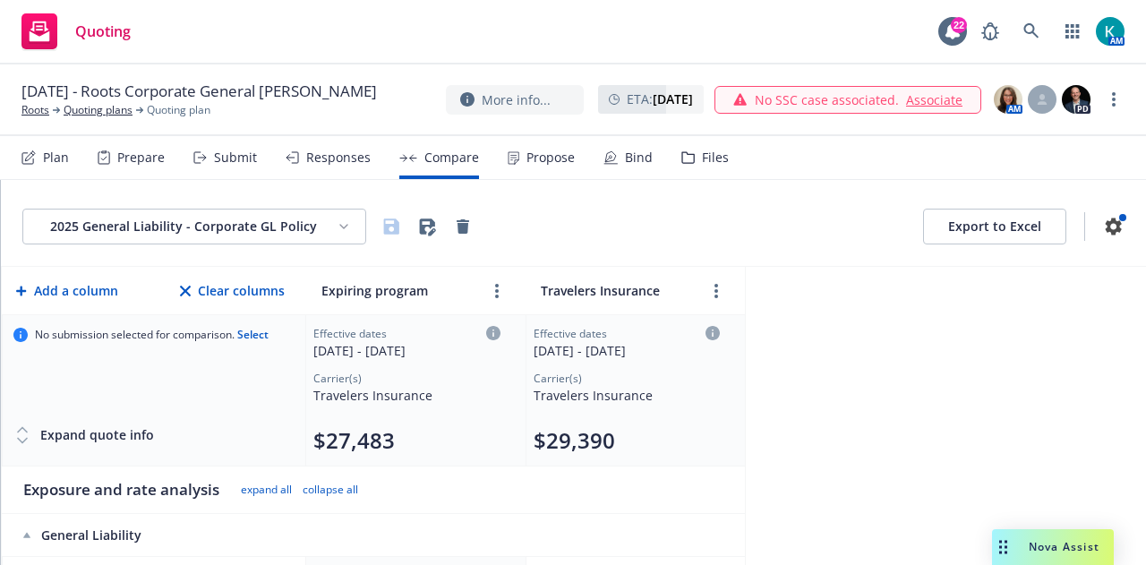
scroll to position [477, 0]
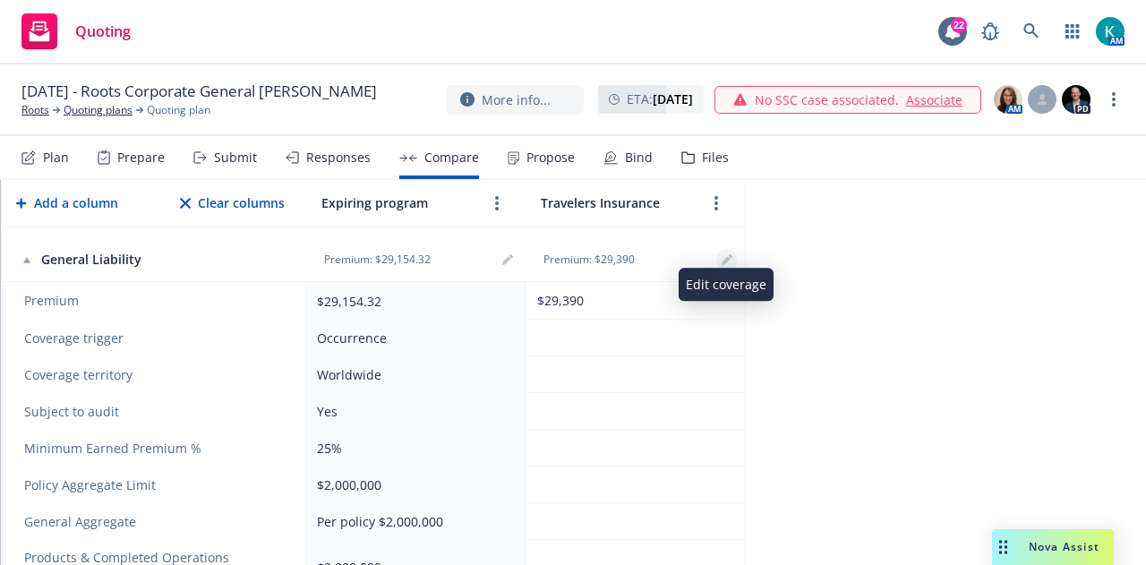
click at [735, 255] on link "editPencil" at bounding box center [726, 259] width 21 height 21
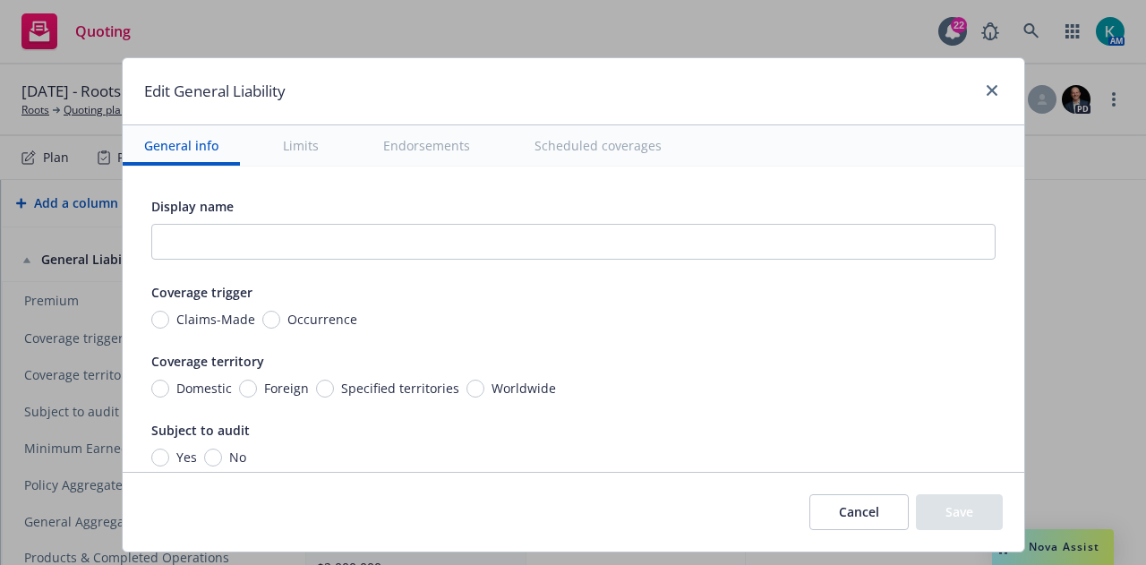
click at [313, 313] on span "Occurrence" at bounding box center [322, 319] width 70 height 19
click at [280, 313] on input "Occurrence" at bounding box center [271, 320] width 18 height 18
radio input "true"
click at [508, 384] on span "Worldwide" at bounding box center [523, 388] width 64 height 19
click at [484, 384] on input "Worldwide" at bounding box center [475, 388] width 18 height 18
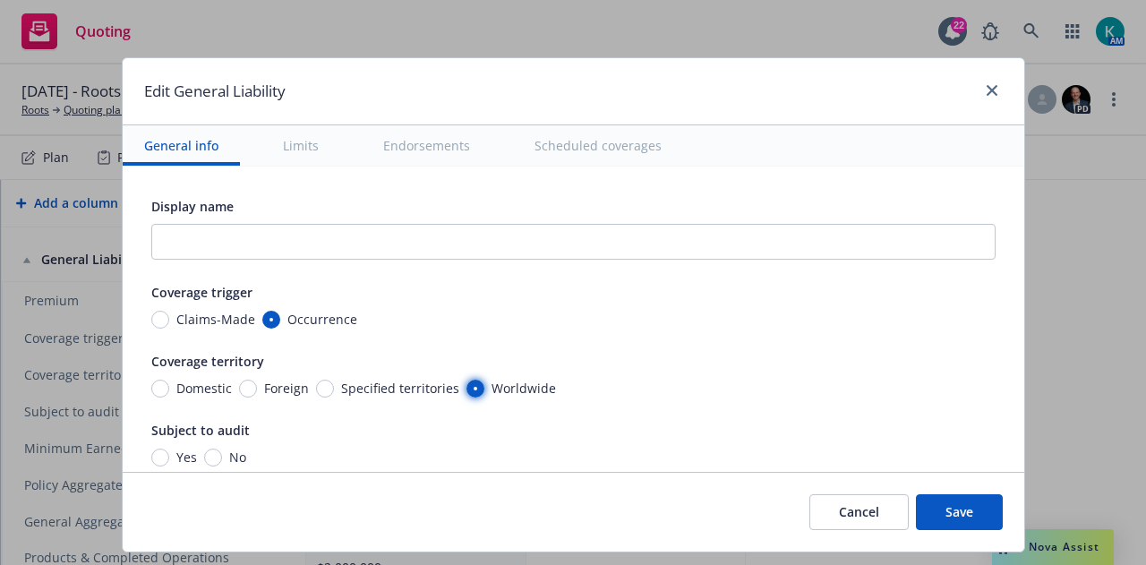
radio input "true"
click at [169, 448] on span "Yes" at bounding box center [183, 457] width 28 height 19
click at [164, 448] on input "Yes" at bounding box center [160, 457] width 18 height 18
radio input "true"
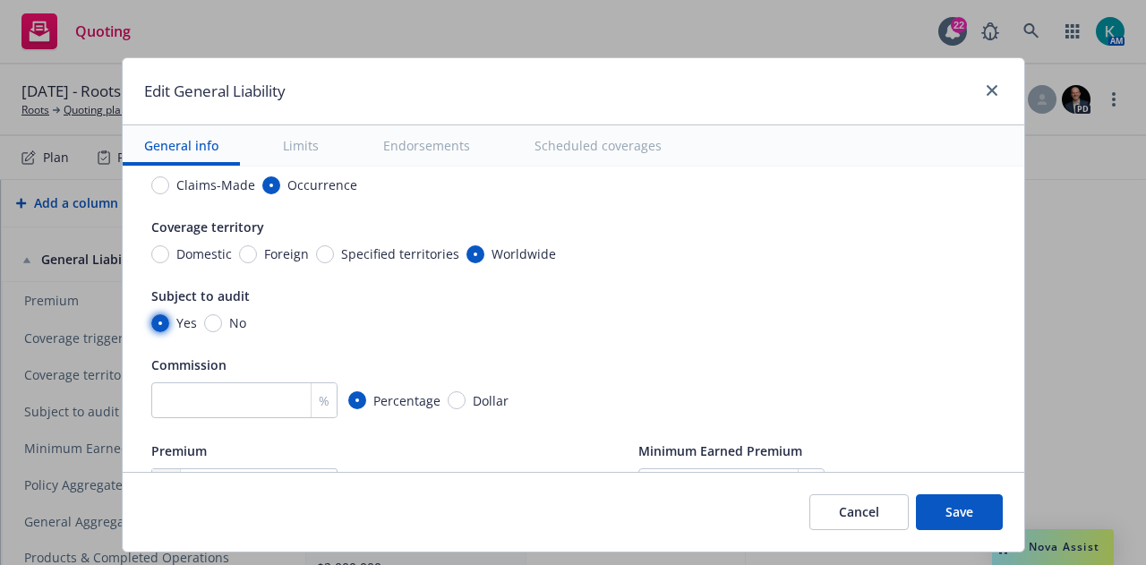
scroll to position [269, 0]
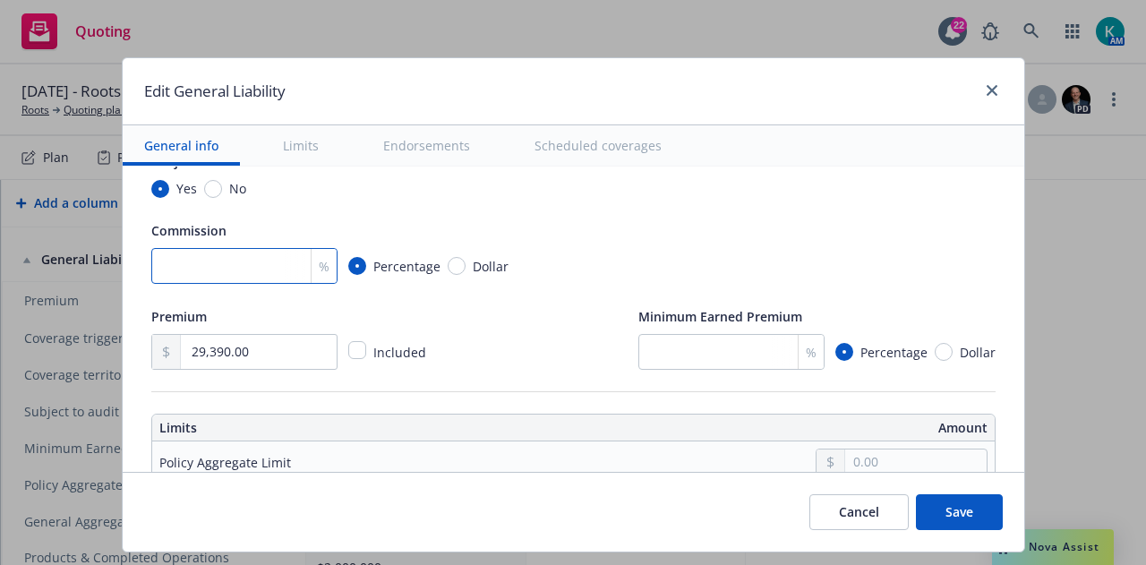
click at [268, 262] on input "number" at bounding box center [244, 266] width 186 height 36
type input "10"
click at [797, 349] on div "%" at bounding box center [810, 352] width 26 height 34
click at [734, 341] on input "number" at bounding box center [731, 352] width 186 height 36
type input "25"
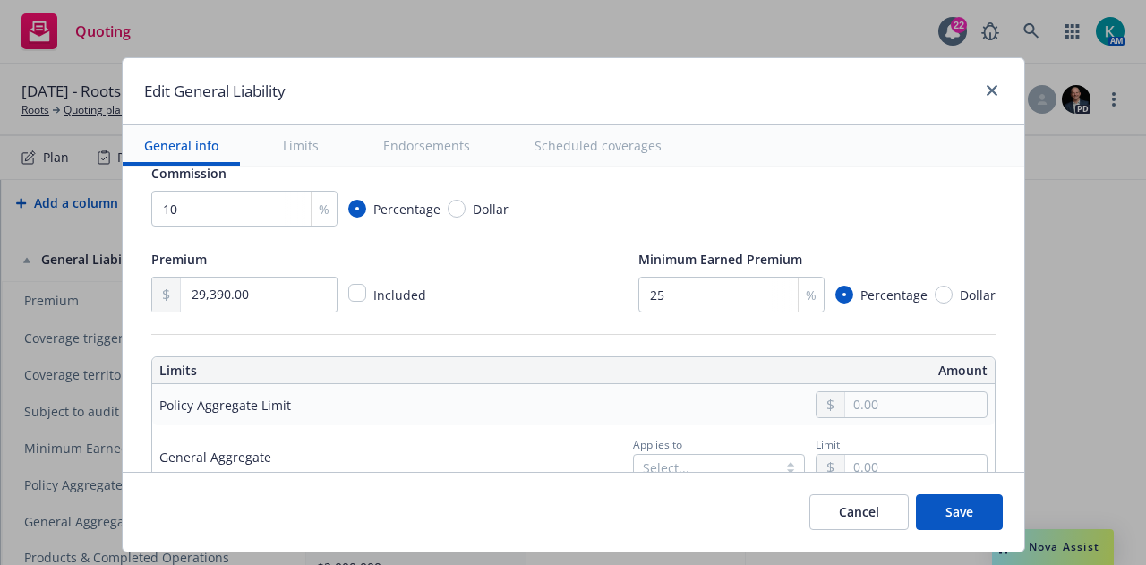
scroll to position [537, 0]
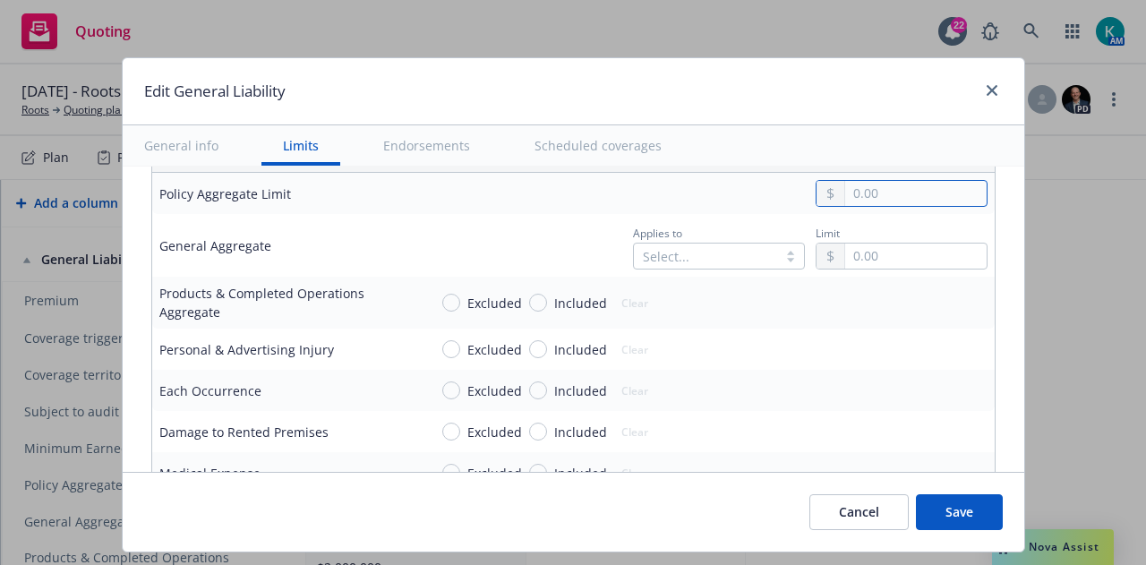
drag, startPoint x: 904, startPoint y: 192, endPoint x: 902, endPoint y: 209, distance: 18.0
click at [904, 192] on input "text" at bounding box center [915, 193] width 141 height 25
type input "2,000,000.00"
drag, startPoint x: 897, startPoint y: 305, endPoint x: 759, endPoint y: 266, distance: 143.3
click at [895, 303] on button "$2,000,000.00" at bounding box center [891, 301] width 154 height 33
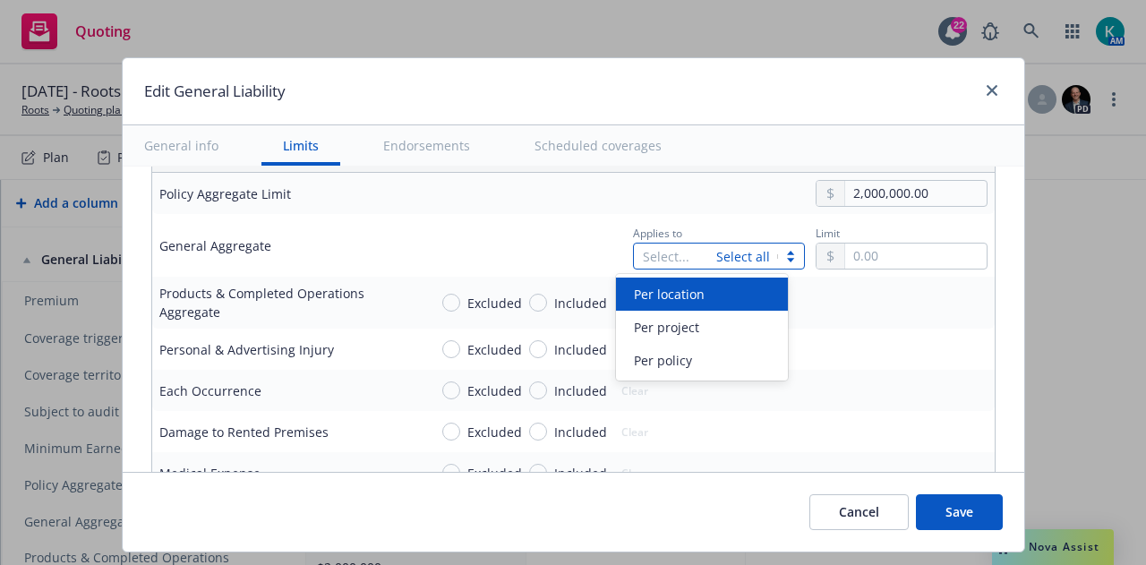
click at [745, 251] on div "Select... Select all" at bounding box center [719, 256] width 172 height 27
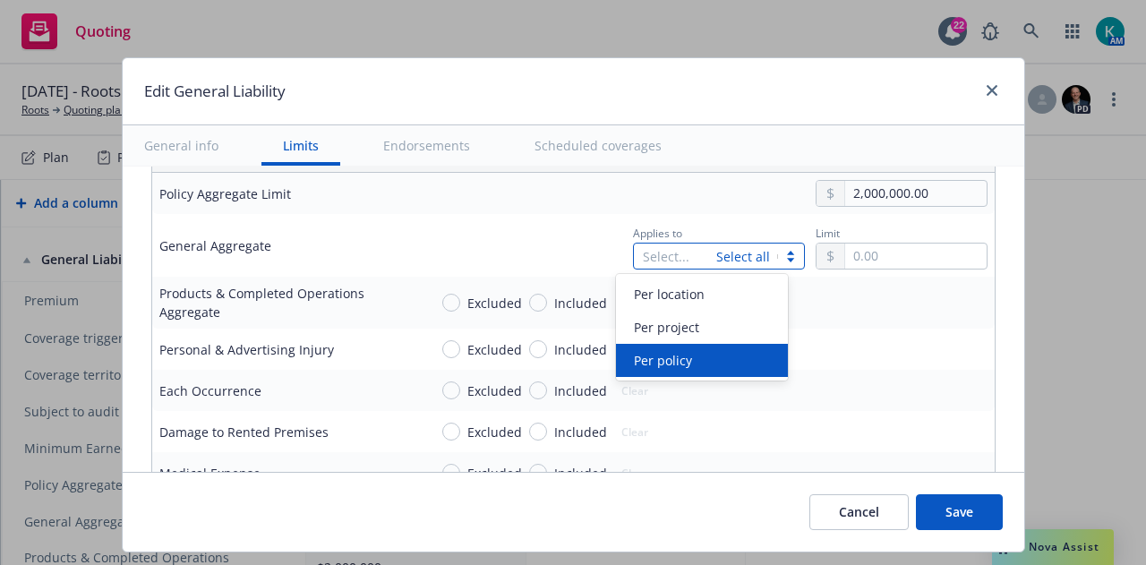
click at [720, 362] on div "Per policy" at bounding box center [702, 360] width 150 height 19
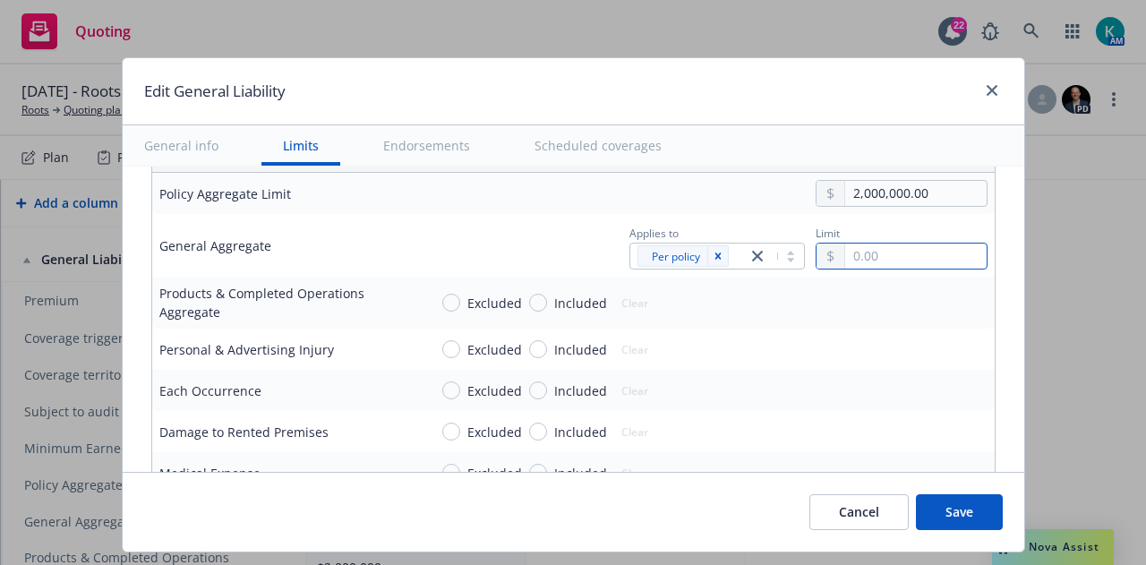
click at [888, 250] on input "text" at bounding box center [915, 255] width 141 height 25
type input "2,000,000.00"
drag, startPoint x: 910, startPoint y: 364, endPoint x: 669, endPoint y: 298, distance: 250.6
click at [903, 358] on button "$2,000,000.00" at bounding box center [891, 361] width 154 height 33
click at [554, 302] on span "Included" at bounding box center [580, 303] width 53 height 19
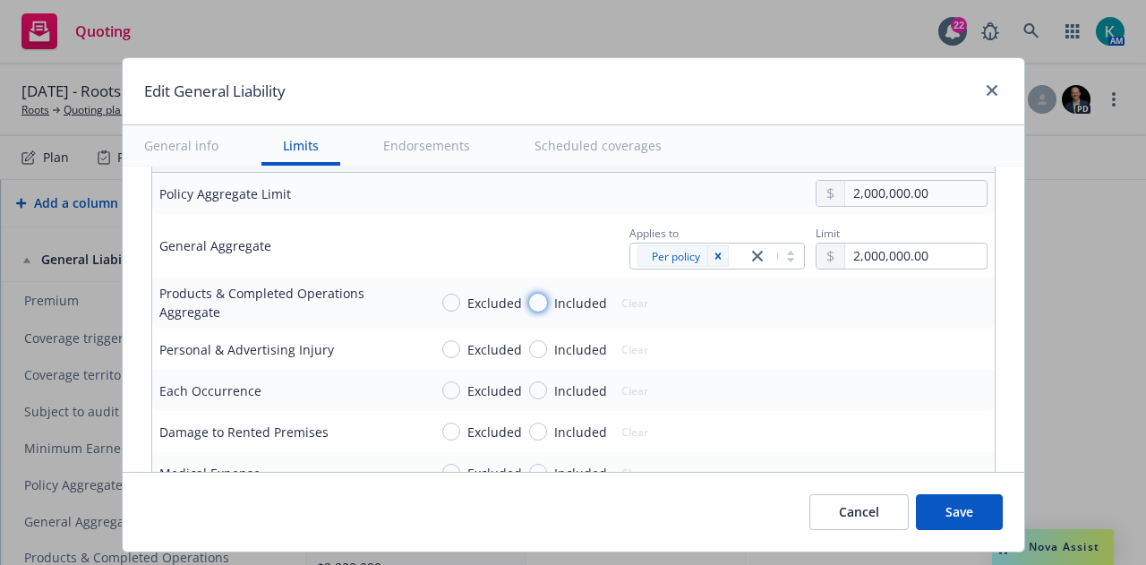
click at [547, 302] on input "Included" at bounding box center [538, 303] width 18 height 18
radio input "true"
click at [554, 347] on span "Included" at bounding box center [580, 349] width 53 height 19
click at [547, 347] on input "Included" at bounding box center [538, 349] width 18 height 18
radio input "true"
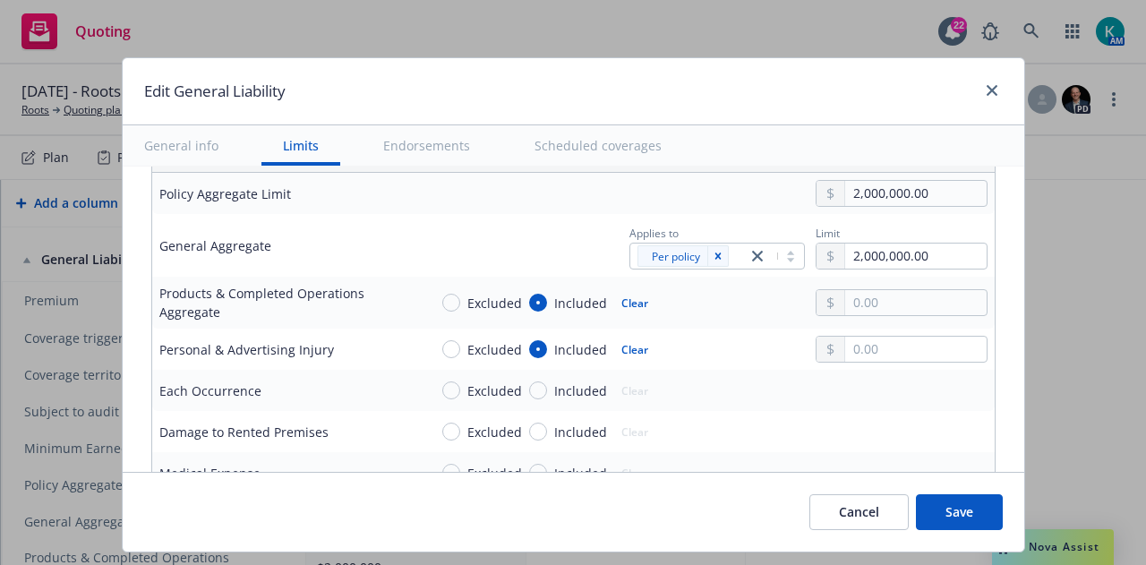
click at [557, 389] on span "Included" at bounding box center [580, 390] width 53 height 19
click at [547, 389] on input "Included" at bounding box center [538, 390] width 18 height 18
radio input "true"
drag, startPoint x: 562, startPoint y: 424, endPoint x: 561, endPoint y: 440, distance: 16.1
click at [562, 425] on span "Included" at bounding box center [580, 431] width 53 height 19
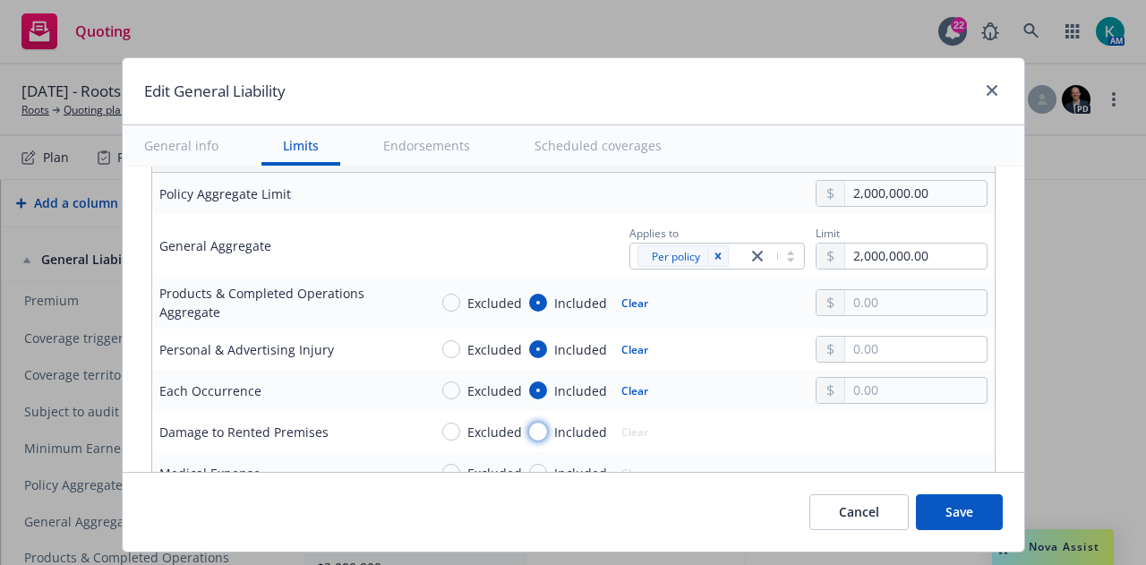
click at [547, 425] on input "Included" at bounding box center [538, 431] width 18 height 18
radio input "true"
click at [571, 468] on span "Included" at bounding box center [580, 473] width 53 height 19
click at [547, 468] on input "Included" at bounding box center [538, 473] width 18 height 18
radio input "true"
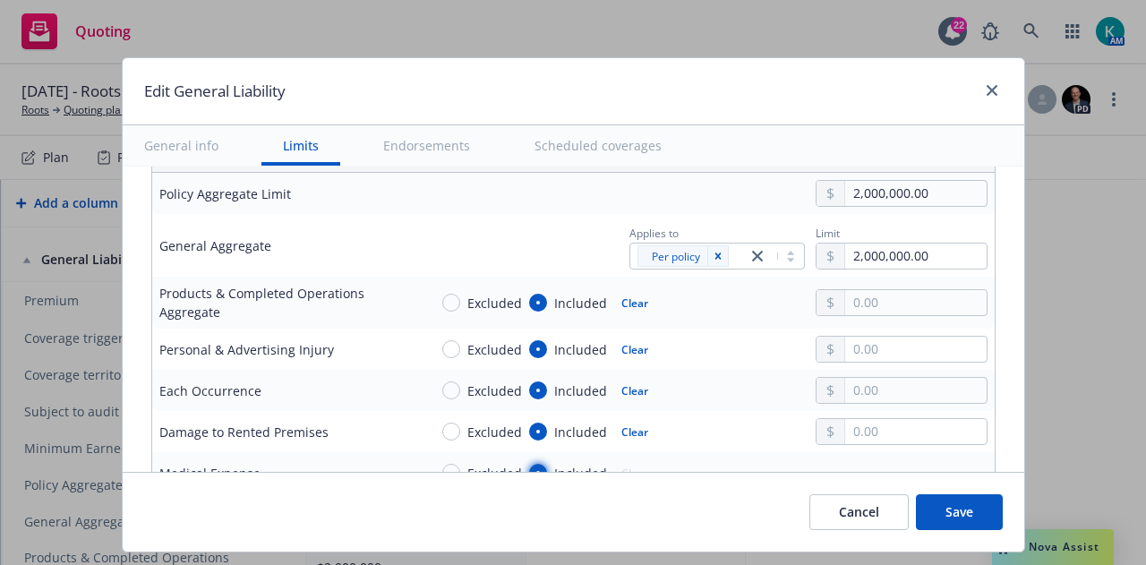
scroll to position [542, 0]
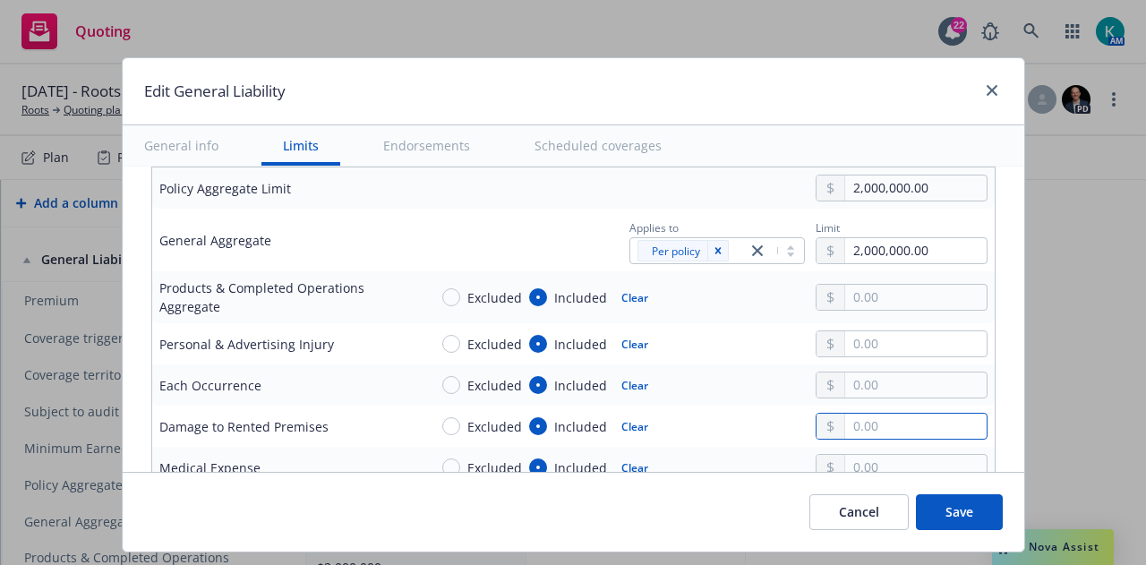
click at [845, 416] on input "text" at bounding box center [915, 425] width 141 height 25
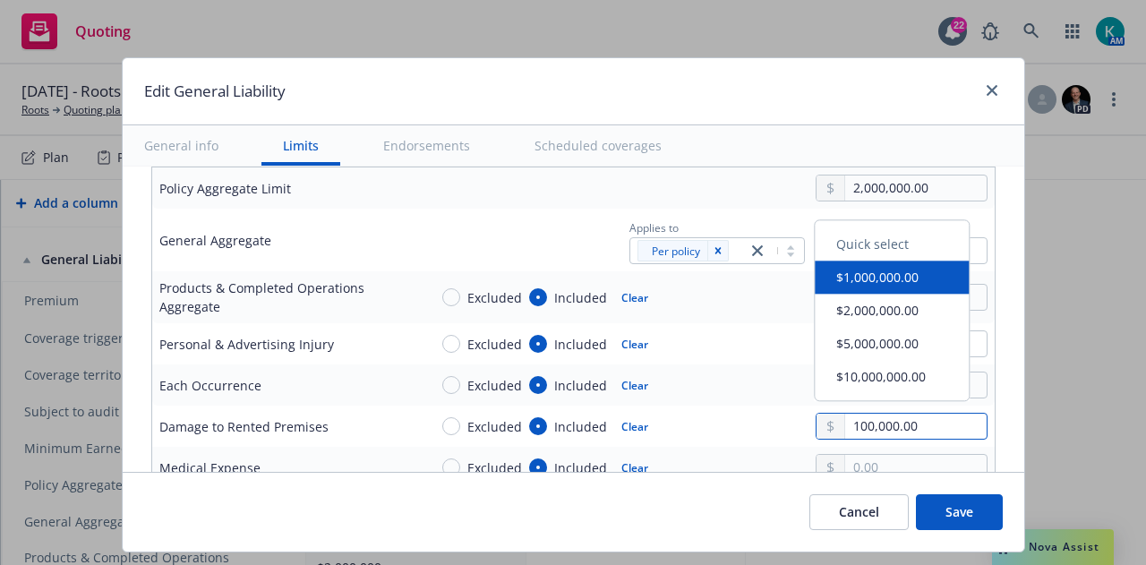
type input "100,000.00"
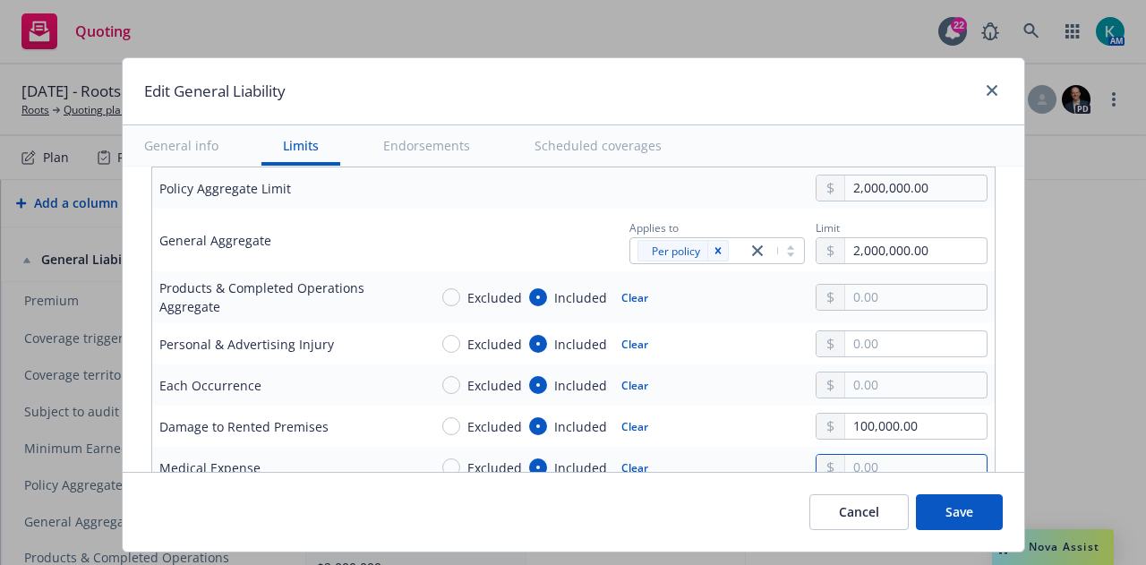
click at [930, 461] on input "text" at bounding box center [915, 467] width 141 height 25
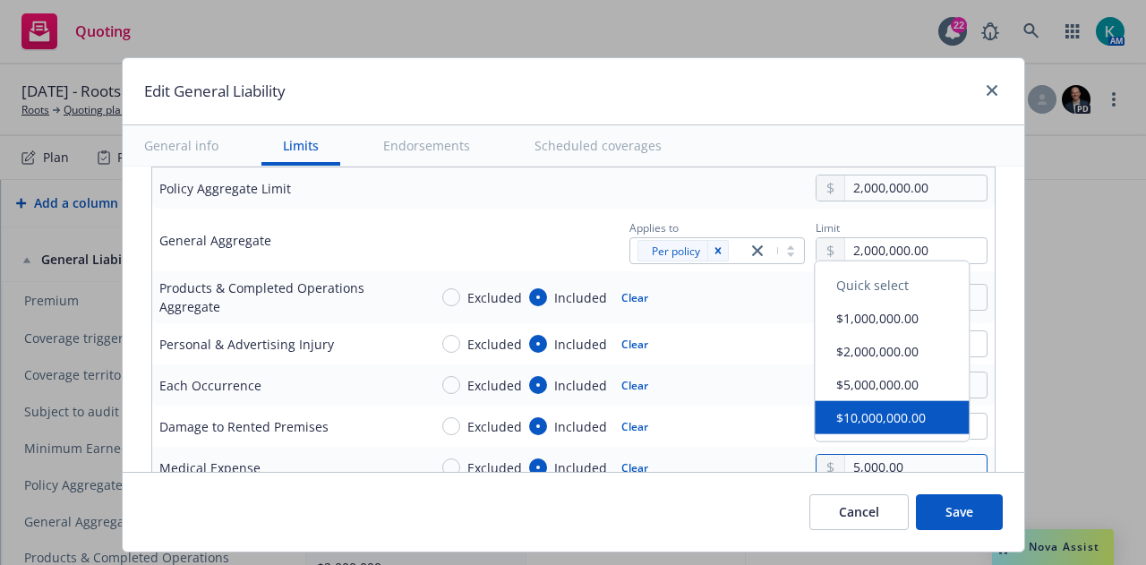
type input "5,000.00"
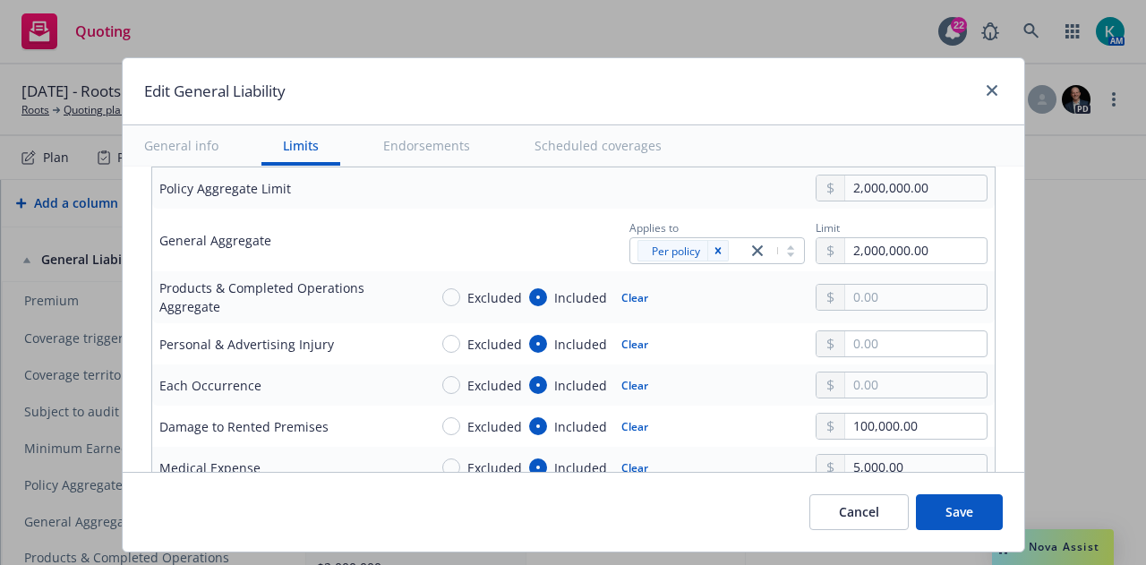
click at [755, 380] on div "Excluded Included Clear" at bounding box center [707, 384] width 559 height 27
click at [861, 377] on input "text" at bounding box center [915, 384] width 141 height 25
type input "1,000,000.00"
click at [908, 239] on button "$1,000,000.00" at bounding box center [891, 236] width 154 height 33
click at [912, 335] on input "text" at bounding box center [915, 343] width 141 height 25
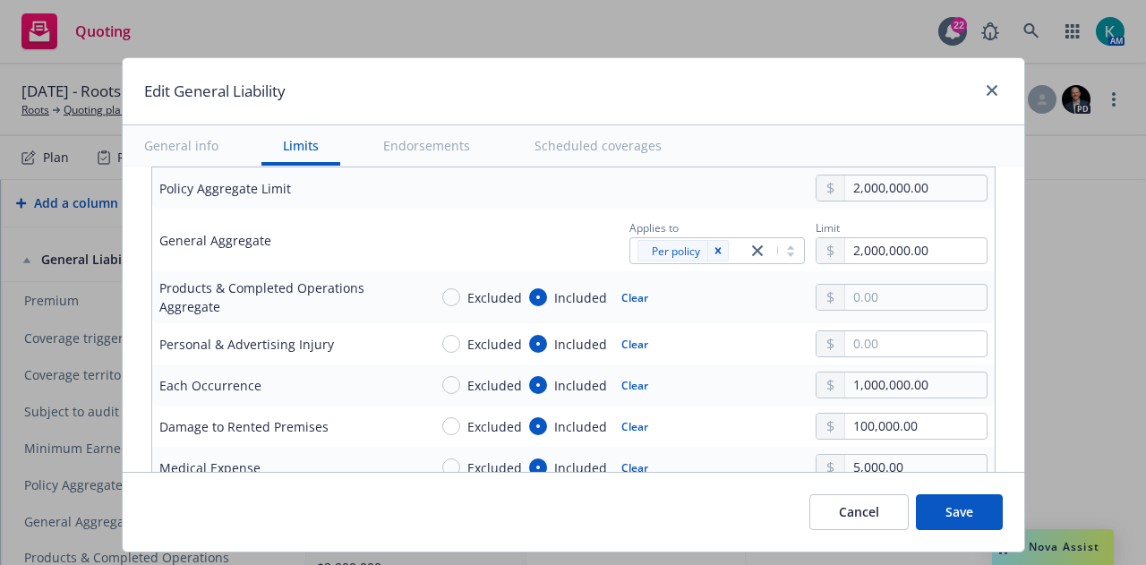
type input "1,000,000.00"
drag, startPoint x: 922, startPoint y: 422, endPoint x: 904, endPoint y: 348, distance: 75.5
click at [922, 422] on button "$1,000,000.00" at bounding box center [891, 416] width 154 height 33
click at [895, 294] on input "text" at bounding box center [915, 297] width 141 height 25
type input "2,000,000.00"
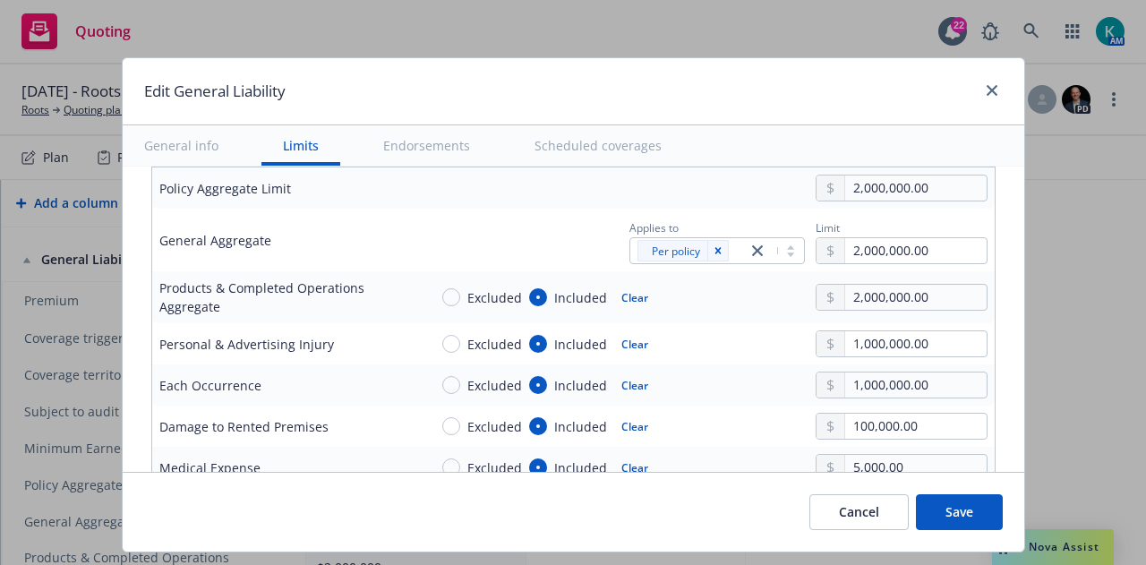
click at [918, 404] on button "$2,000,000.00" at bounding box center [891, 404] width 154 height 33
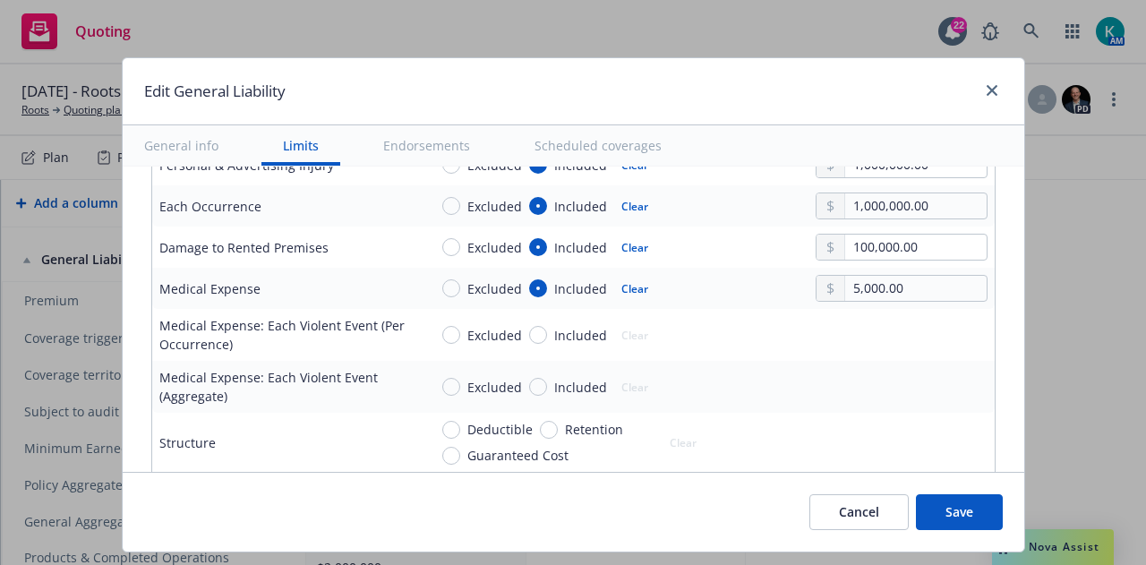
scroll to position [900, 0]
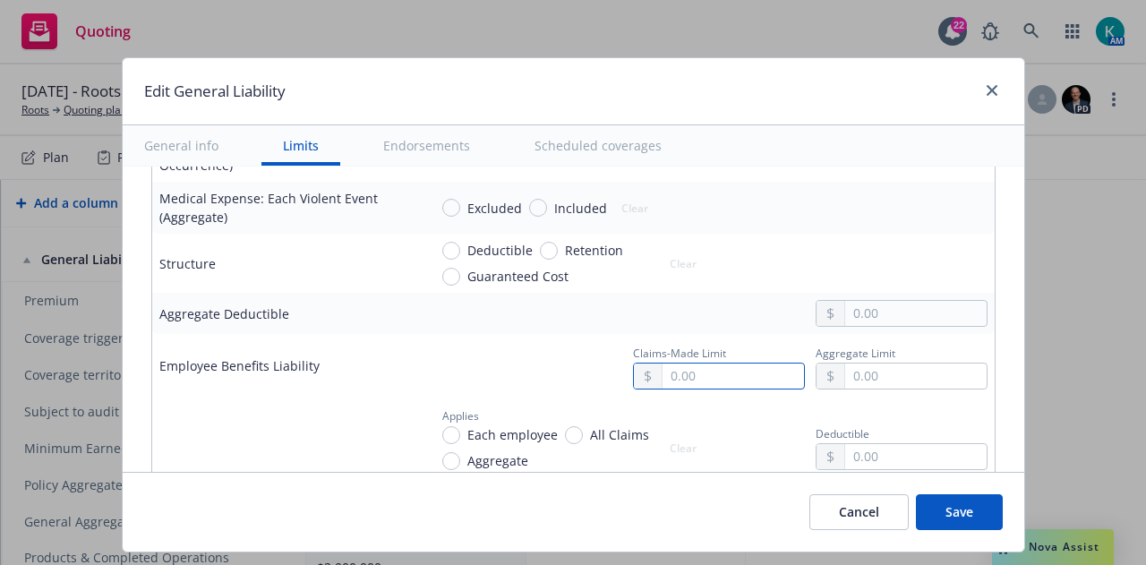
click at [686, 376] on input "text" at bounding box center [732, 375] width 141 height 25
drag, startPoint x: 517, startPoint y: 431, endPoint x: 528, endPoint y: 425, distance: 12.0
click at [517, 430] on span "Each employee" at bounding box center [512, 434] width 90 height 19
click at [460, 430] on input "Each employee" at bounding box center [451, 435] width 18 height 18
radio input "true"
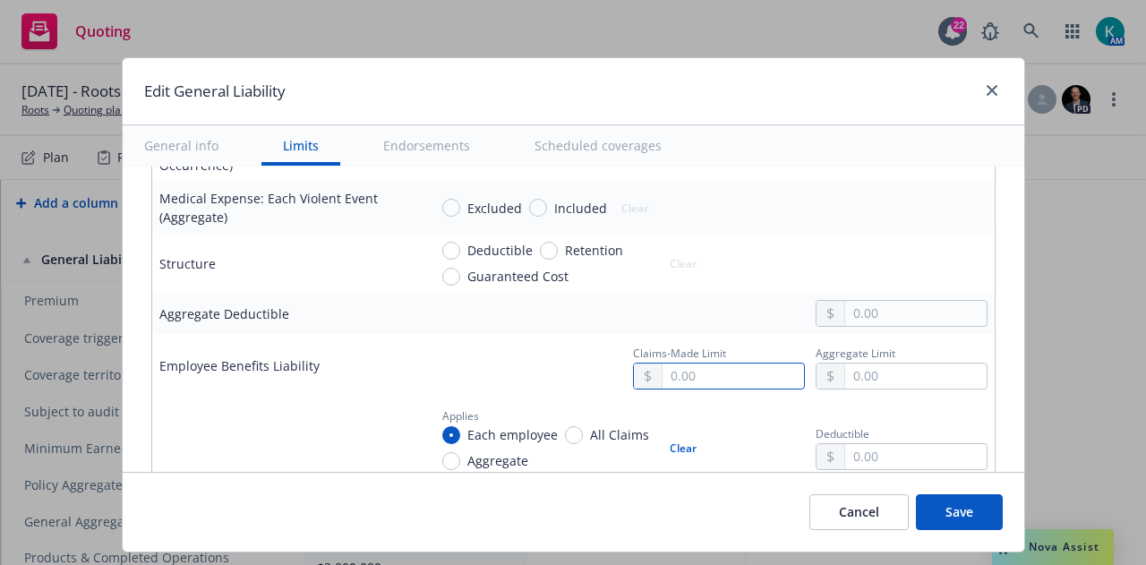
click at [695, 362] on div at bounding box center [719, 375] width 172 height 27
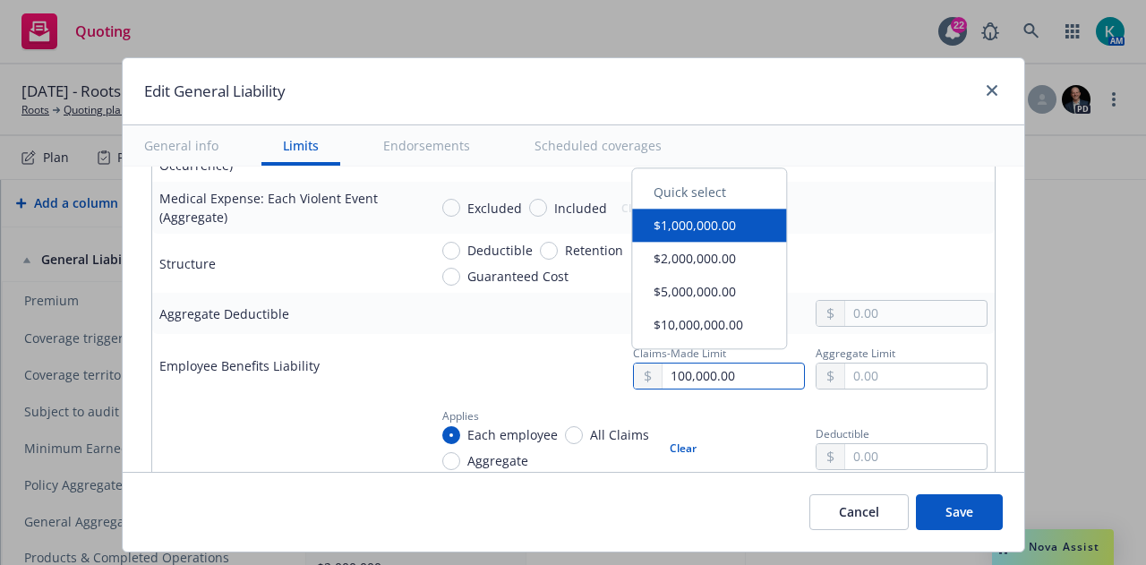
type input "100,000.00"
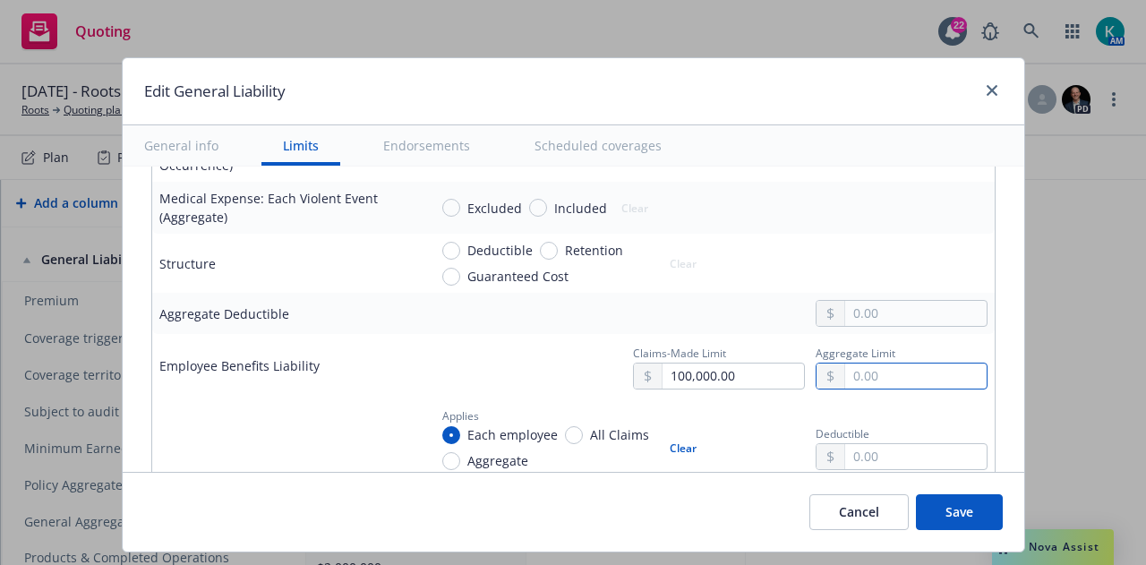
click at [866, 366] on input "text" at bounding box center [915, 375] width 141 height 25
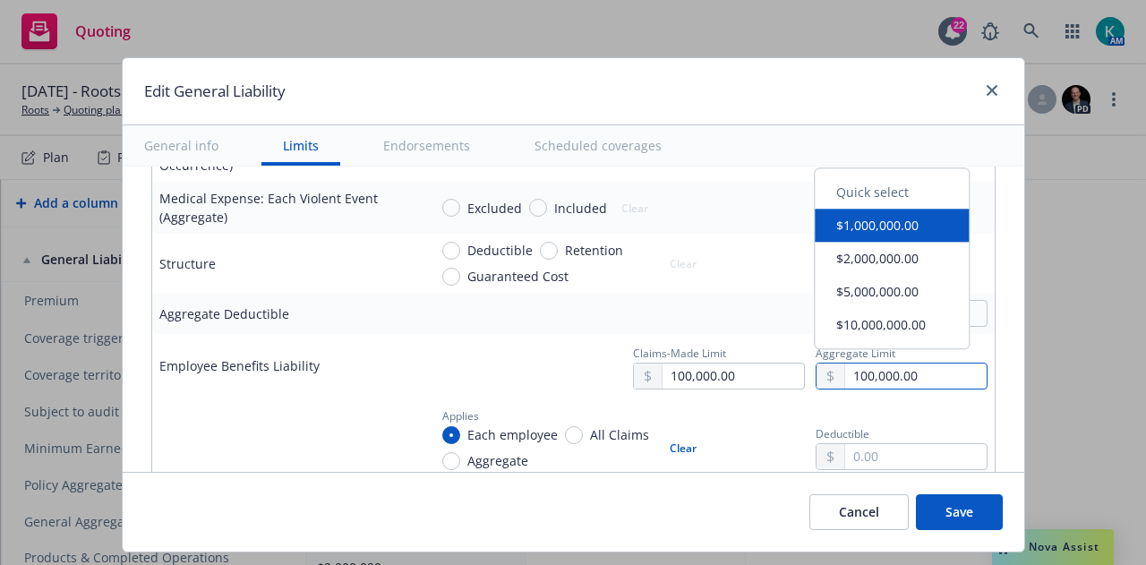
type input "100,000.00"
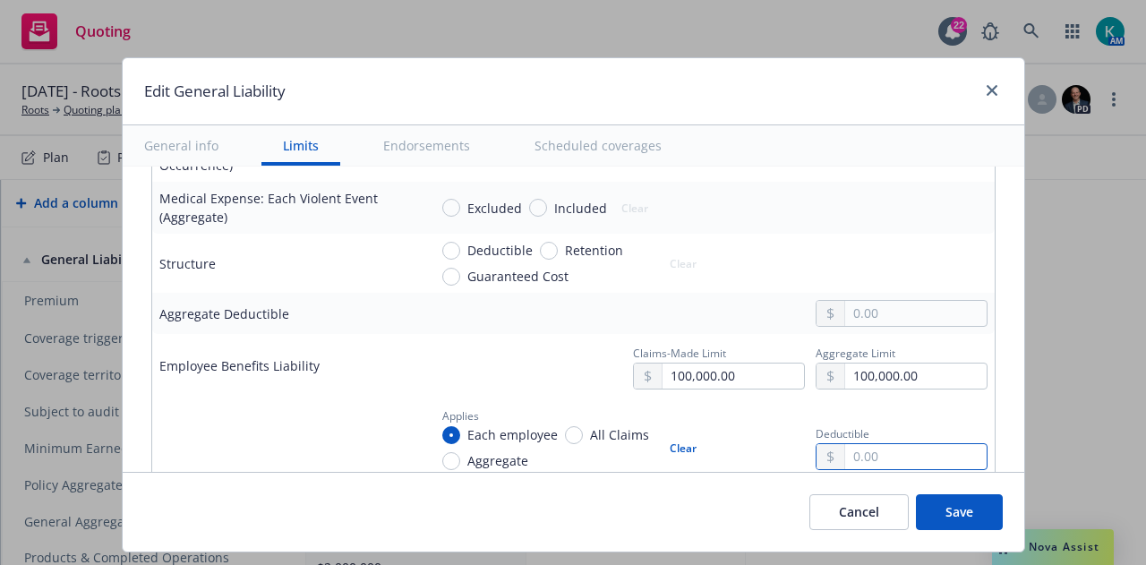
click at [920, 444] on input "text" at bounding box center [915, 456] width 141 height 25
type input "1,000.00"
click at [749, 416] on div "Applies Each employee All Claims Aggregate Clear Deductible 1,000.00" at bounding box center [707, 437] width 559 height 66
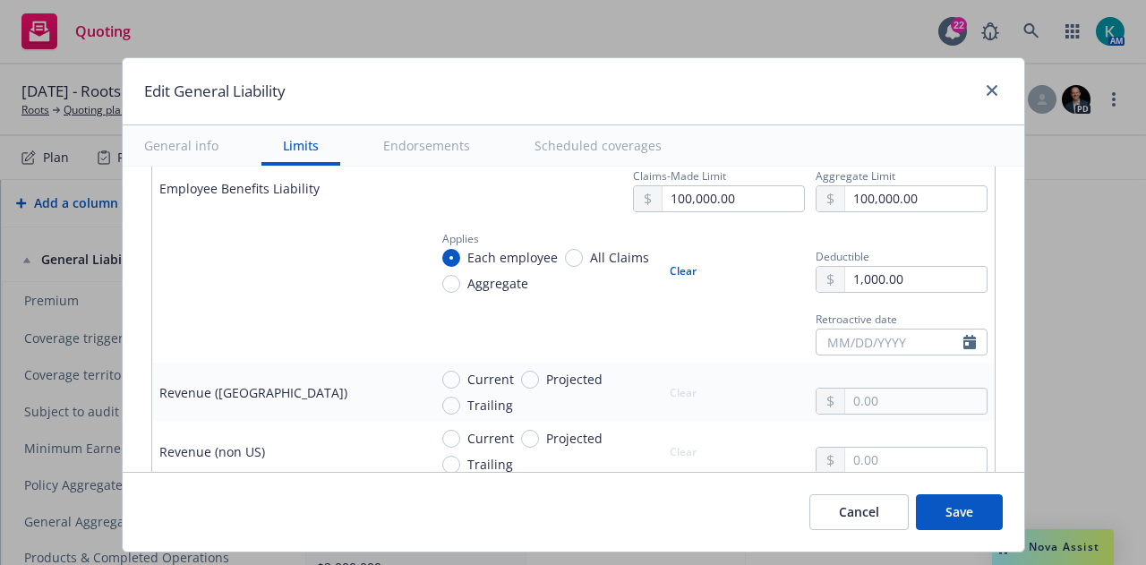
scroll to position [1079, 0]
click at [881, 328] on input "text" at bounding box center [889, 340] width 147 height 25
select select "9"
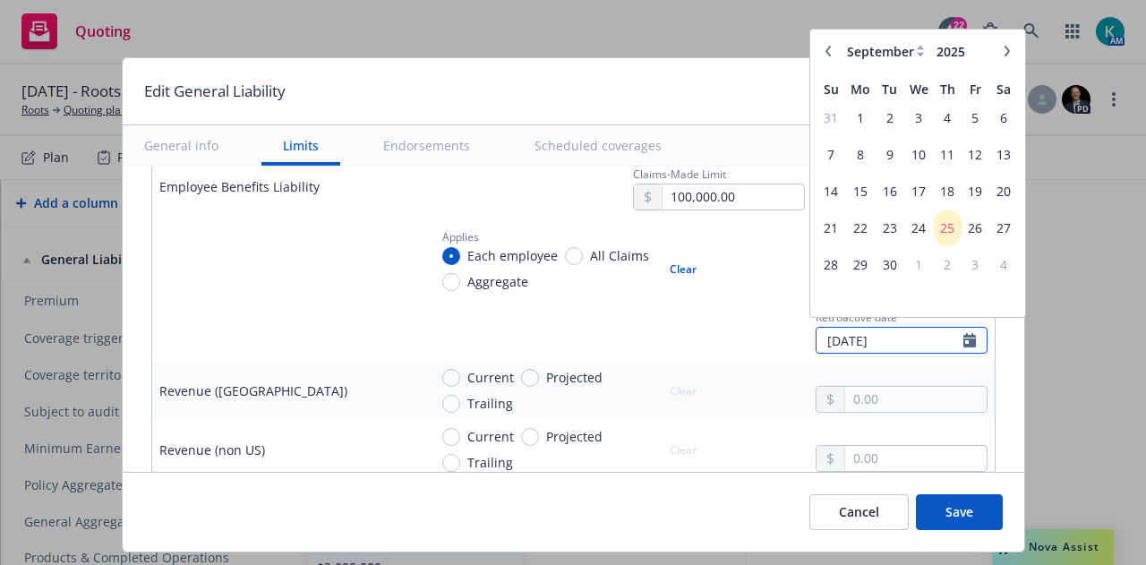
type input "06/22/2023"
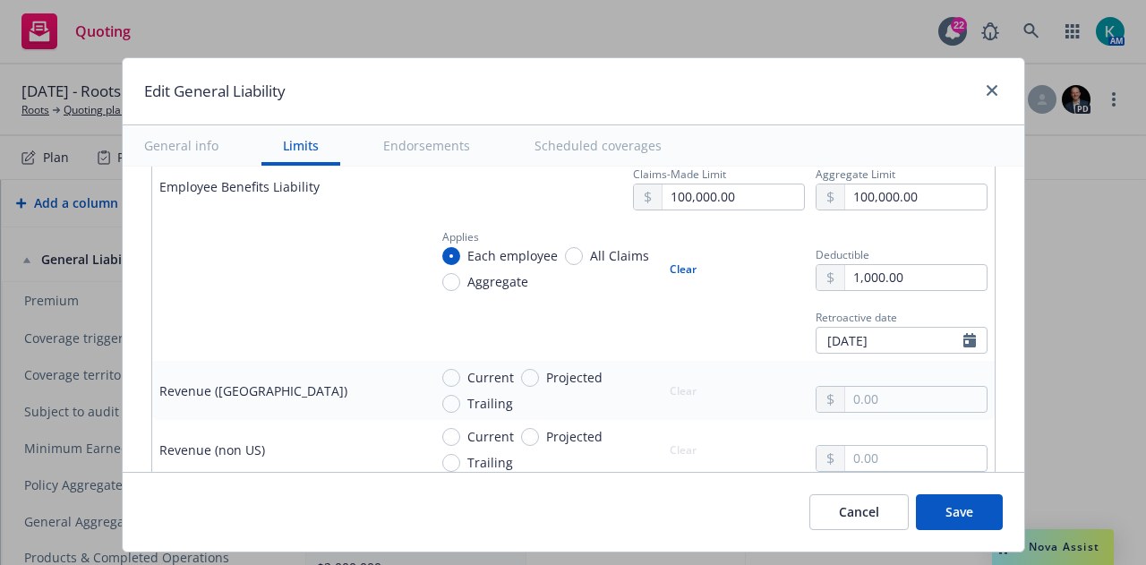
click at [752, 339] on div "Retroactive date 06/22/2023 January February March April May June July August S…" at bounding box center [707, 329] width 559 height 48
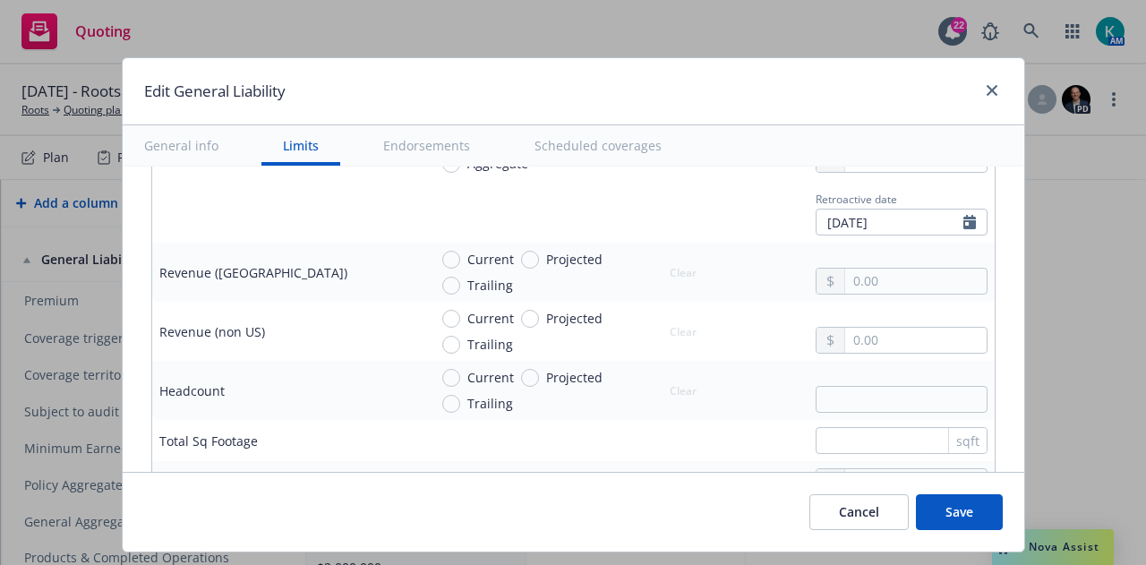
scroll to position [1169, 0]
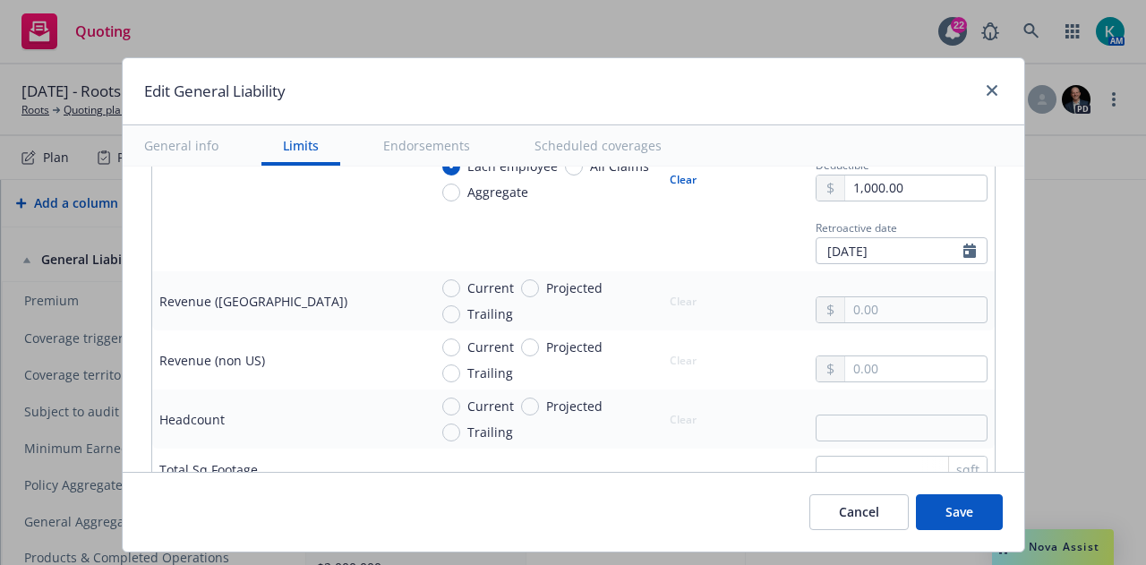
click at [456, 271] on td "Current Projected Trailing Clear" at bounding box center [708, 300] width 574 height 59
click at [467, 278] on span "Current" at bounding box center [490, 287] width 47 height 19
click at [460, 279] on input "Current" at bounding box center [451, 288] width 18 height 18
radio input "true"
click at [550, 286] on span "Projected" at bounding box center [574, 287] width 56 height 19
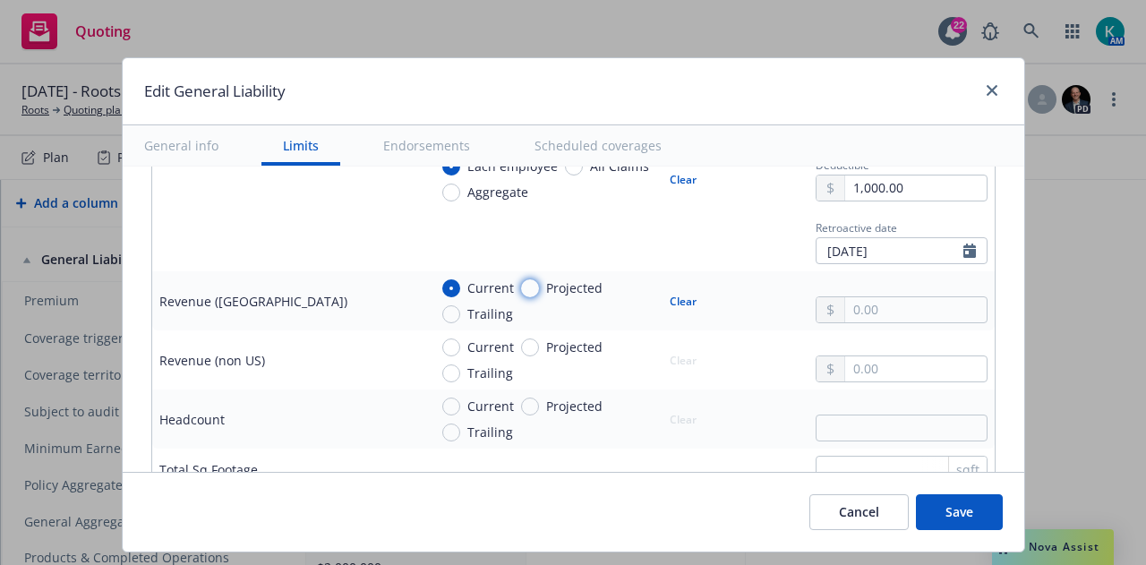
click at [539, 286] on input "Projected" at bounding box center [530, 288] width 18 height 18
radio input "true"
click at [861, 300] on input "text" at bounding box center [915, 309] width 141 height 25
paste input "4,001,000.00"
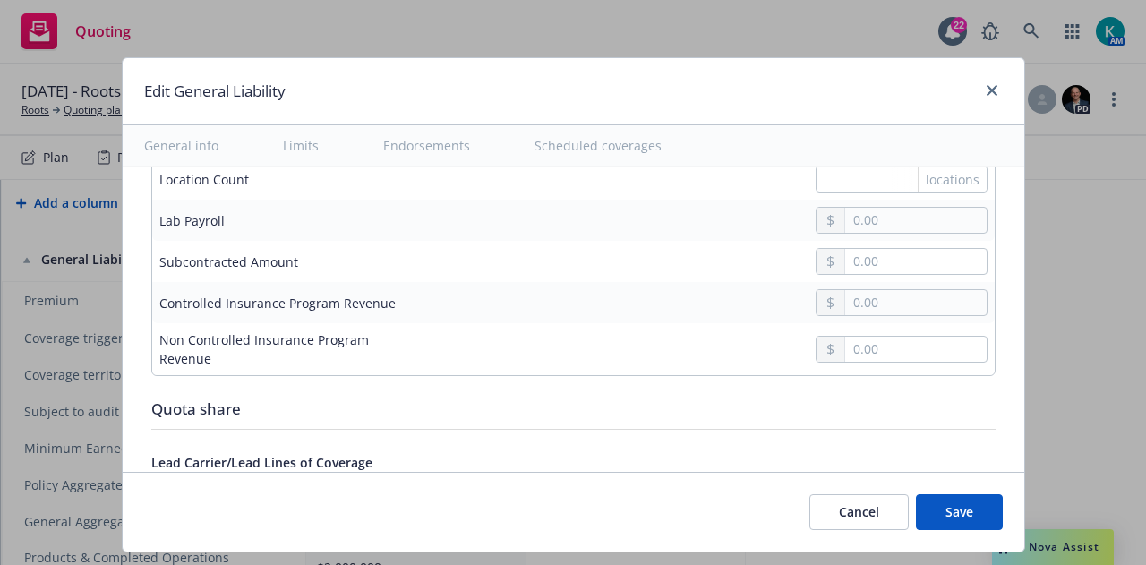
scroll to position [1974, 0]
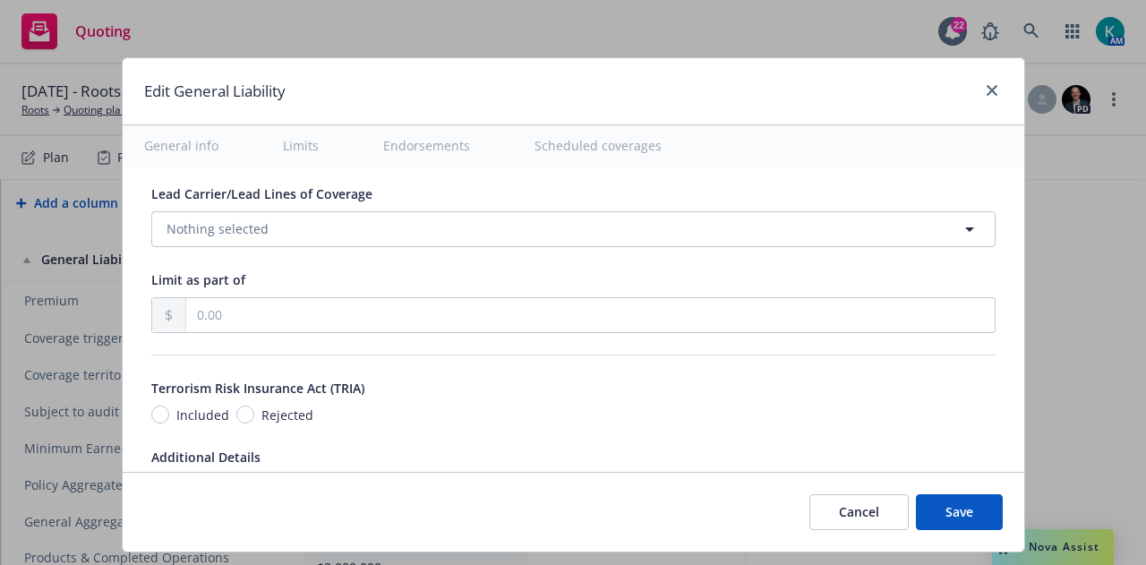
type input "4,001,000.00"
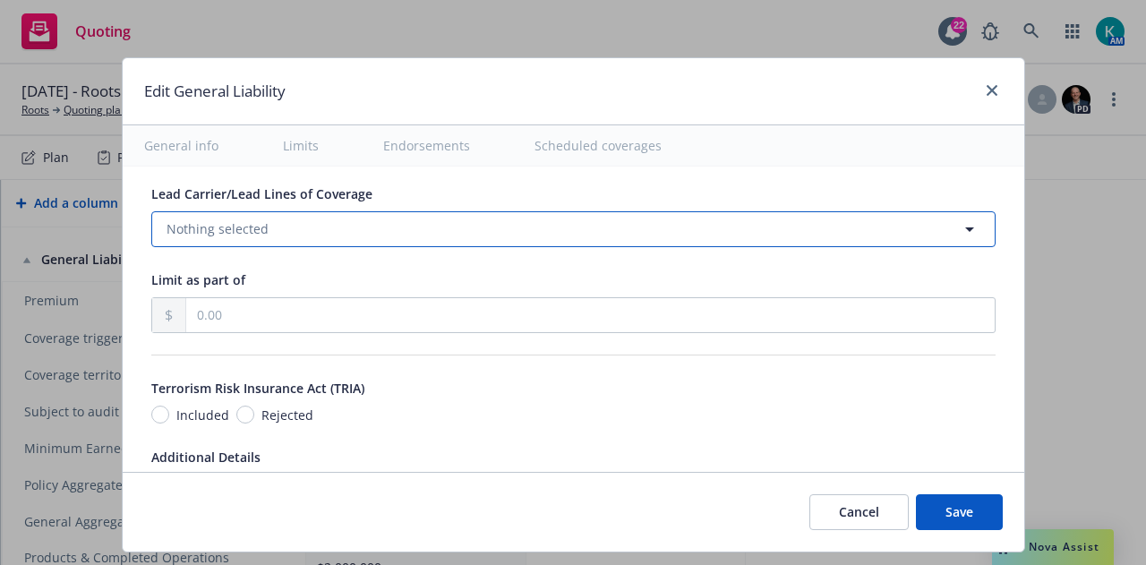
drag, startPoint x: 337, startPoint y: 219, endPoint x: 343, endPoint y: 232, distance: 14.0
click at [337, 219] on button "Nothing selected" at bounding box center [573, 229] width 844 height 36
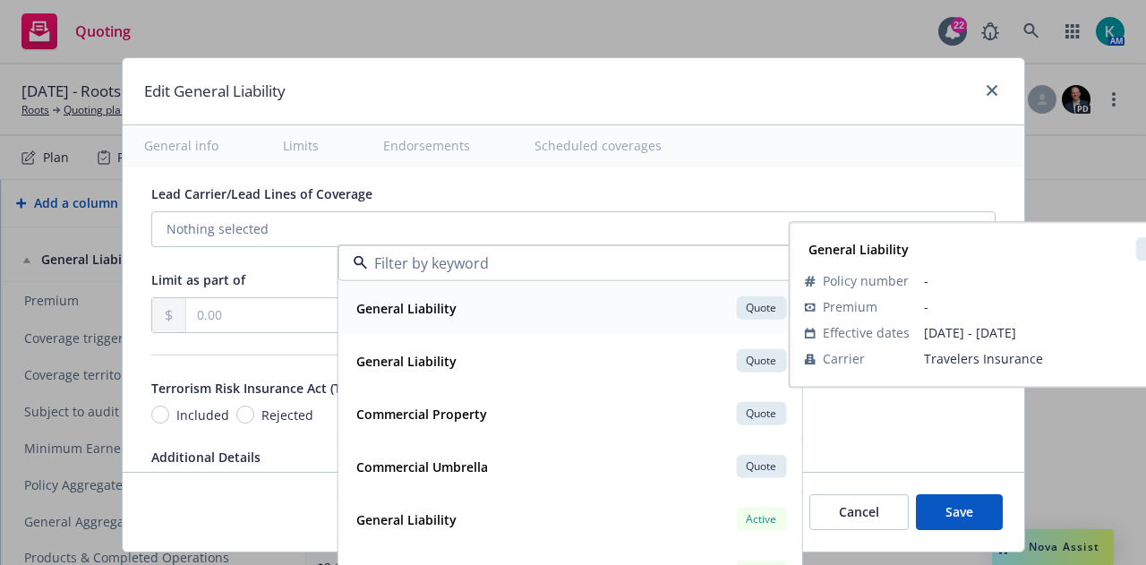
click at [356, 306] on strong "General Liability" at bounding box center [406, 307] width 100 height 17
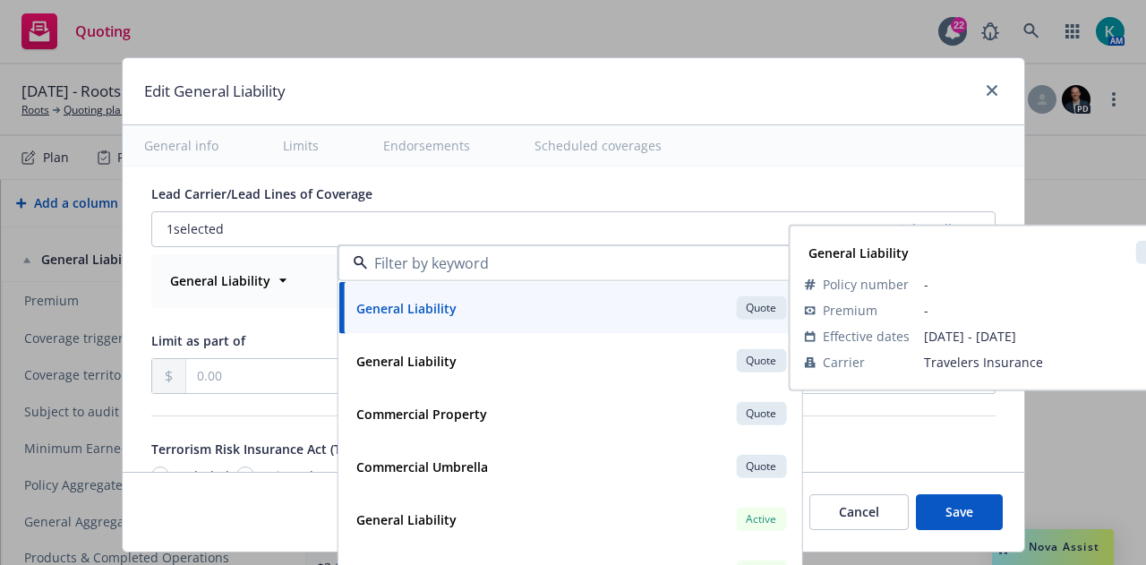
click at [418, 321] on div "General Liability Quote" at bounding box center [569, 308] width 440 height 30
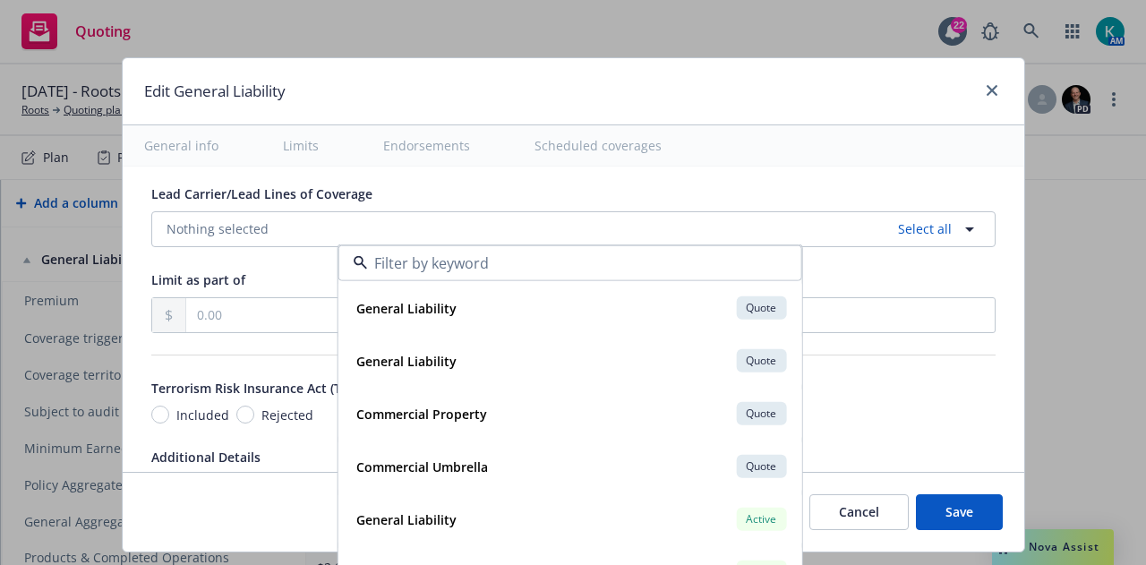
click at [277, 269] on div "Limit as part of" at bounding box center [573, 279] width 844 height 21
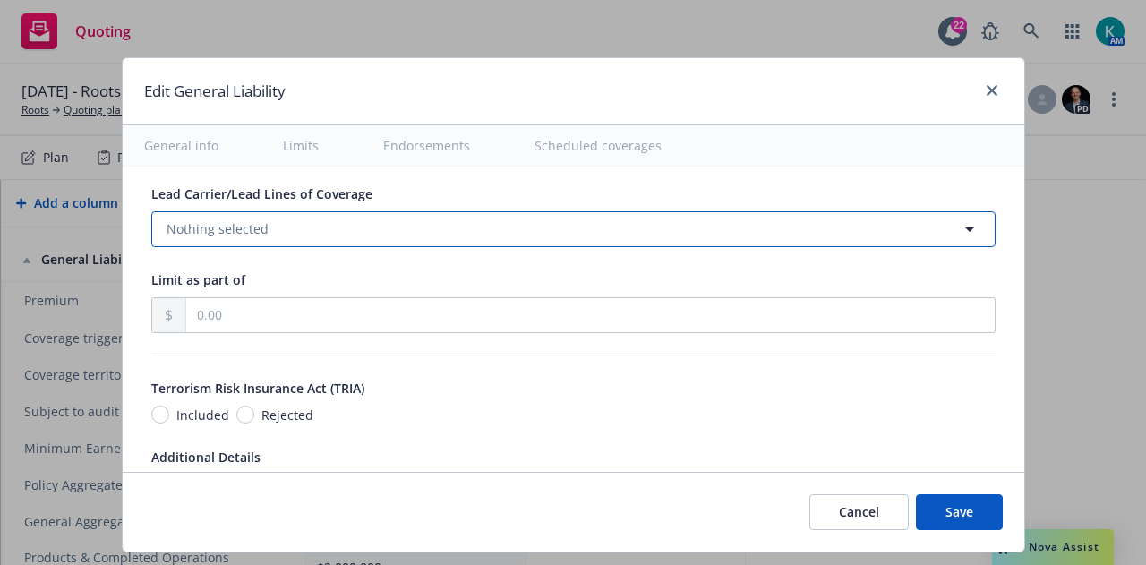
click at [294, 218] on button "Nothing selected" at bounding box center [573, 229] width 844 height 36
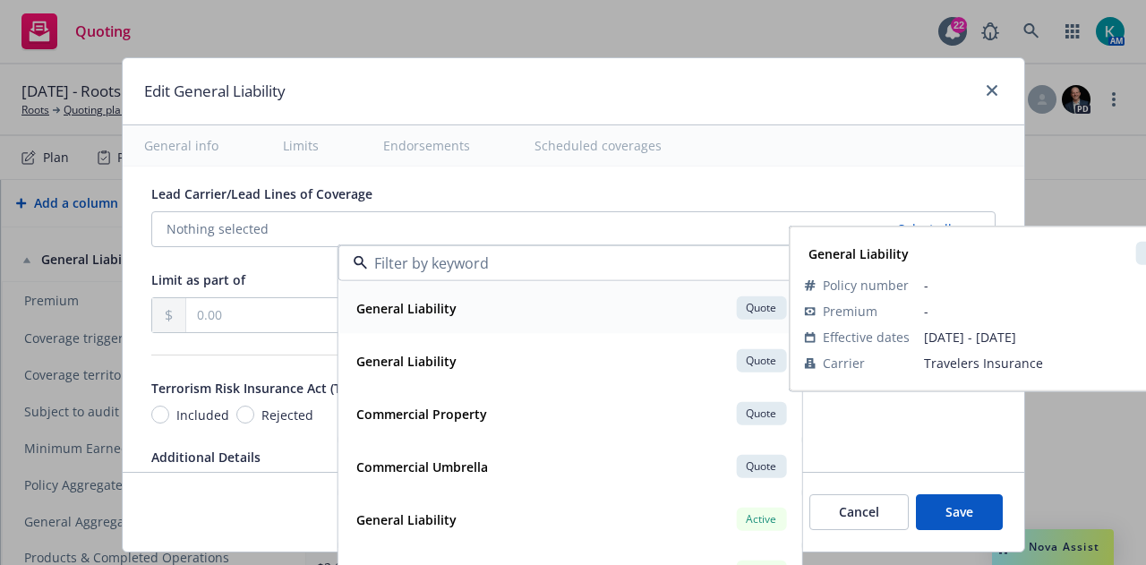
click at [364, 309] on strong "General Liability" at bounding box center [406, 307] width 100 height 17
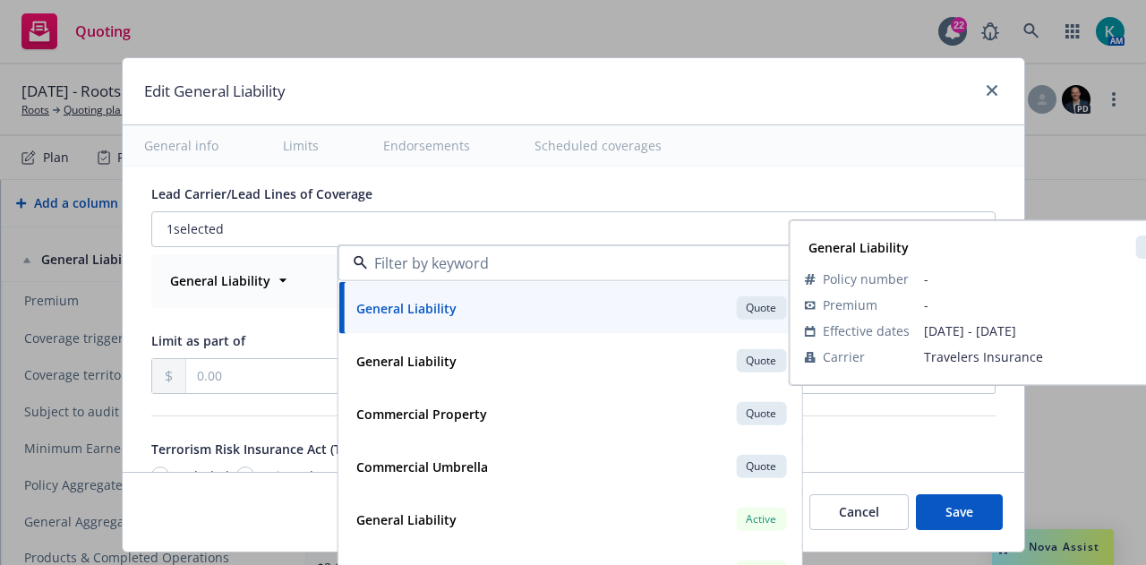
click at [254, 295] on div "General Liability Quote Policy number - Premium - Effective dates 10/18/2025 - …" at bounding box center [573, 281] width 842 height 52
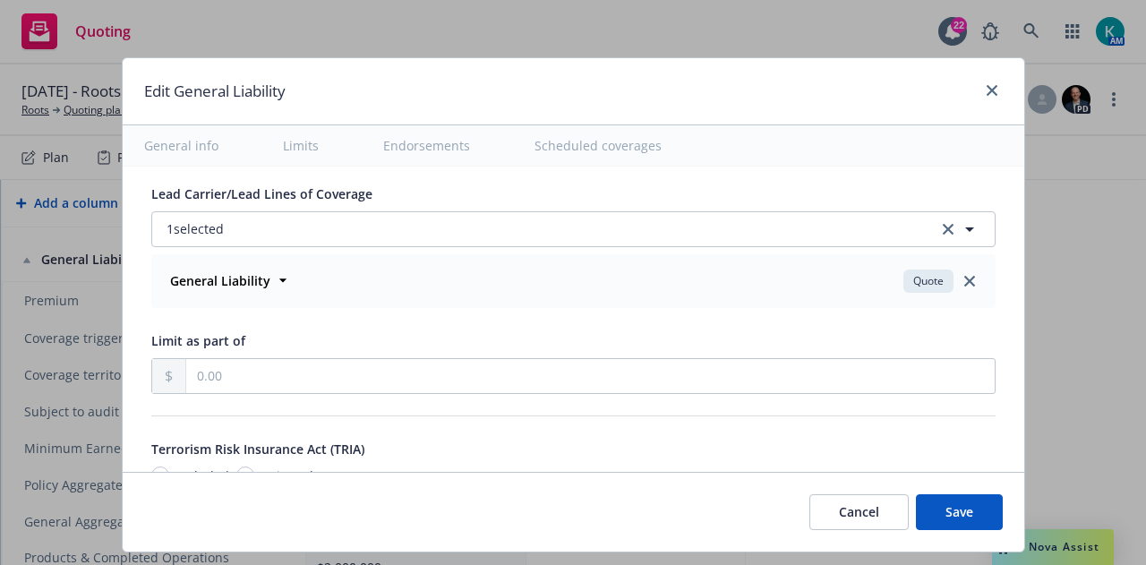
drag, startPoint x: 197, startPoint y: 462, endPoint x: 216, endPoint y: 451, distance: 21.6
click at [197, 466] on span "Included" at bounding box center [202, 475] width 53 height 19
click at [169, 466] on input "Included" at bounding box center [160, 475] width 18 height 18
radio input "true"
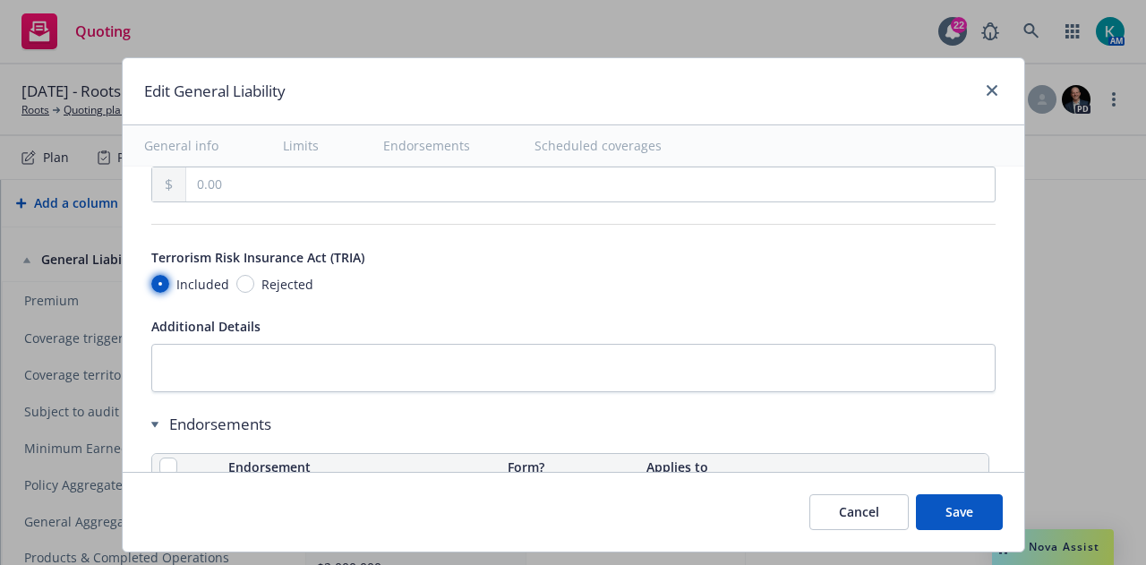
scroll to position [2245, 0]
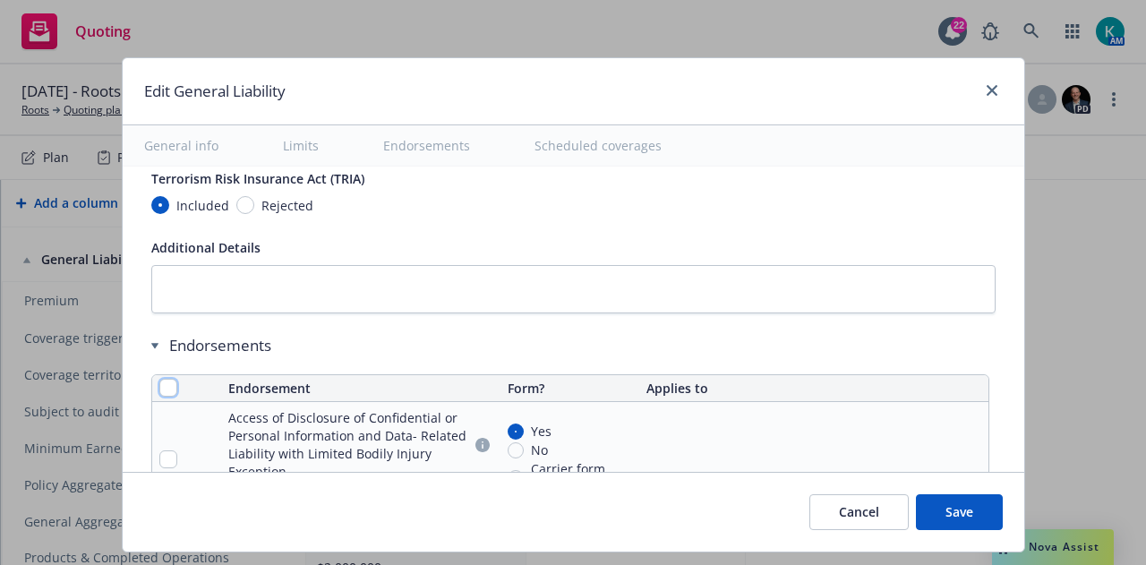
drag, startPoint x: 157, startPoint y: 371, endPoint x: 168, endPoint y: 379, distance: 13.7
click at [159, 379] on input "checkbox" at bounding box center [168, 388] width 18 height 18
checkbox input "true"
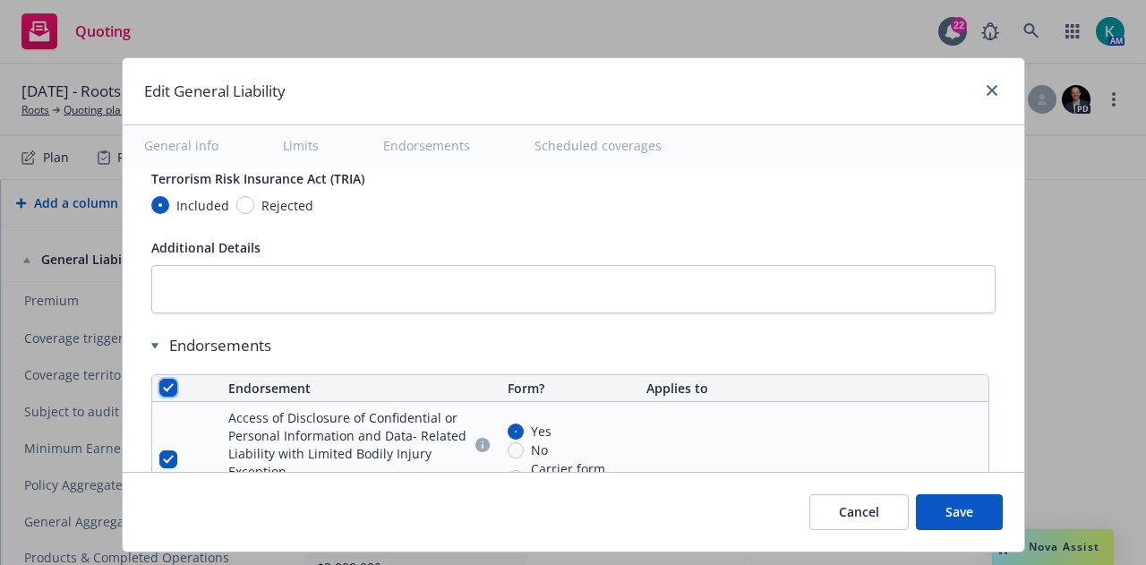
checkbox input "true"
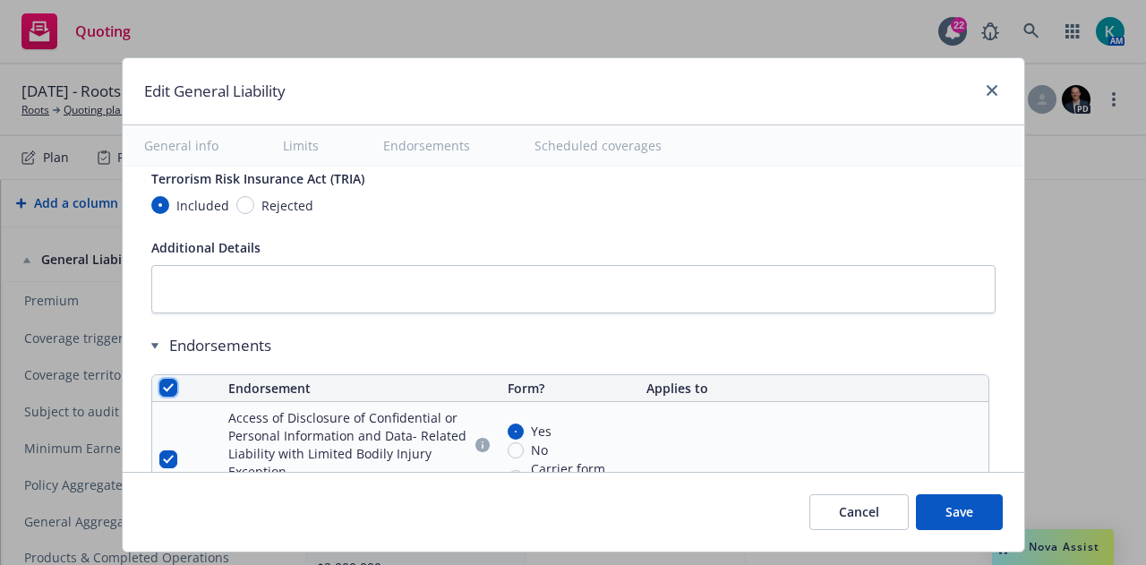
checkbox input "true"
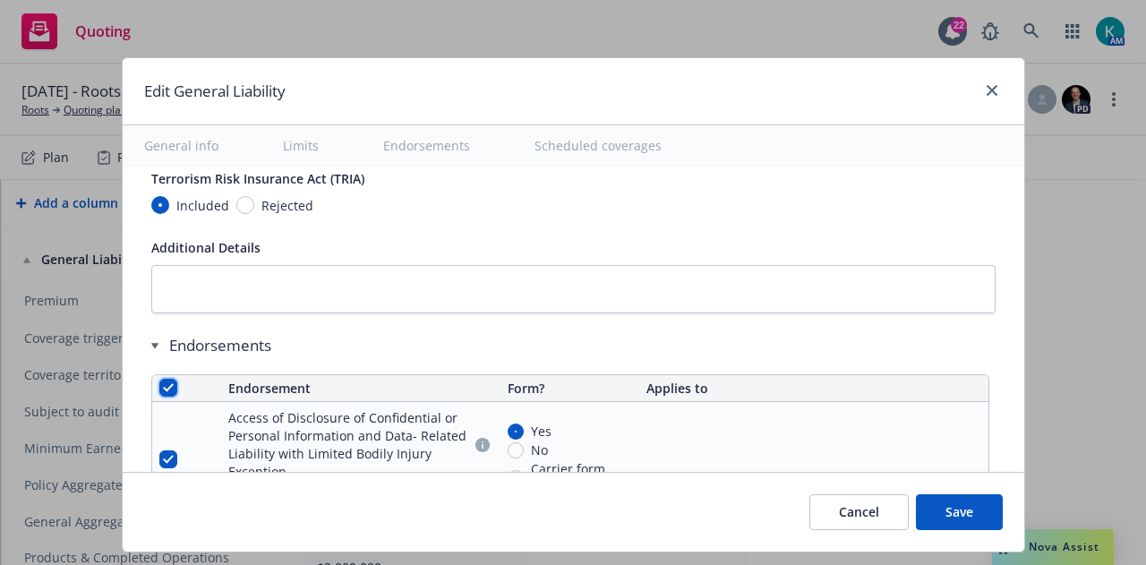
checkbox input "true"
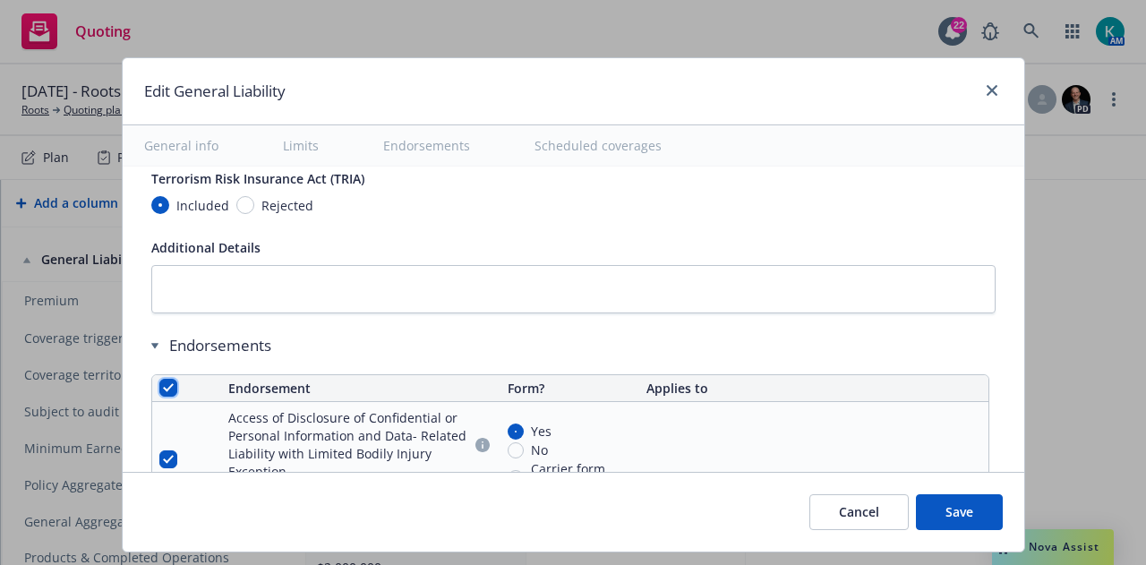
checkbox input "true"
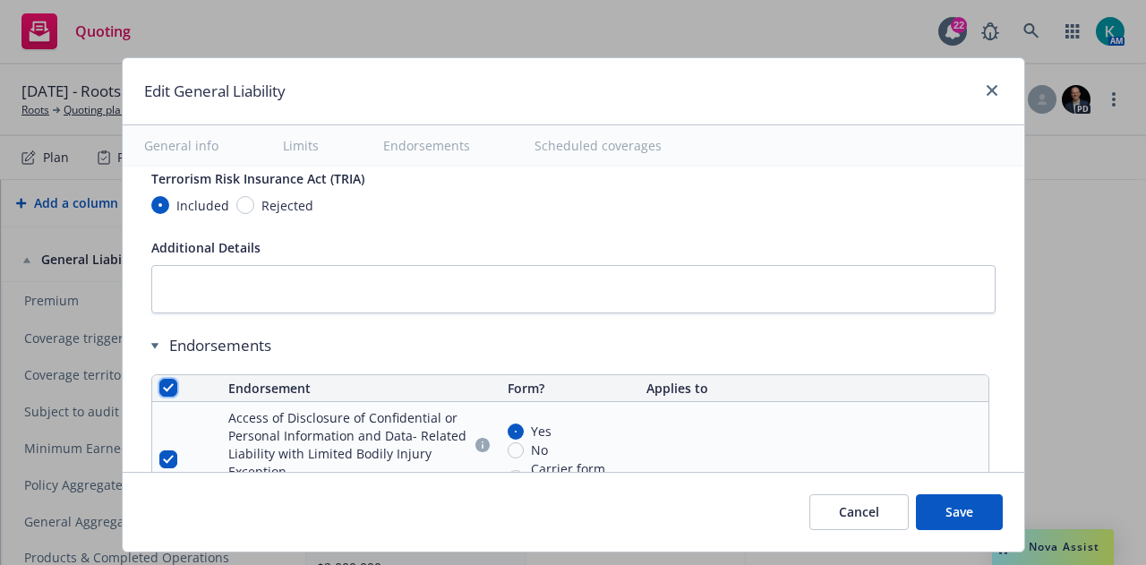
checkbox input "true"
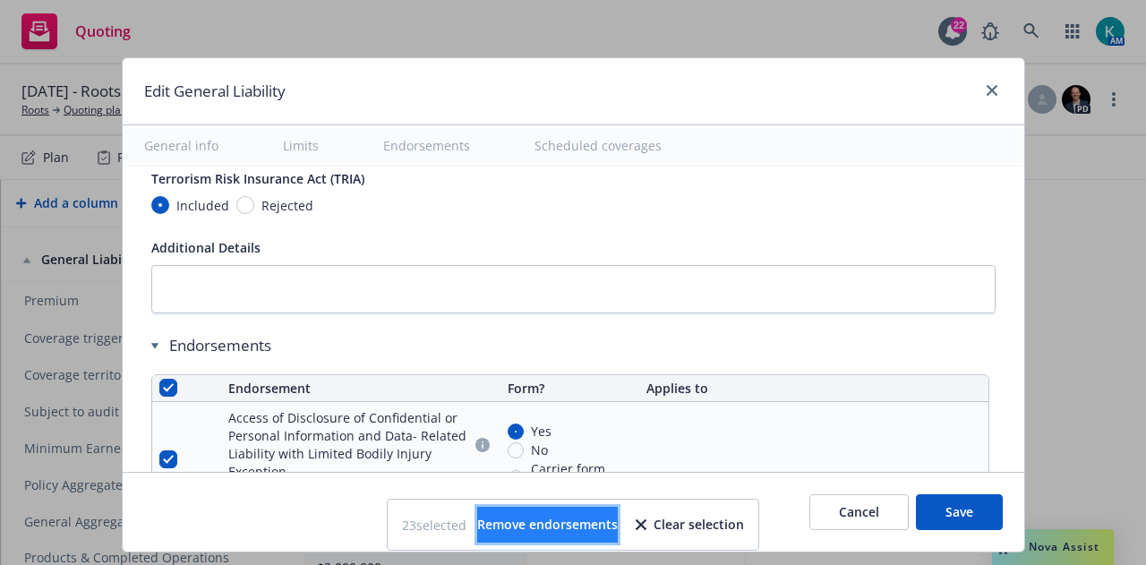
click at [569, 513] on button "Remove endorsements" at bounding box center [547, 525] width 141 height 36
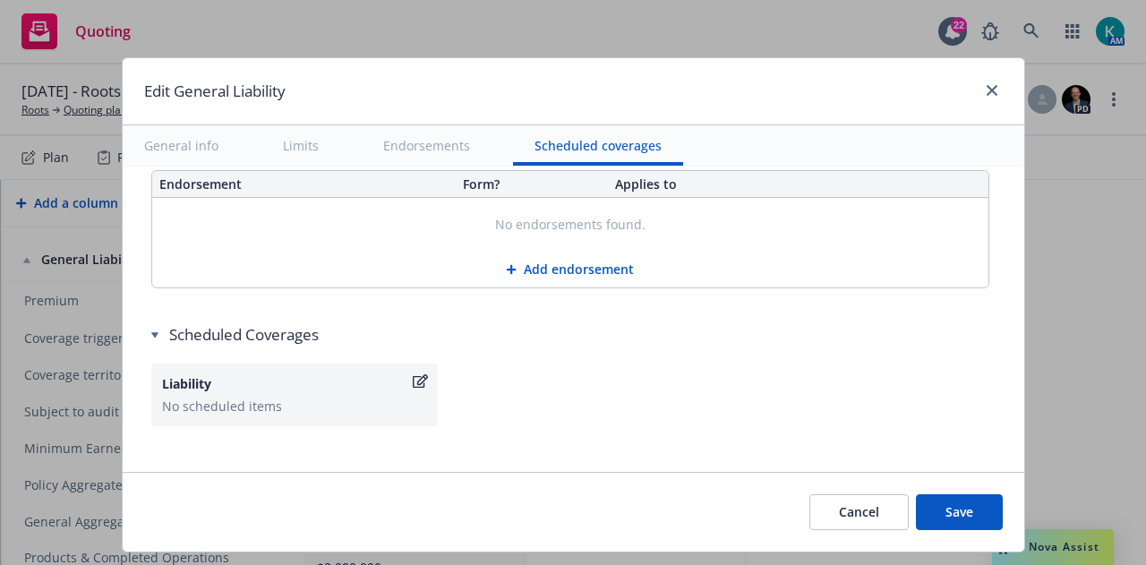
scroll to position [2456, 0]
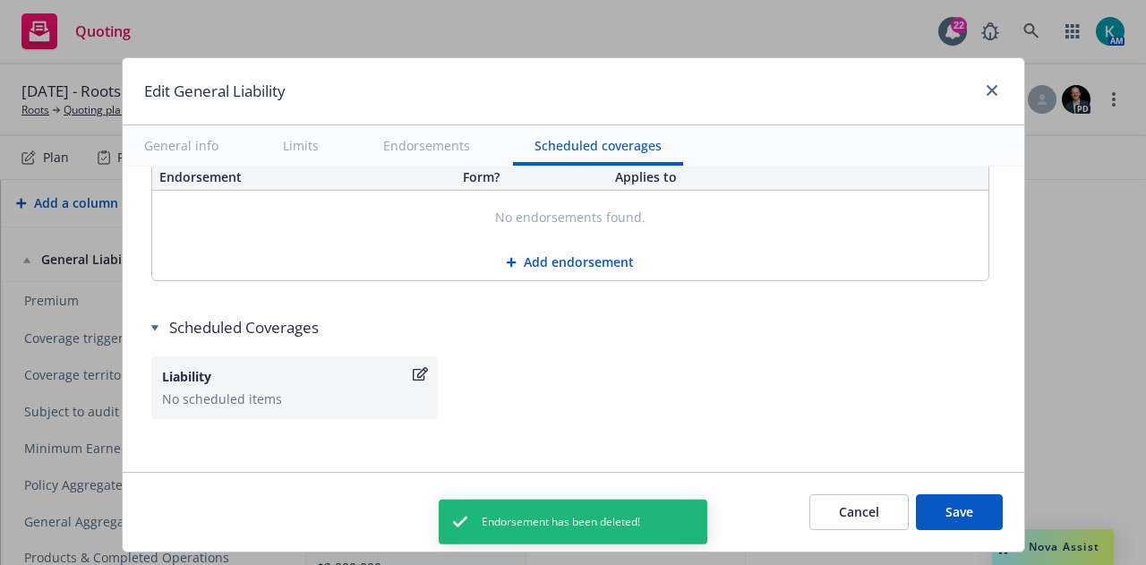
click at [945, 513] on button "Save" at bounding box center [959, 512] width 87 height 36
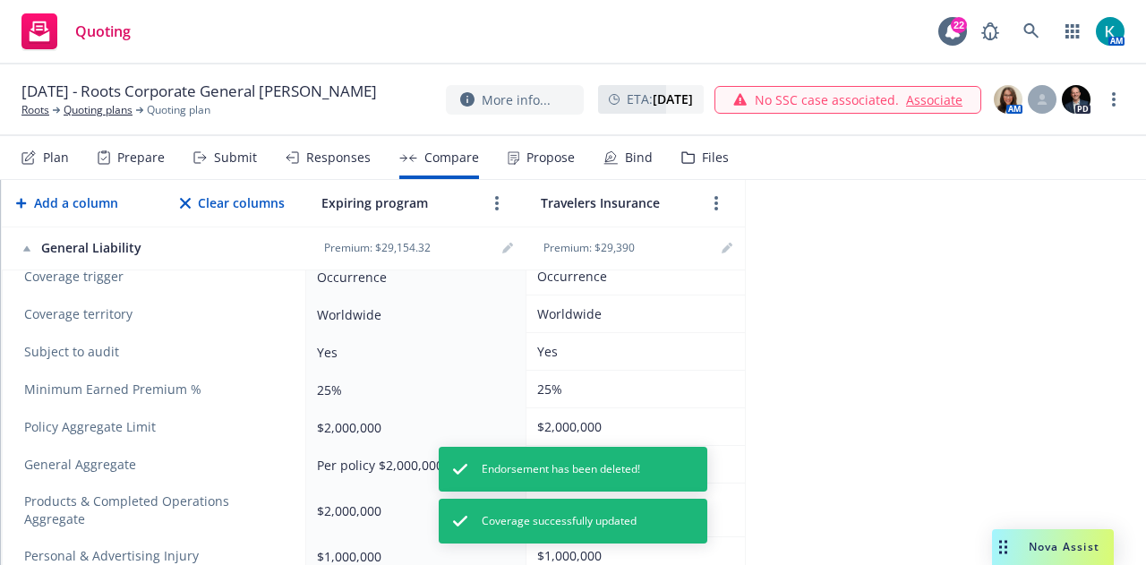
scroll to position [567, 0]
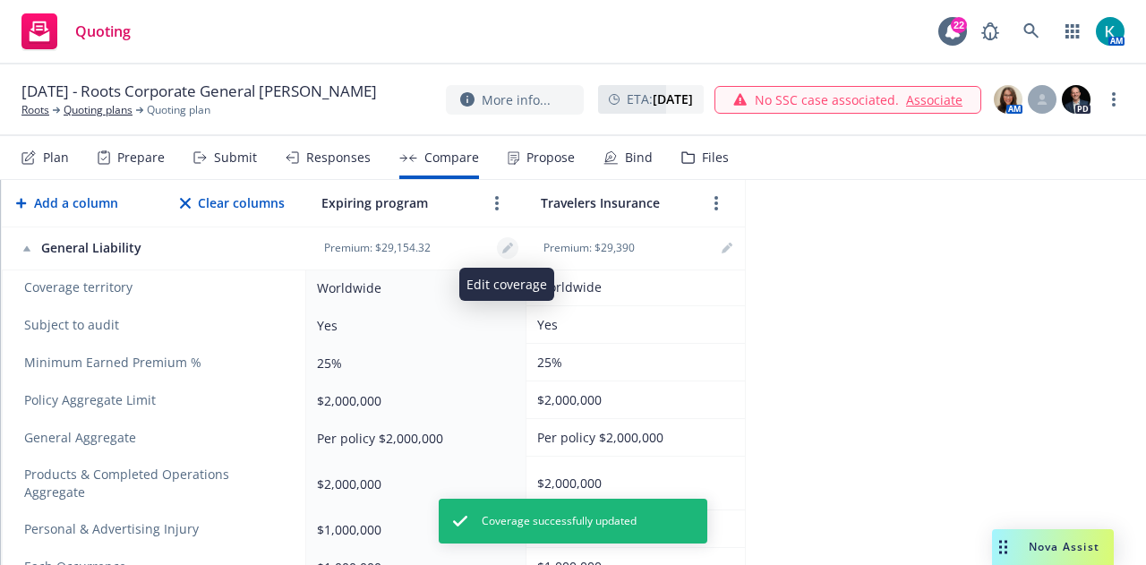
click at [502, 250] on icon "editPencil" at bounding box center [507, 248] width 11 height 11
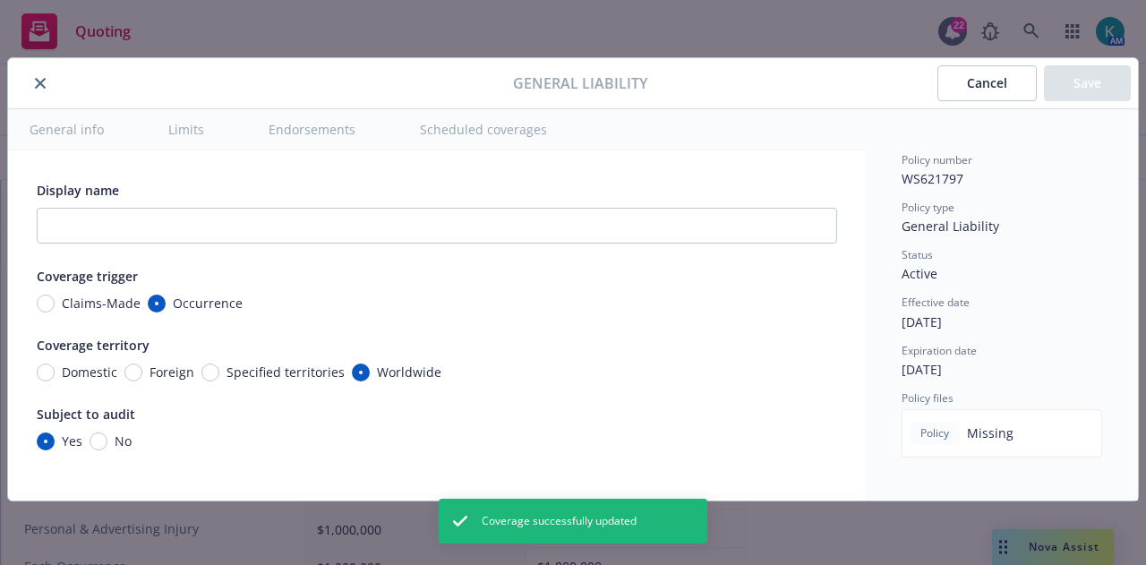
radio input "true"
type input "10"
type input "29,154.32"
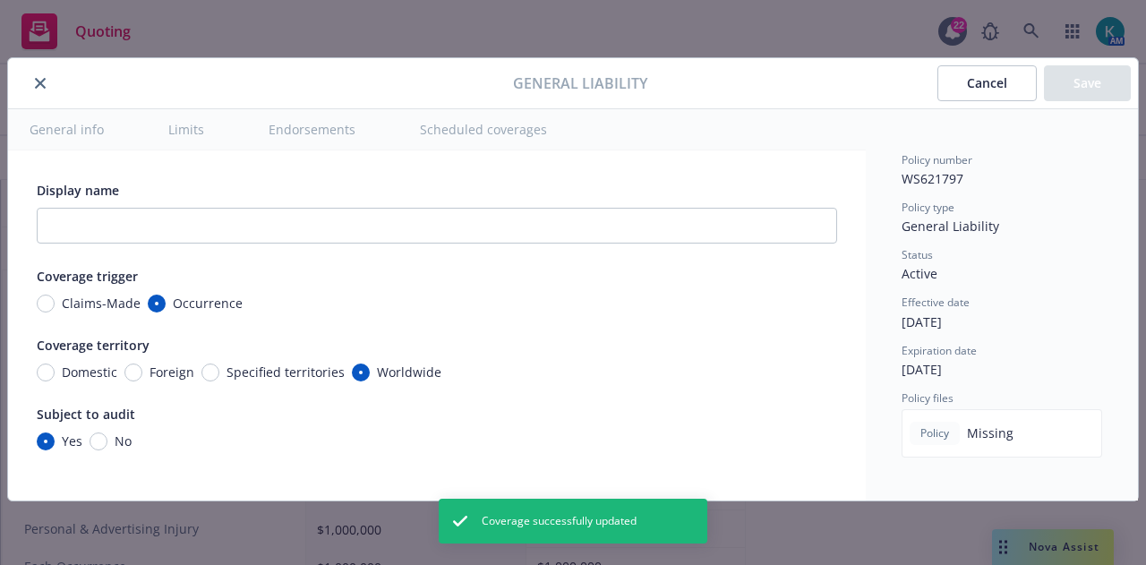
type input "25"
type input "2,000,000.00"
radio input "true"
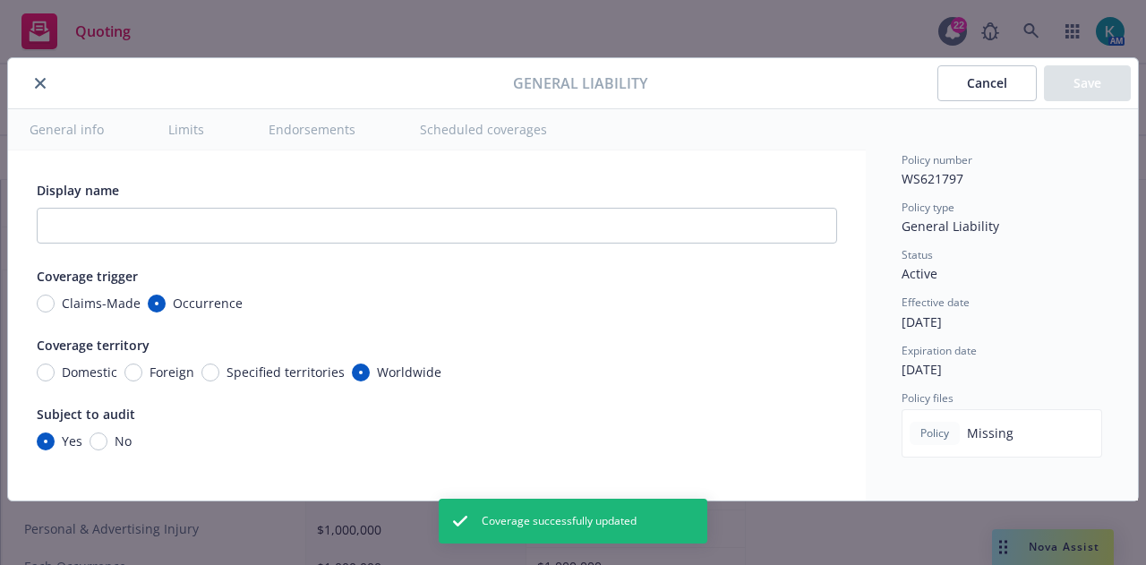
radio input "true"
type input "100,000.00"
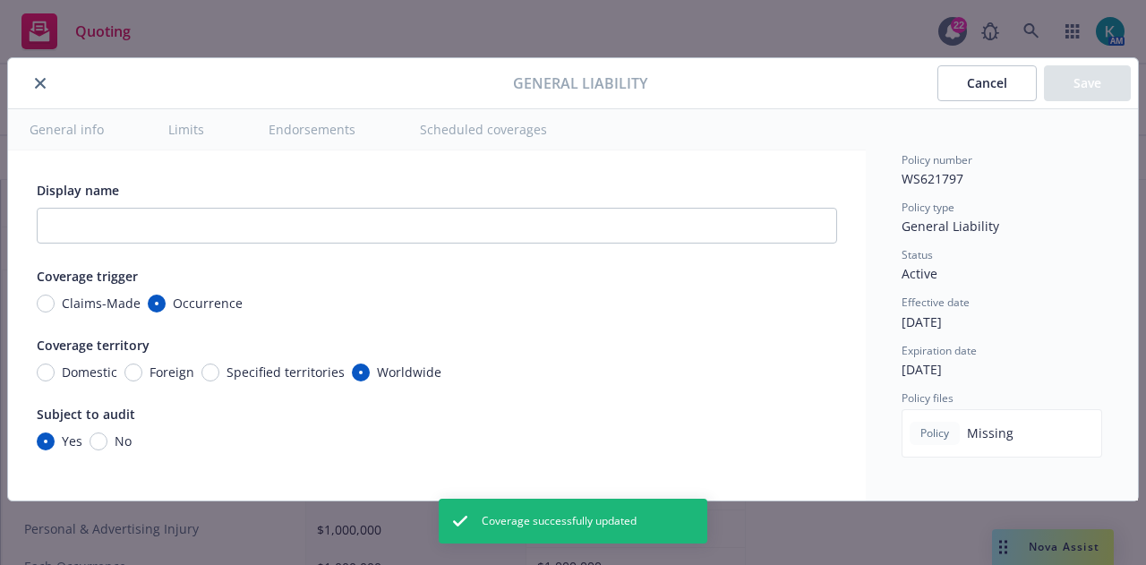
radio input "true"
type input "1,000.00"
radio input "true"
type input "4,003,500.00"
radio input "true"
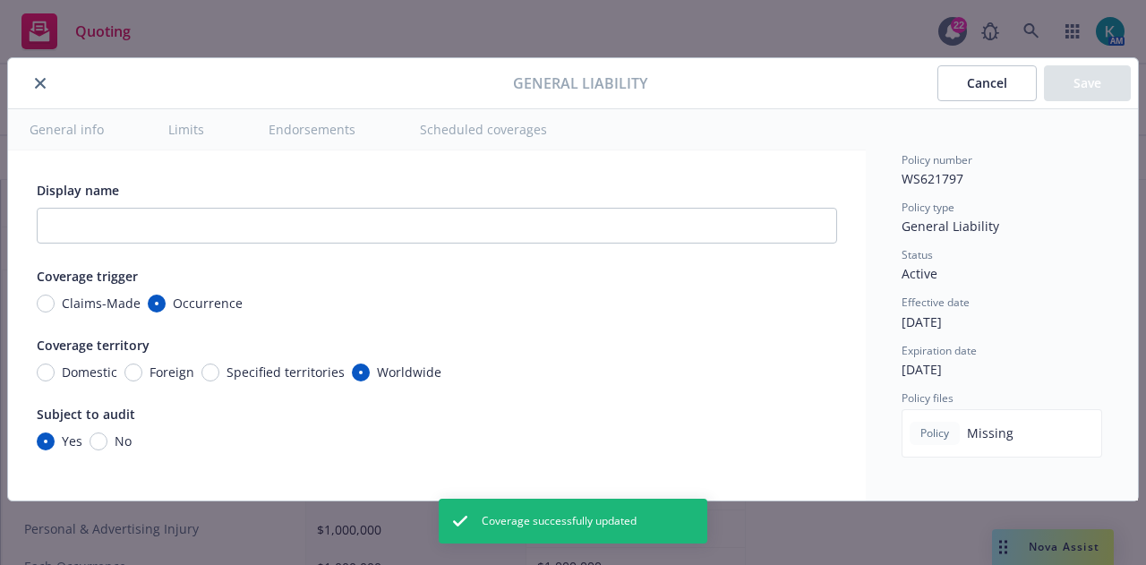
type input "06/22/2023"
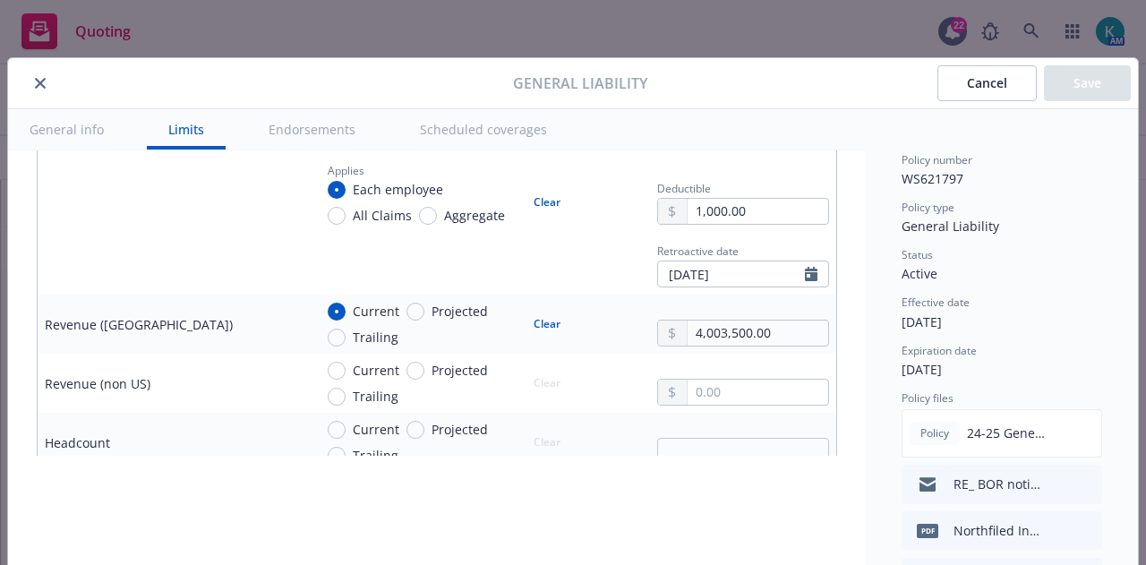
scroll to position [1253, 0]
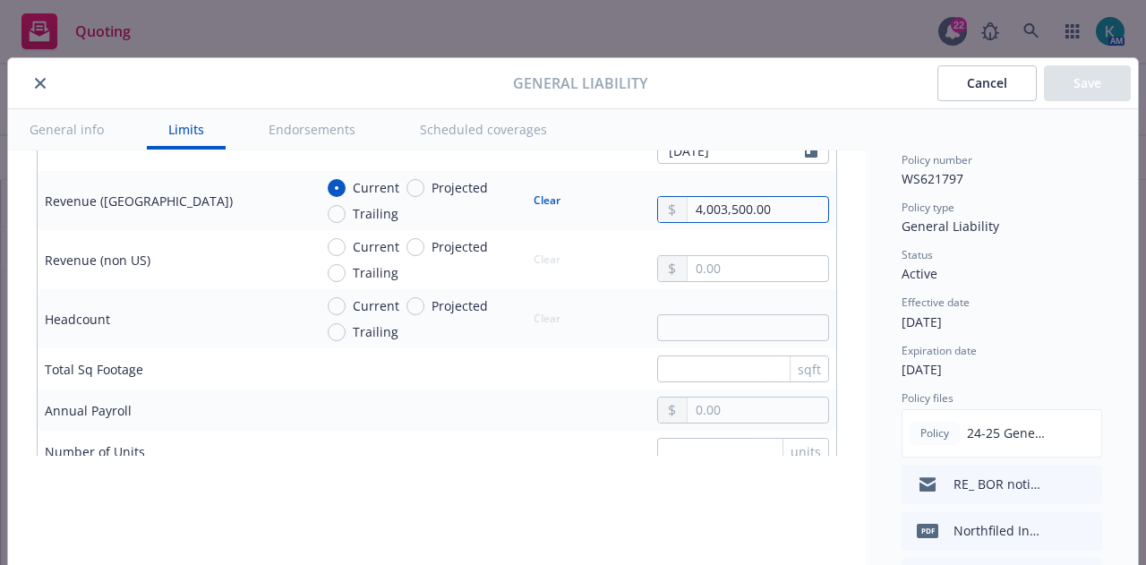
drag, startPoint x: 779, startPoint y: 209, endPoint x: 659, endPoint y: 216, distance: 120.1
click at [661, 216] on td "Current Projected Trailing Clear 4,003,500.00" at bounding box center [571, 200] width 530 height 59
paste input "4,001,000.00"
type input "4,001,000.00"
click at [1092, 74] on button "Save" at bounding box center [1087, 83] width 87 height 36
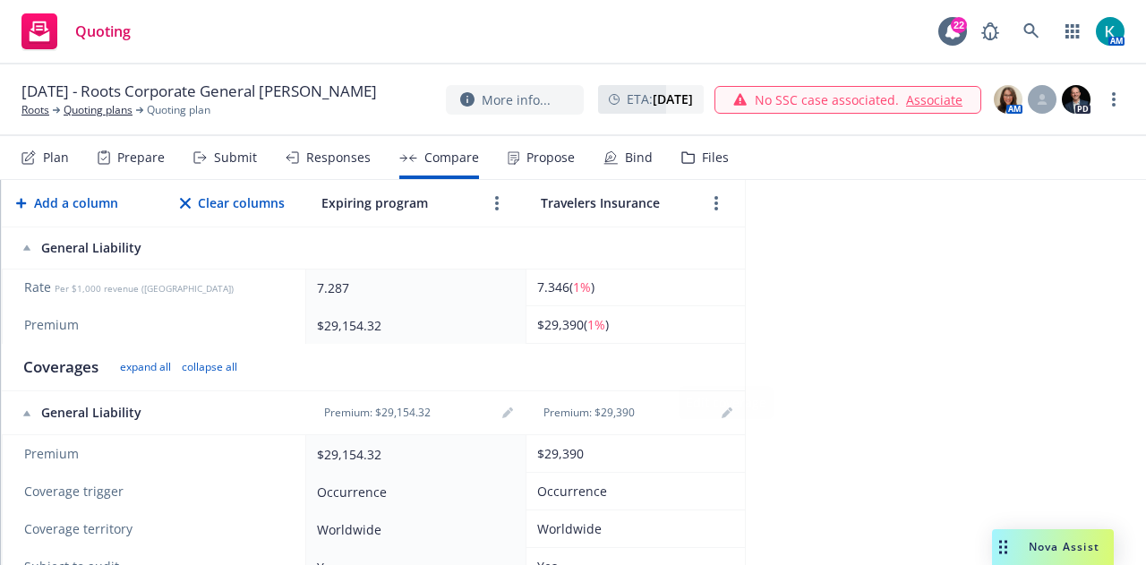
scroll to position [360, 0]
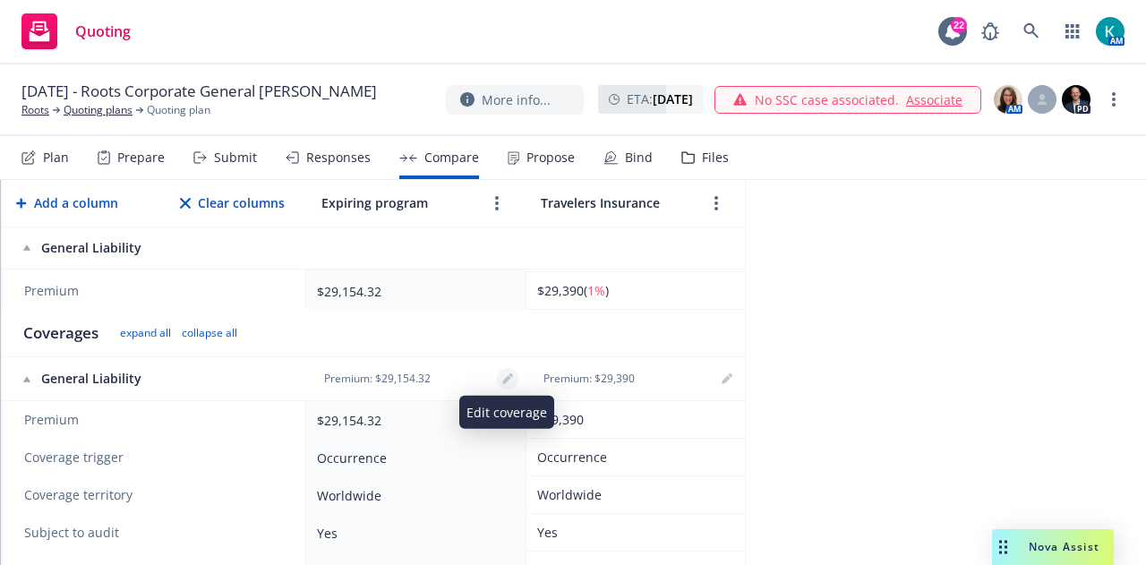
click at [513, 373] on link "editPencil" at bounding box center [507, 378] width 21 height 21
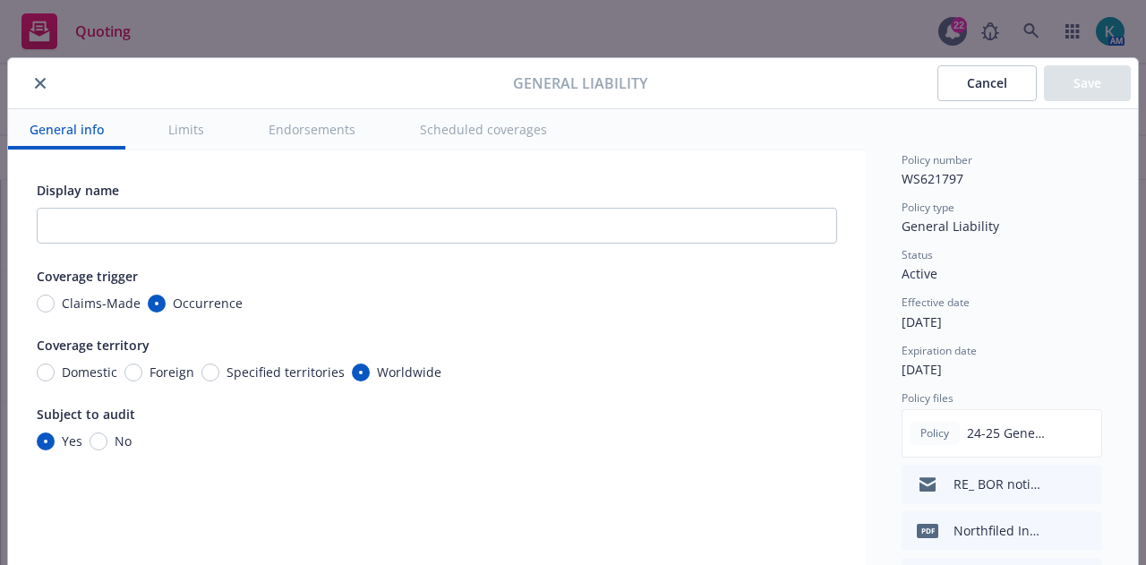
type input "4,001,000.00"
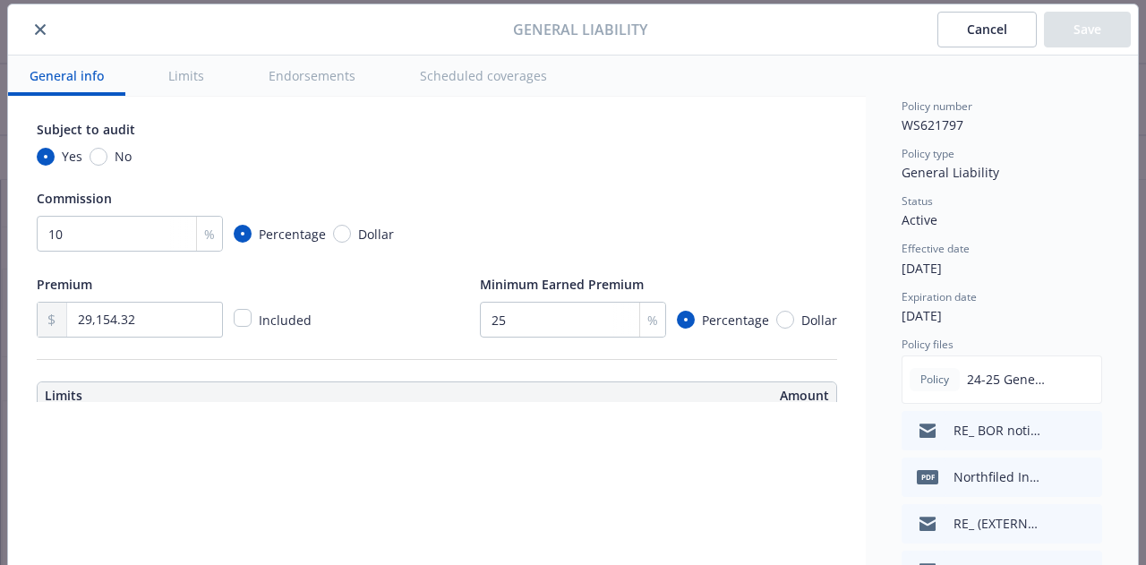
scroll to position [179, 0]
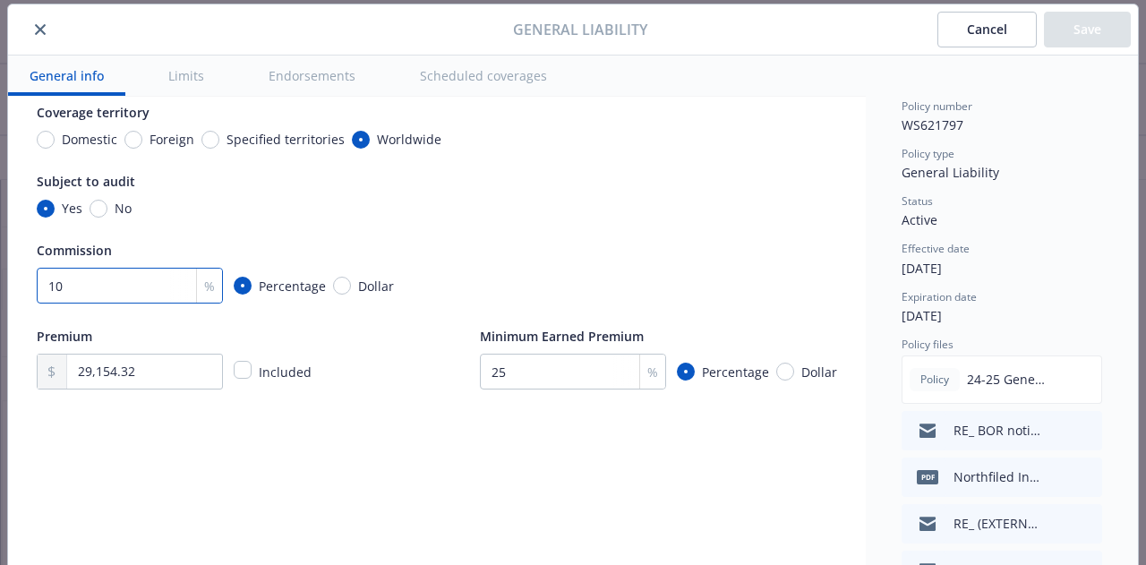
drag, startPoint x: 149, startPoint y: 295, endPoint x: 2, endPoint y: 289, distance: 147.8
click at [7, 290] on div "General Liability Cancel Save General info Limits Endorsements Scheduled covera…" at bounding box center [572, 342] width 1131 height 677
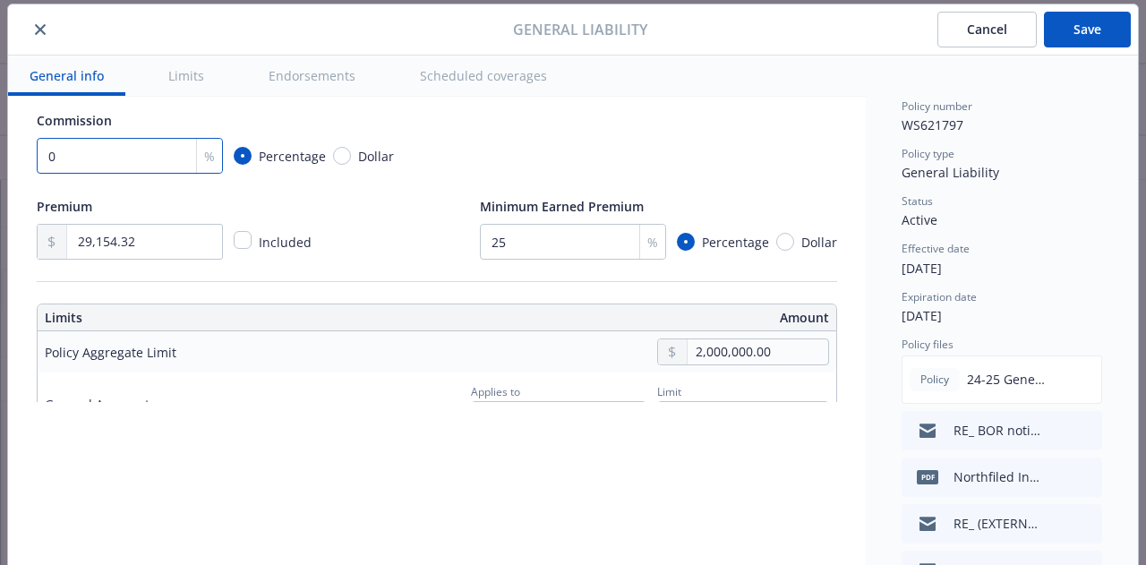
scroll to position [358, 0]
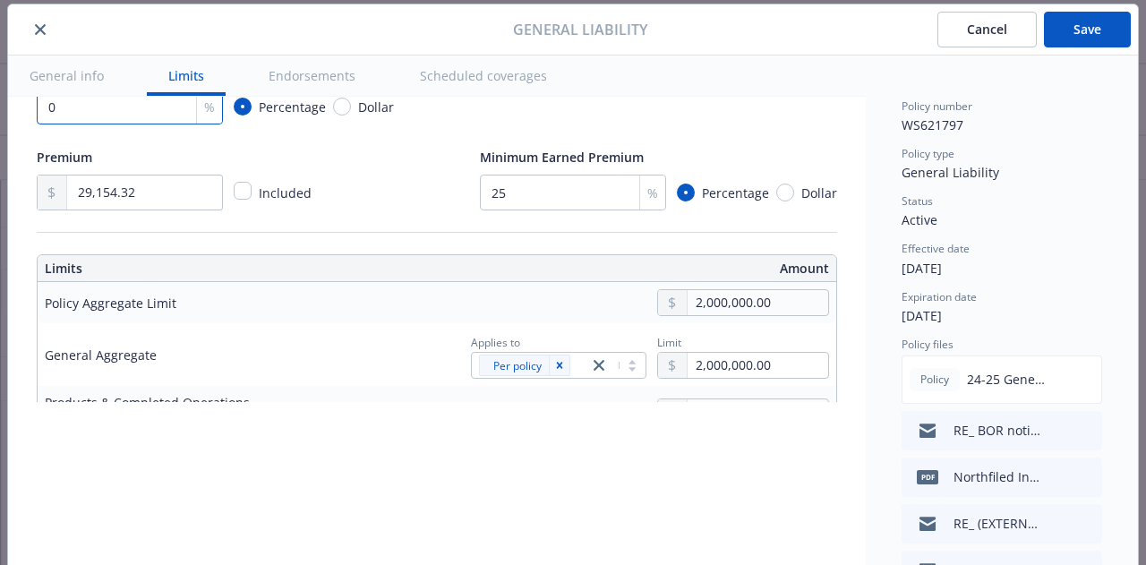
type input "0"
click at [1068, 21] on button "Save" at bounding box center [1087, 30] width 87 height 36
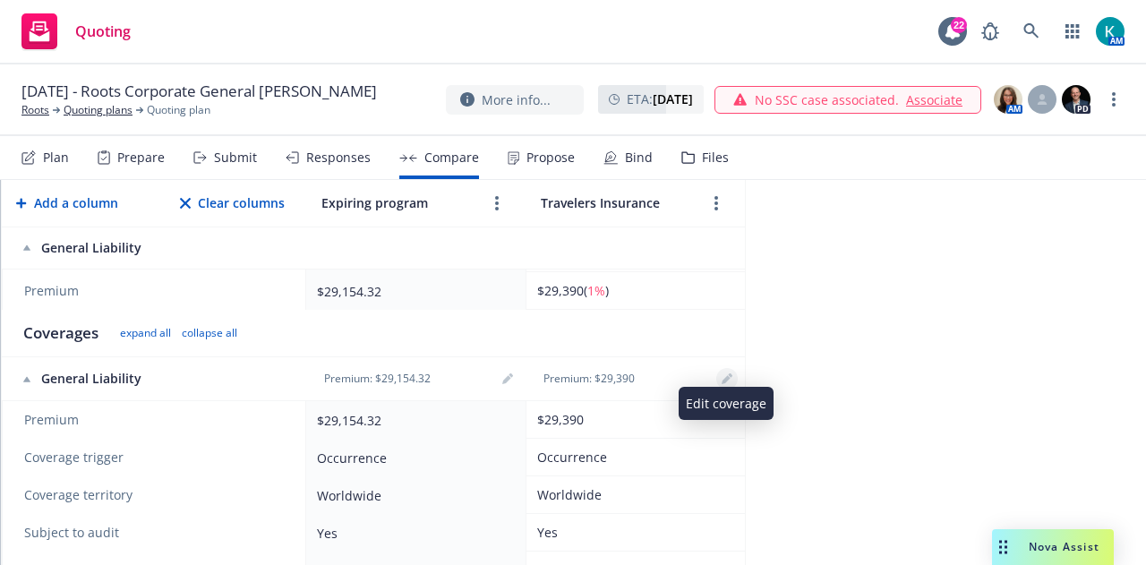
click at [728, 380] on link "editPencil" at bounding box center [726, 378] width 21 height 21
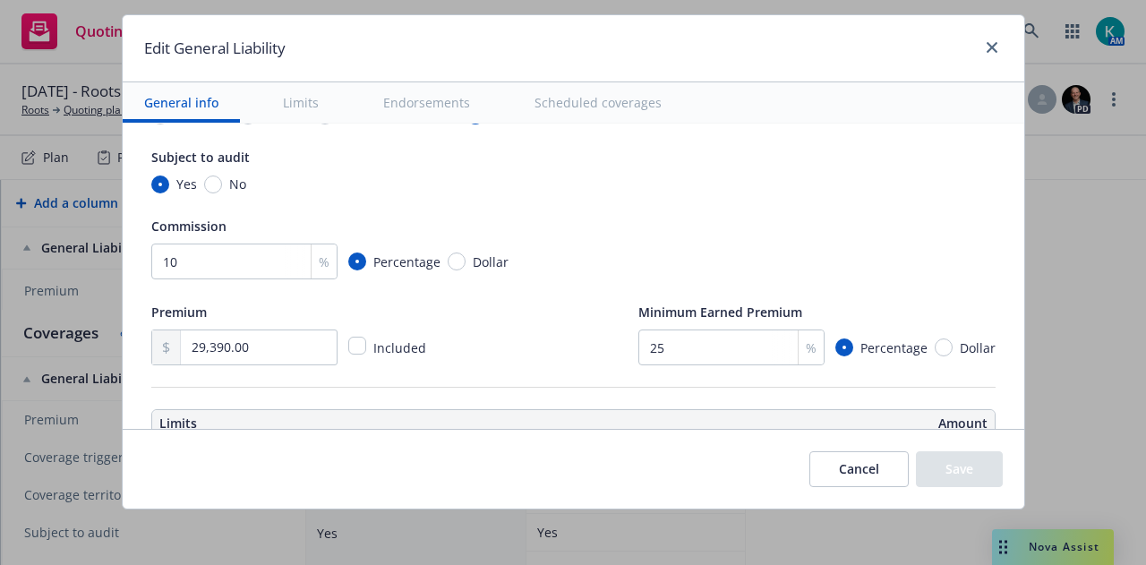
scroll to position [269, 0]
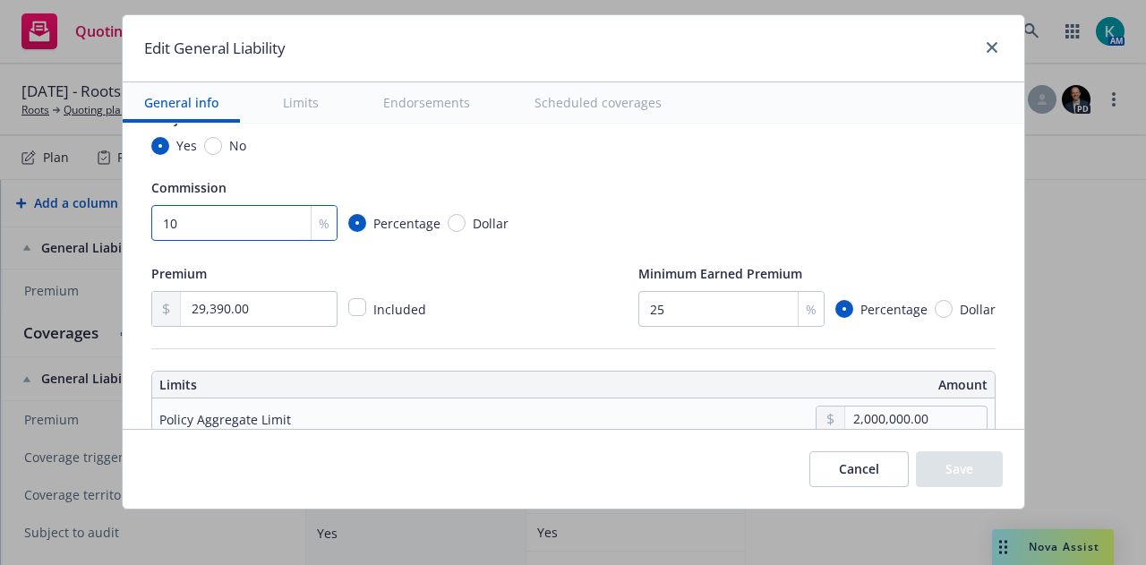
drag, startPoint x: 191, startPoint y: 222, endPoint x: 81, endPoint y: 225, distance: 109.2
click at [81, 225] on div "Edit General Liability General info Limits Endorsements Scheduled coverages Dis…" at bounding box center [573, 282] width 1146 height 565
type input "12"
click at [544, 283] on div "Premium 29,390.00 Included Minimum Earned Premium 25 % Percentage Dollar" at bounding box center [573, 294] width 844 height 64
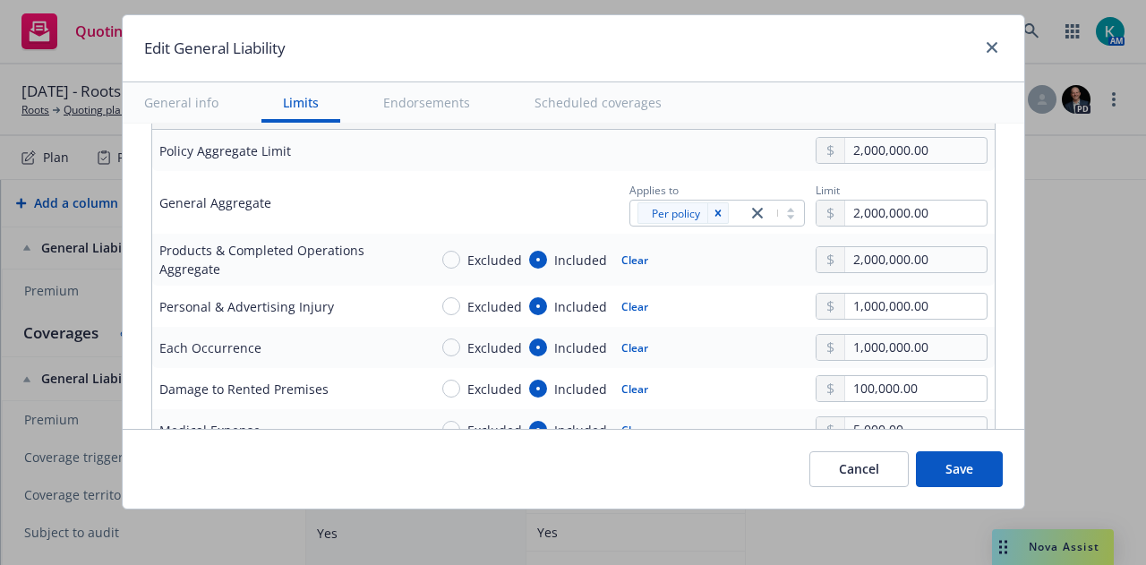
click at [974, 459] on button "Save" at bounding box center [959, 469] width 87 height 36
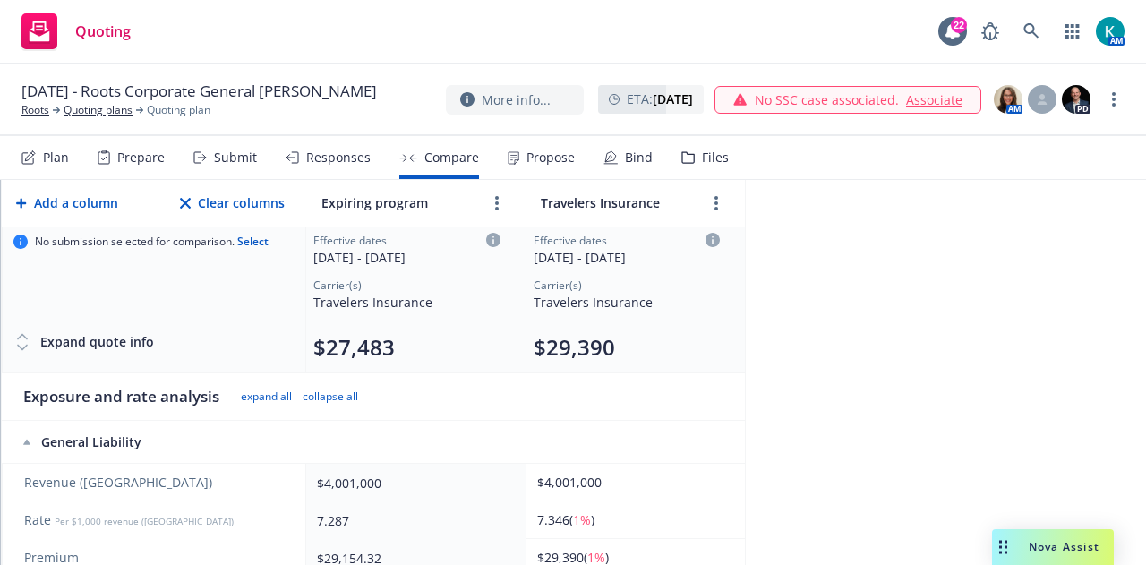
scroll to position [0, 0]
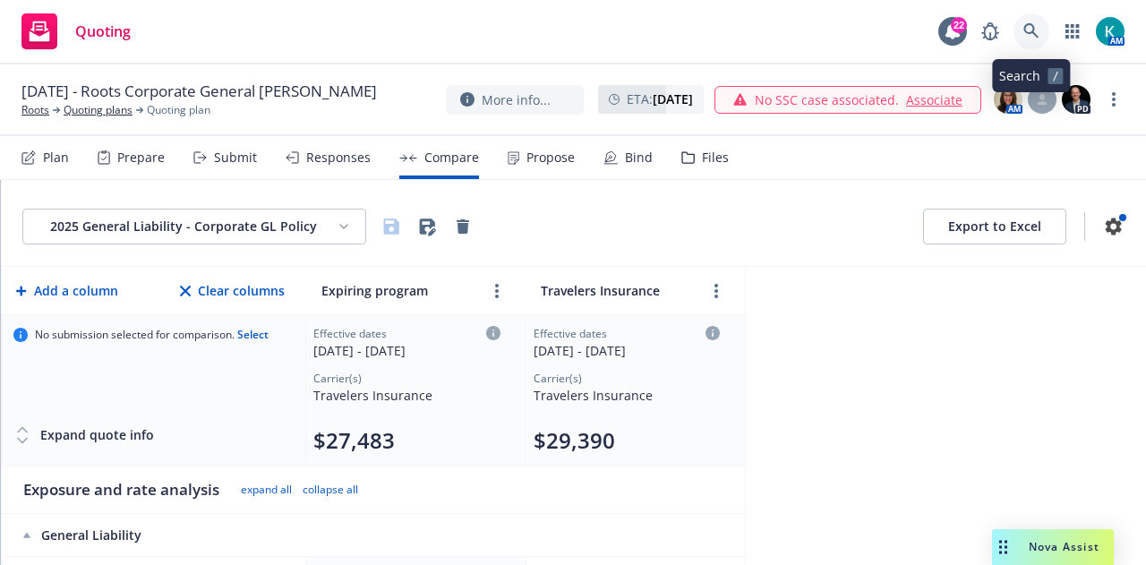
click at [1024, 30] on icon at bounding box center [1031, 31] width 16 height 16
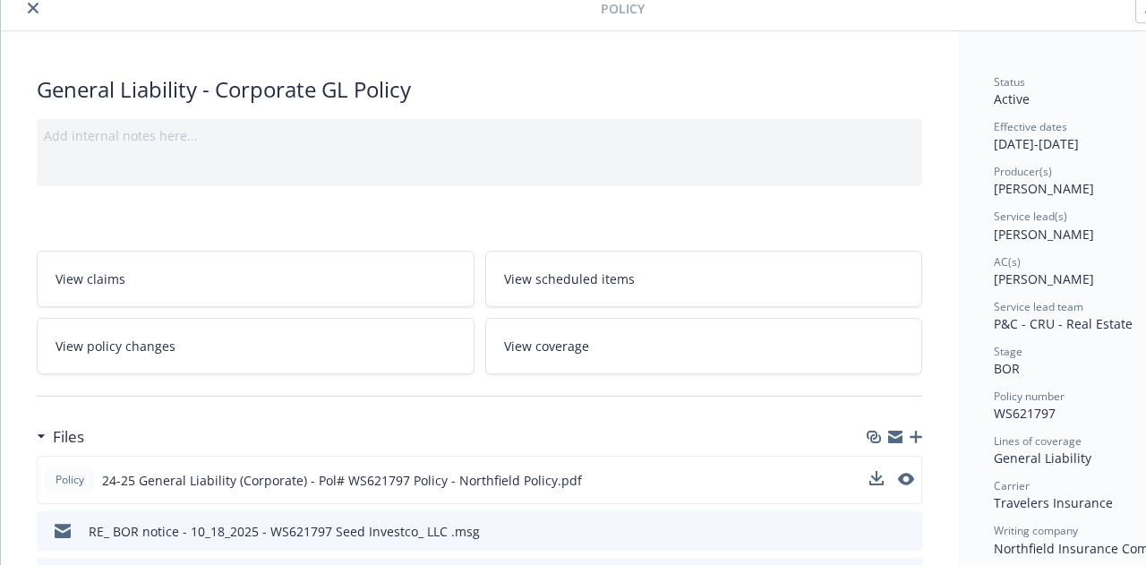
scroll to position [90, 0]
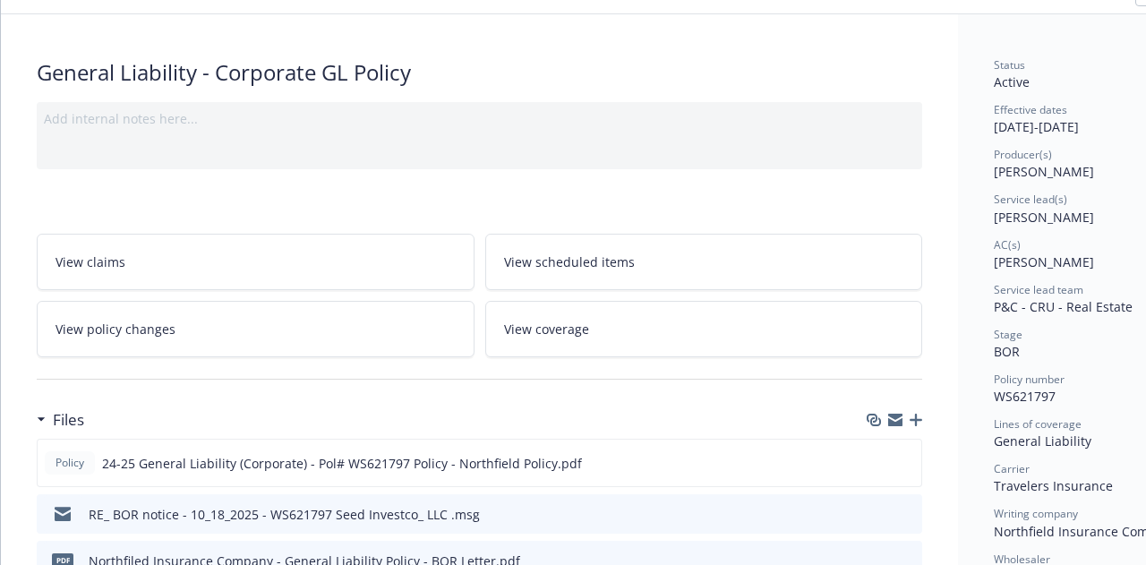
drag, startPoint x: 911, startPoint y: 454, endPoint x: 735, endPoint y: 205, distance: 305.0
click at [910, 456] on icon "preview file" at bounding box center [904, 462] width 16 height 13
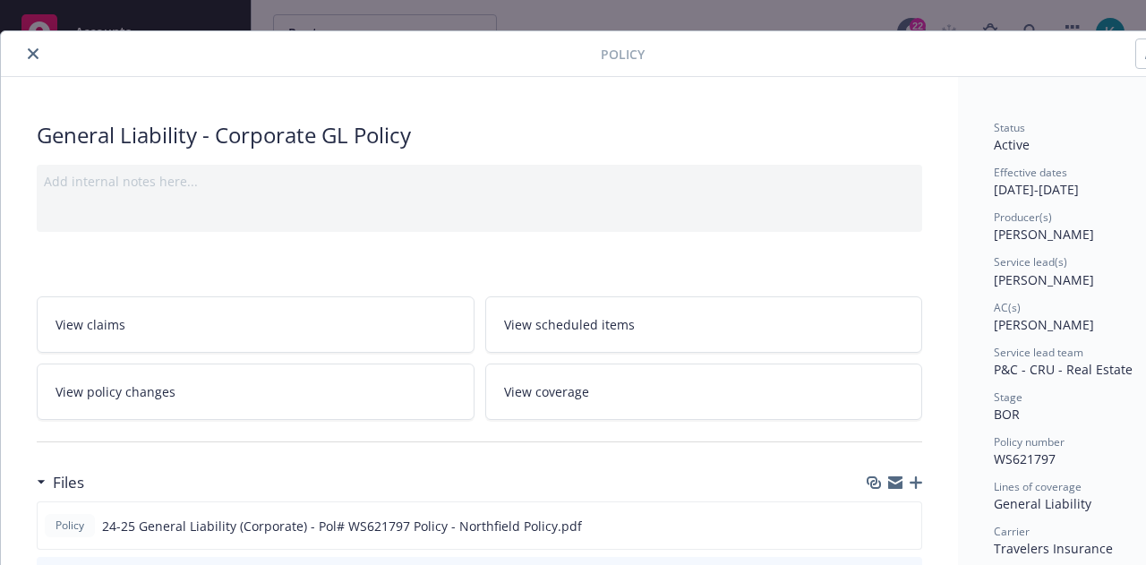
scroll to position [0, 0]
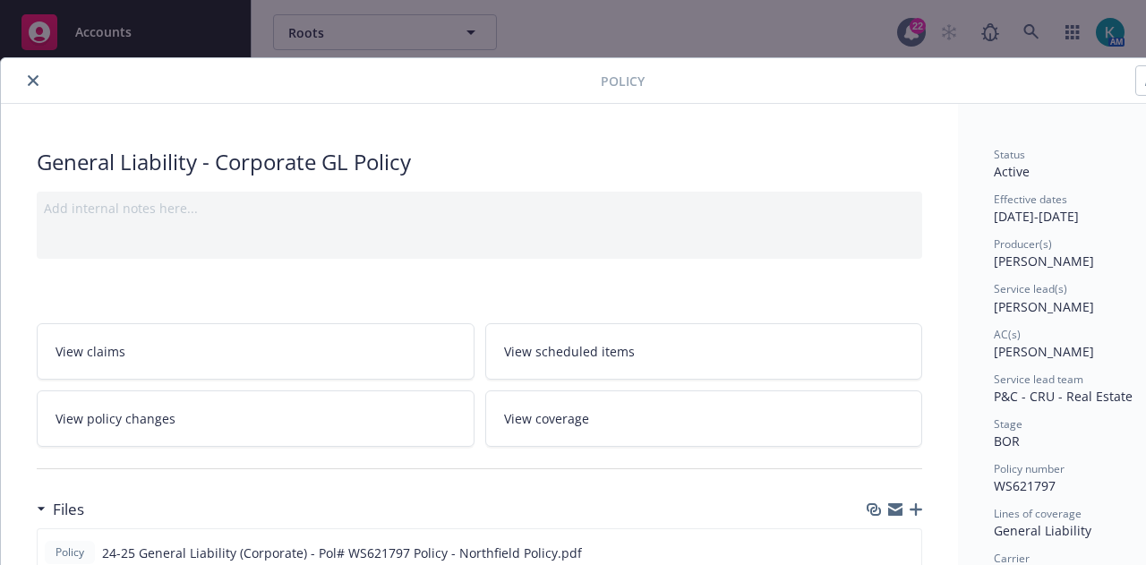
click at [34, 78] on icon "close" at bounding box center [33, 80] width 11 height 11
click at [328, 34] on span "Roots" at bounding box center [365, 32] width 155 height 19
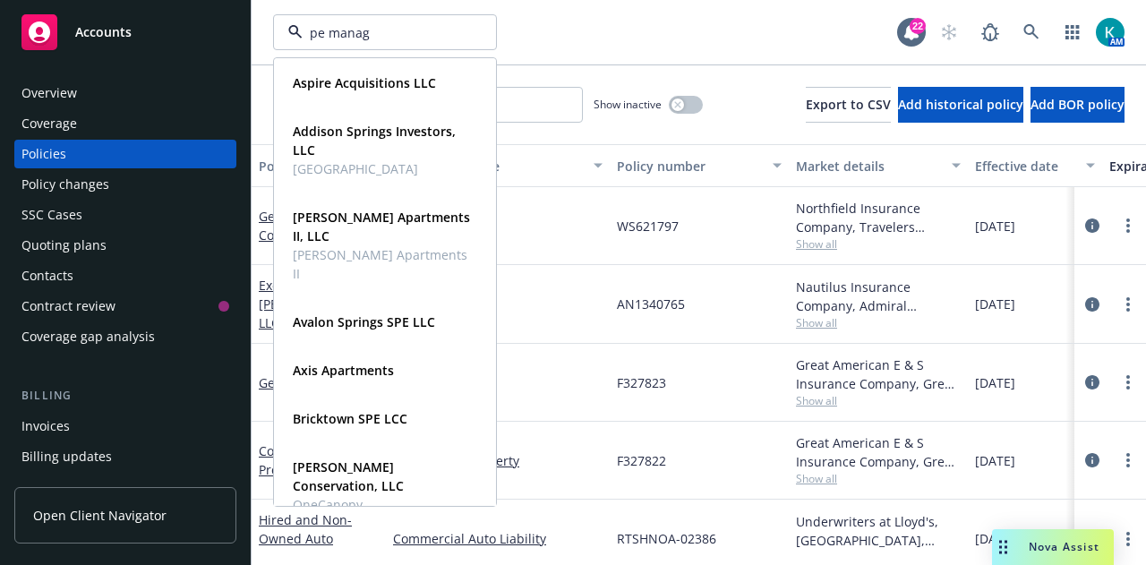
type input "pe manage"
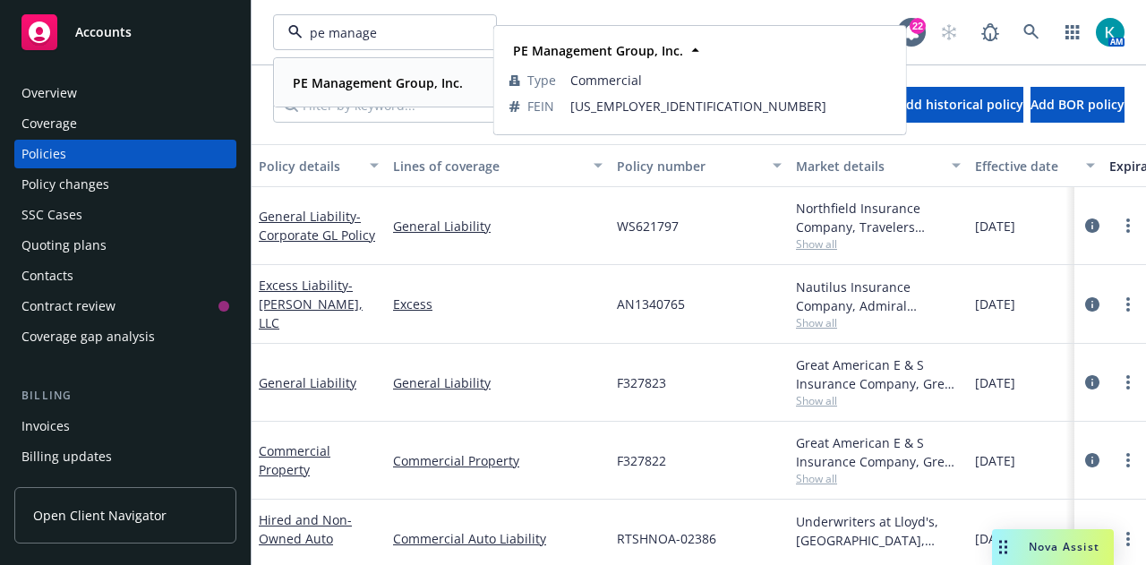
click at [375, 94] on div "PE Management Group, Inc." at bounding box center [376, 83] width 181 height 26
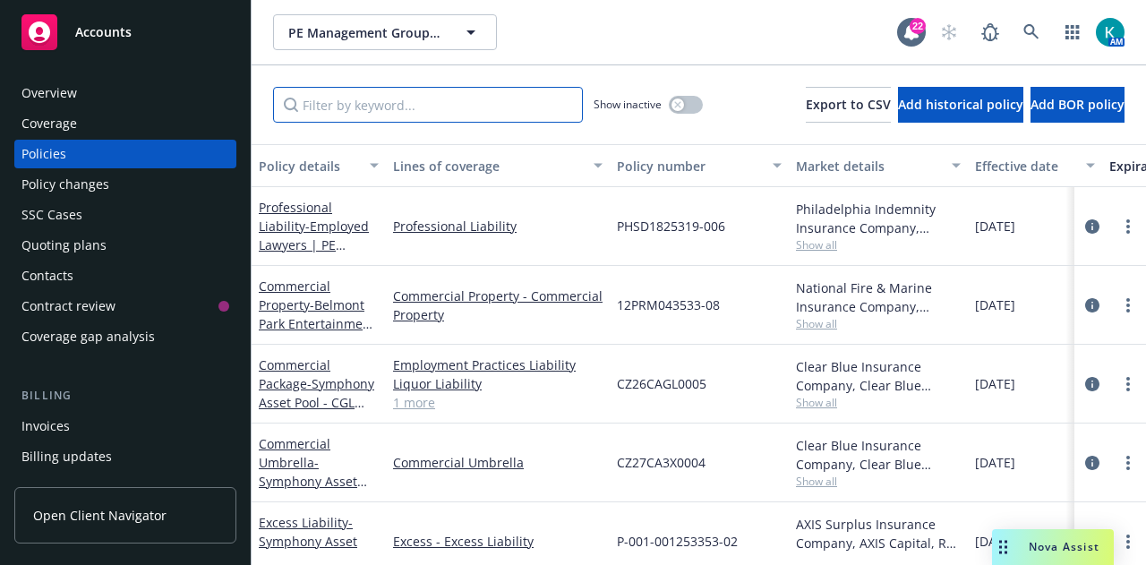
click at [440, 114] on input "Filter by keyword..." at bounding box center [428, 105] width 310 height 36
click at [671, 109] on div "button" at bounding box center [677, 104] width 13 height 13
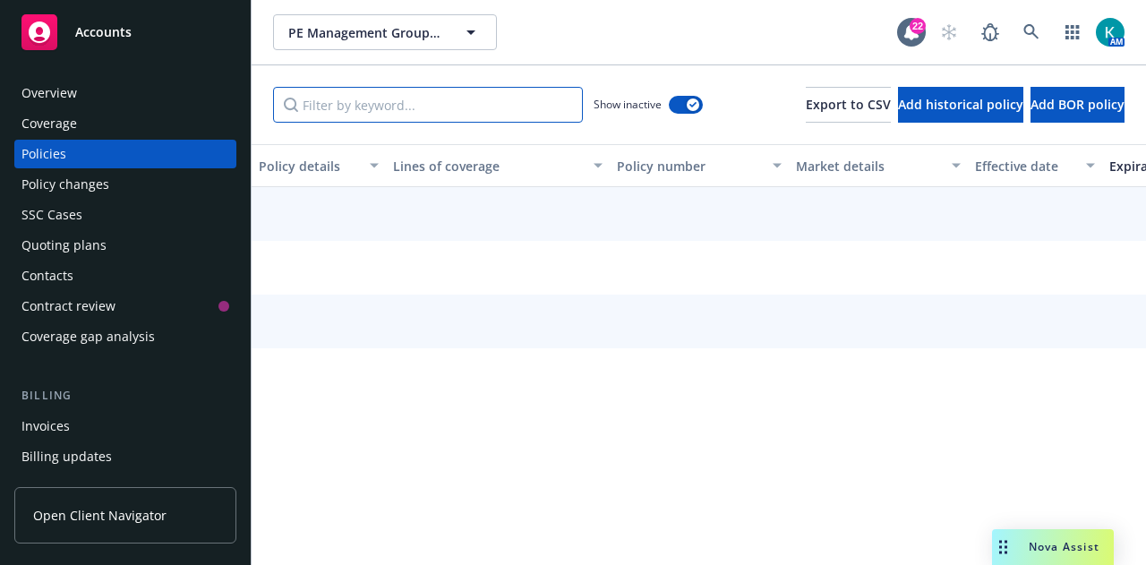
drag, startPoint x: 488, startPoint y: 118, endPoint x: 483, endPoint y: 107, distance: 12.5
click at [487, 117] on input "Filter by keyword..." at bounding box center [428, 105] width 310 height 36
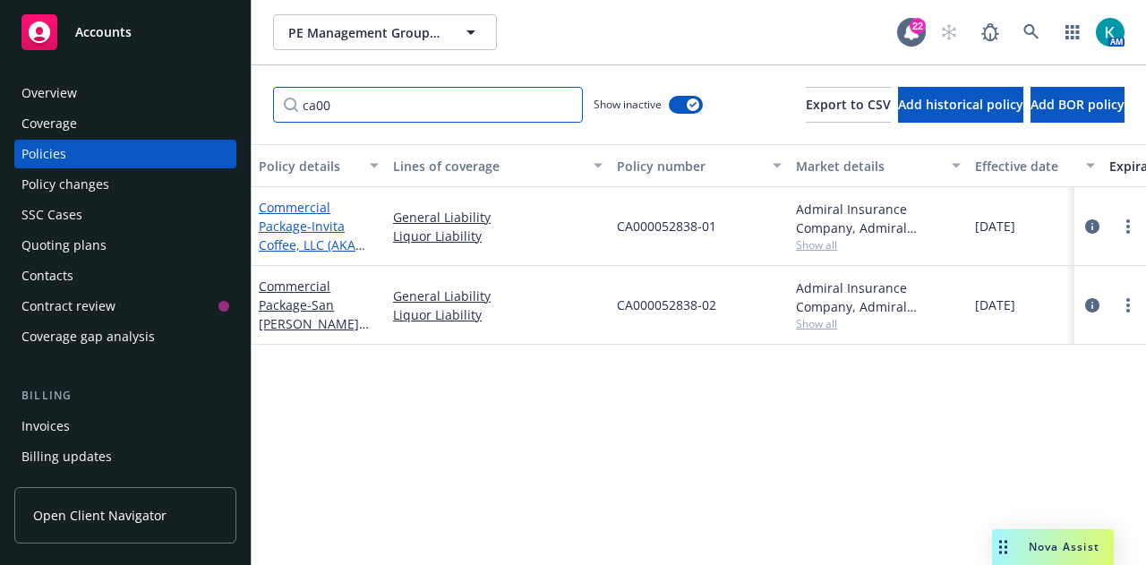
type input "ca00"
click at [312, 237] on span "- Invita Coffee, LLC (AKA Orfila Winery) GL and LL" at bounding box center [312, 253] width 107 height 73
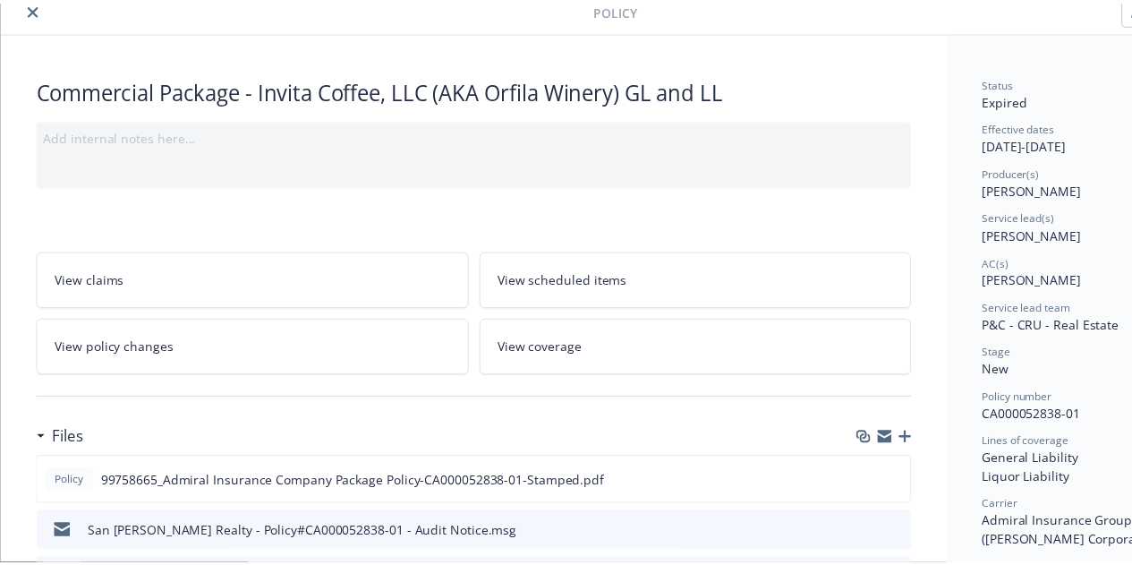
scroll to position [179, 0]
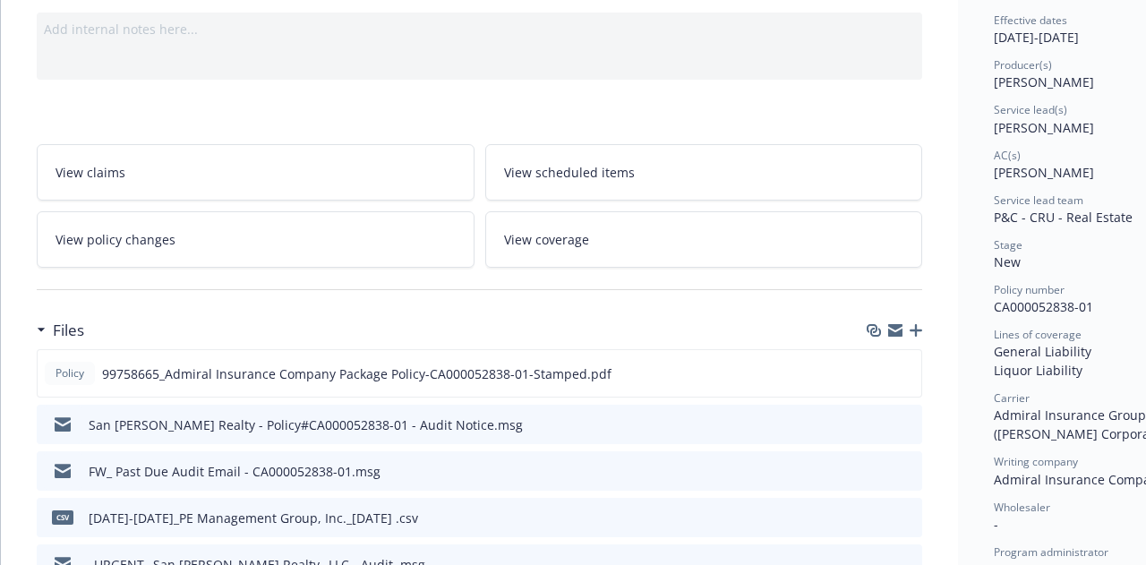
click at [107, 230] on span "View policy changes" at bounding box center [115, 239] width 120 height 19
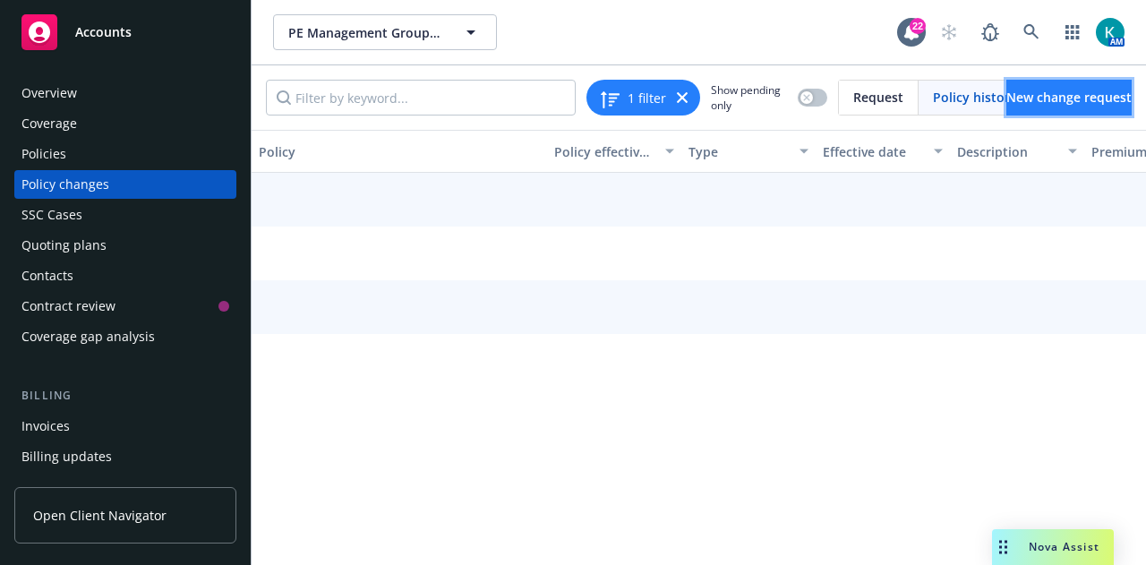
click at [1099, 87] on link "New change request" at bounding box center [1068, 98] width 125 height 36
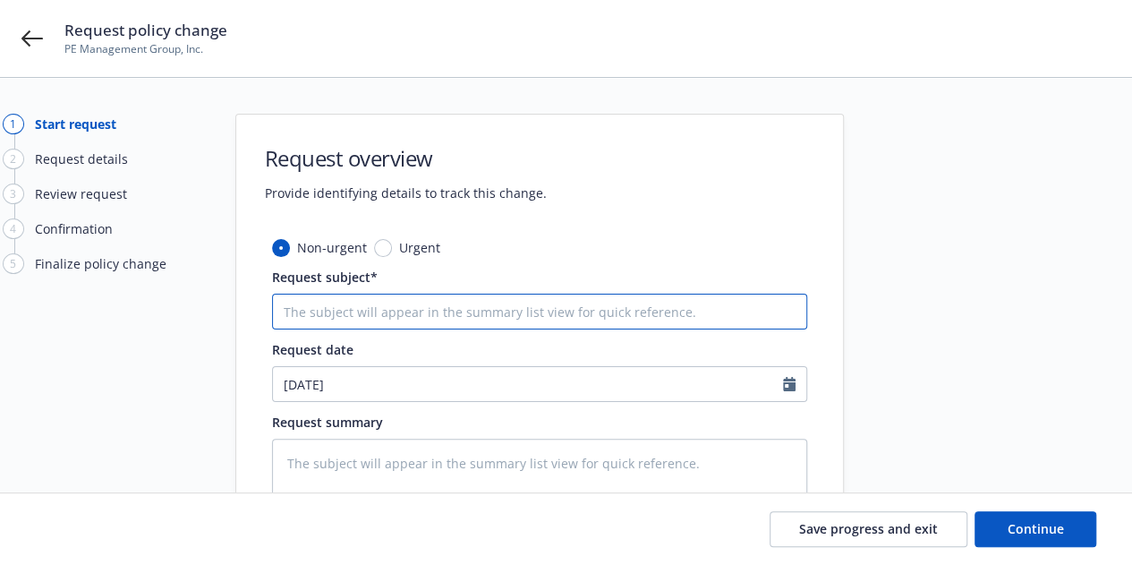
drag, startPoint x: 558, startPoint y: 310, endPoint x: 567, endPoint y: 305, distance: 10.8
click at [559, 308] on input "Request subject*" at bounding box center [539, 312] width 535 height 36
type textarea "x"
type input "F"
type textarea "x"
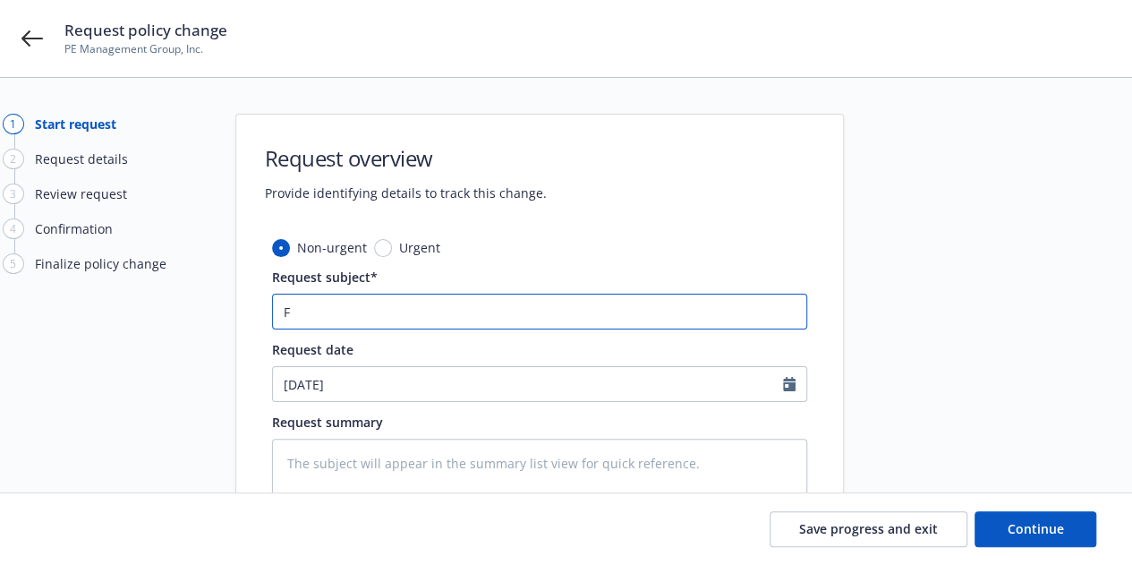
type input "Fi"
type textarea "x"
type input "Fin"
type textarea "x"
type input "Fina"
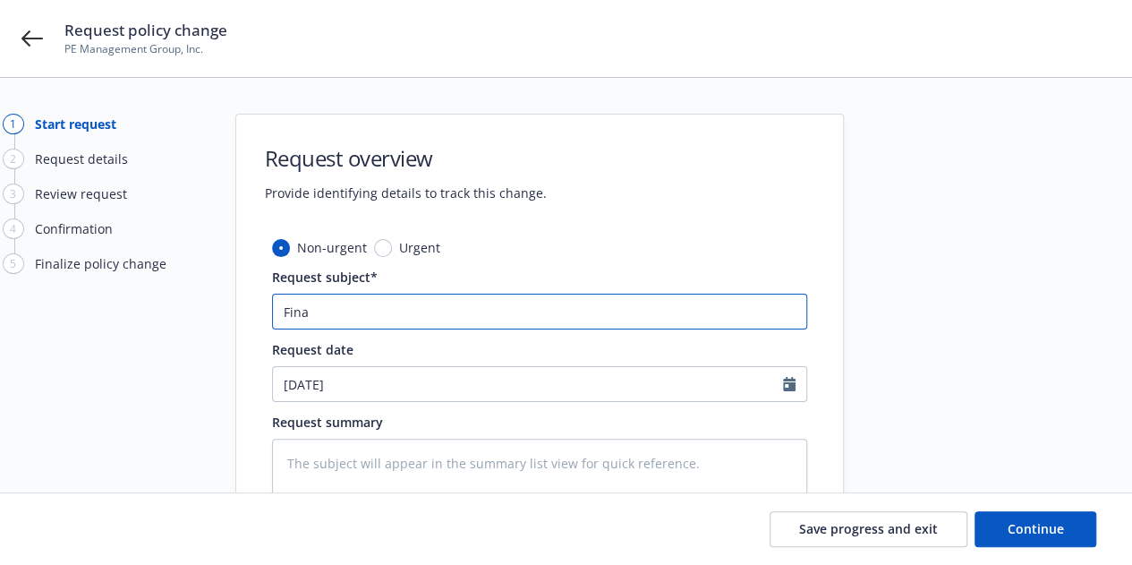
type textarea "x"
type input "Final"
type textarea "x"
type input "Final"
type textarea "x"
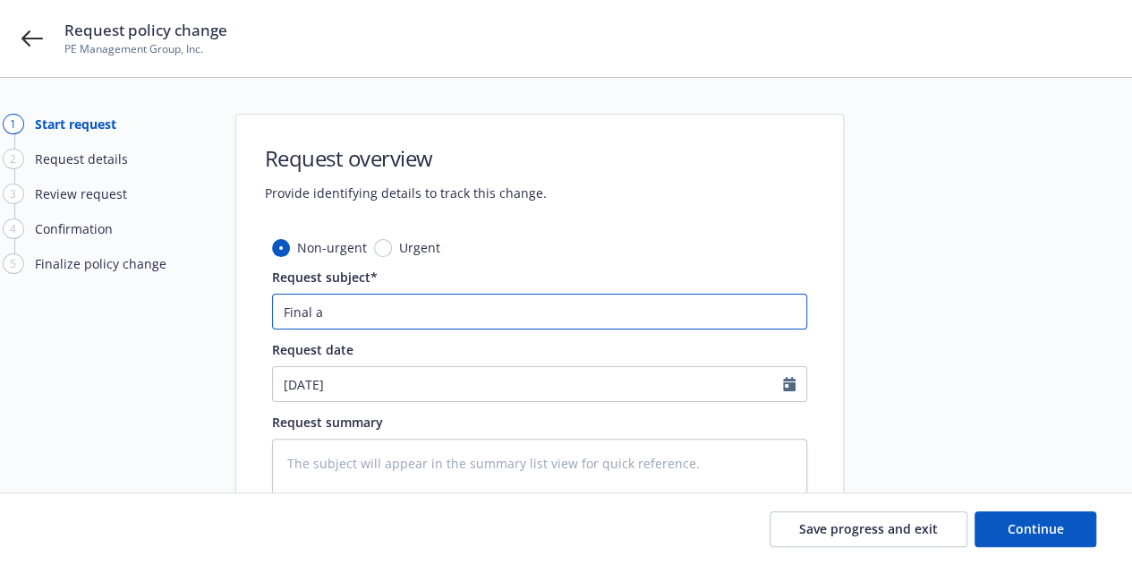
type input "Final au"
type textarea "x"
type input "Final aud"
type textarea "x"
type input "Final audi"
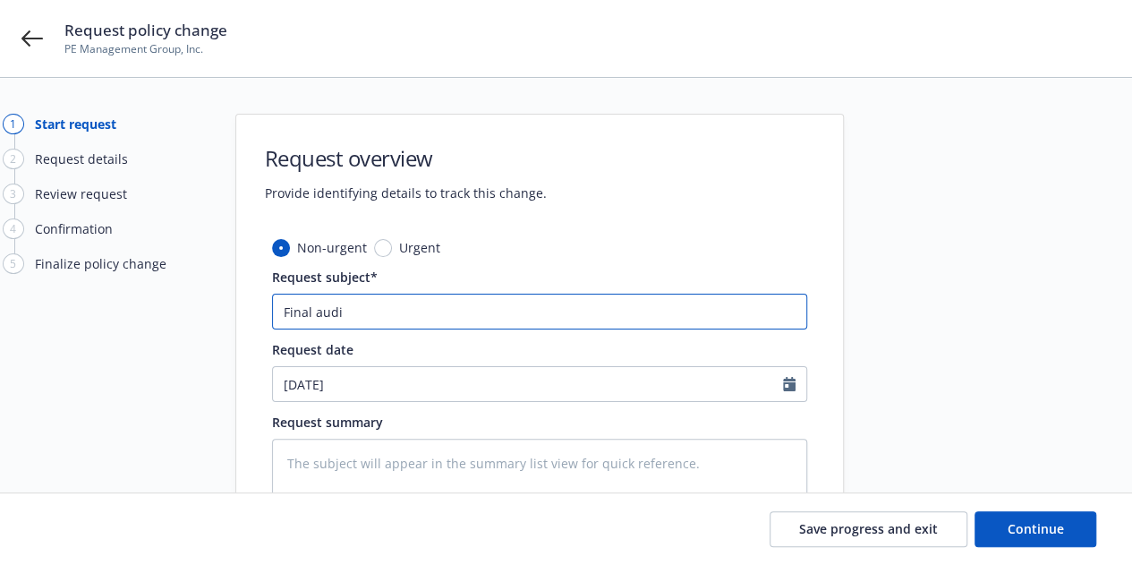
type textarea "x"
type input "Final audit"
type textarea "x"
type input "Final audit bi"
type textarea "x"
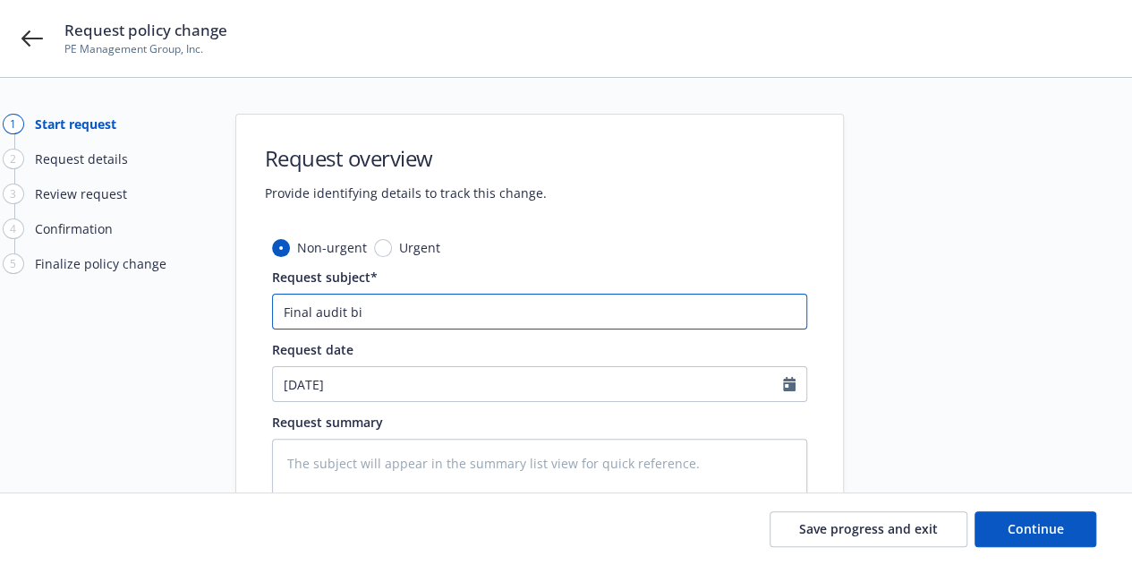
type input "Final audit bil"
type textarea "x"
drag, startPoint x: 505, startPoint y: 307, endPoint x: 101, endPoint y: 339, distance: 404.9
click at [98, 341] on div "1 Start request 2 Request details 3 Review request 4 Confirmation 5 Finalize po…" at bounding box center [565, 392] width 1089 height 556
type input "Final audit bill"
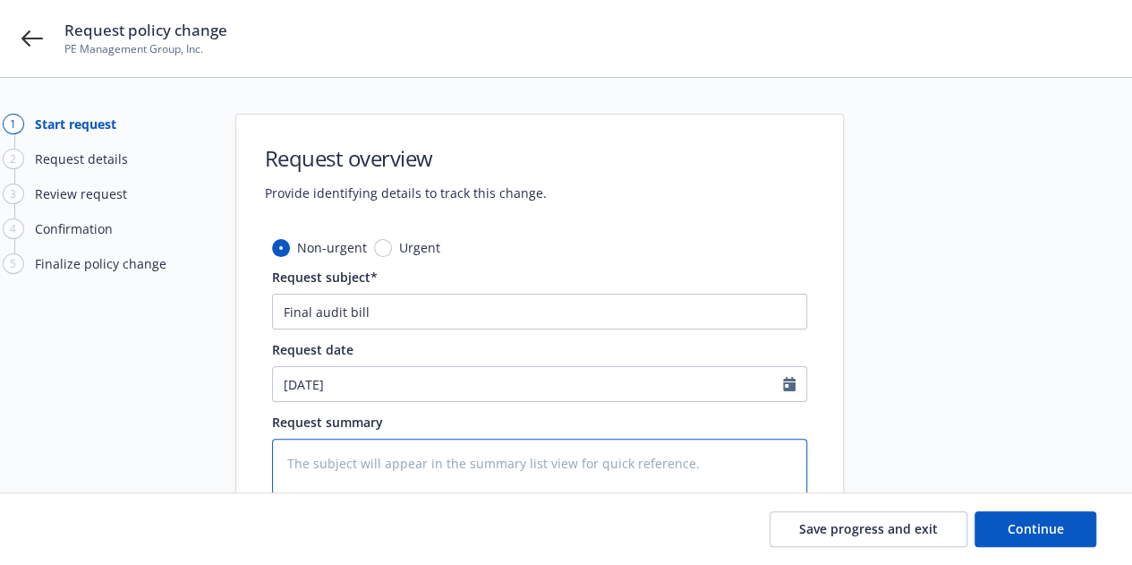
click at [585, 478] on textarea at bounding box center [539, 491] width 535 height 105
paste textarea "Final audit bill"
type textarea "x"
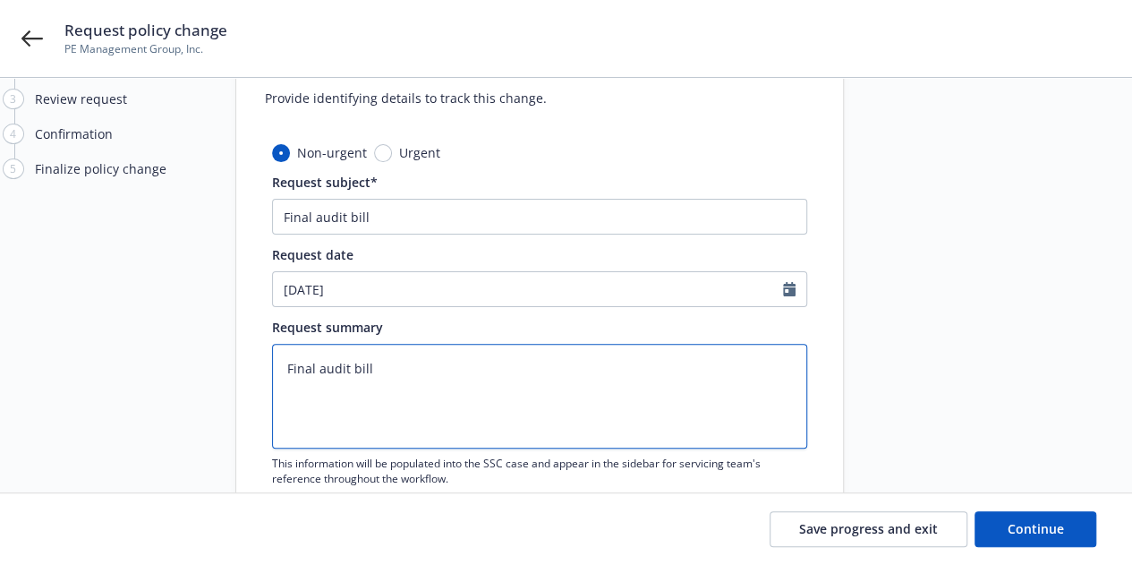
scroll to position [211, 0]
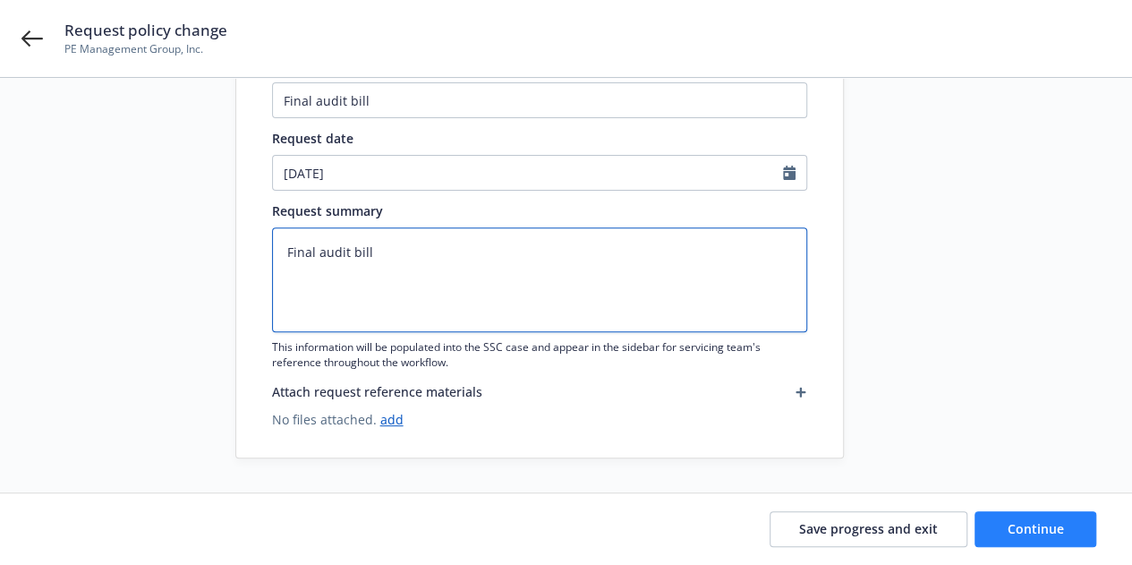
type textarea "Final audit bill"
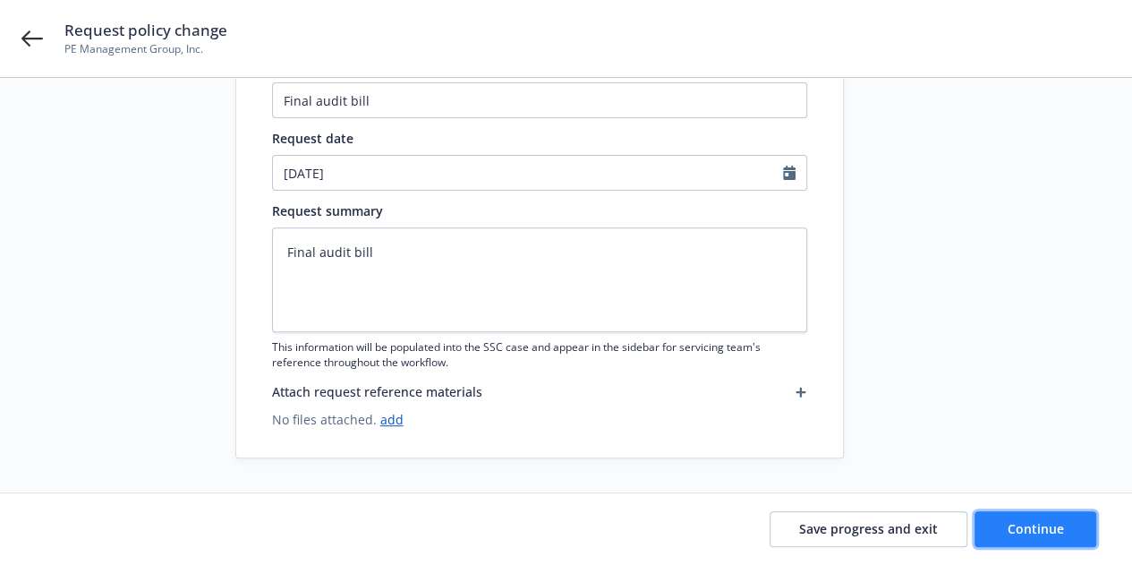
click at [1045, 528] on span "Continue" at bounding box center [1036, 528] width 56 height 17
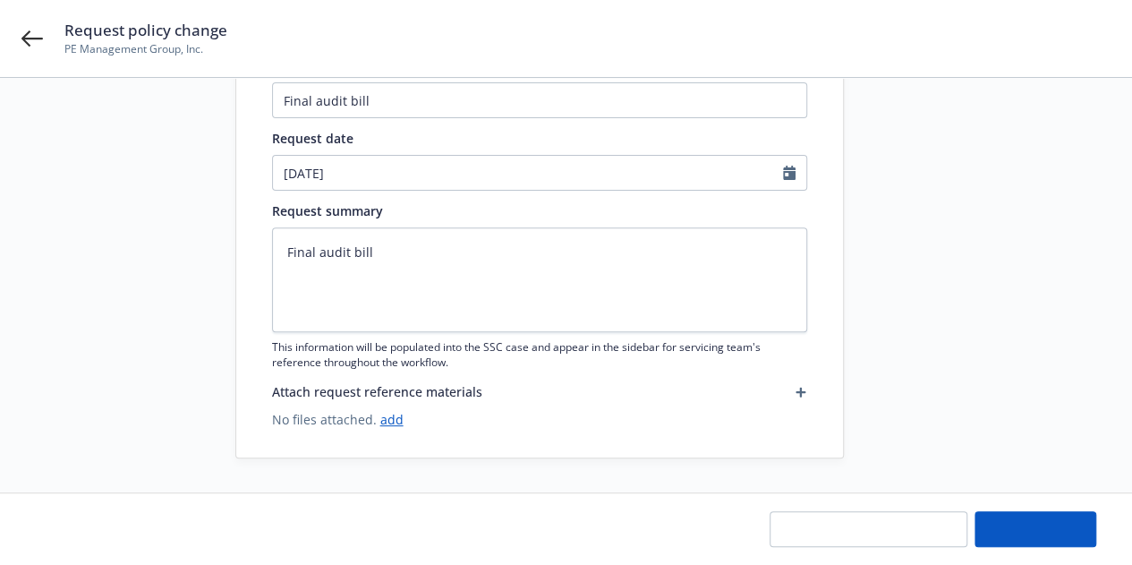
type textarea "x"
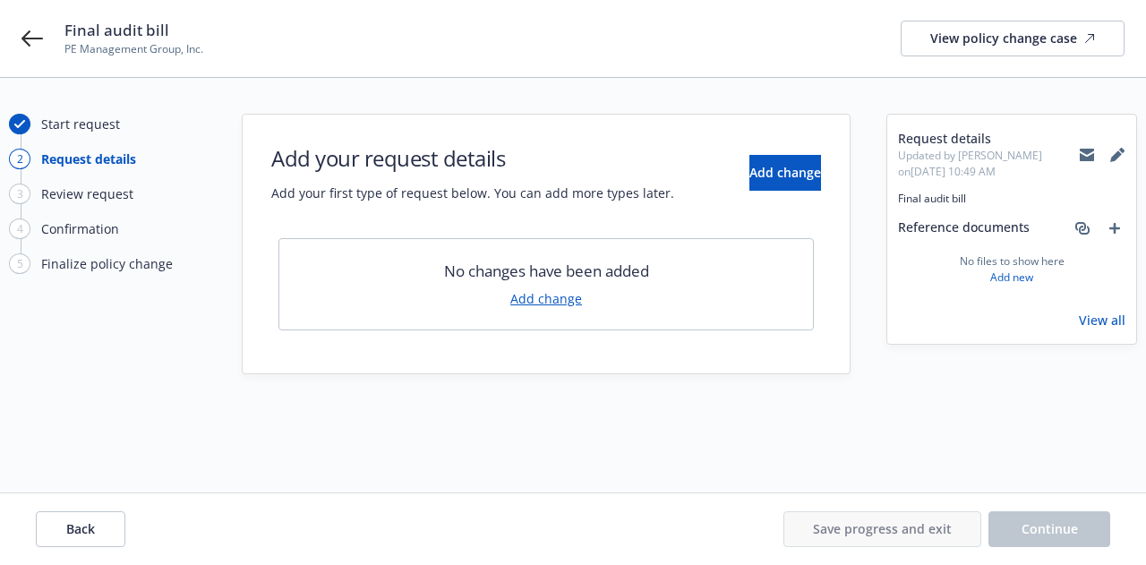
click at [537, 303] on link "Add change" at bounding box center [546, 298] width 72 height 19
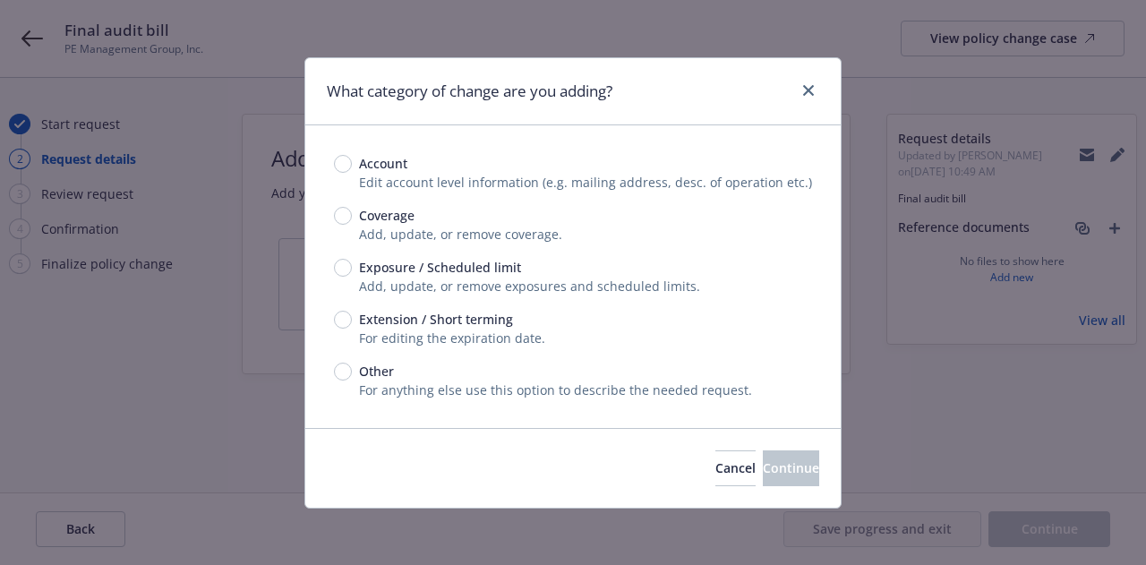
click at [390, 220] on span "Coverage" at bounding box center [386, 215] width 55 height 19
click at [352, 220] on input "Coverage" at bounding box center [343, 216] width 18 height 18
radio input "true"
click at [388, 366] on span "Other" at bounding box center [376, 371] width 35 height 19
click at [352, 366] on input "Other" at bounding box center [343, 371] width 18 height 18
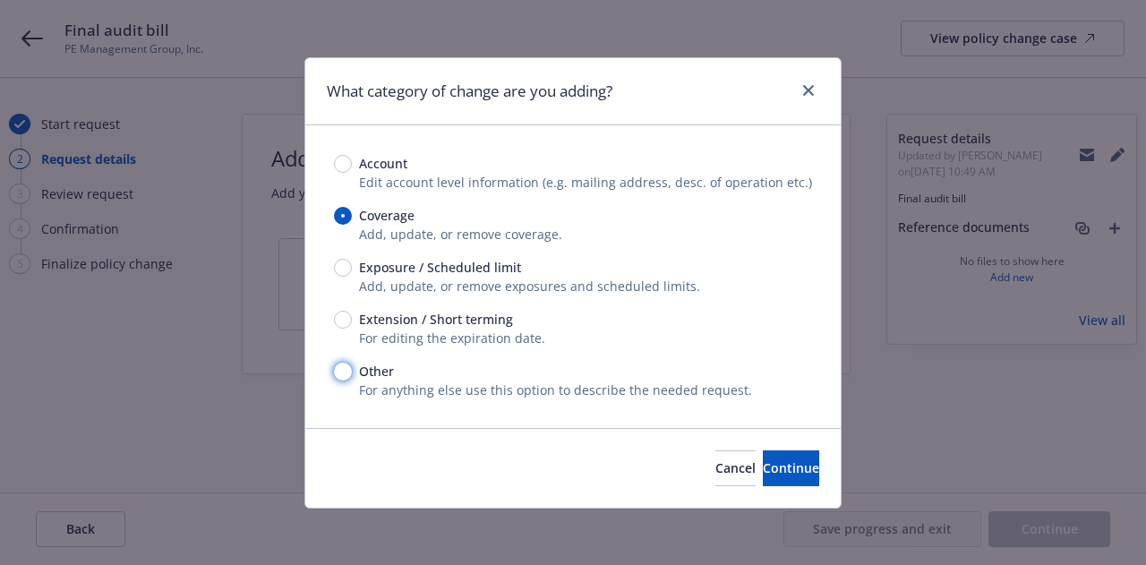
radio input "true"
click at [786, 459] on span "Continue" at bounding box center [791, 467] width 56 height 17
type textarea "x"
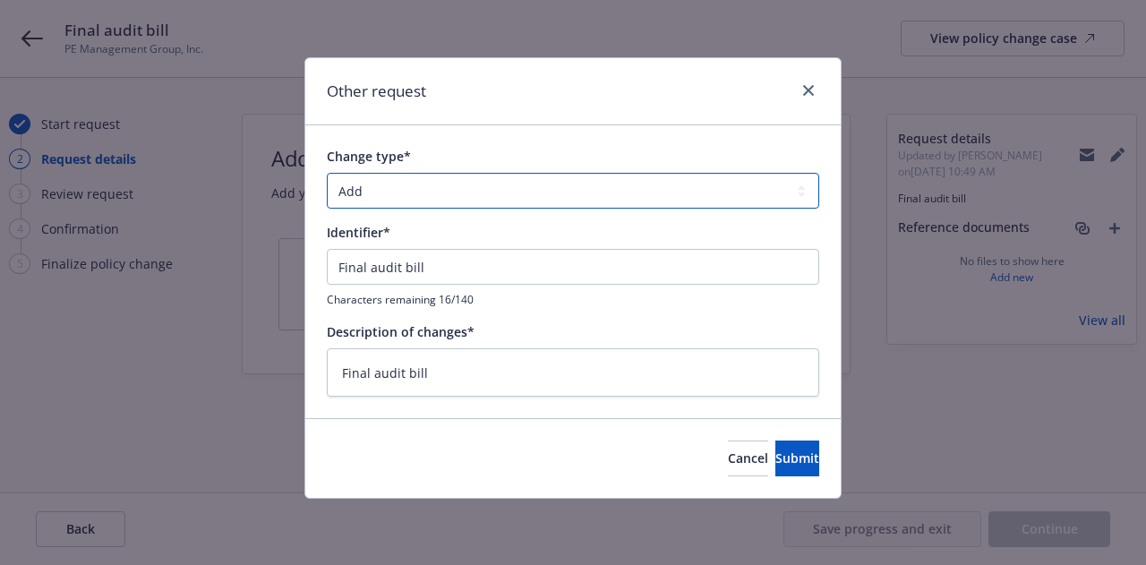
click at [470, 179] on select "Add Audit Change Remove" at bounding box center [573, 191] width 492 height 36
select select "AUDIT"
click at [327, 173] on select "Add Audit Change Remove" at bounding box center [573, 191] width 492 height 36
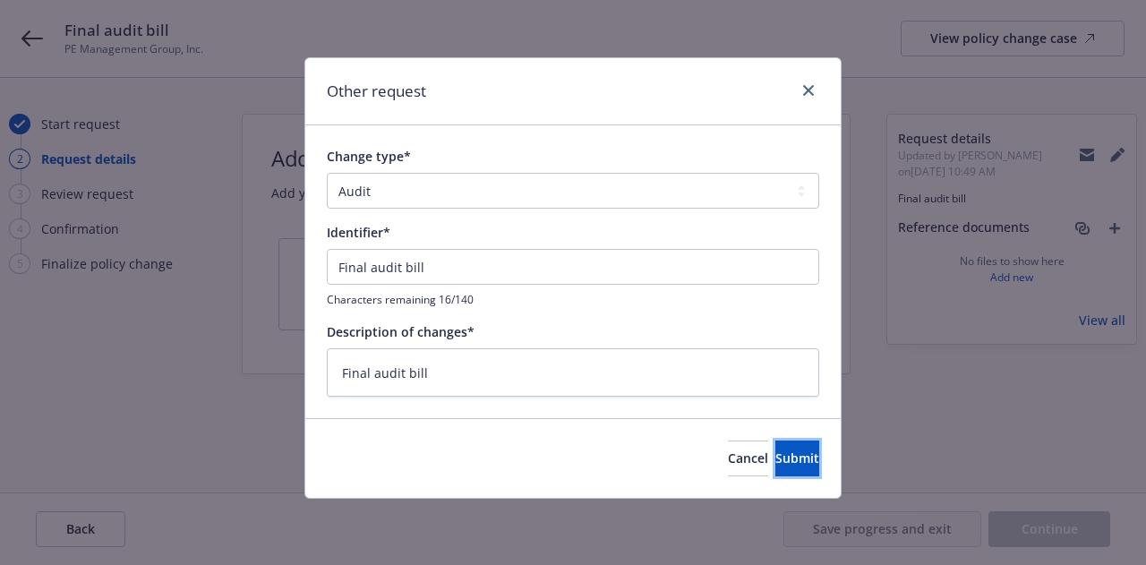
click at [775, 454] on span "Submit" at bounding box center [797, 457] width 44 height 17
type textarea "x"
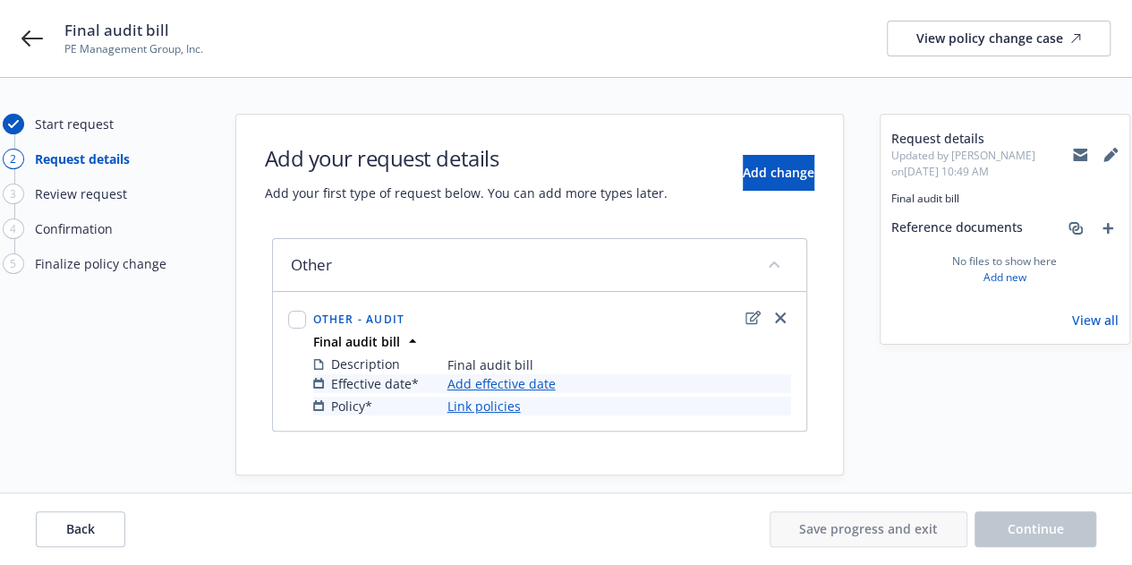
click at [522, 386] on link "Add effective date" at bounding box center [502, 383] width 108 height 19
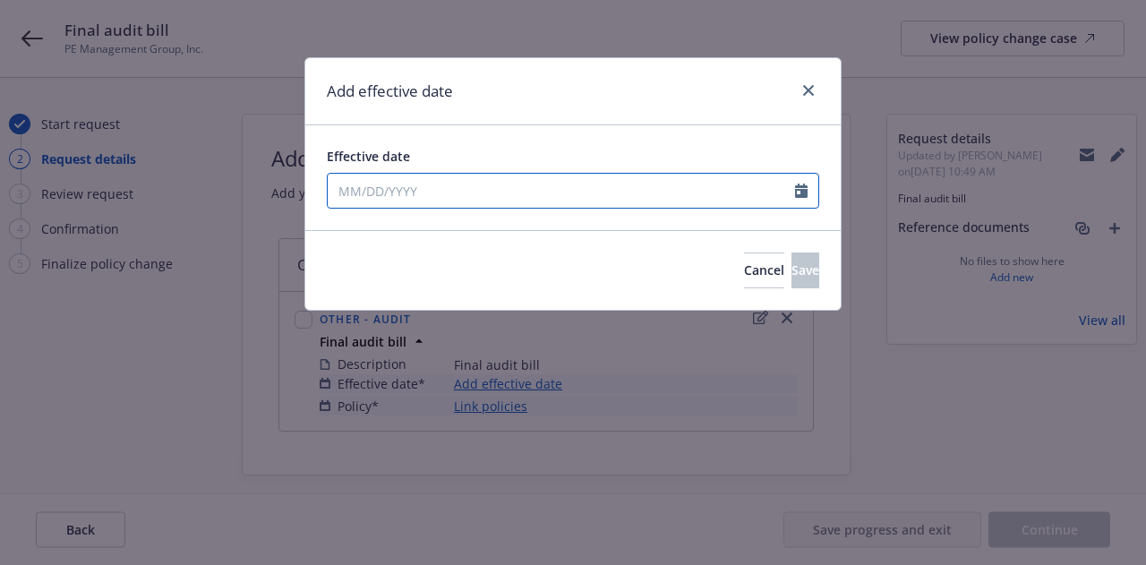
click at [547, 201] on input "Effective date" at bounding box center [561, 191] width 467 height 34
select select "9"
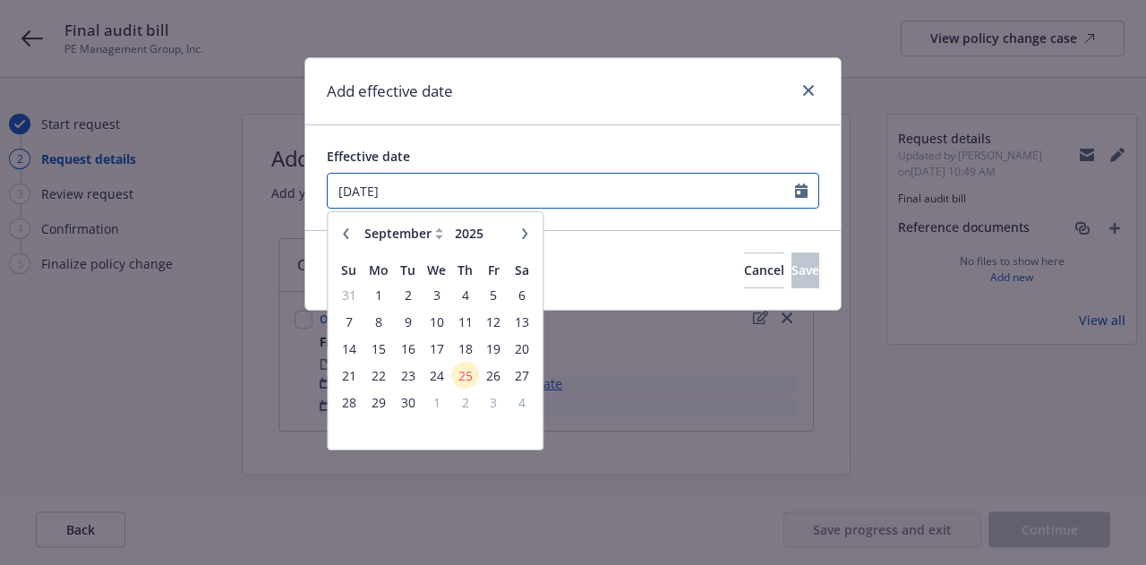
type input "[DATE]"
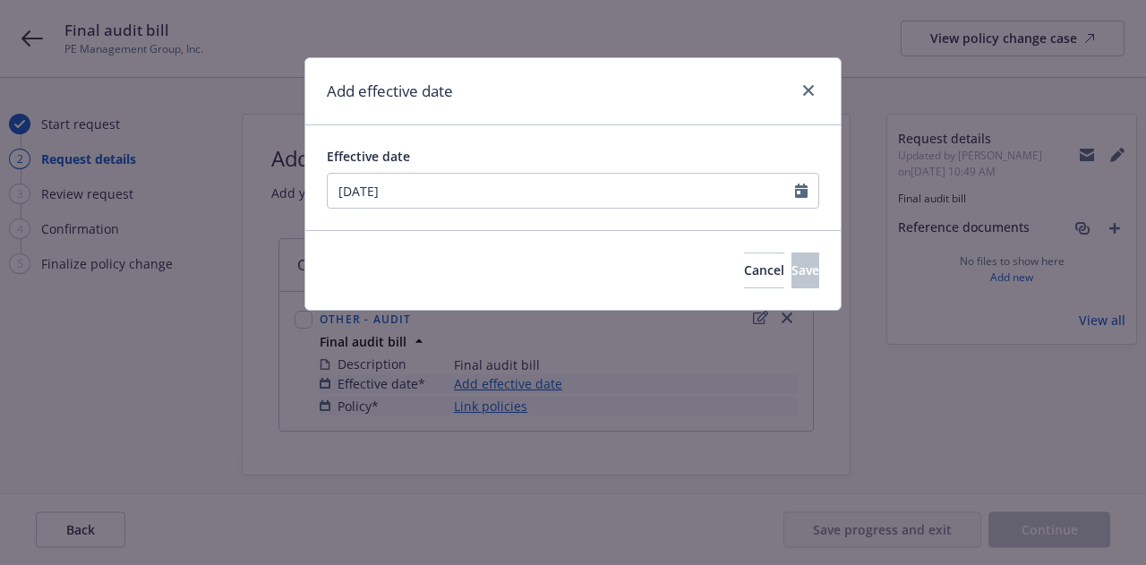
click at [631, 102] on div "Add effective date" at bounding box center [572, 91] width 535 height 67
click at [791, 272] on button "Save" at bounding box center [805, 270] width 28 height 36
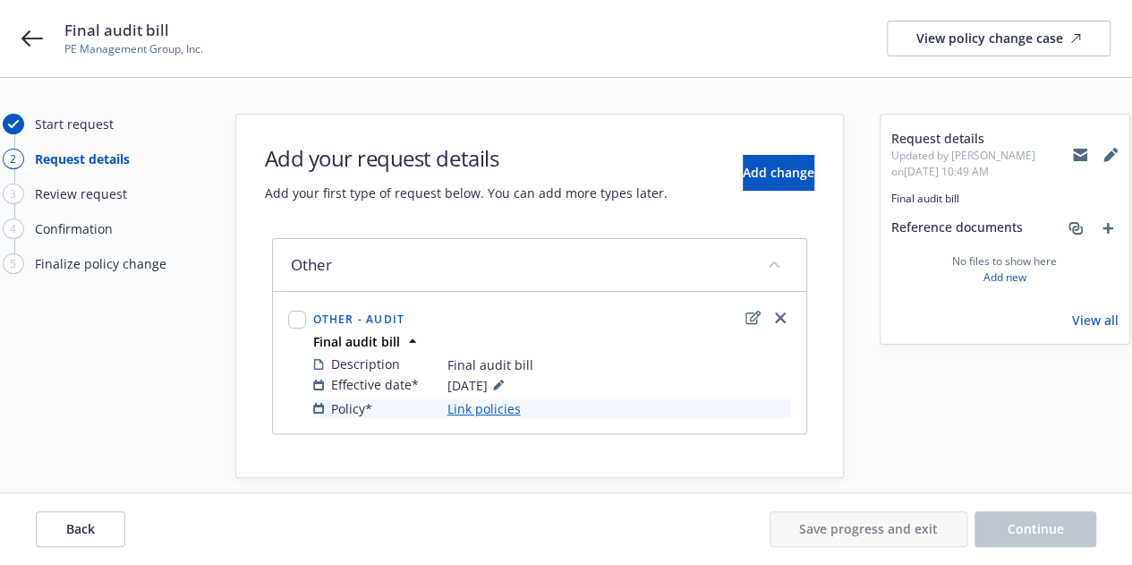
click at [494, 412] on link "Link policies" at bounding box center [484, 408] width 73 height 19
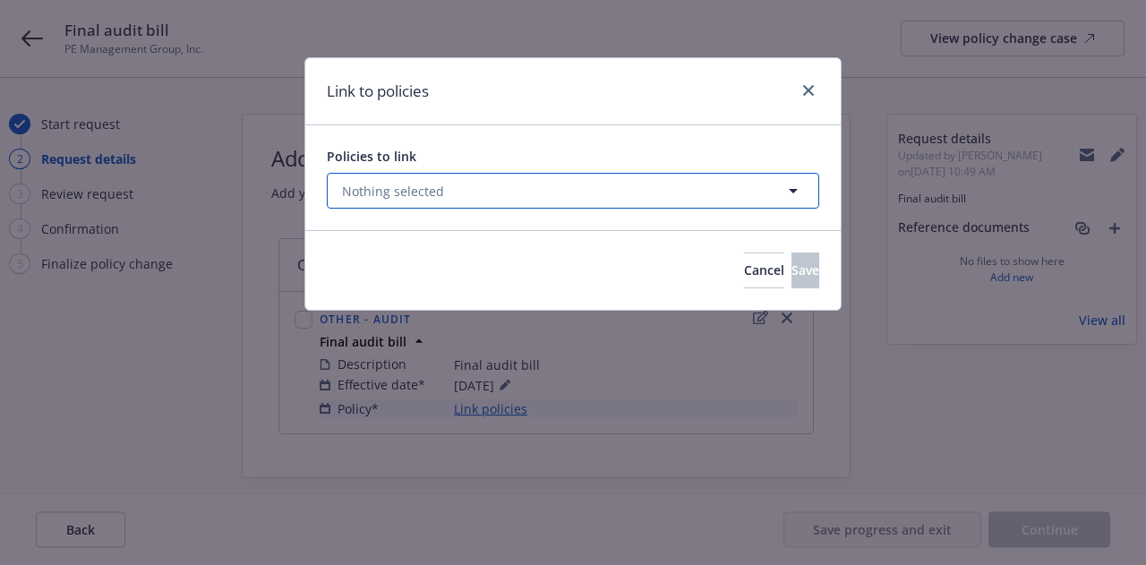
click at [539, 184] on button "Nothing selected" at bounding box center [573, 191] width 492 height 36
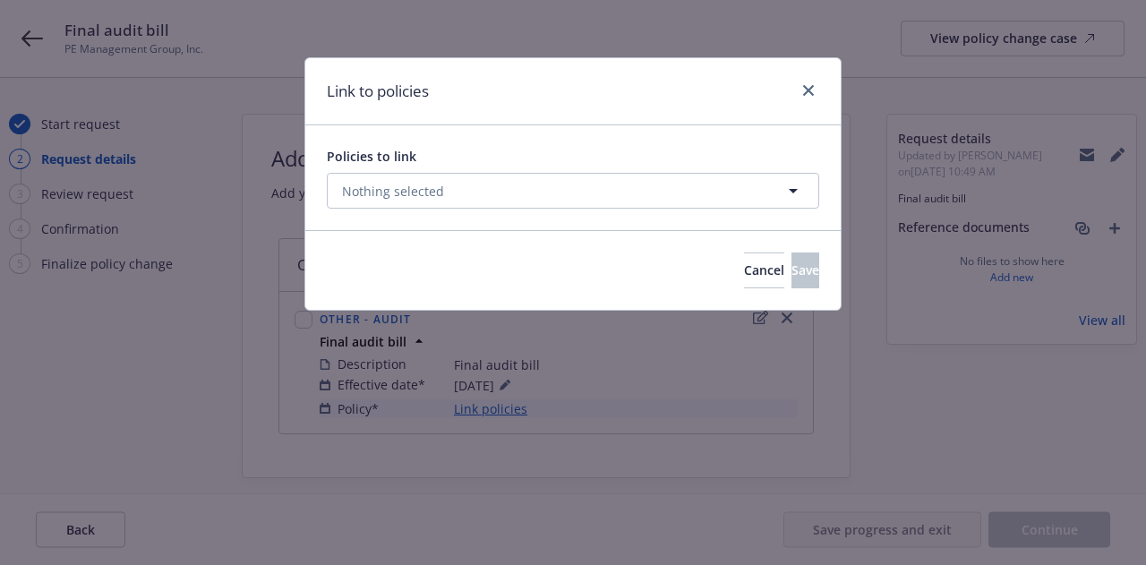
select select "ACTIVE"
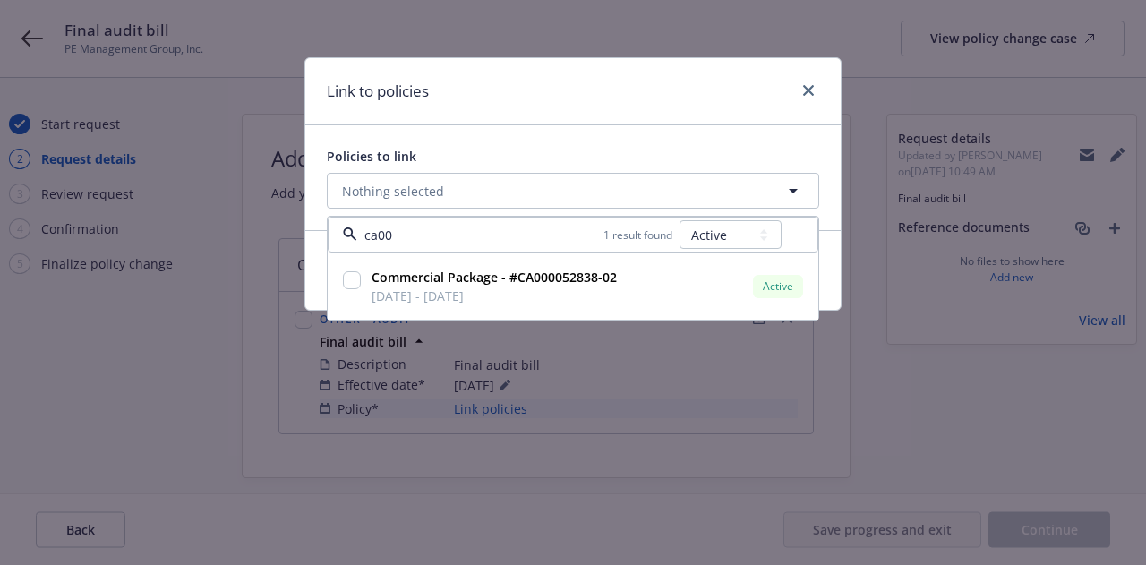
type input "ca00"
click at [739, 226] on select "All Active Upcoming Expired Cancelled" at bounding box center [730, 234] width 102 height 29
select select "EXPIRED"
click at [682, 220] on select "All Active Upcoming Expired Cancelled" at bounding box center [730, 234] width 102 height 29
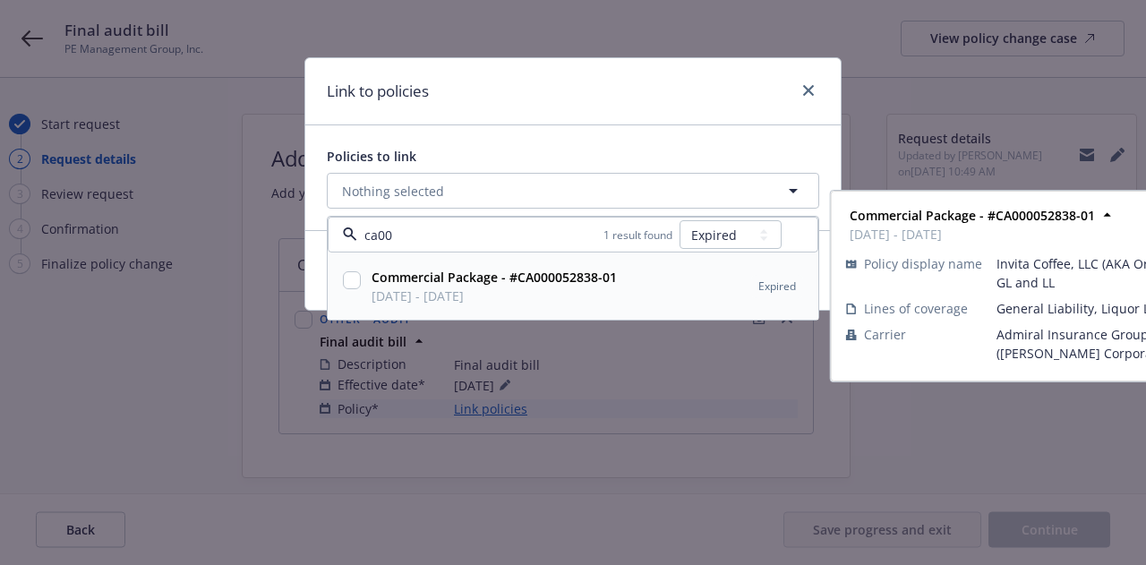
click at [546, 299] on span "[DATE] - [DATE]" at bounding box center [493, 295] width 245 height 19
checkbox input "true"
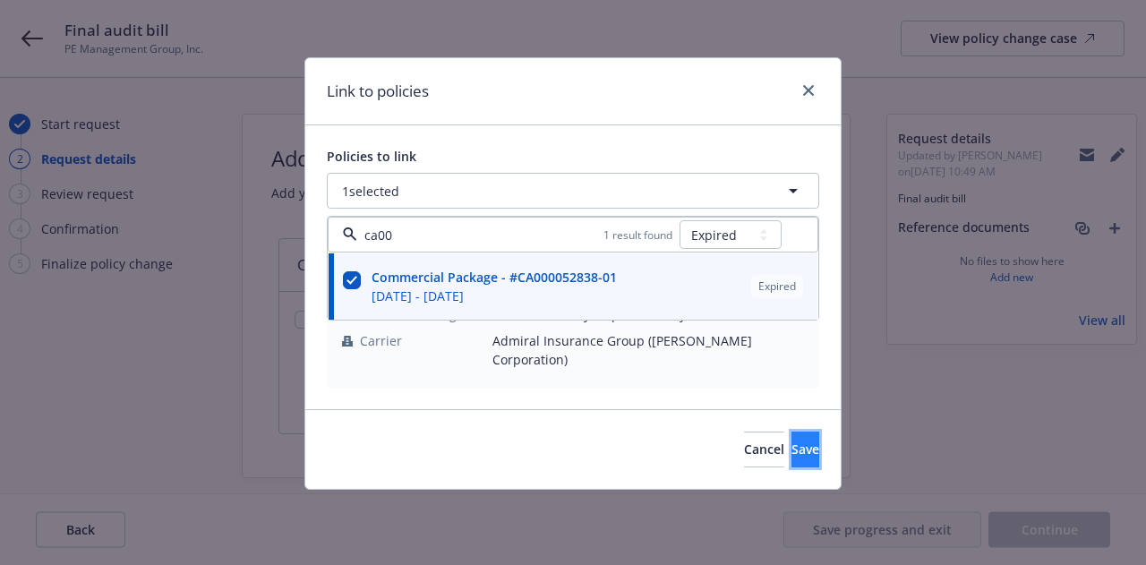
click at [791, 442] on button "Save" at bounding box center [805, 449] width 28 height 36
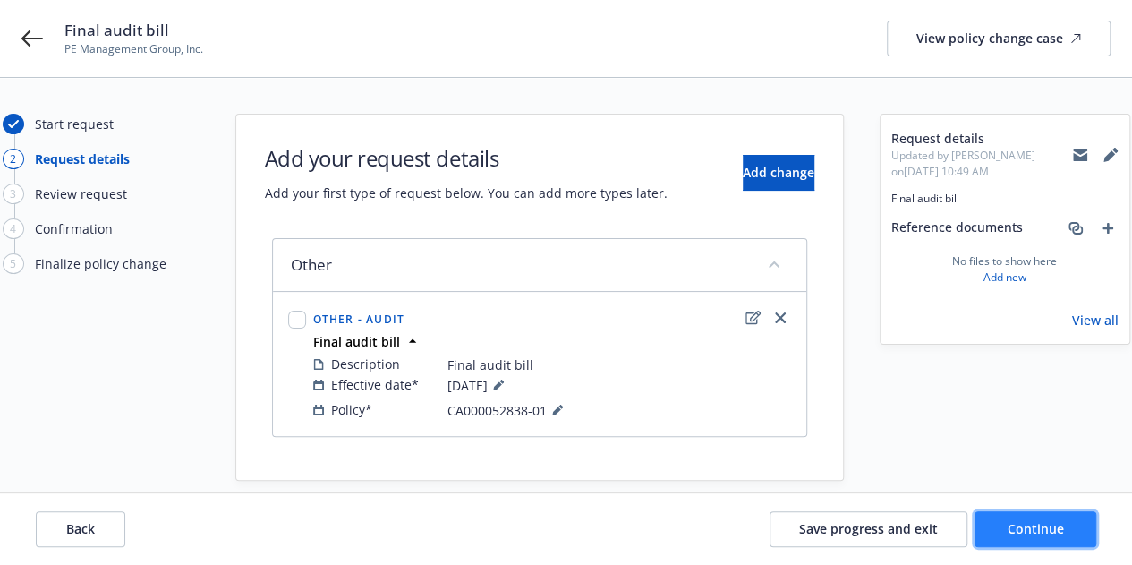
click at [1070, 531] on button "Continue" at bounding box center [1036, 529] width 122 height 36
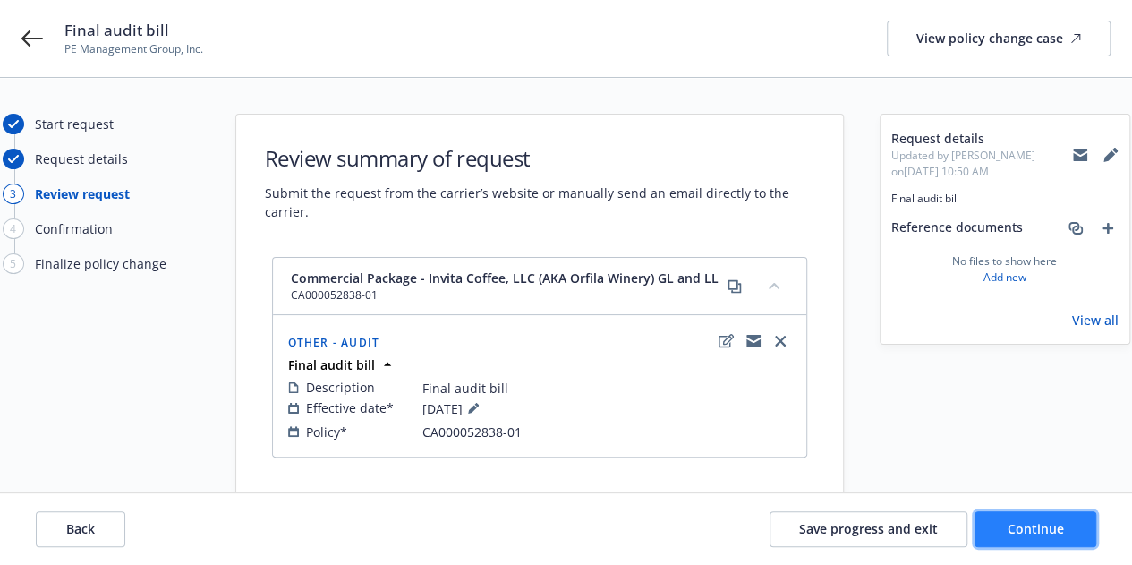
click at [1078, 541] on button "Continue" at bounding box center [1036, 529] width 122 height 36
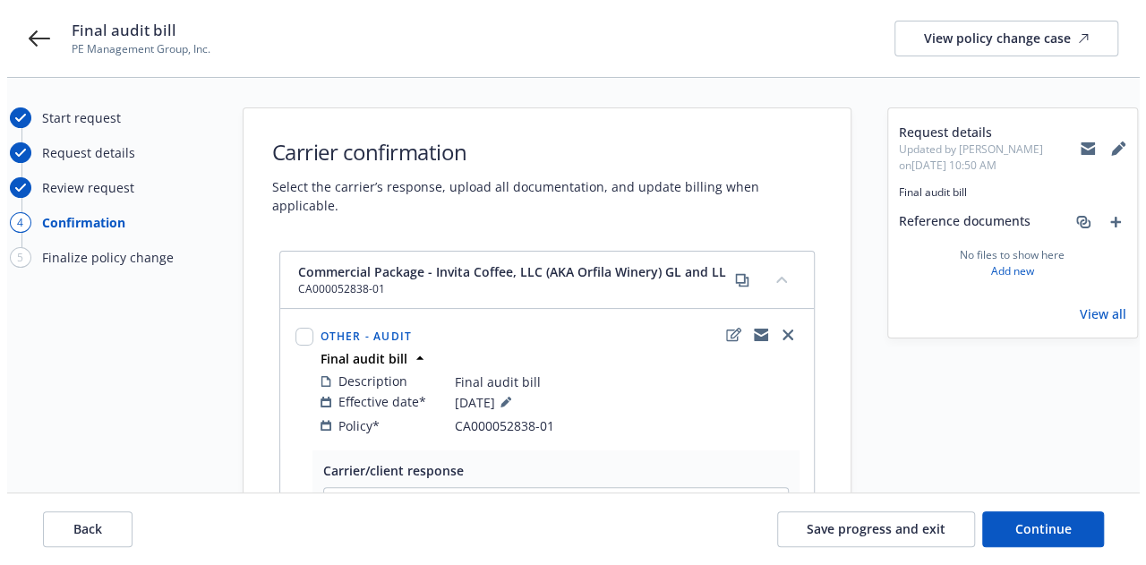
scroll to position [358, 0]
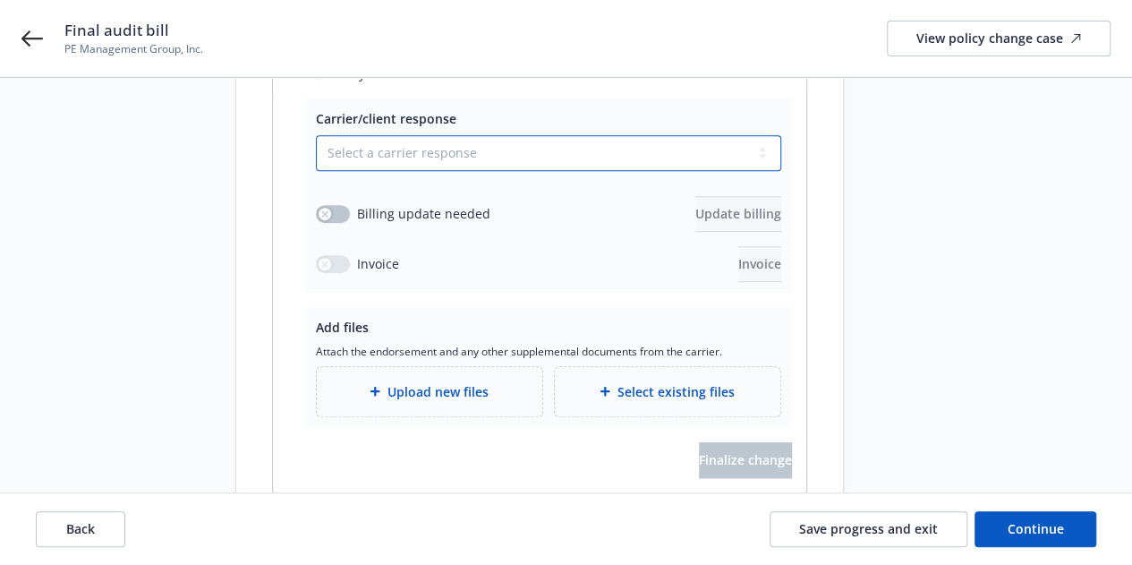
click at [458, 135] on select "Select a carrier response Accepted Accepted with revision No endorsement needed…" at bounding box center [548, 153] width 465 height 36
select select "ACCEPTED"
click at [316, 135] on select "Select a carrier response Accepted Accepted with revision No endorsement needed…" at bounding box center [548, 153] width 465 height 36
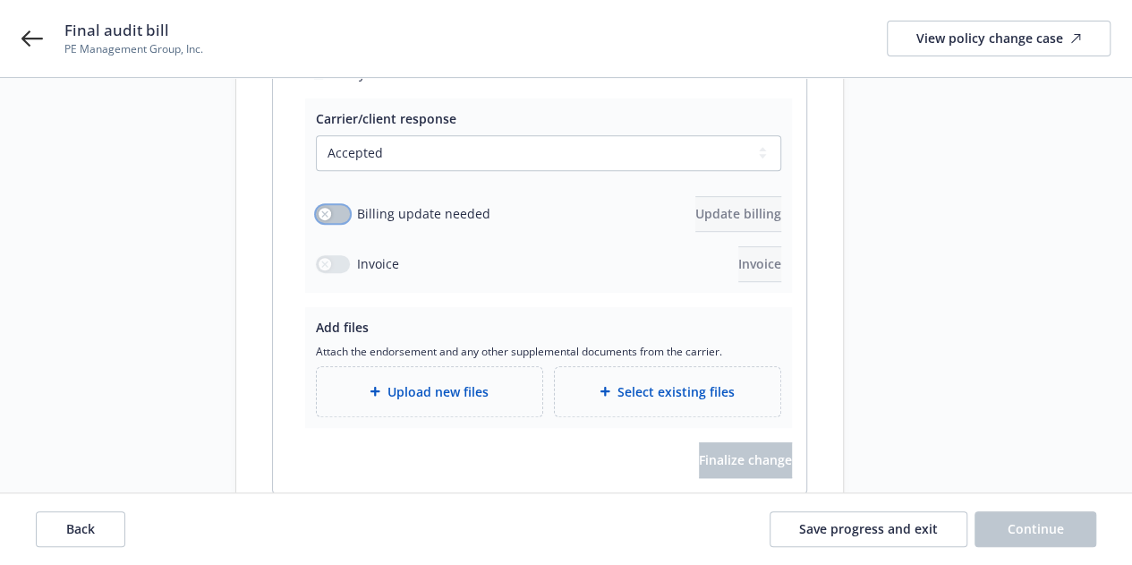
click at [329, 205] on button "button" at bounding box center [333, 214] width 34 height 18
click at [711, 205] on span "Update billing" at bounding box center [738, 213] width 86 height 17
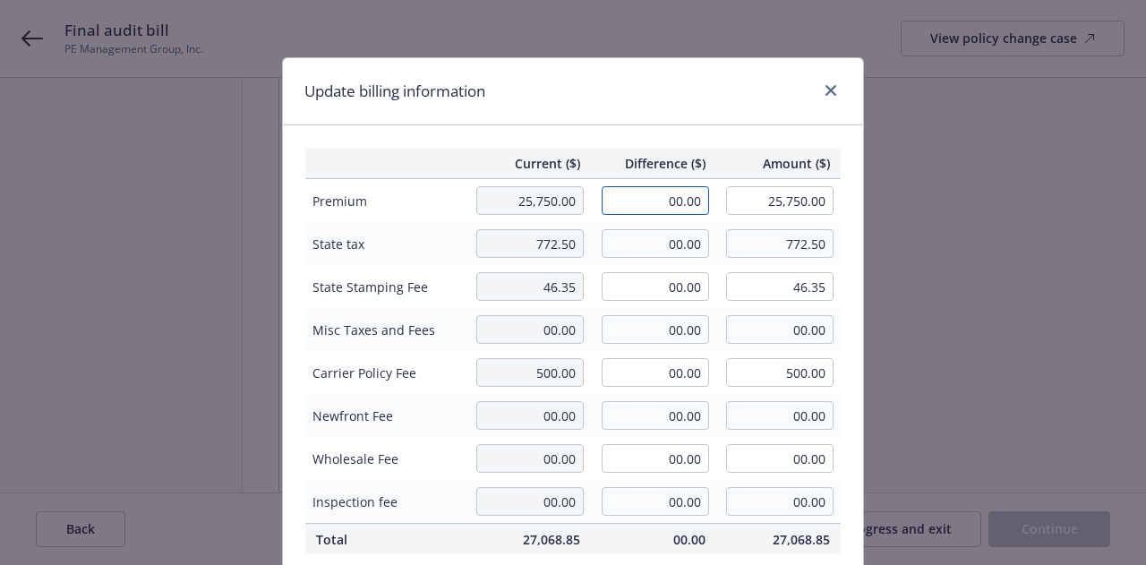
click at [644, 200] on input "00.00" at bounding box center [654, 200] width 107 height 29
type input "6.00"
type input "25,756.00"
type input "0.6"
drag, startPoint x: 653, startPoint y: 209, endPoint x: 714, endPoint y: 198, distance: 61.8
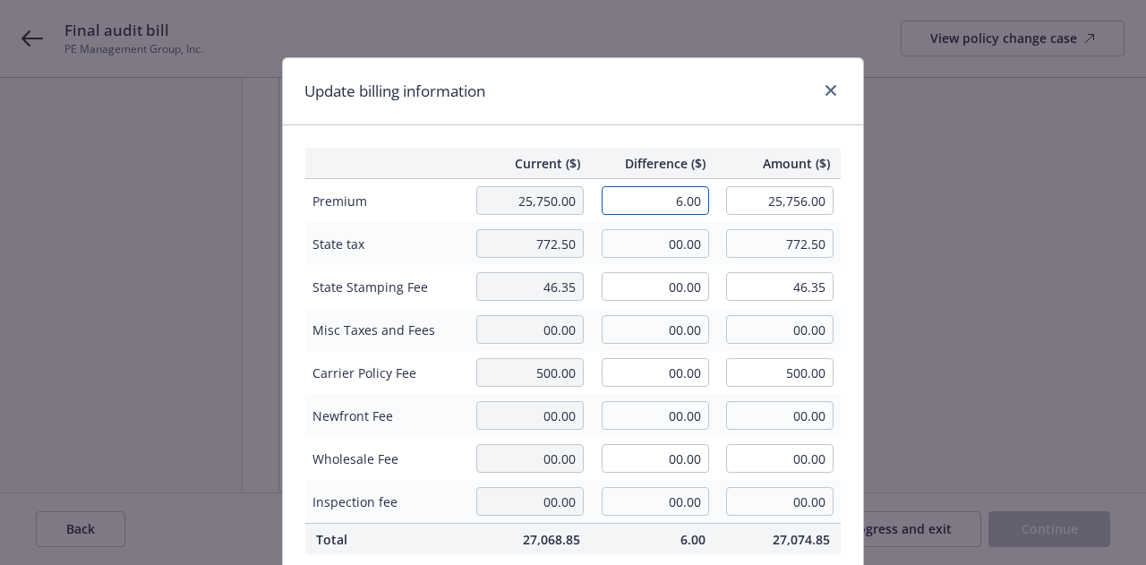
click at [706, 200] on td "6.00" at bounding box center [653, 201] width 125 height 44
type input "6,273.00"
type input "32,023.00"
type input "627.3"
click at [671, 242] on input "00.00" at bounding box center [654, 243] width 107 height 29
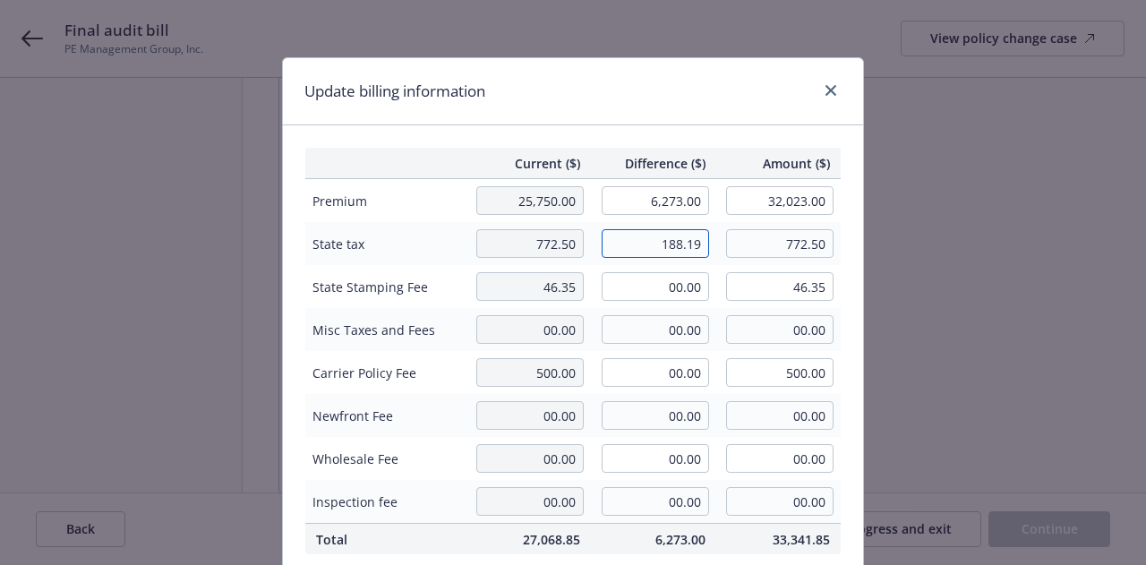
type input "188.19"
type input "960.69"
click at [669, 293] on input "00.00" at bounding box center [654, 286] width 107 height 29
type input "11.29"
type input "57.64"
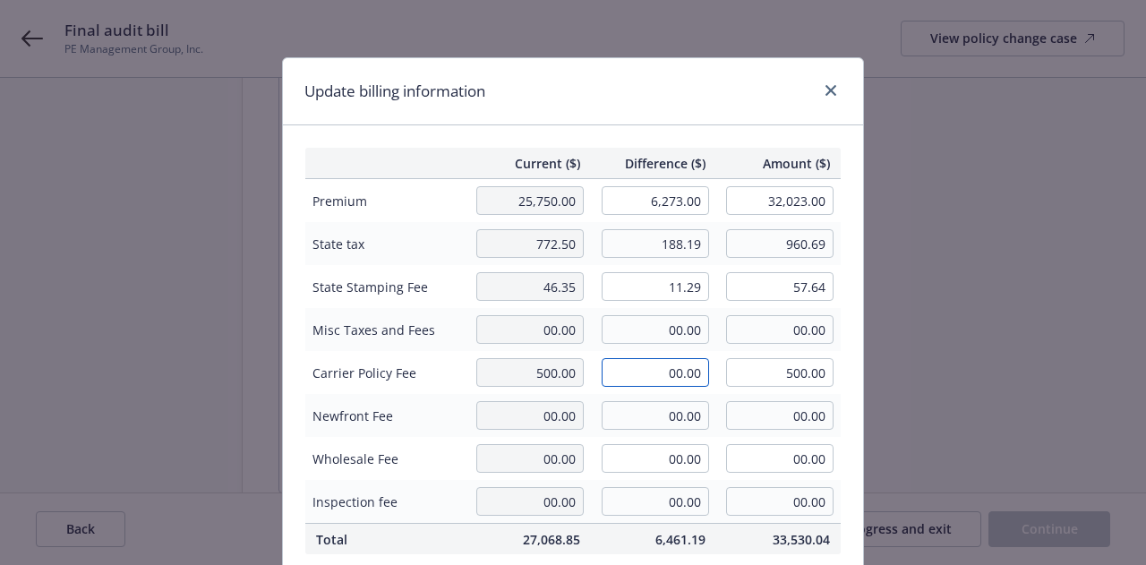
click at [639, 368] on input "00.00" at bounding box center [654, 372] width 107 height 29
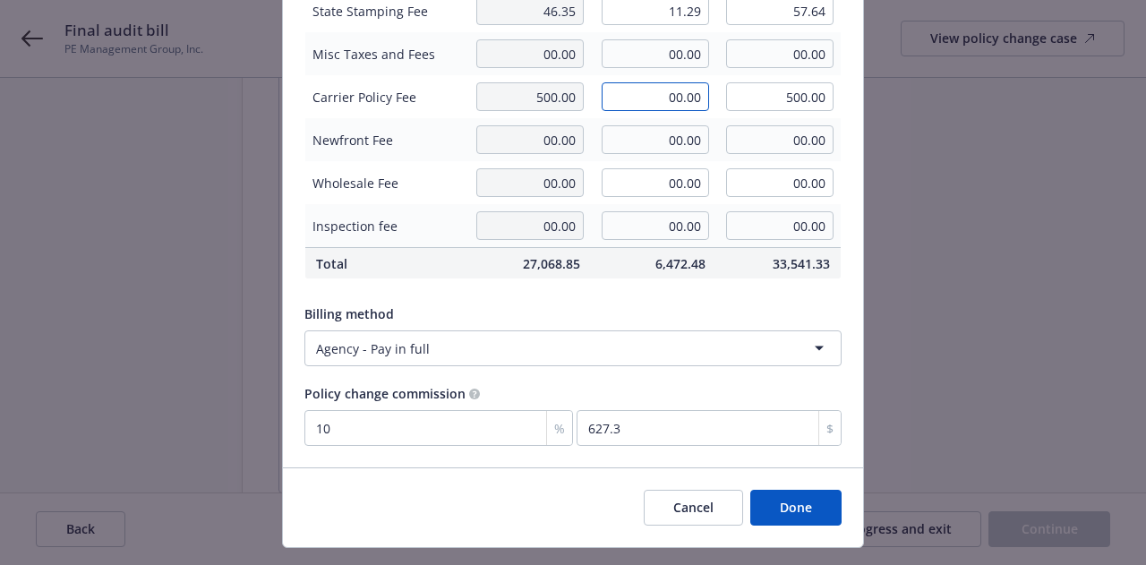
scroll to position [314, 0]
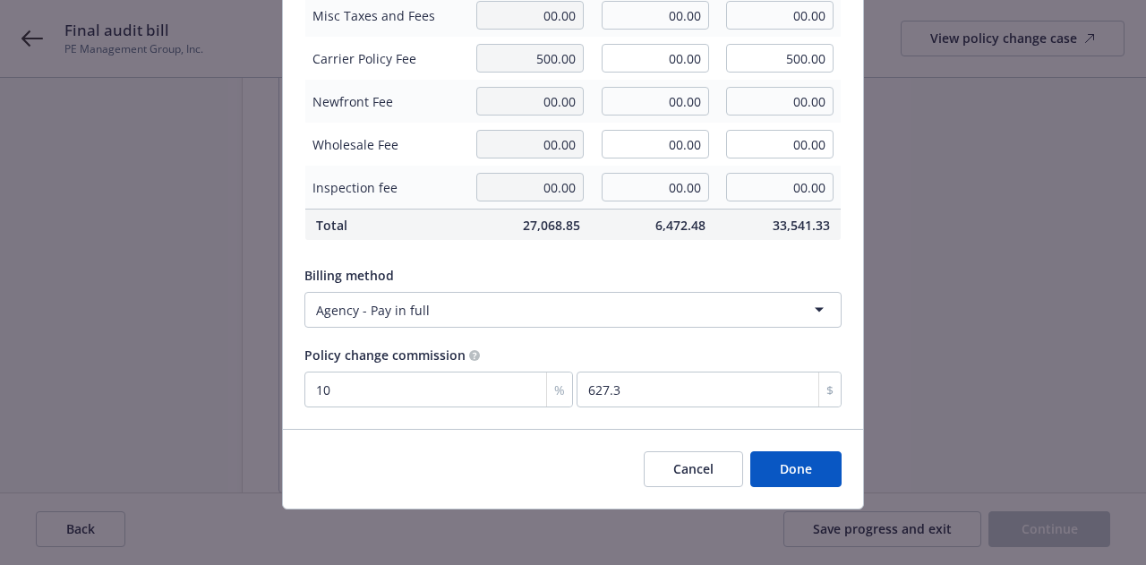
click at [790, 466] on button "Done" at bounding box center [795, 469] width 91 height 36
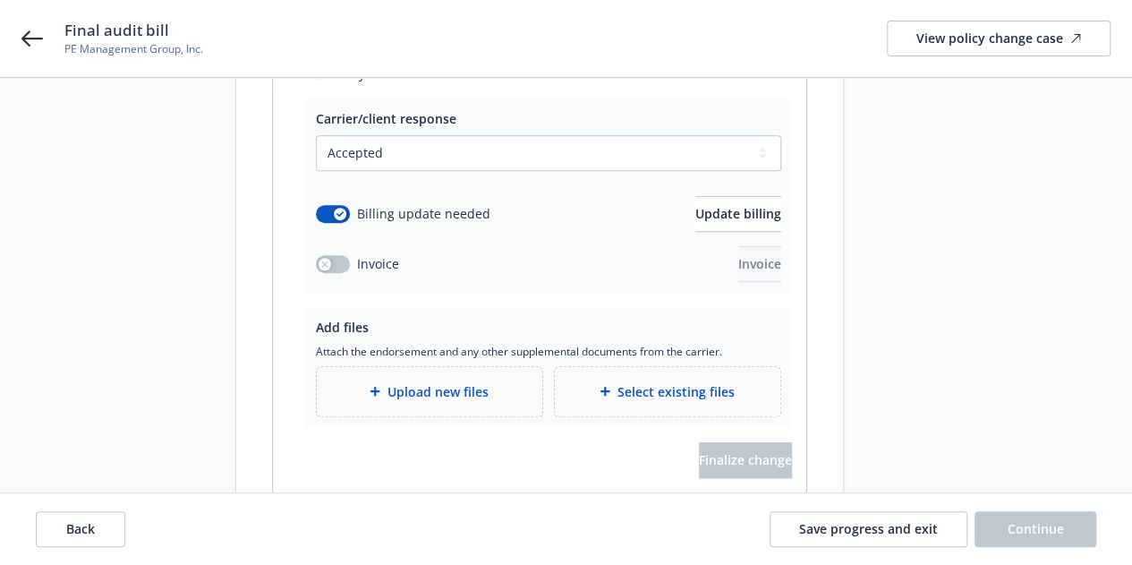
click at [487, 382] on span "Upload new files" at bounding box center [438, 391] width 101 height 19
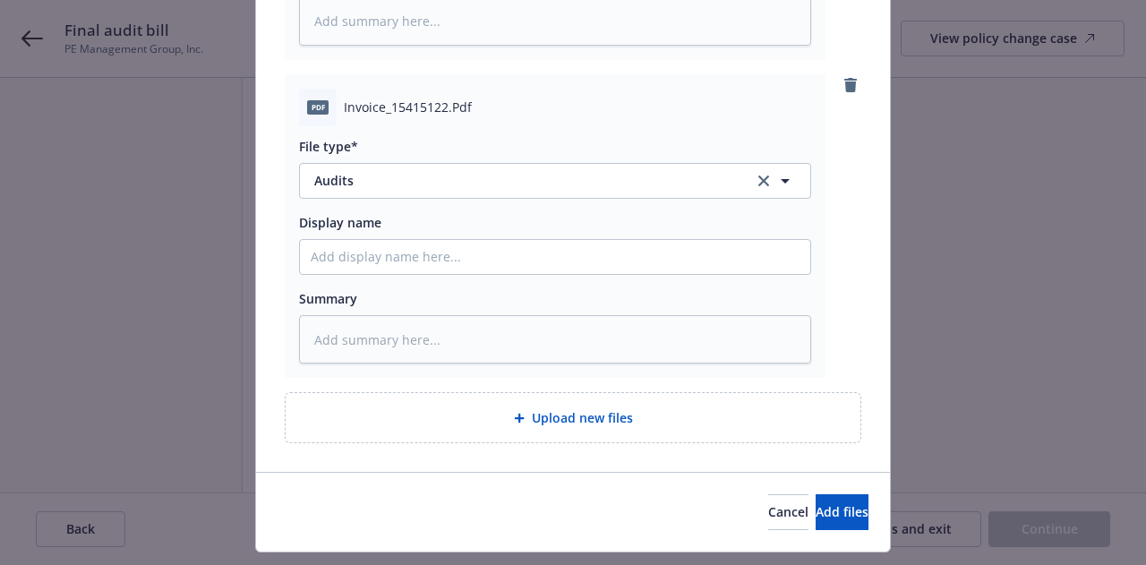
scroll to position [496, 0]
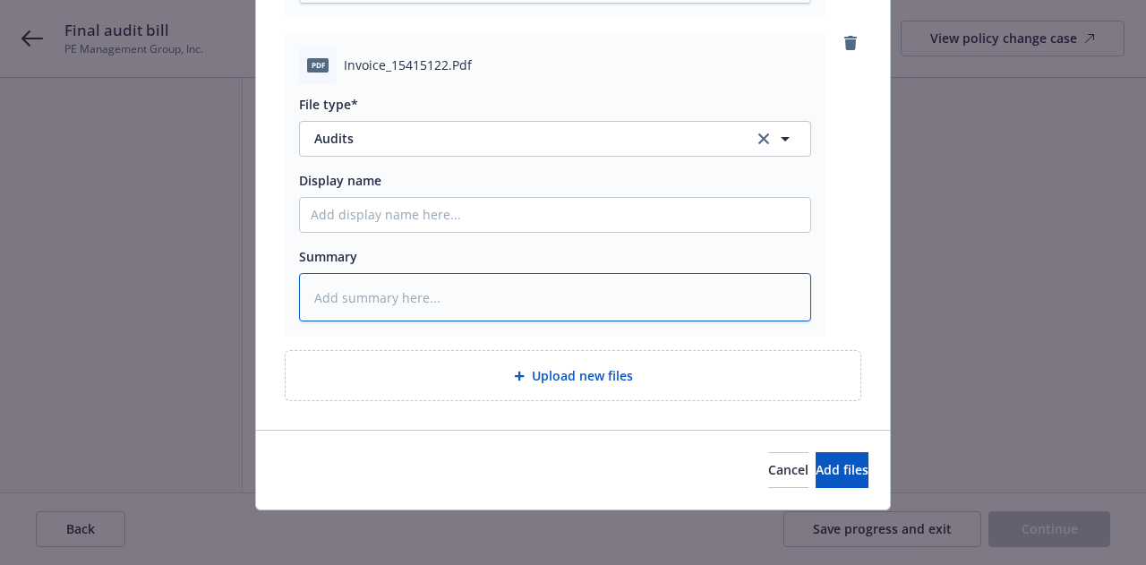
click at [439, 303] on textarea at bounding box center [555, 297] width 512 height 48
type textarea "x"
type textarea "Au"
type textarea "x"
type textarea "Audi"
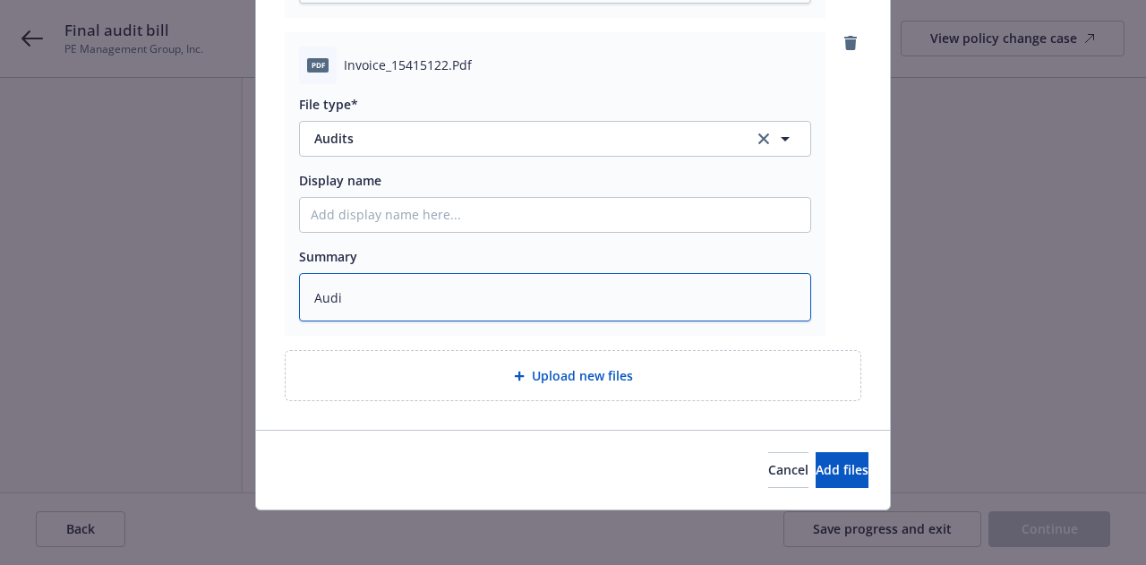
type textarea "x"
type textarea "Audit"
type textarea "x"
type textarea "Audit i"
type textarea "x"
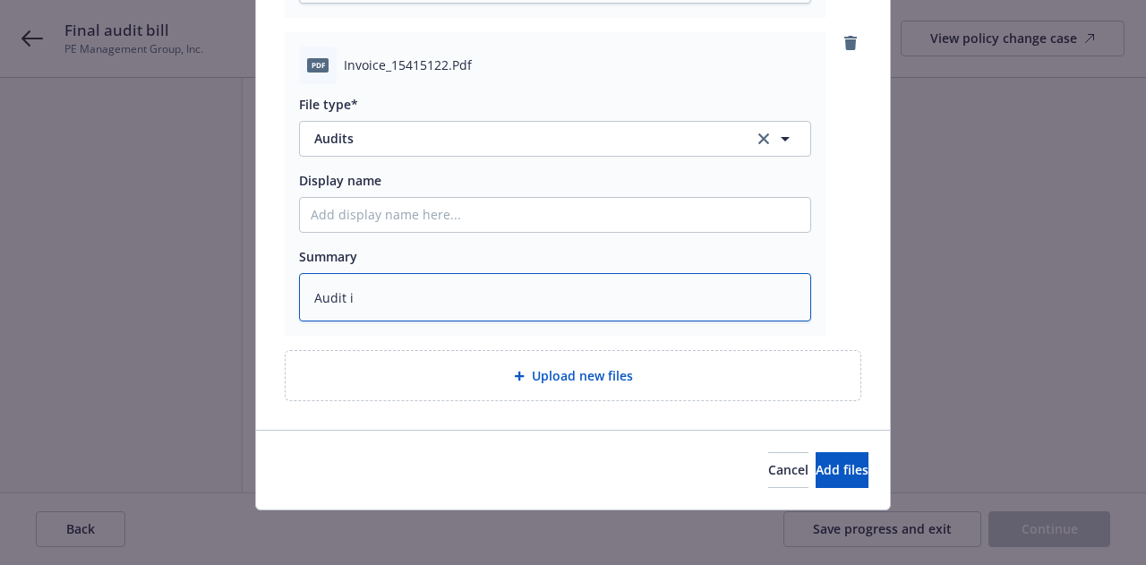
type textarea "Audit in"
type textarea "x"
type textarea "Audit inf"
type textarea "x"
type textarea "Audit in"
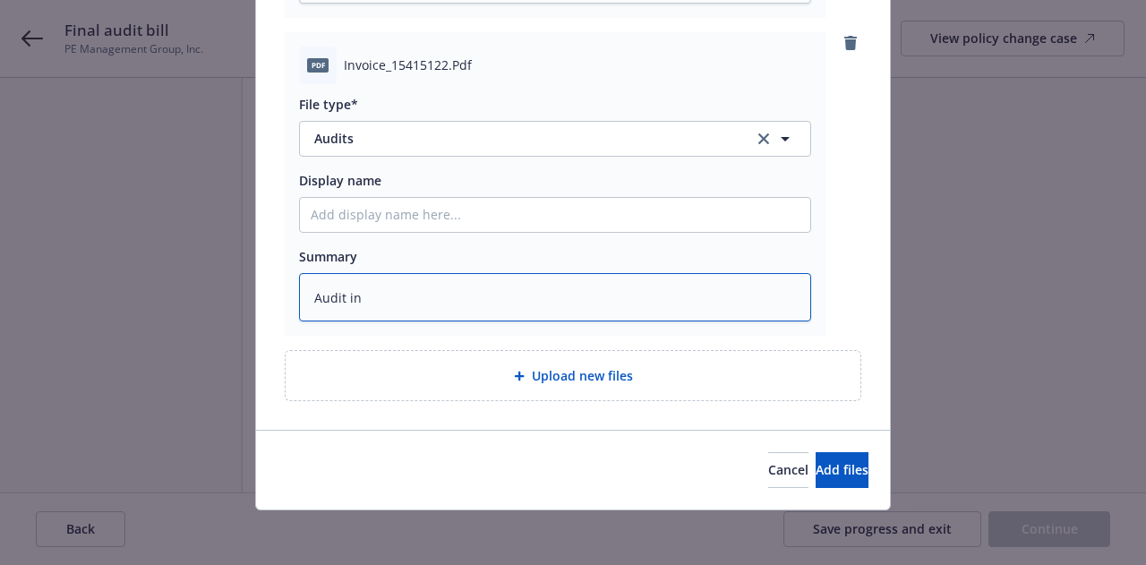
type textarea "x"
type textarea "Audit inv"
type textarea "x"
type textarea "Audit invo"
type textarea "x"
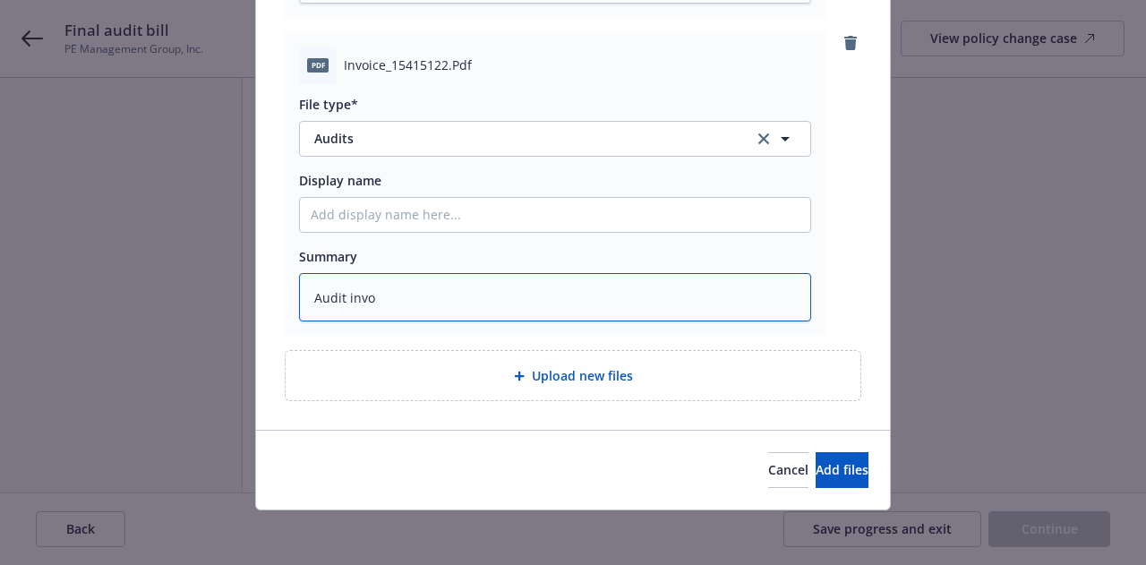
type textarea "Audit invoi"
type textarea "x"
type textarea "Audit invoic"
type textarea "x"
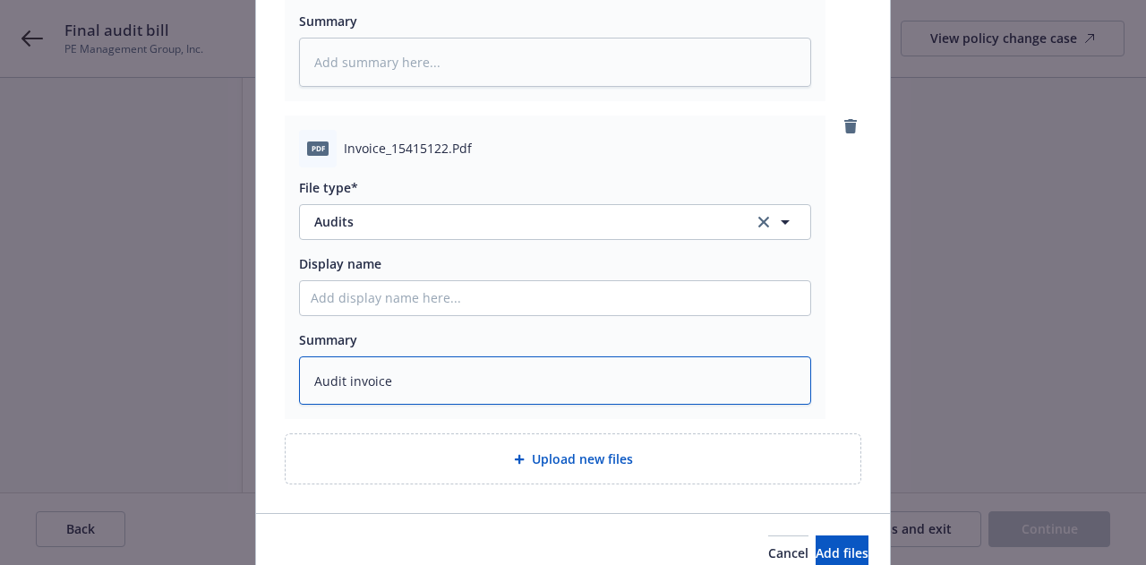
scroll to position [138, 0]
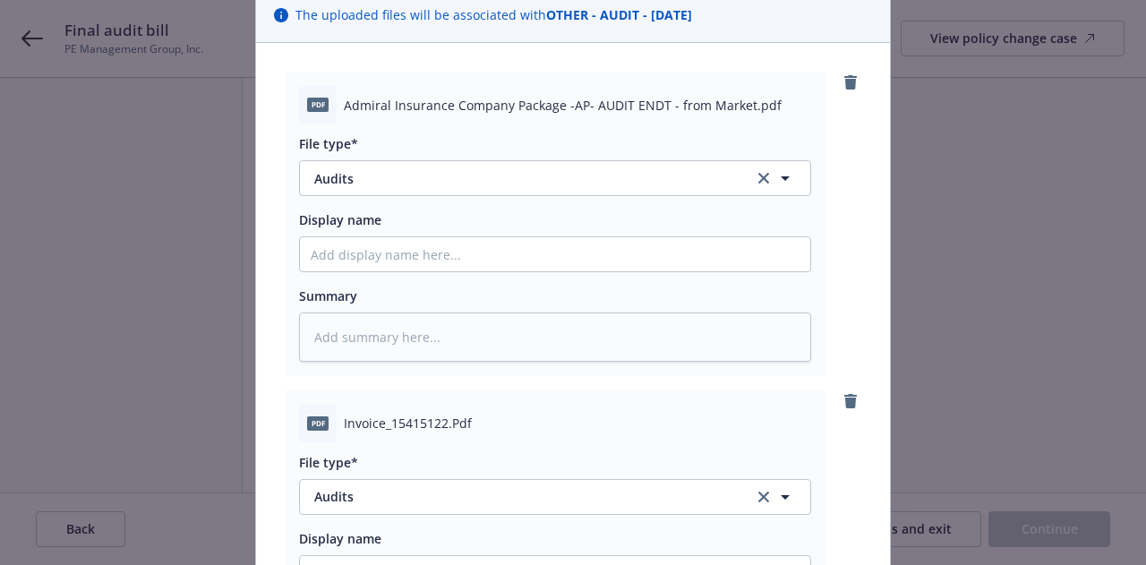
type textarea "Audit invoice"
click at [479, 158] on div "File type* Audits Audits" at bounding box center [555, 165] width 512 height 62
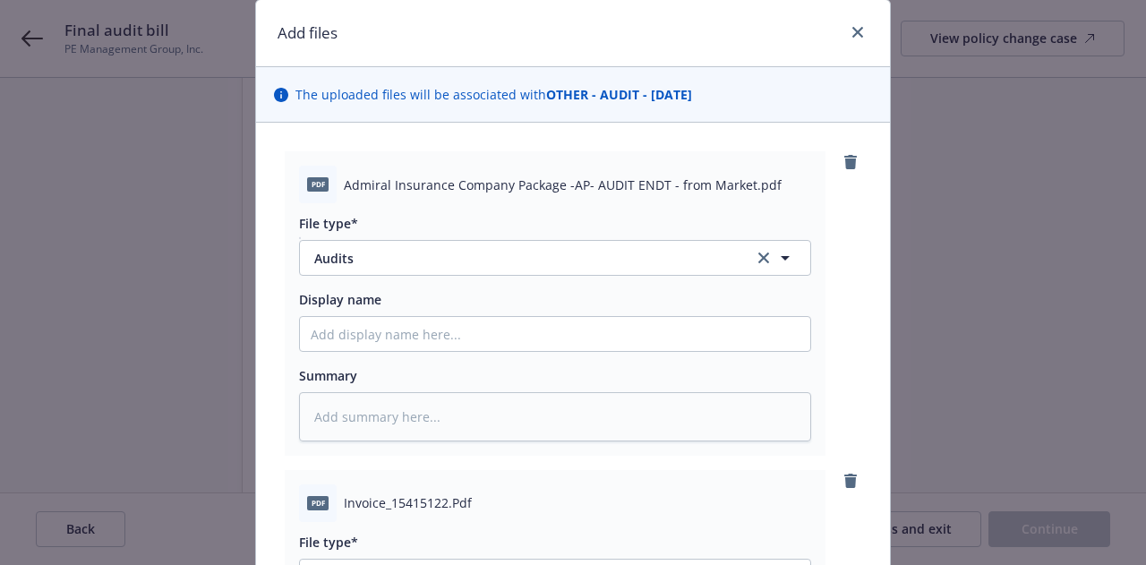
scroll to position [0, 0]
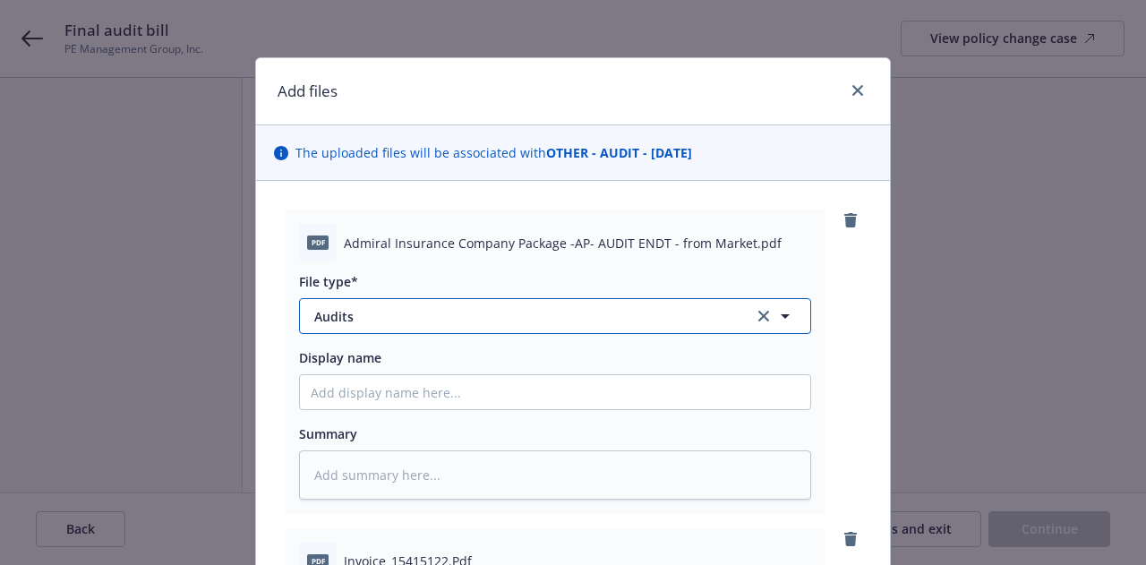
click at [463, 325] on button "Audits" at bounding box center [555, 316] width 512 height 36
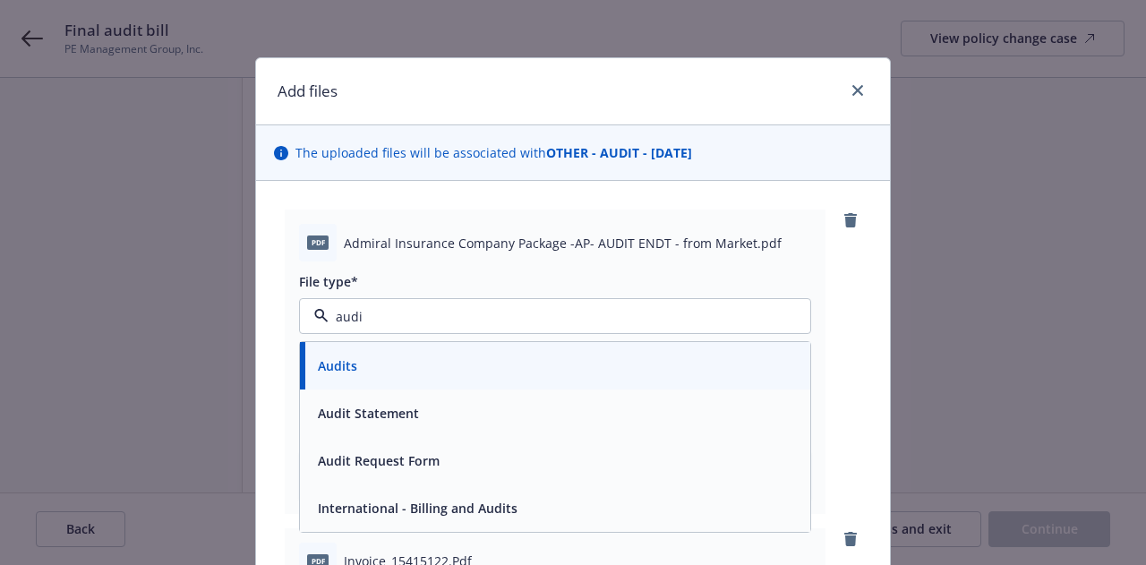
type input "audit"
click at [488, 415] on div "Audit Statement" at bounding box center [555, 413] width 489 height 26
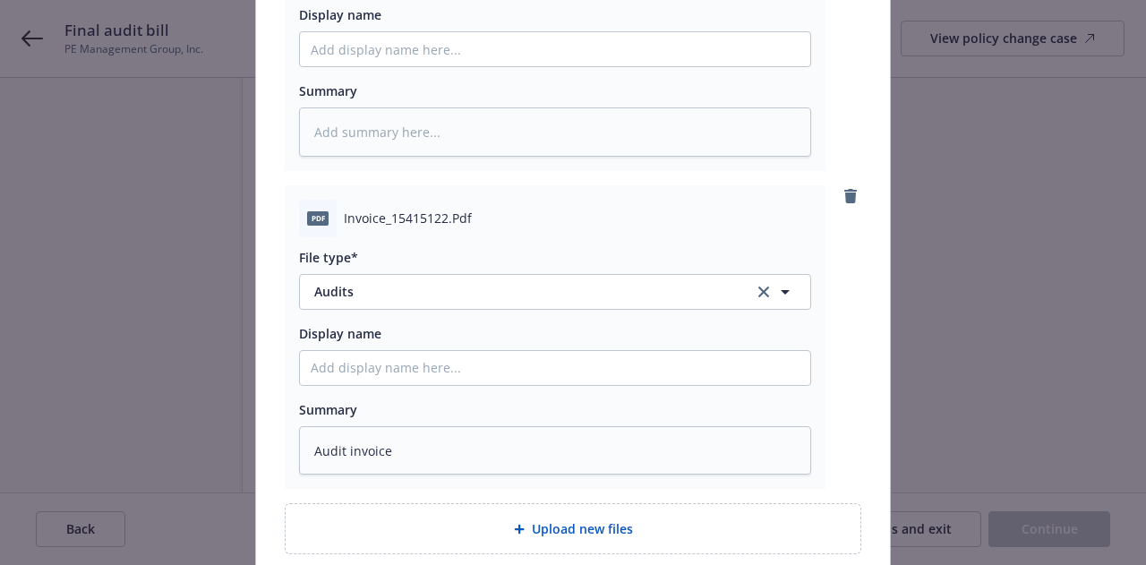
scroll to position [496, 0]
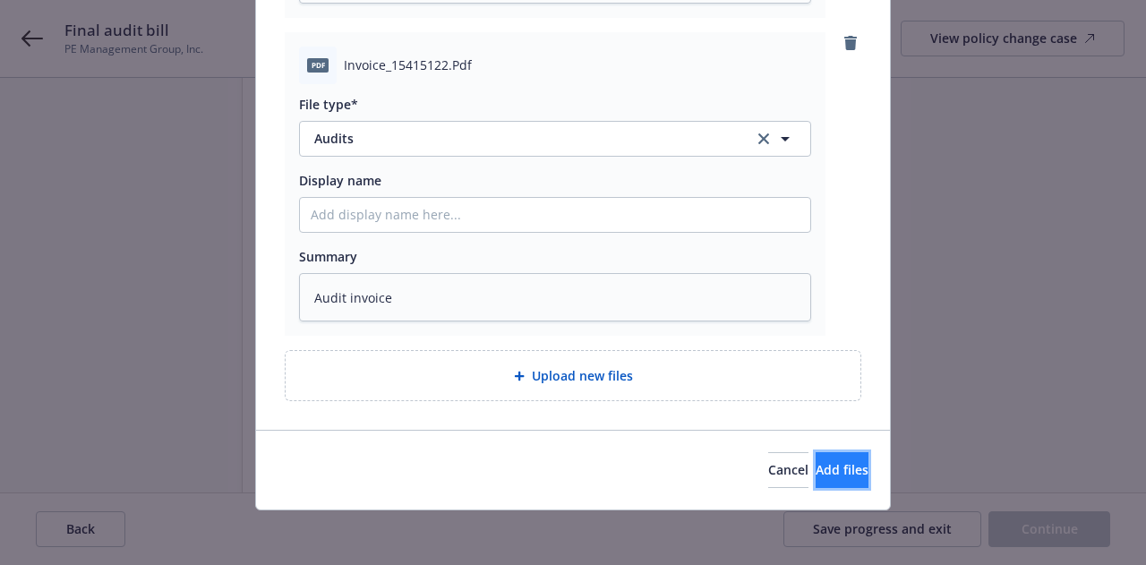
click at [815, 461] on span "Add files" at bounding box center [841, 469] width 53 height 17
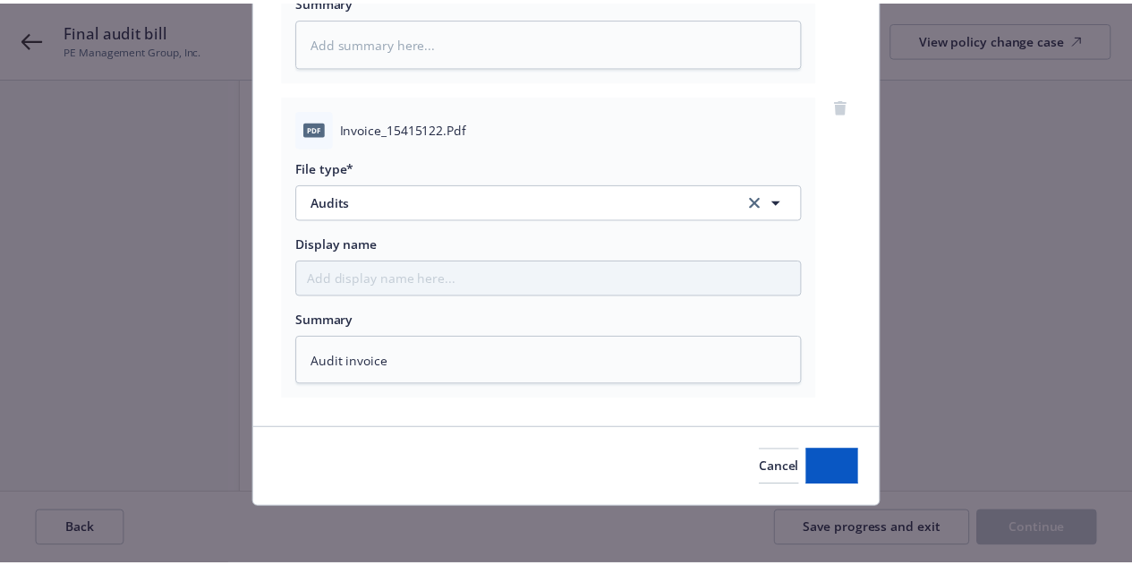
scroll to position [431, 0]
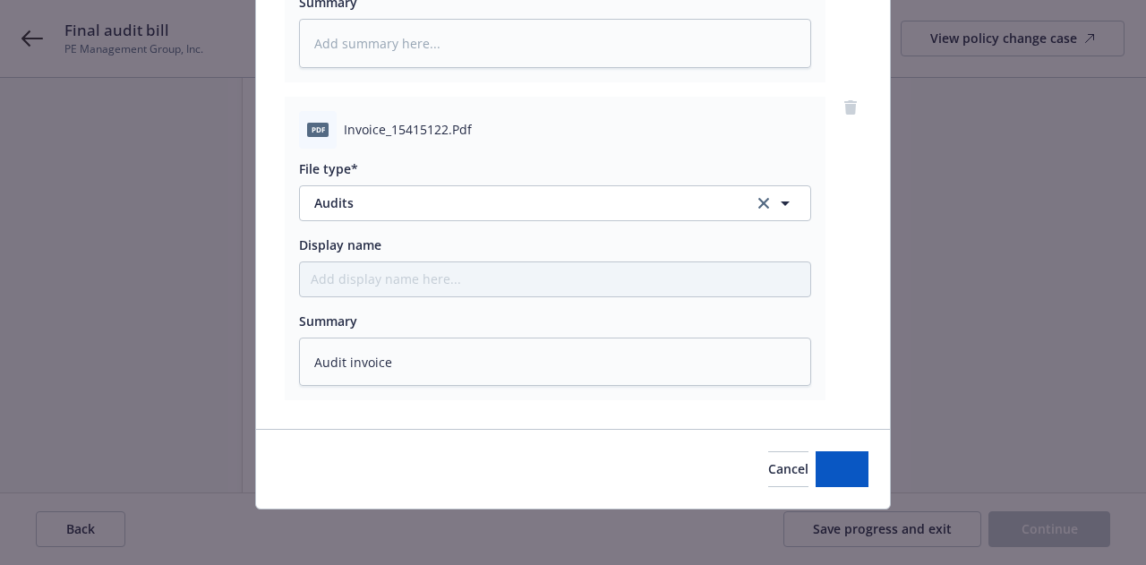
type textarea "x"
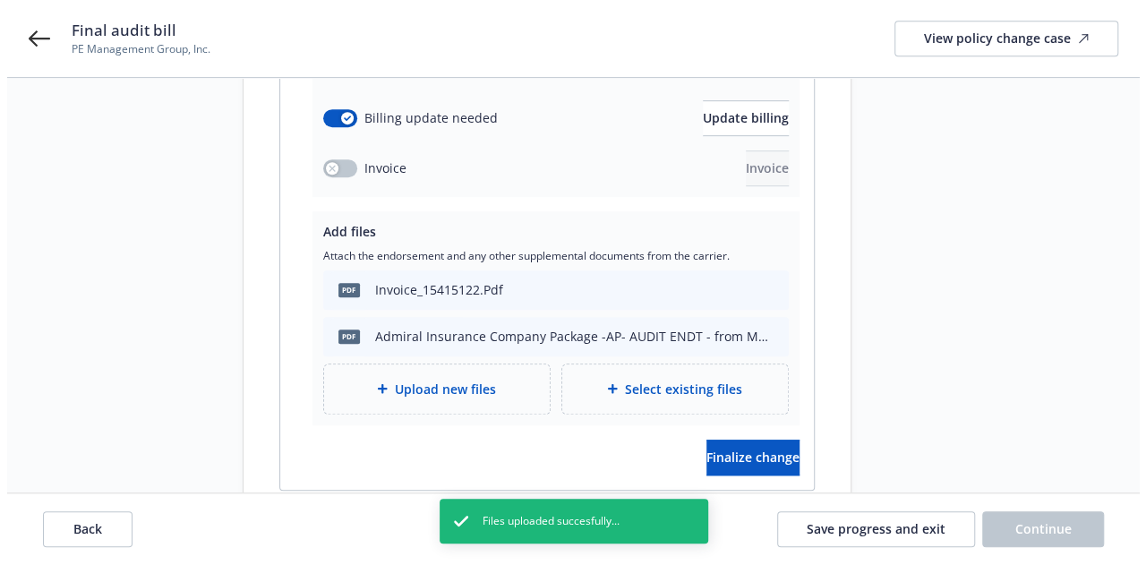
scroll to position [509, 0]
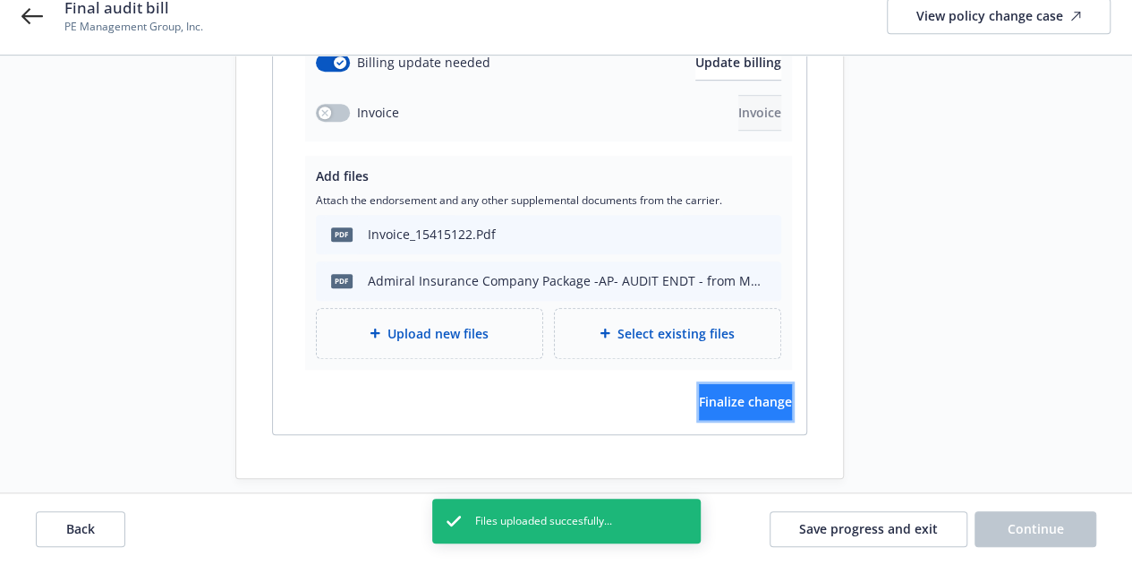
click at [745, 393] on span "Finalize change" at bounding box center [745, 401] width 93 height 17
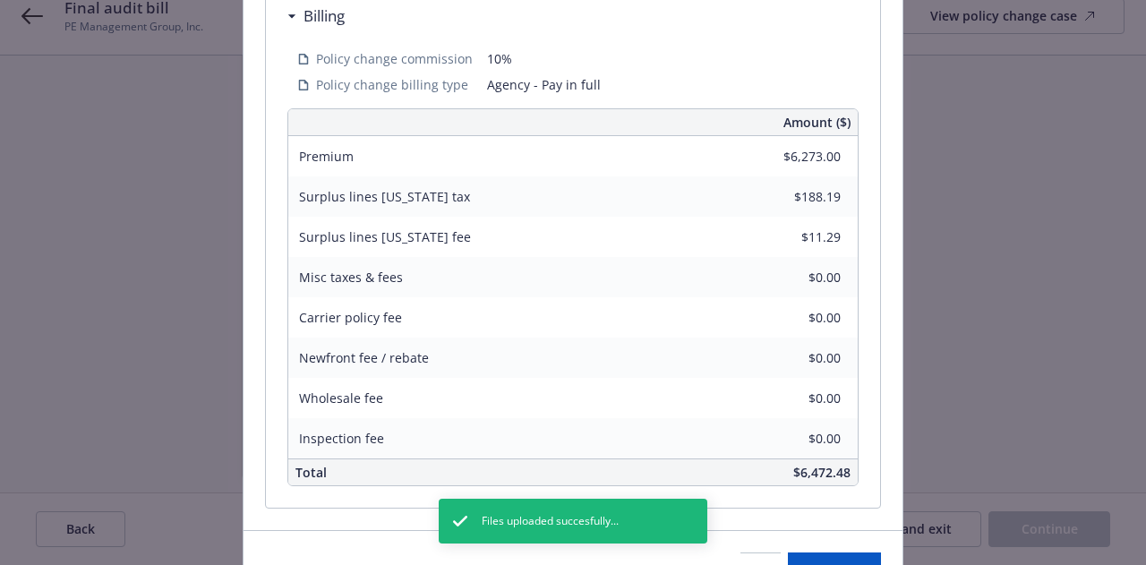
scroll to position [641, 0]
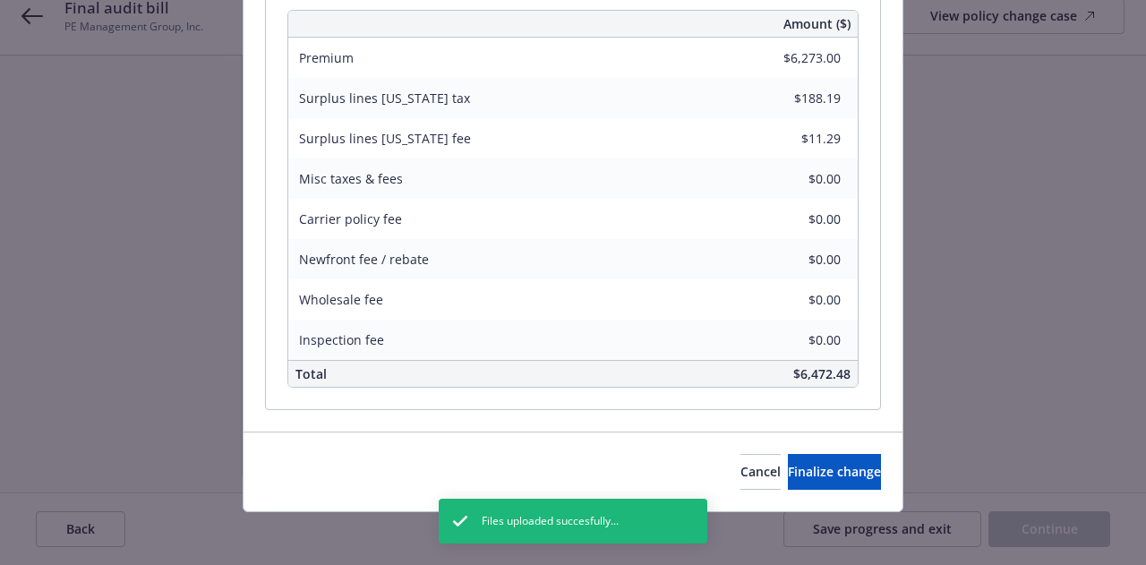
click at [826, 445] on div "Cancel Finalize change" at bounding box center [572, 471] width 659 height 80
click at [833, 463] on span "Finalize change" at bounding box center [834, 471] width 93 height 17
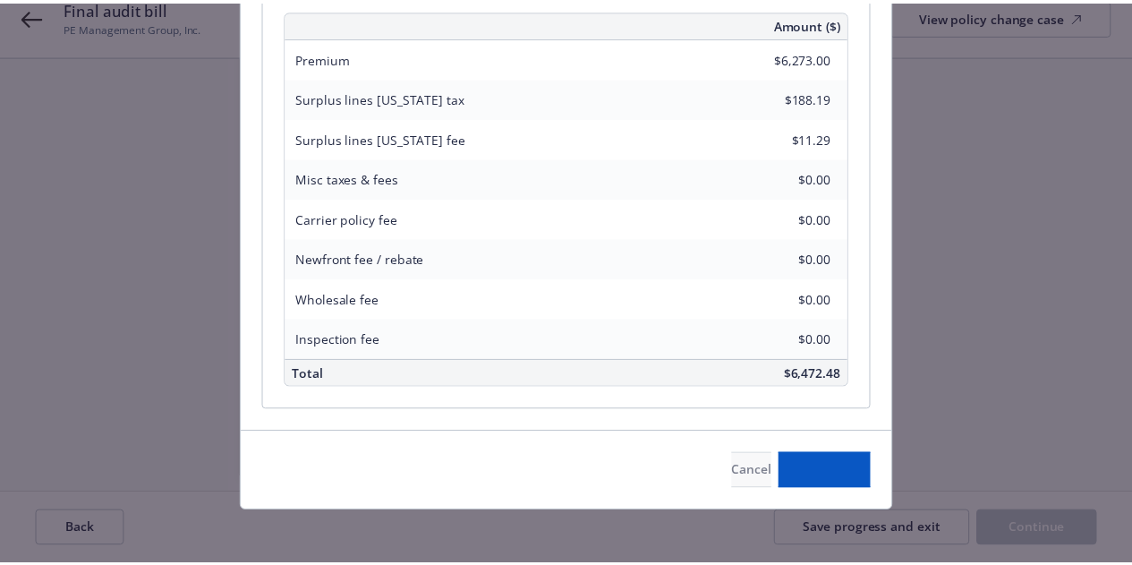
scroll to position [508, 0]
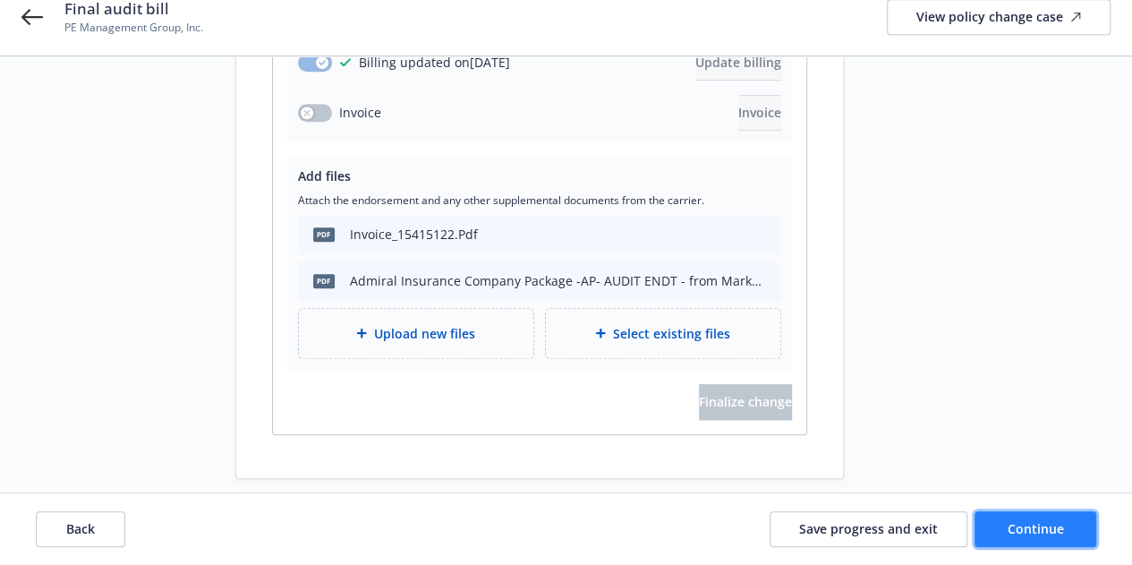
click at [1012, 529] on span "Continue" at bounding box center [1036, 528] width 56 height 17
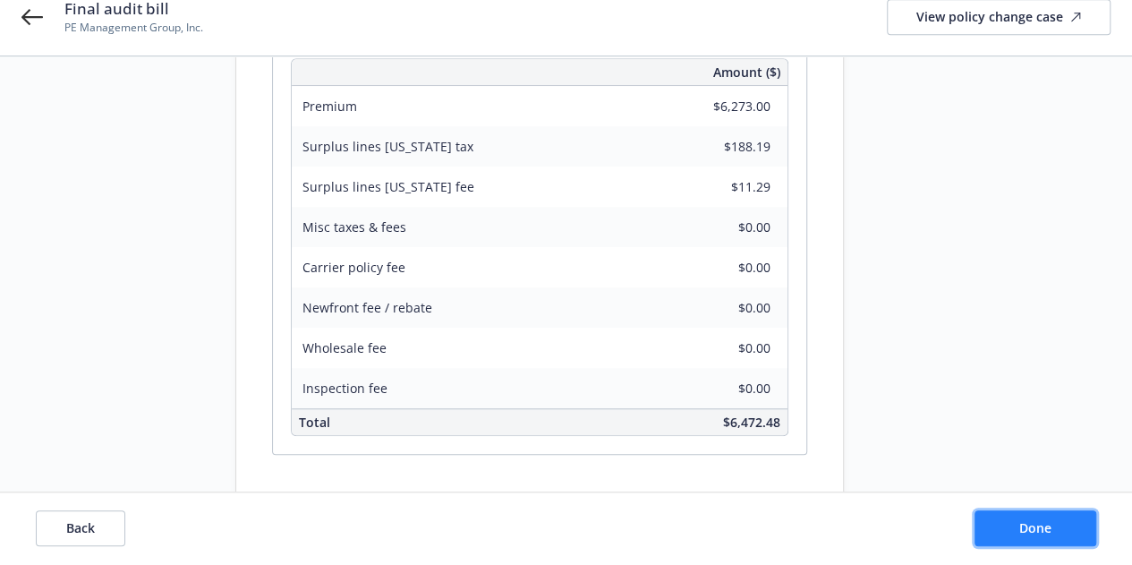
click at [1017, 525] on button "Done" at bounding box center [1036, 529] width 122 height 36
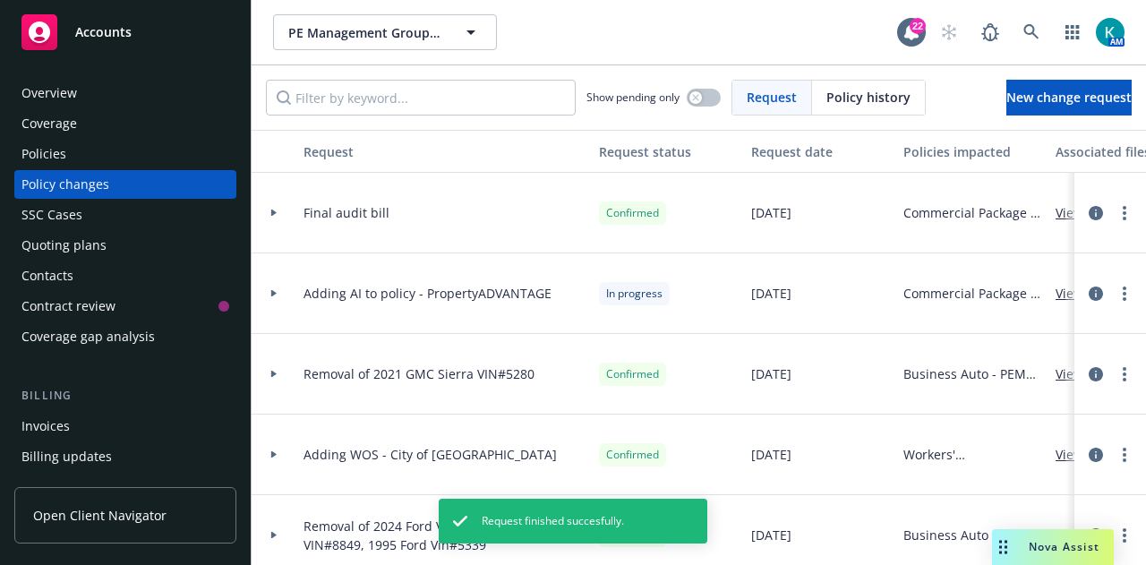
click at [134, 167] on div "Policies" at bounding box center [125, 154] width 208 height 29
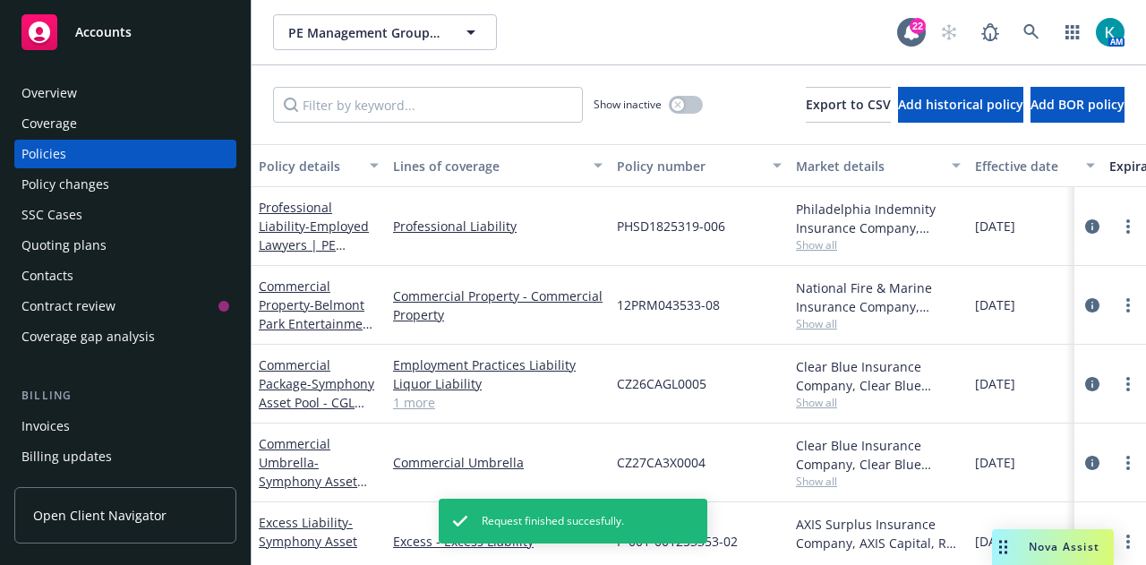
click at [137, 195] on div "Policy changes" at bounding box center [125, 184] width 208 height 29
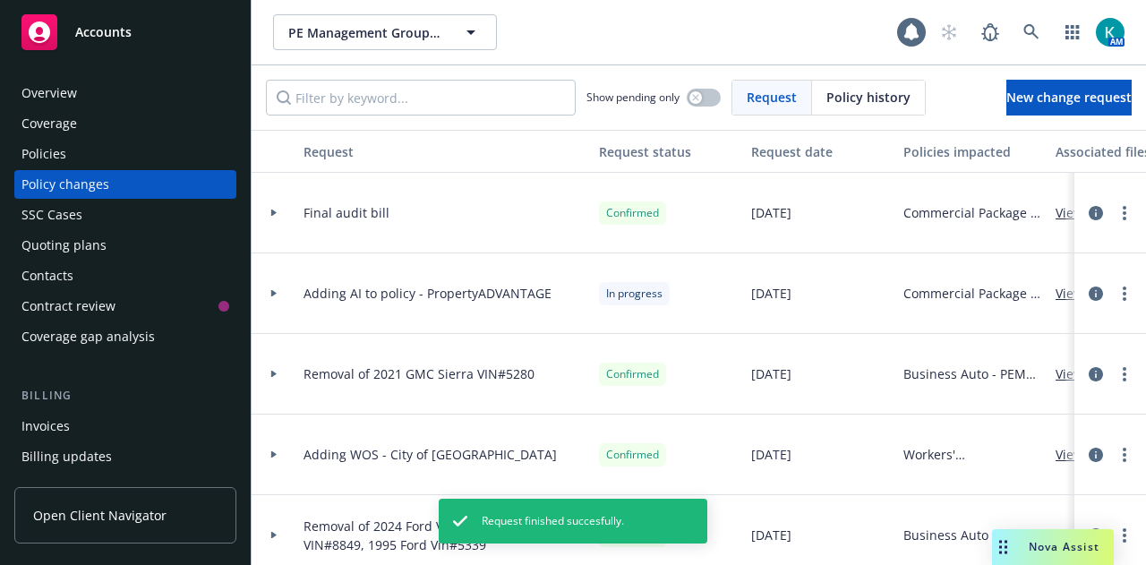
click at [140, 166] on div "Policies" at bounding box center [125, 154] width 208 height 29
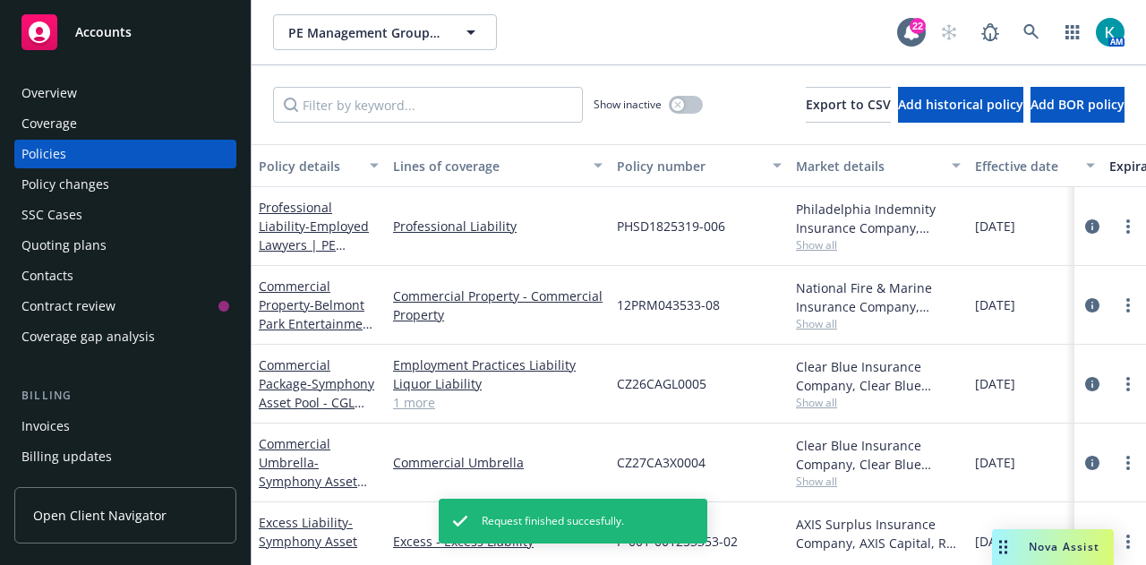
click at [171, 421] on div "Invoices" at bounding box center [125, 426] width 208 height 29
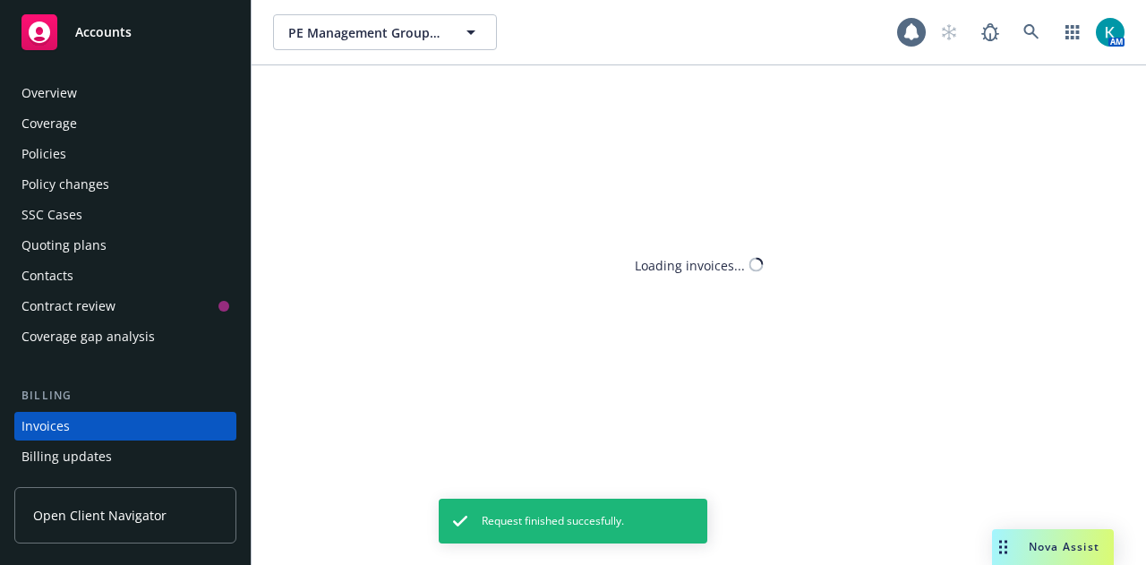
scroll to position [115, 0]
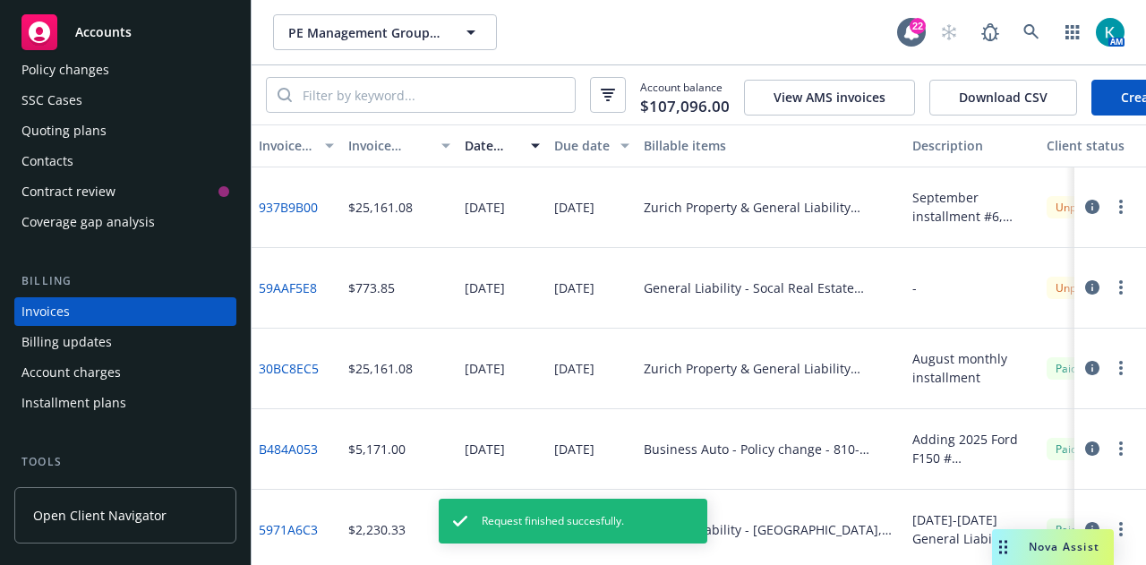
click at [1091, 98] on link "Create Invoice" at bounding box center [1164, 98] width 146 height 36
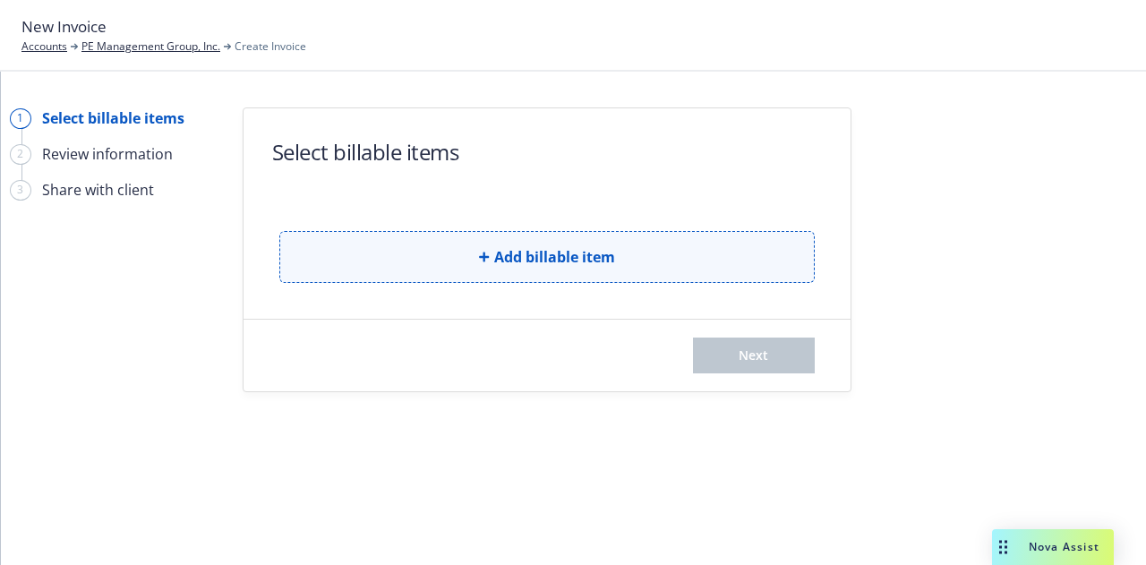
click at [573, 264] on span "Add billable item" at bounding box center [554, 256] width 121 height 21
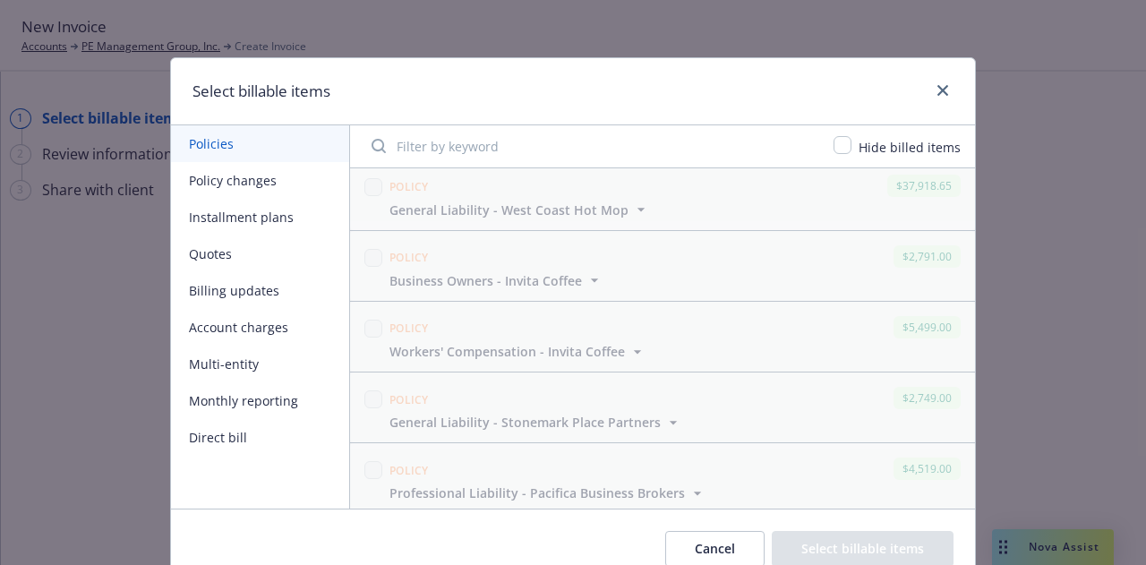
scroll to position [7697, 0]
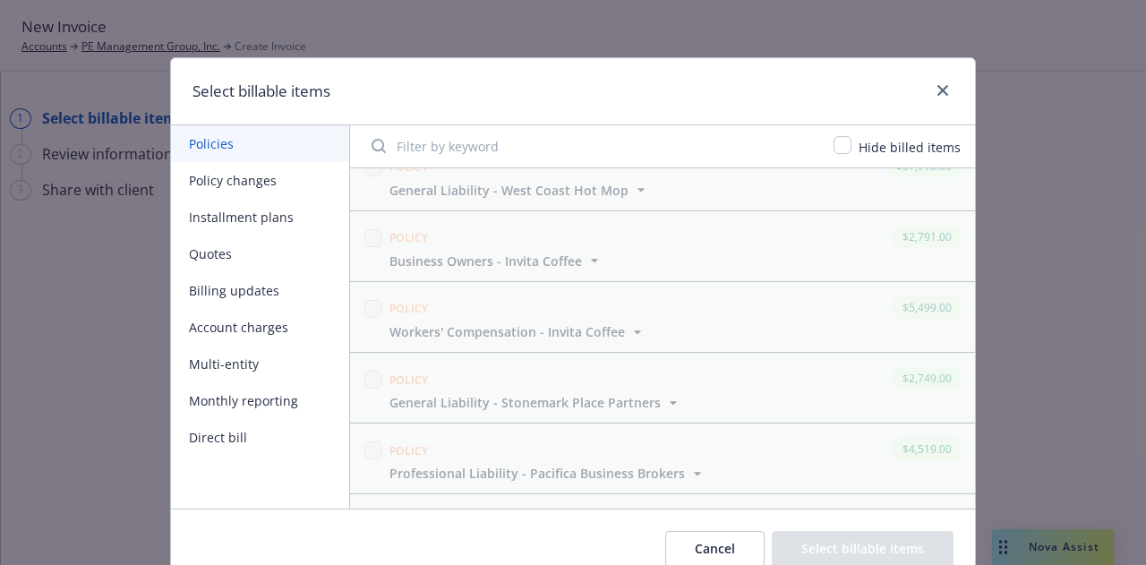
click at [246, 180] on button "Policy changes" at bounding box center [260, 180] width 178 height 37
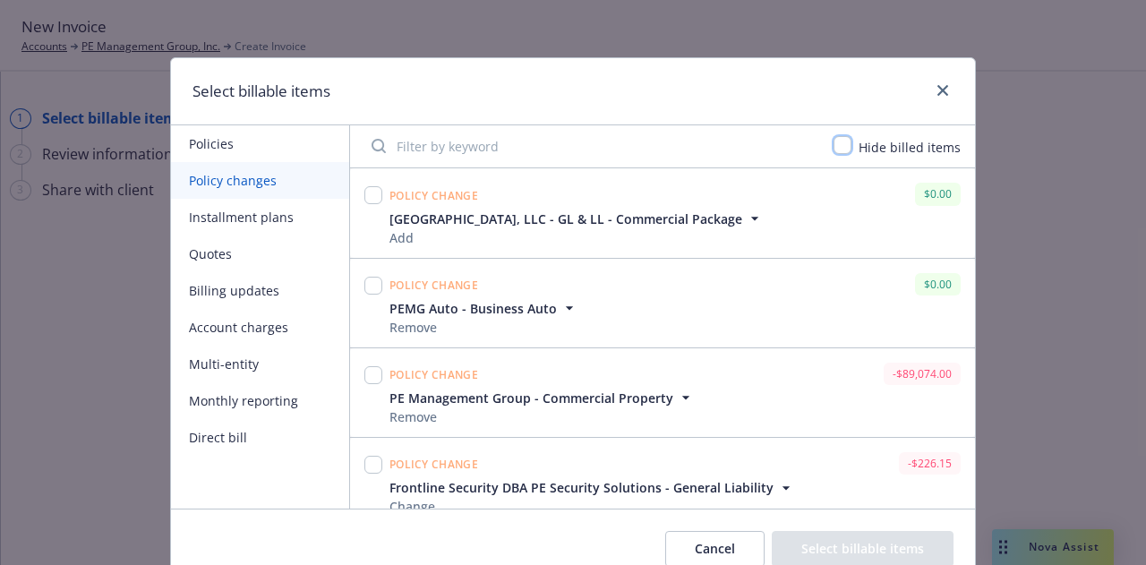
click at [841, 141] on input "checkbox" at bounding box center [842, 145] width 18 height 18
checkbox input "true"
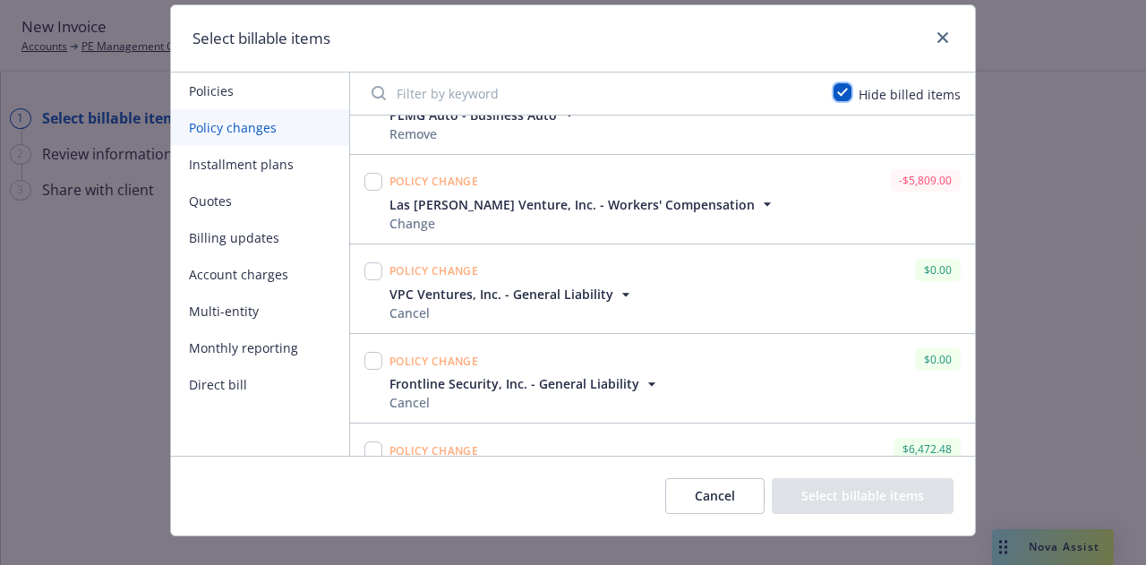
scroll to position [80, 0]
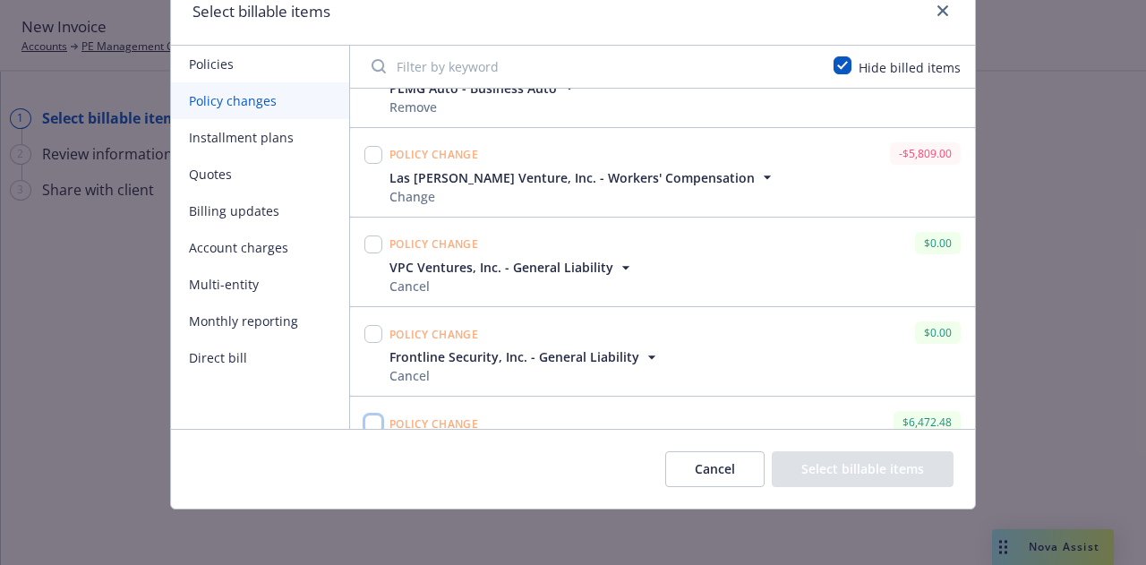
click at [367, 414] on input "checkbox" at bounding box center [373, 423] width 18 height 18
checkbox input "true"
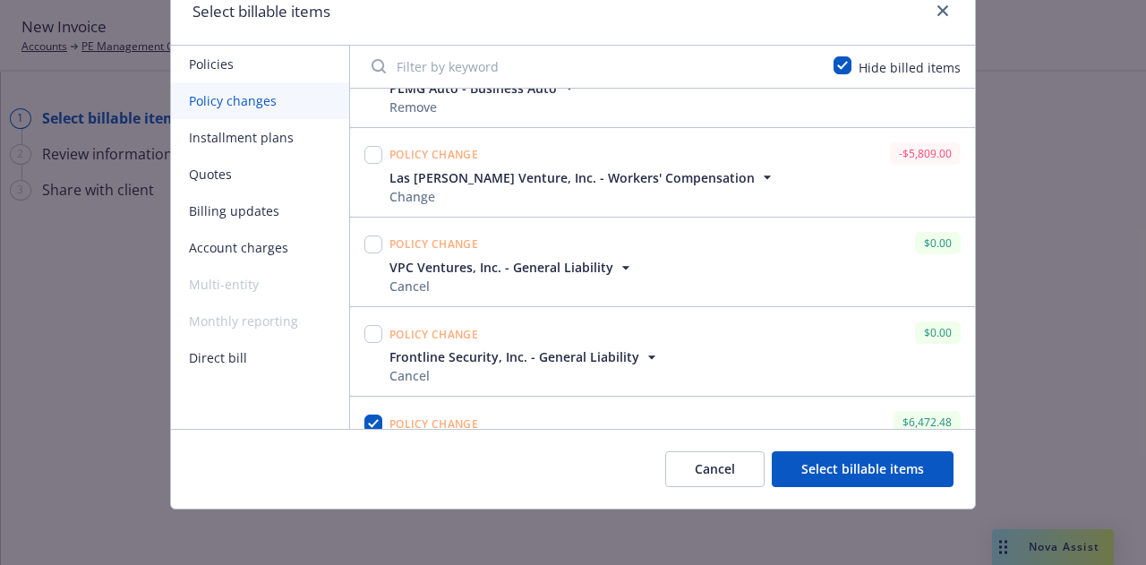
click at [865, 463] on button "Select billable items" at bounding box center [863, 469] width 182 height 36
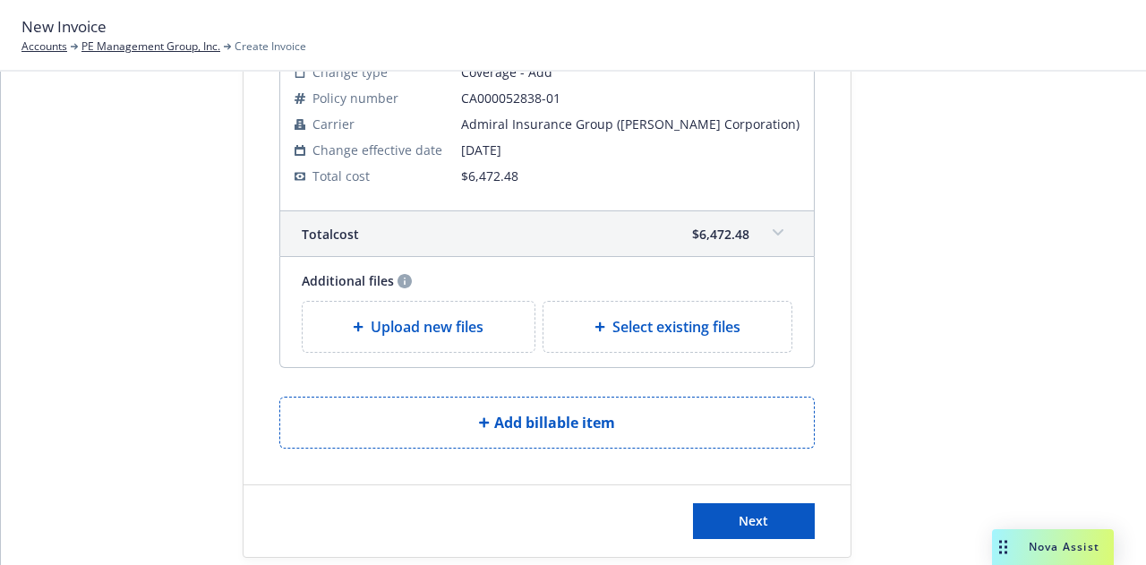
scroll to position [231, 0]
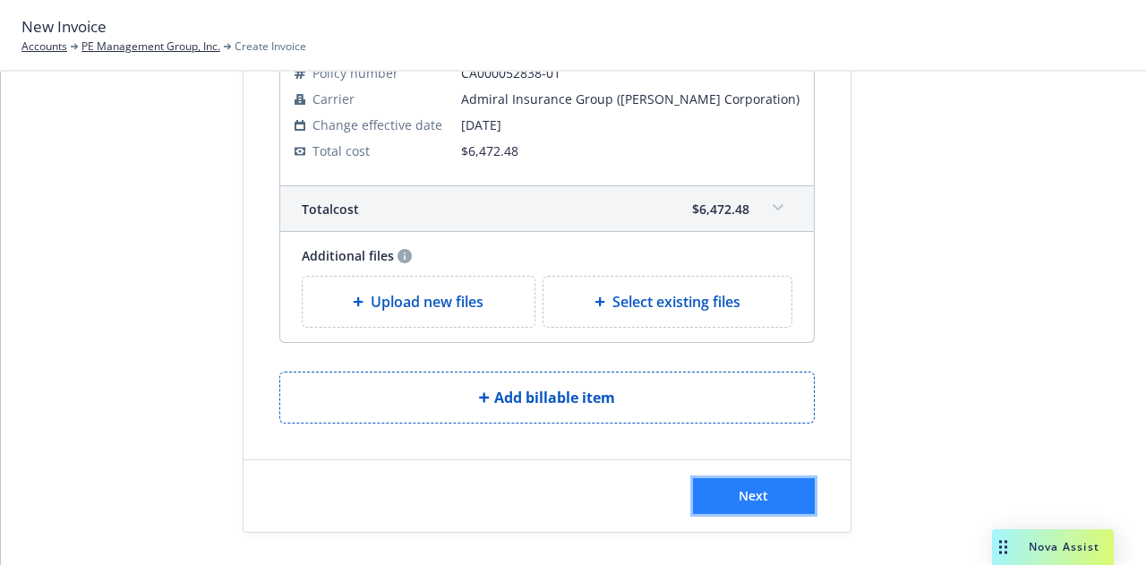
click at [738, 497] on span "Next" at bounding box center [753, 495] width 30 height 17
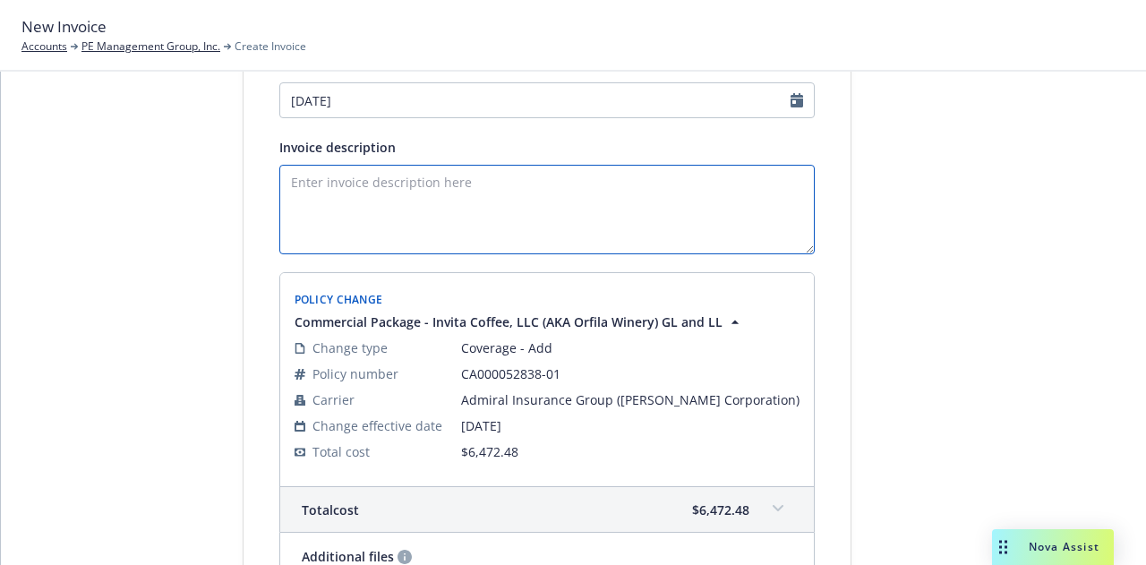
click at [531, 171] on textarea "Invoice description" at bounding box center [546, 210] width 535 height 90
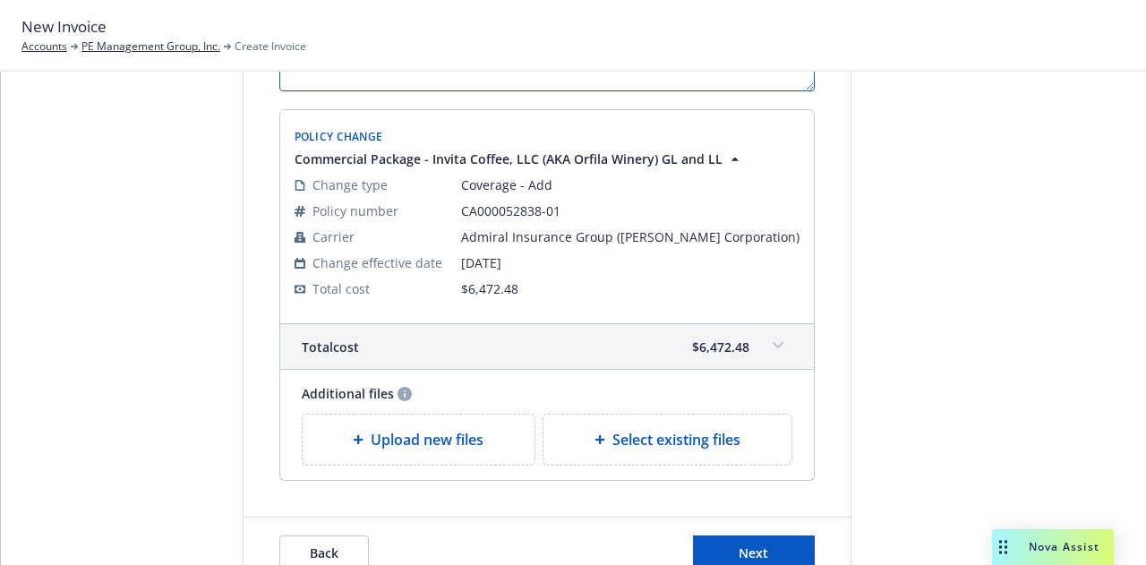
scroll to position [451, 0]
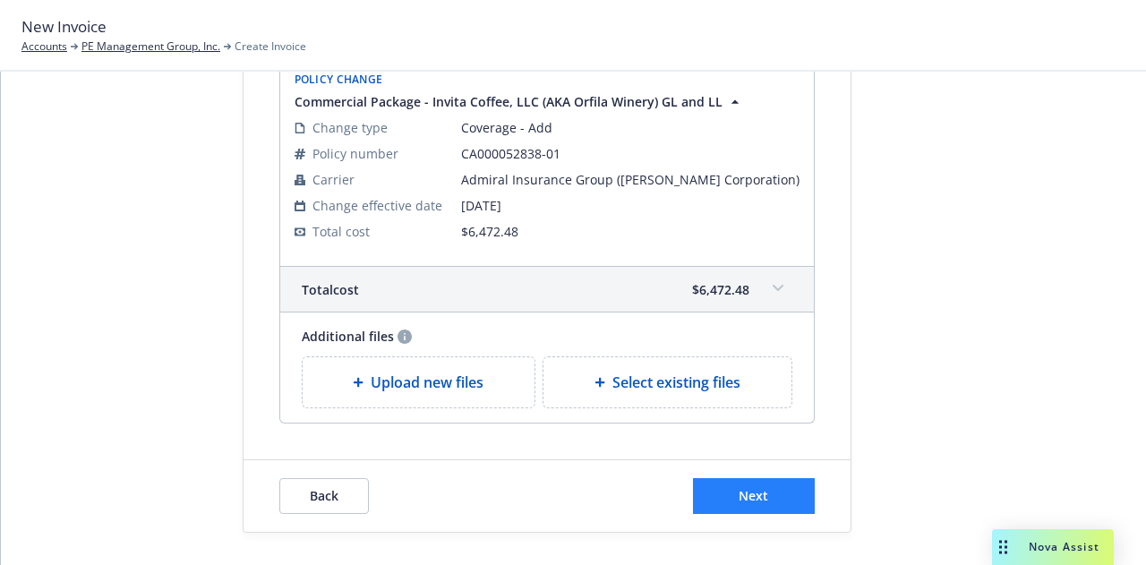
type textarea "2024-2025 Final Audit Bill"
click at [745, 490] on span "Next" at bounding box center [753, 495] width 30 height 17
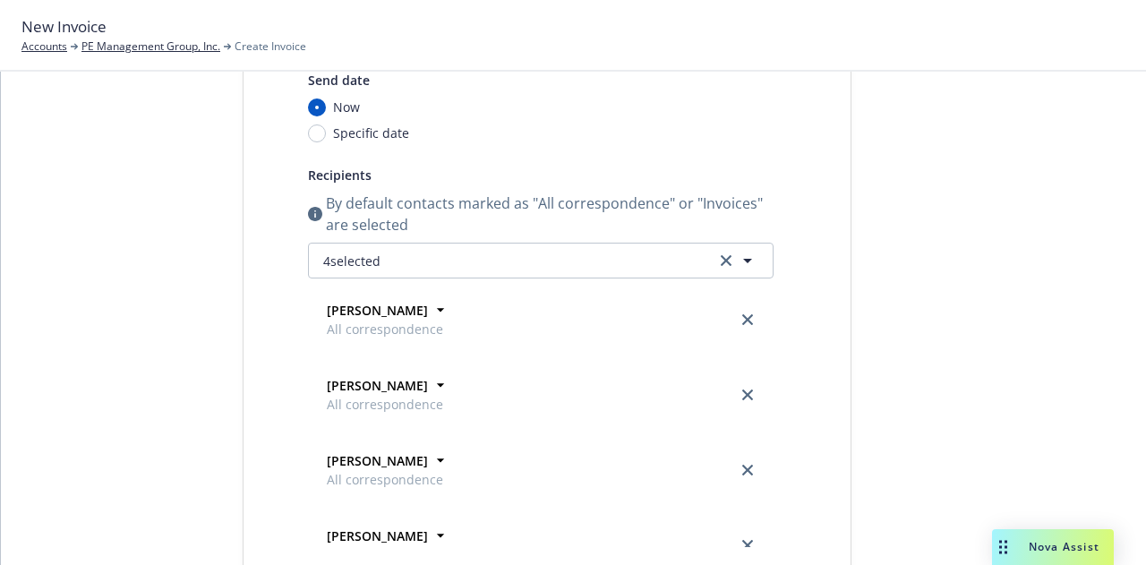
scroll to position [4, 0]
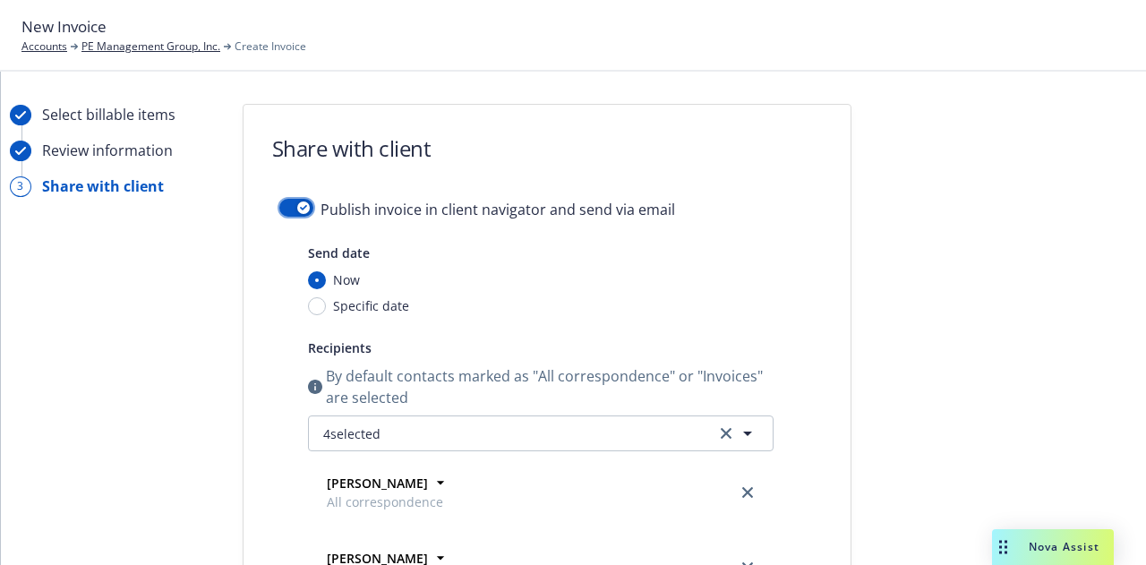
click at [282, 204] on button "button" at bounding box center [296, 208] width 34 height 18
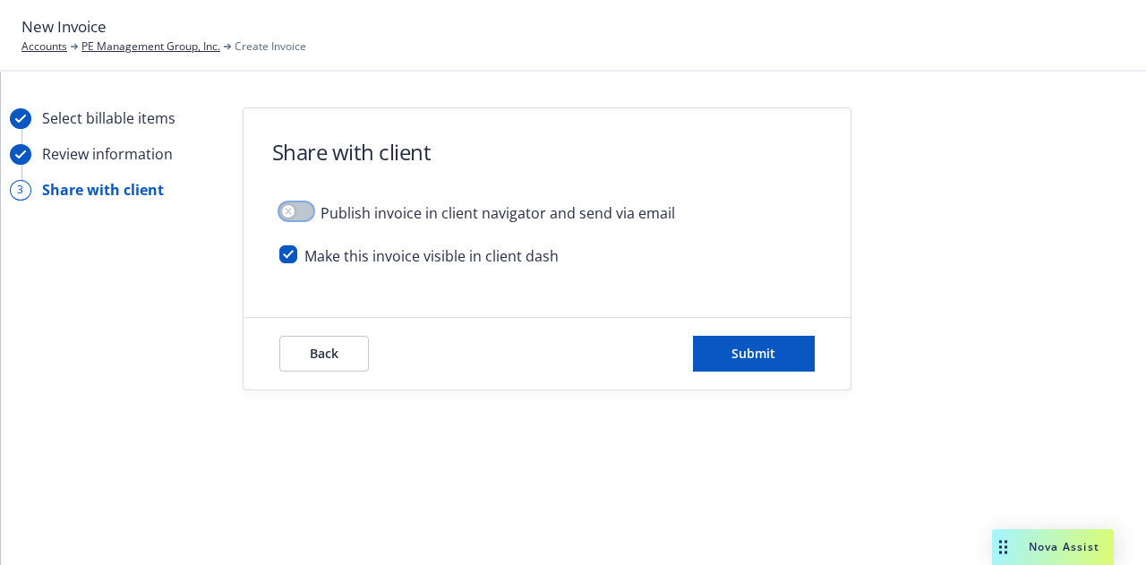
scroll to position [0, 0]
click at [788, 353] on button "Submit" at bounding box center [754, 354] width 122 height 36
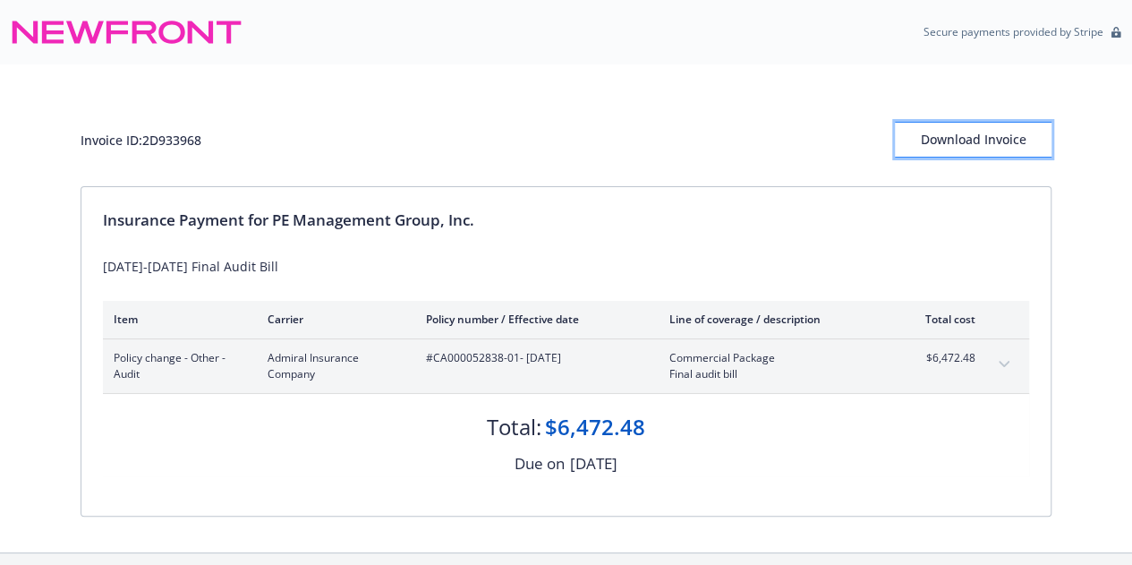
click at [1017, 140] on div "Download Invoice" at bounding box center [973, 140] width 157 height 34
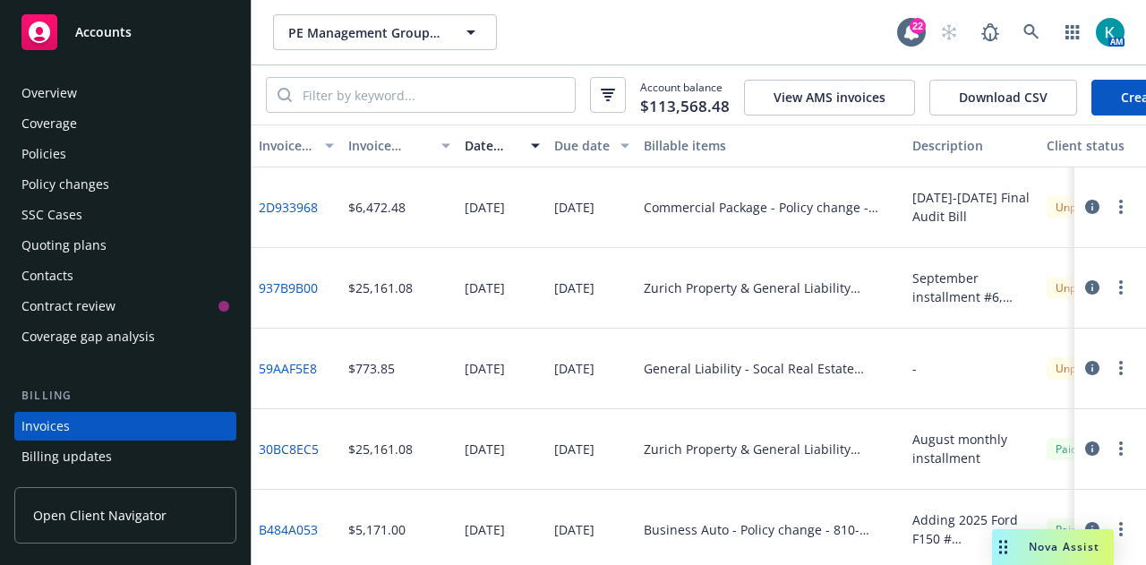
drag, startPoint x: 175, startPoint y: 152, endPoint x: 381, endPoint y: 99, distance: 213.4
click at [175, 151] on div "Policies" at bounding box center [125, 154] width 208 height 29
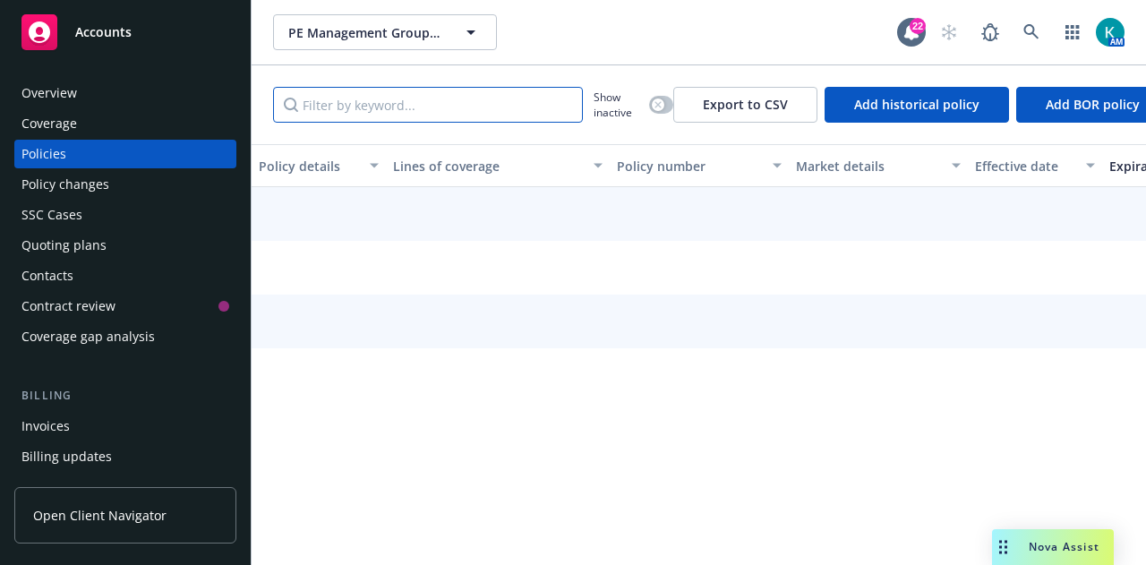
click at [457, 107] on input "Filter by keyword..." at bounding box center [428, 105] width 310 height 36
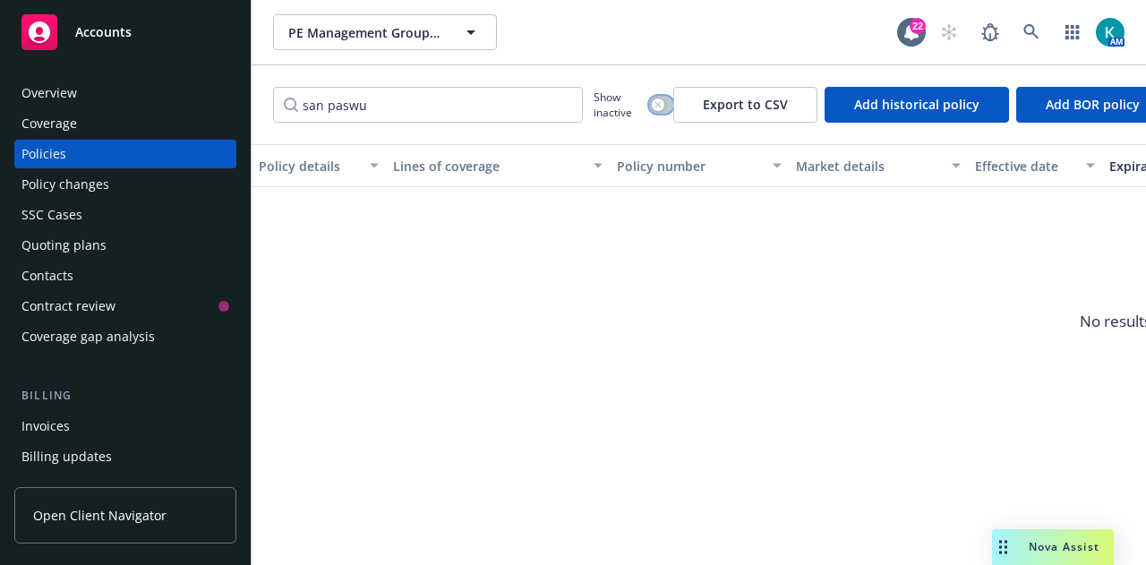
click at [659, 104] on icon "button" at bounding box center [657, 104] width 7 height 7
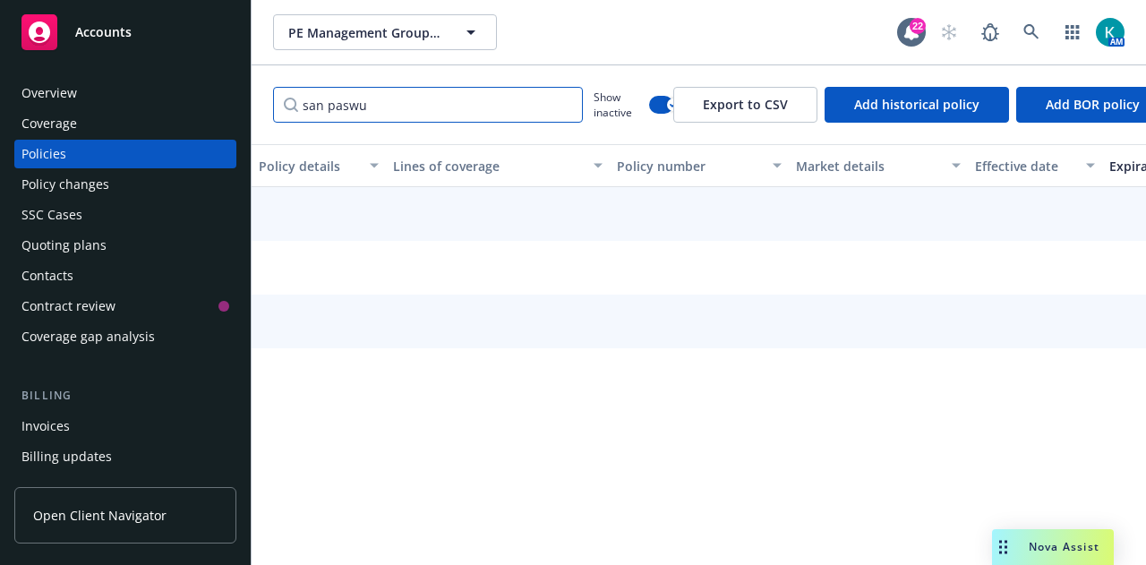
click at [467, 114] on input "san paswu" at bounding box center [428, 105] width 310 height 36
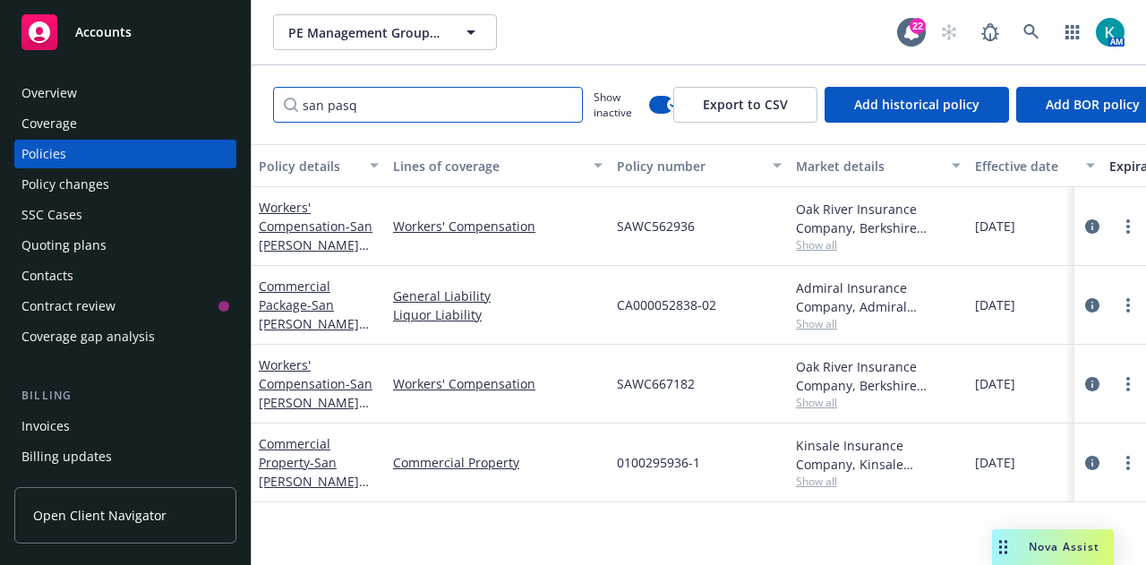
drag, startPoint x: 392, startPoint y: 103, endPoint x: 229, endPoint y: 117, distance: 163.5
click at [229, 117] on div "Accounts Overview Coverage Policies Policy changes SSC Cases Quoting plans Cont…" at bounding box center [573, 282] width 1146 height 565
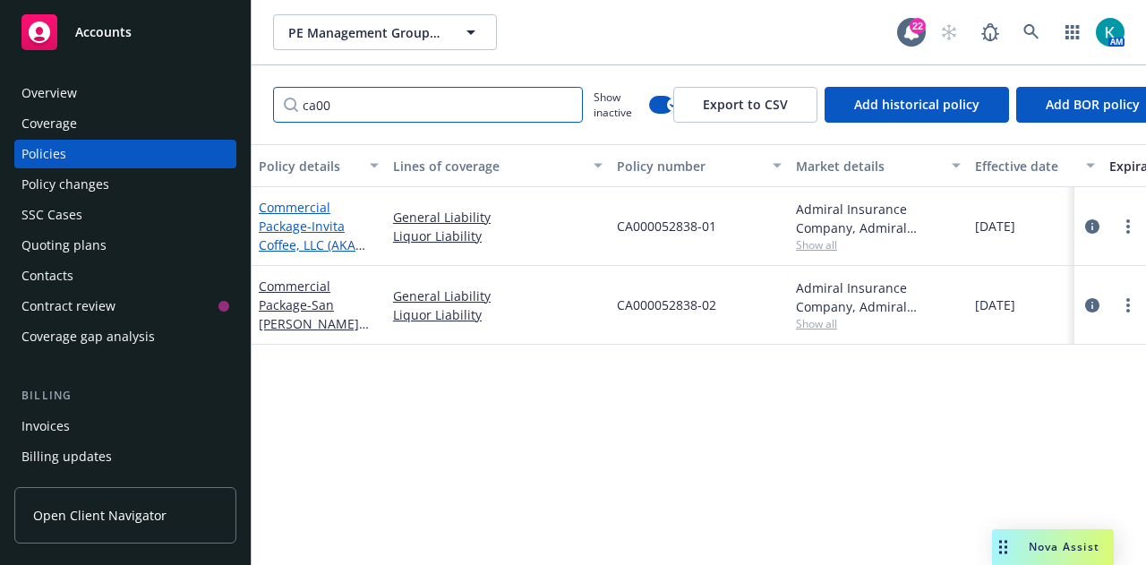
type input "ca00"
click at [335, 231] on span "- Invita Coffee, LLC (AKA Orfila Winery) GL and LL" at bounding box center [312, 253] width 107 height 73
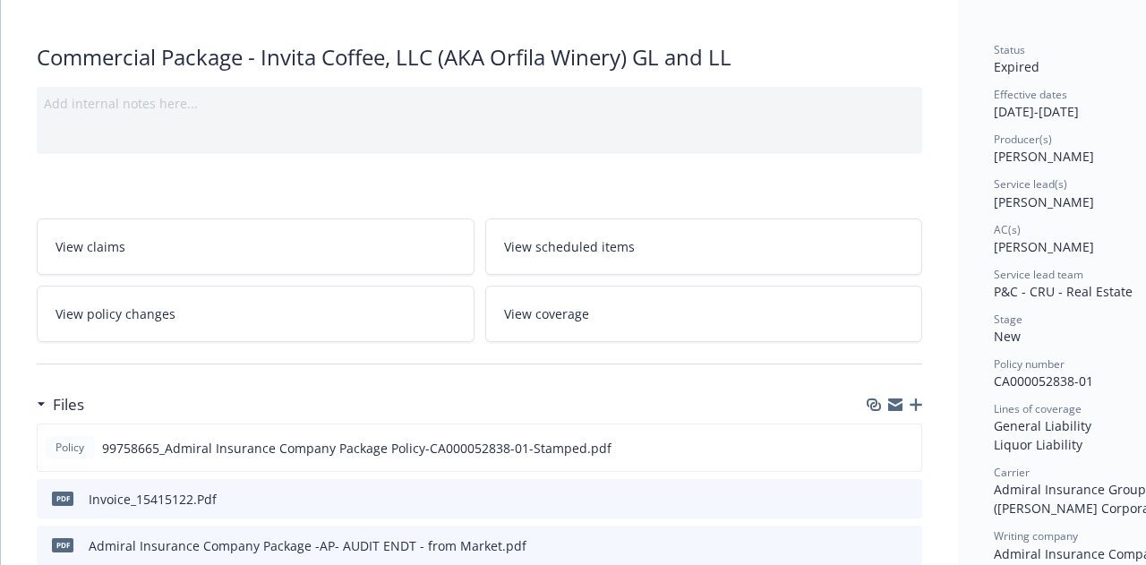
scroll to position [179, 0]
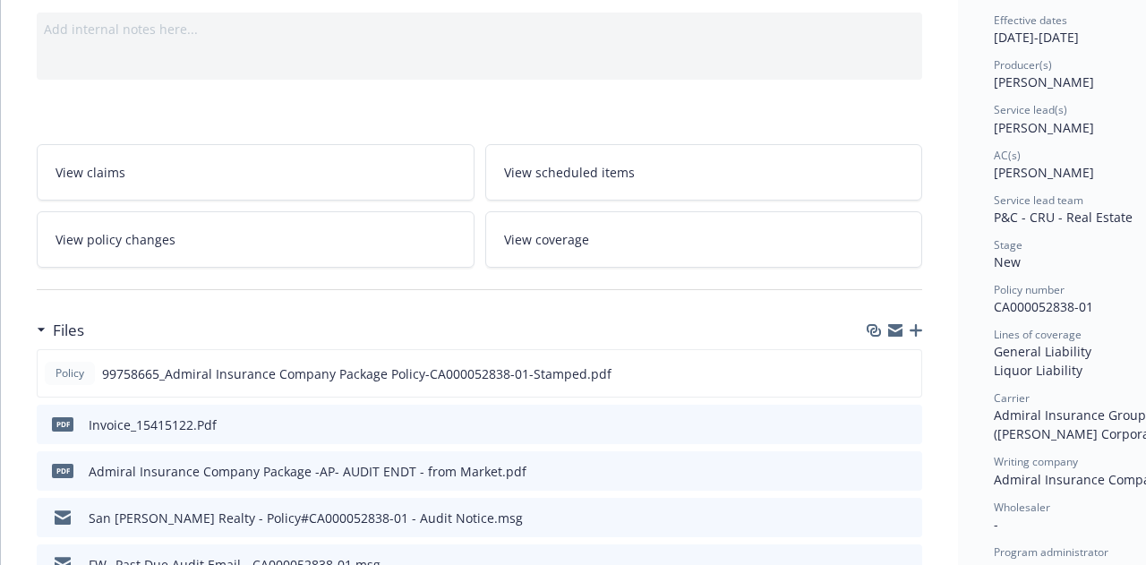
click at [913, 327] on icon "button" at bounding box center [915, 330] width 13 height 13
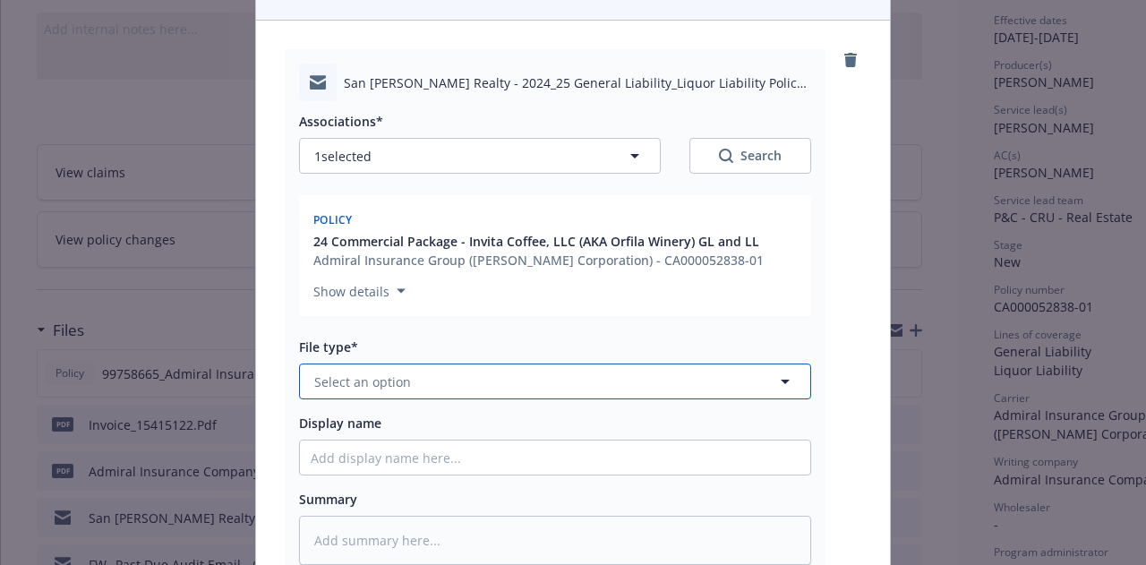
click at [508, 394] on button "Select an option" at bounding box center [555, 381] width 512 height 36
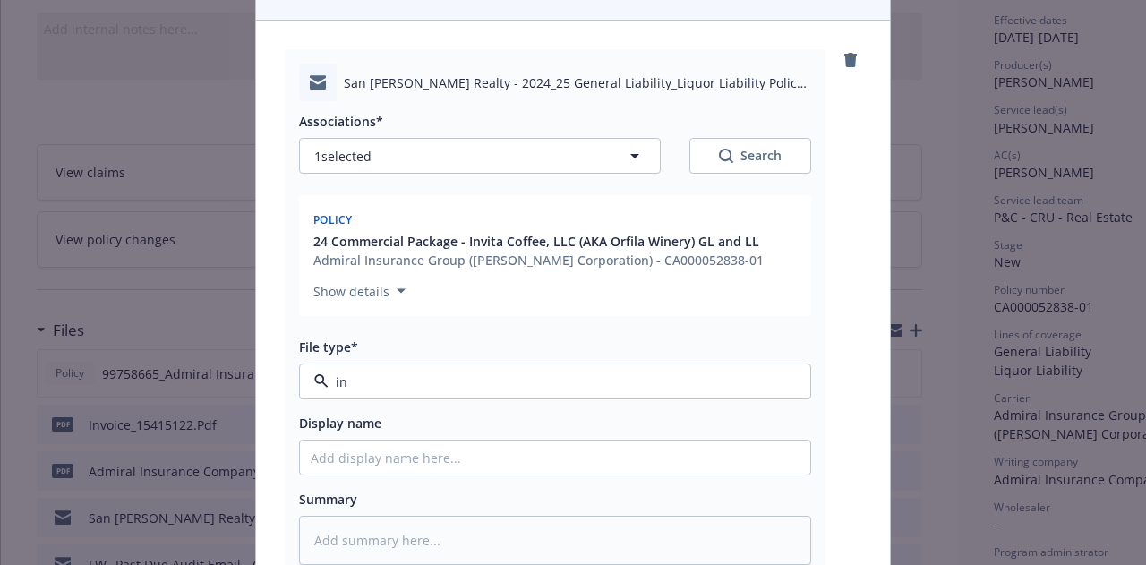
type input "inv"
click at [561, 427] on div "Invoice - Newfront" at bounding box center [555, 431] width 489 height 26
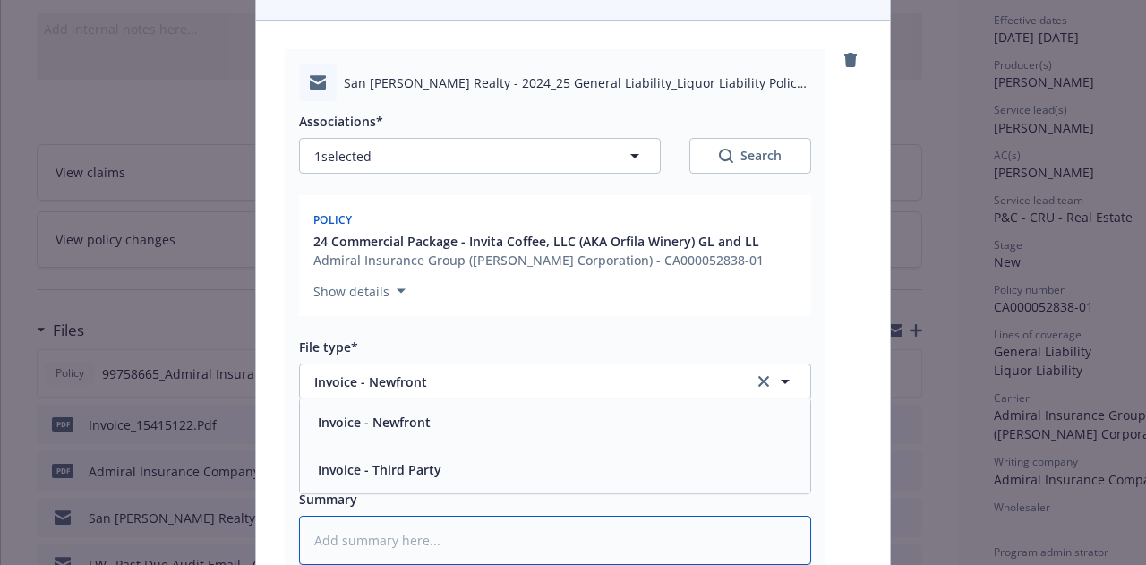
click at [576, 529] on textarea at bounding box center [555, 540] width 512 height 48
type textarea "x"
type textarea "Fi"
type textarea "x"
type textarea "Fin"
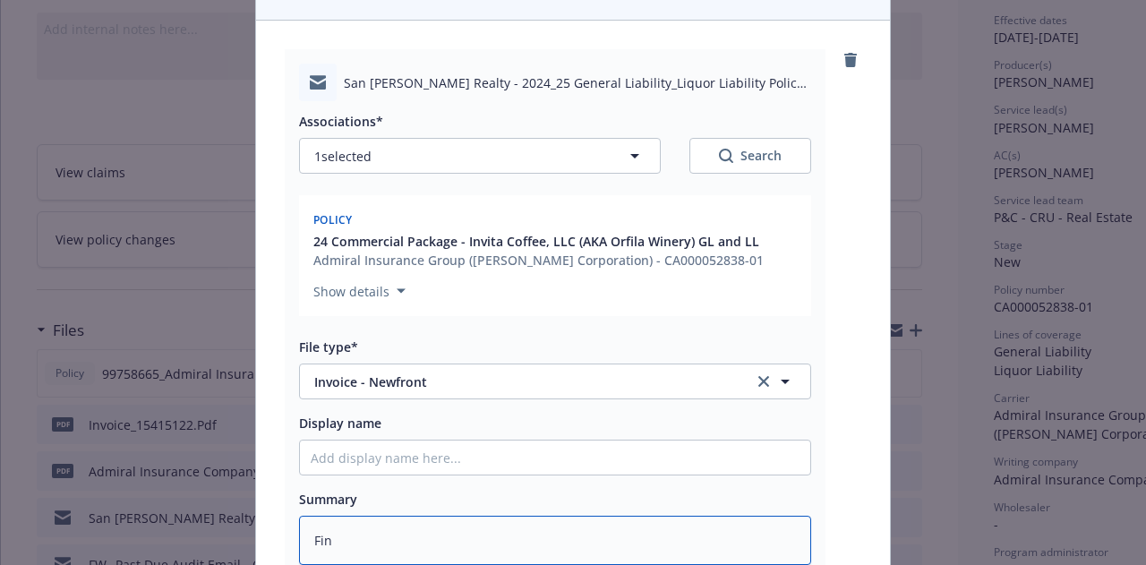
type textarea "x"
type textarea "Final"
type textarea "x"
type textarea "Final"
type textarea "x"
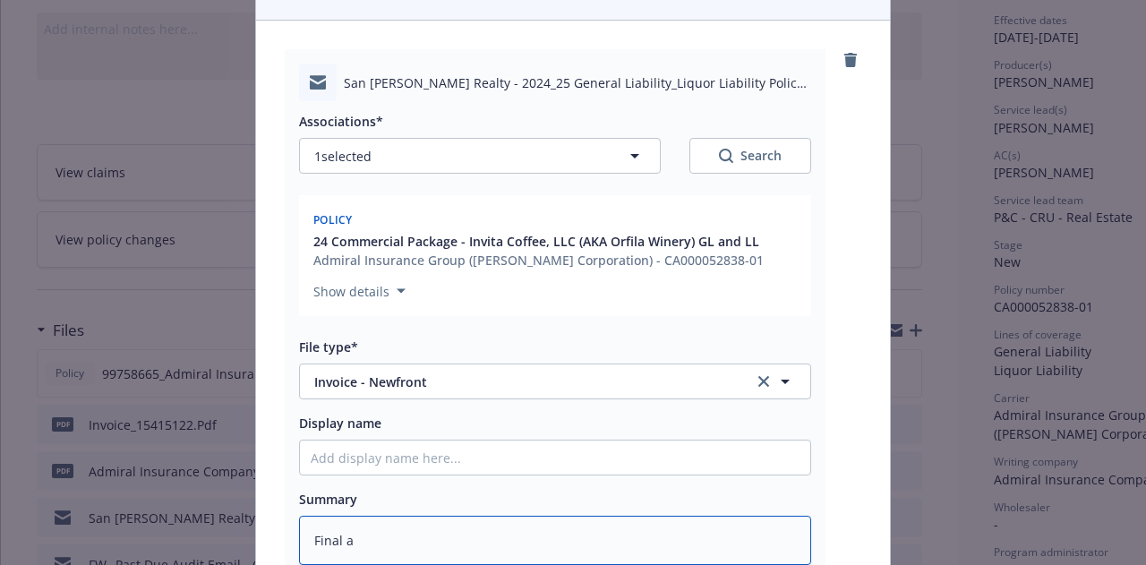
type textarea "Final au"
type textarea "x"
type textarea "Final aud"
type textarea "x"
type textarea "Final audi"
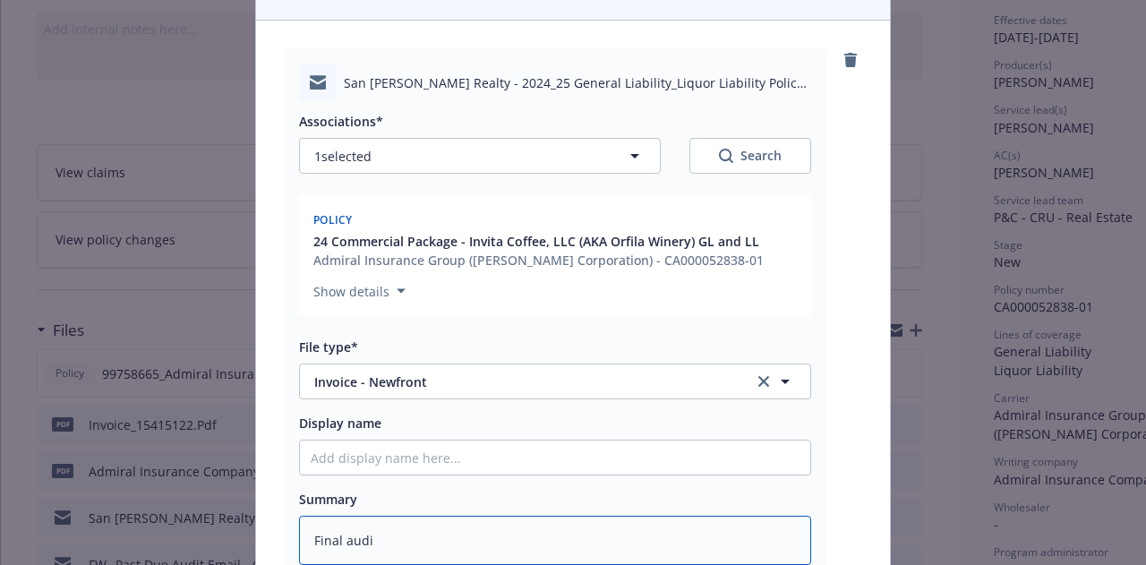
type textarea "x"
type textarea "Final audit"
type textarea "x"
type textarea "Final audit i"
type textarea "x"
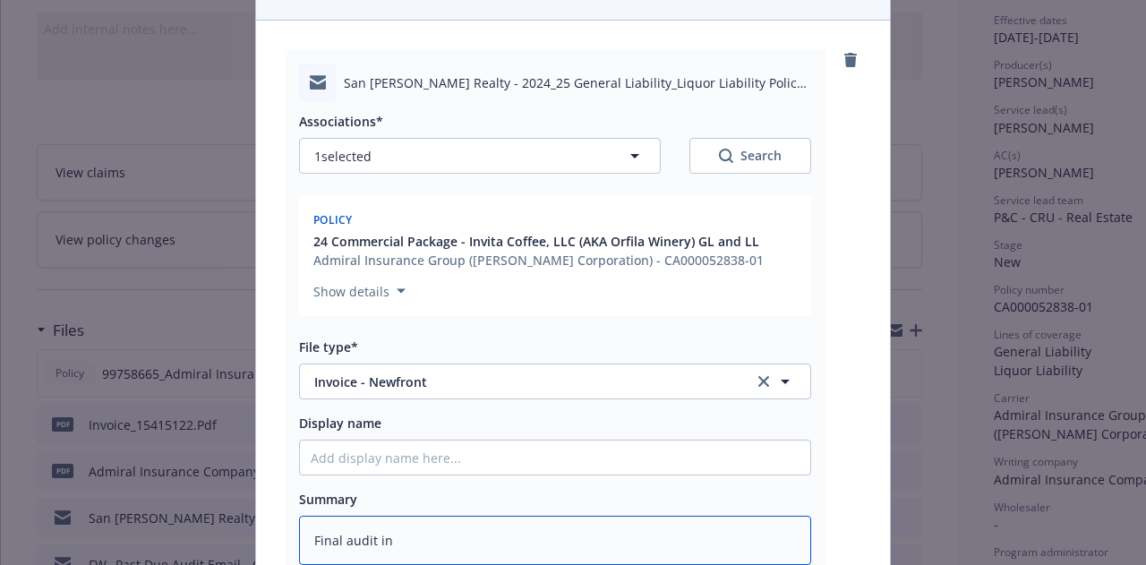
type textarea "Final audit inv"
type textarea "x"
type textarea "Final audit invo"
type textarea "x"
type textarea "Final audit invoi"
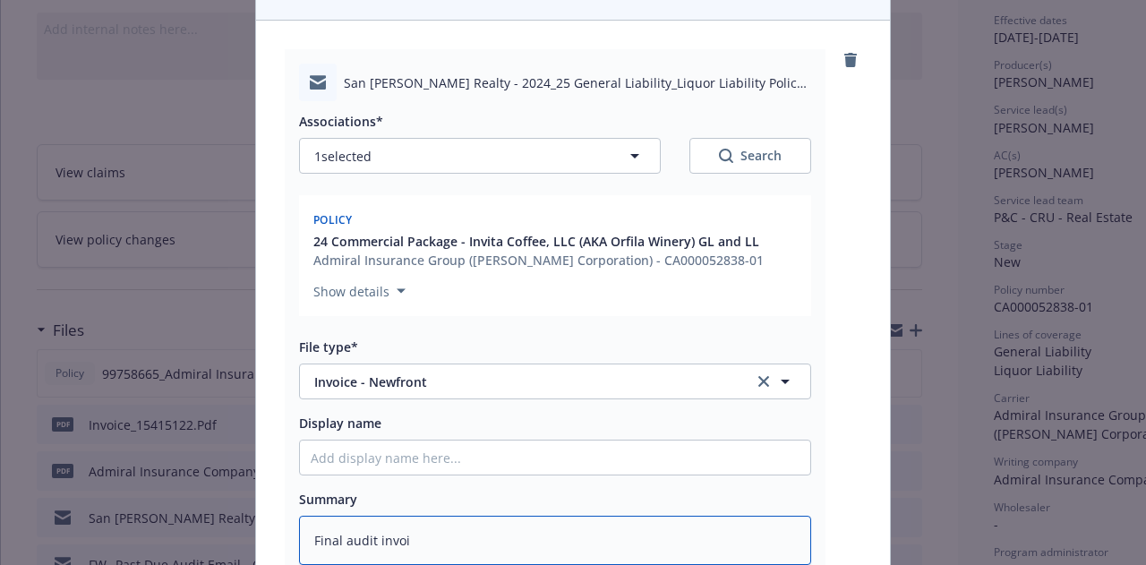
type textarea "x"
type textarea "Final audit invoic"
type textarea "x"
type textarea "Final audit invoice"
type textarea "x"
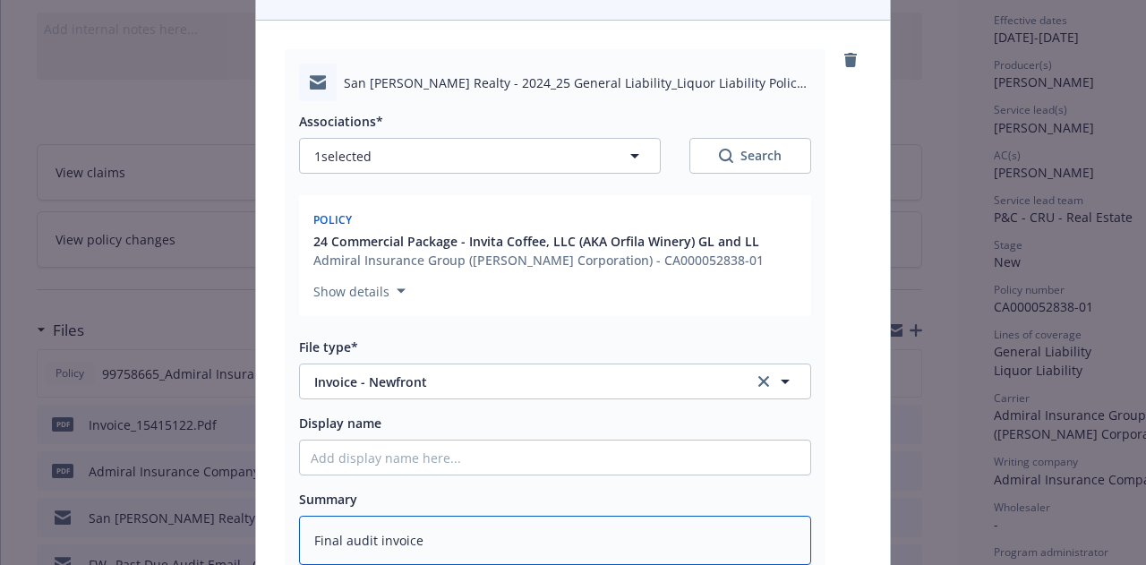
type textarea "Final audit invoice E"
type textarea "x"
type textarea "Final audit invoice EMT"
type textarea "x"
type textarea "Final audit invoice EMT"
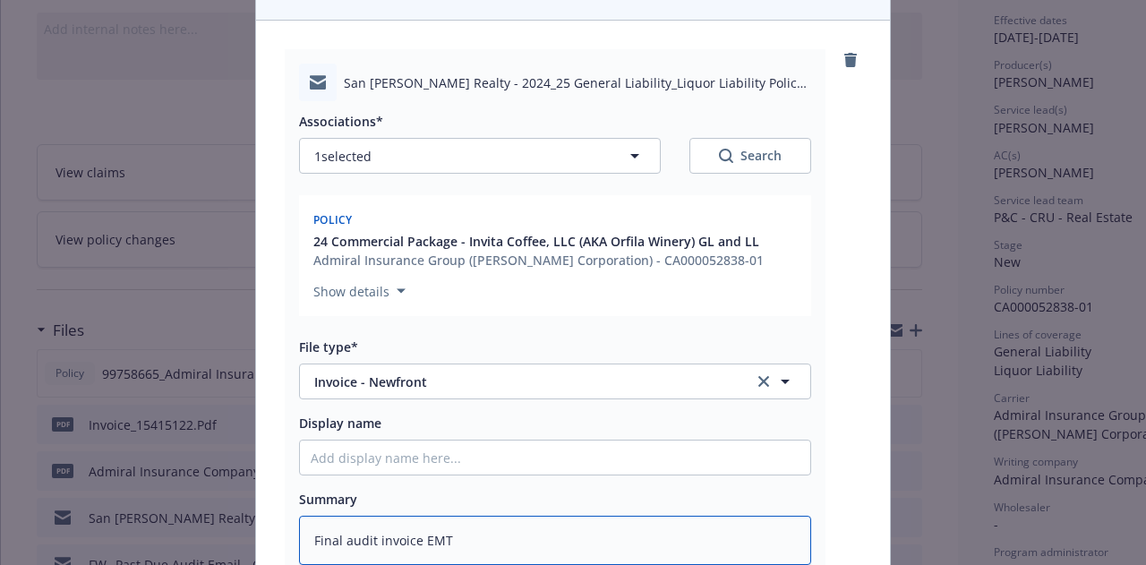
type textarea "x"
type textarea "Final audit invoice EMT i"
type textarea "x"
type textarea "Final audit invoice EMT in"
type textarea "x"
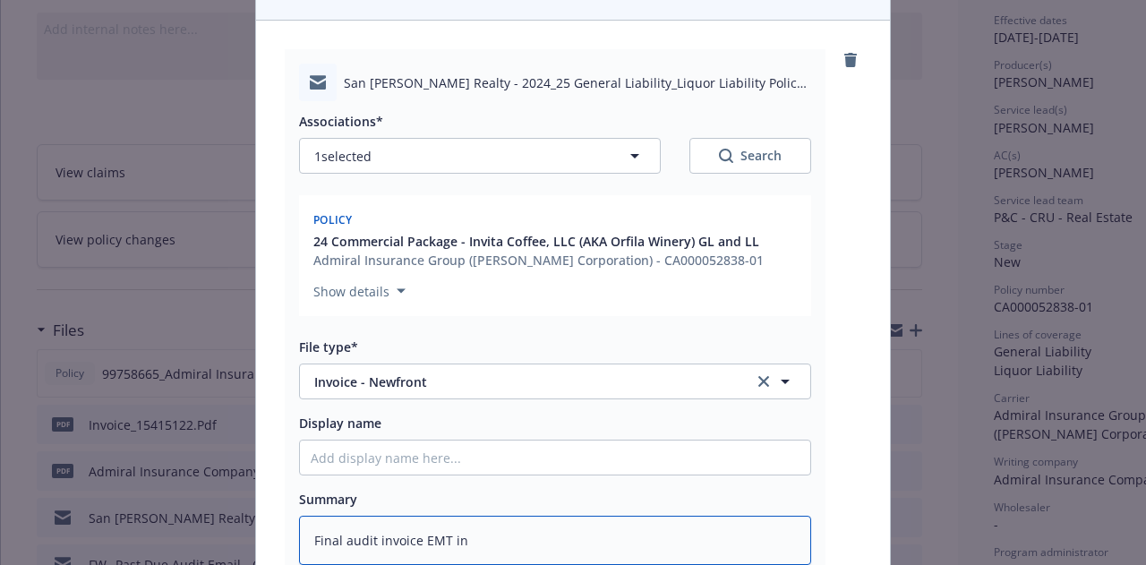
type textarea "Final audit invoice EMT ins"
type textarea "x"
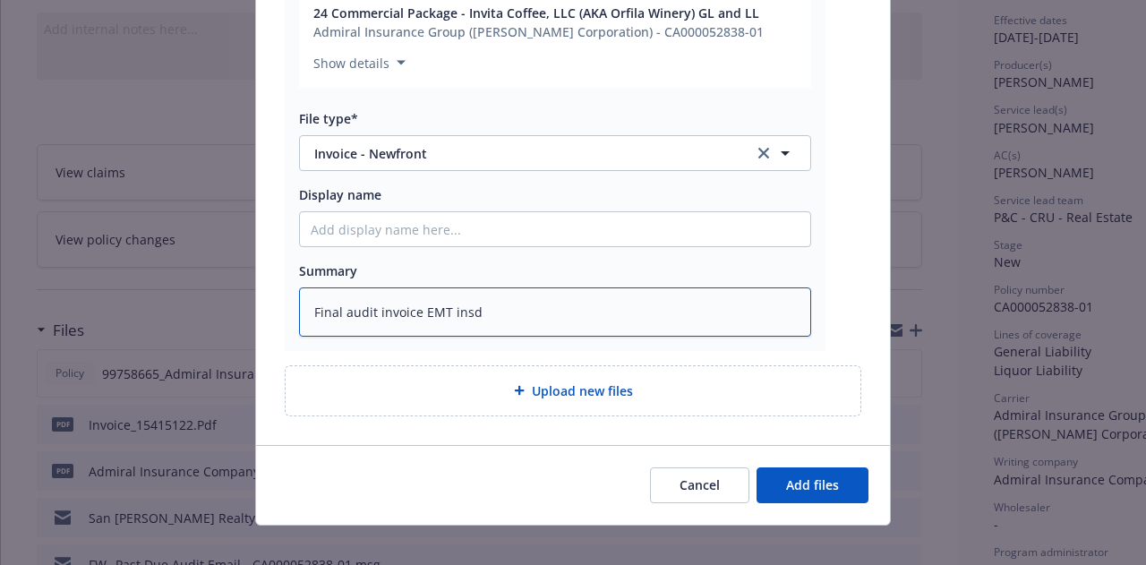
scroll to position [422, 0]
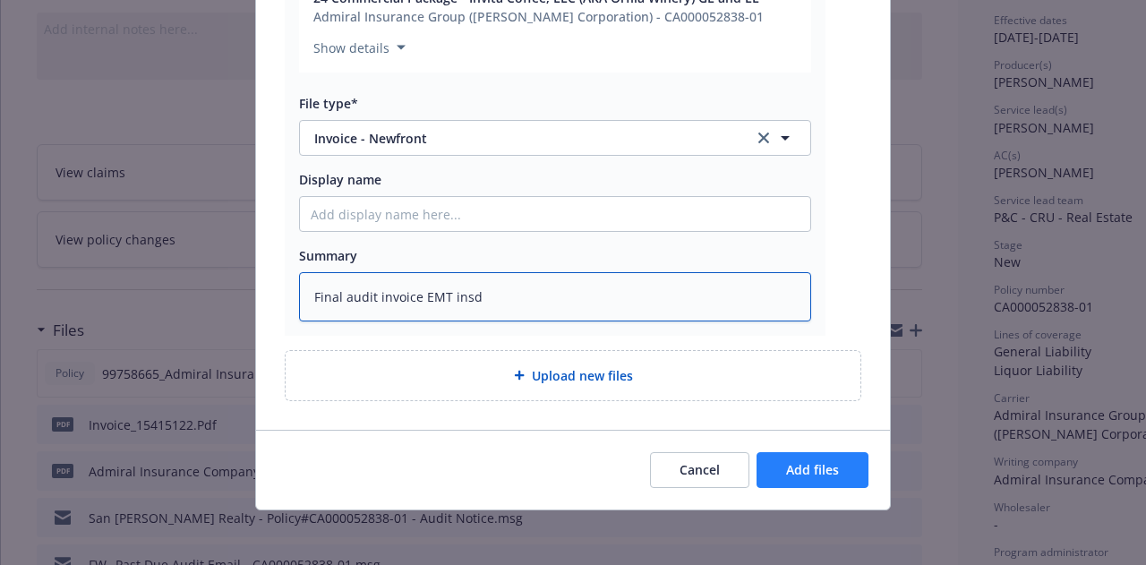
type textarea "Final audit invoice EMT insd"
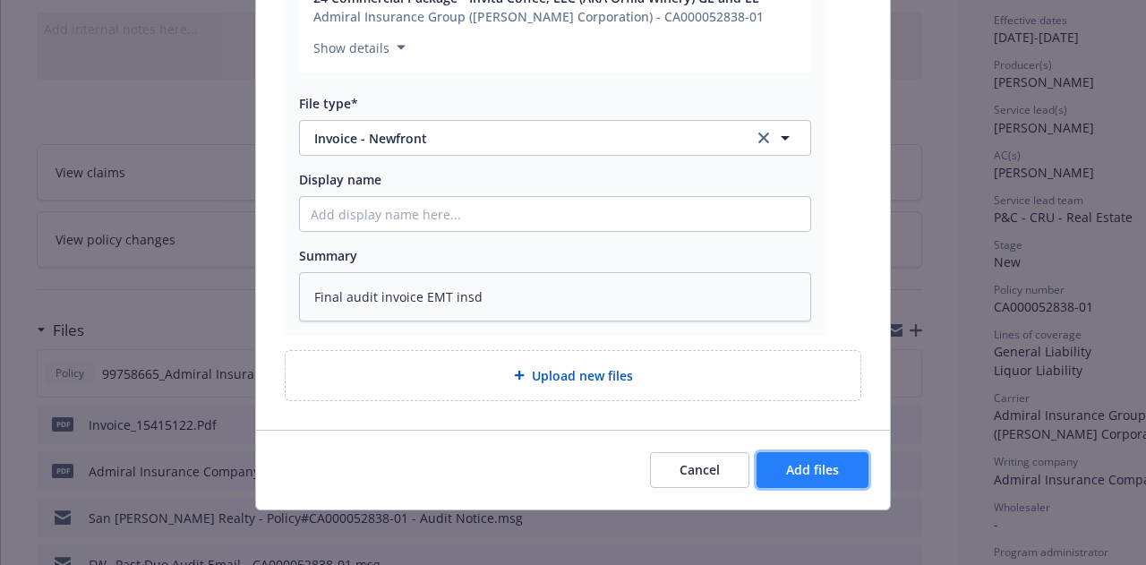
click at [803, 461] on button "Add files" at bounding box center [812, 470] width 112 height 36
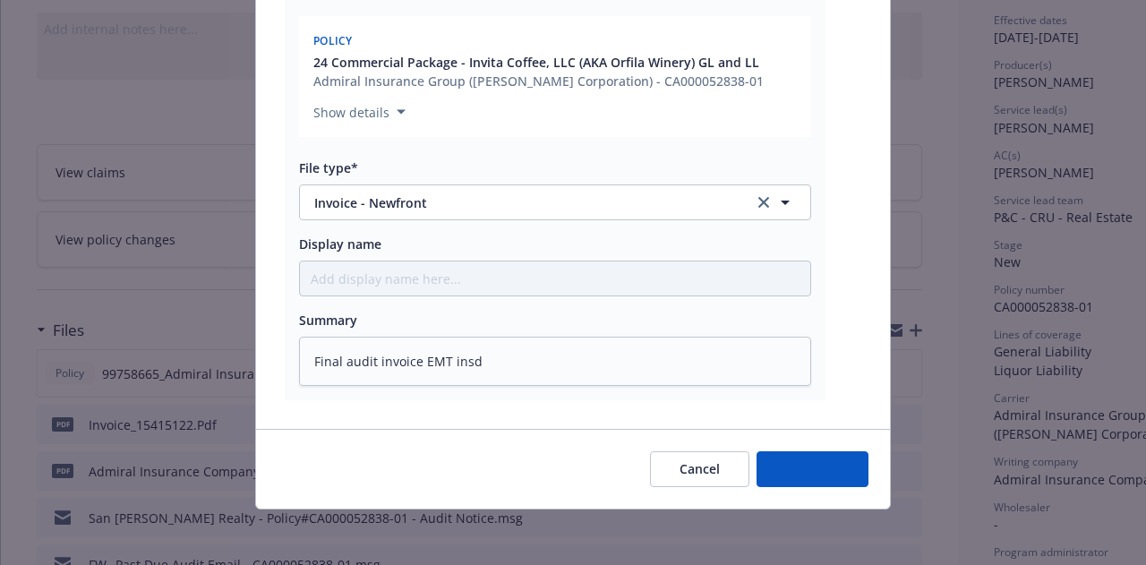
type textarea "x"
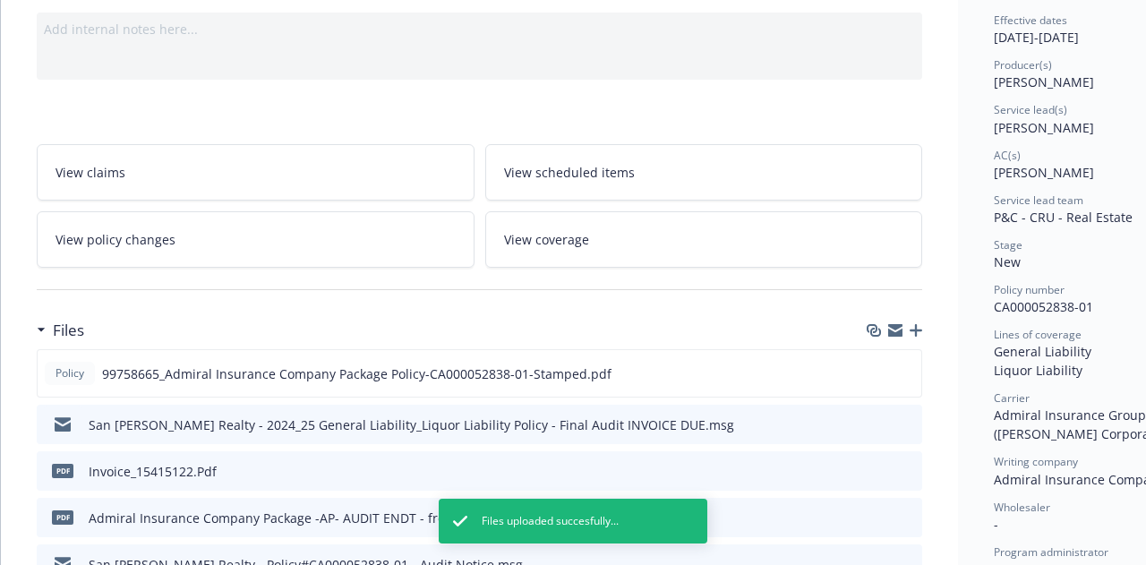
scroll to position [0, 0]
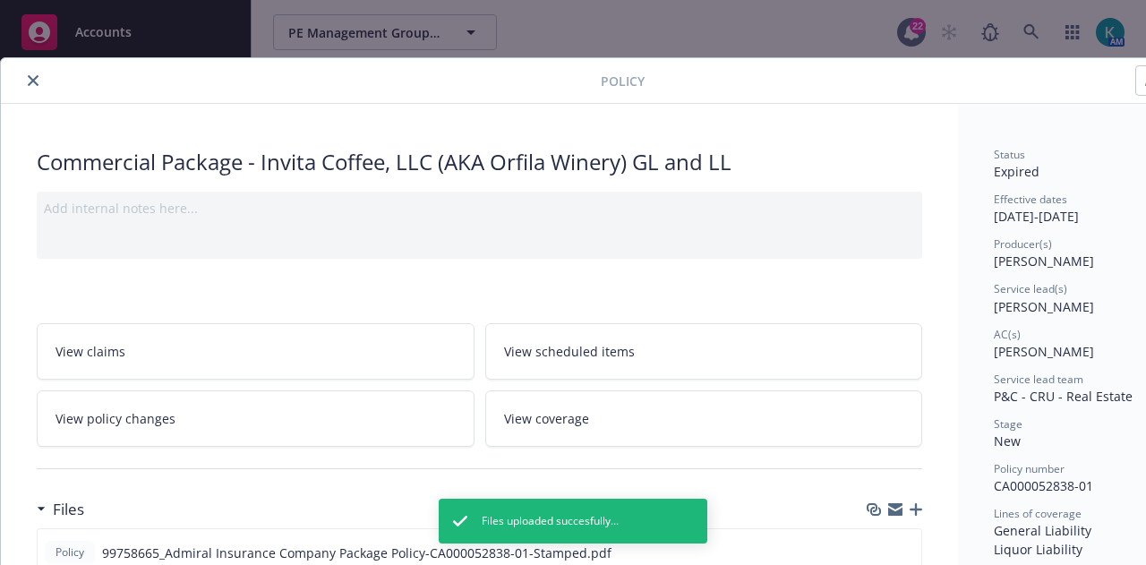
click at [37, 81] on icon "close" at bounding box center [33, 80] width 11 height 11
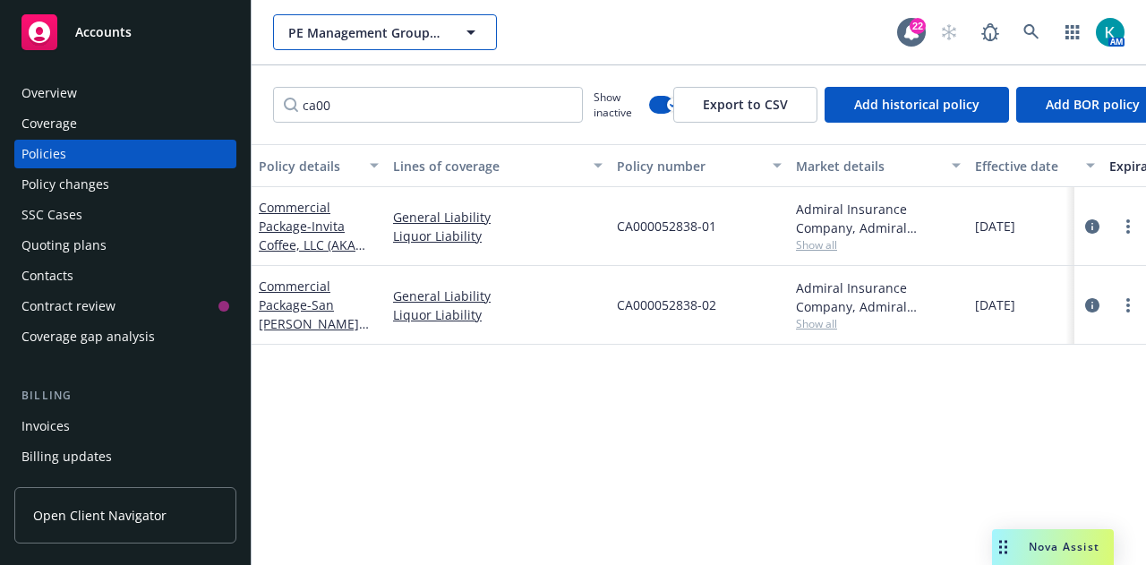
click at [437, 23] on span "PE Management Group, Inc." at bounding box center [365, 32] width 155 height 19
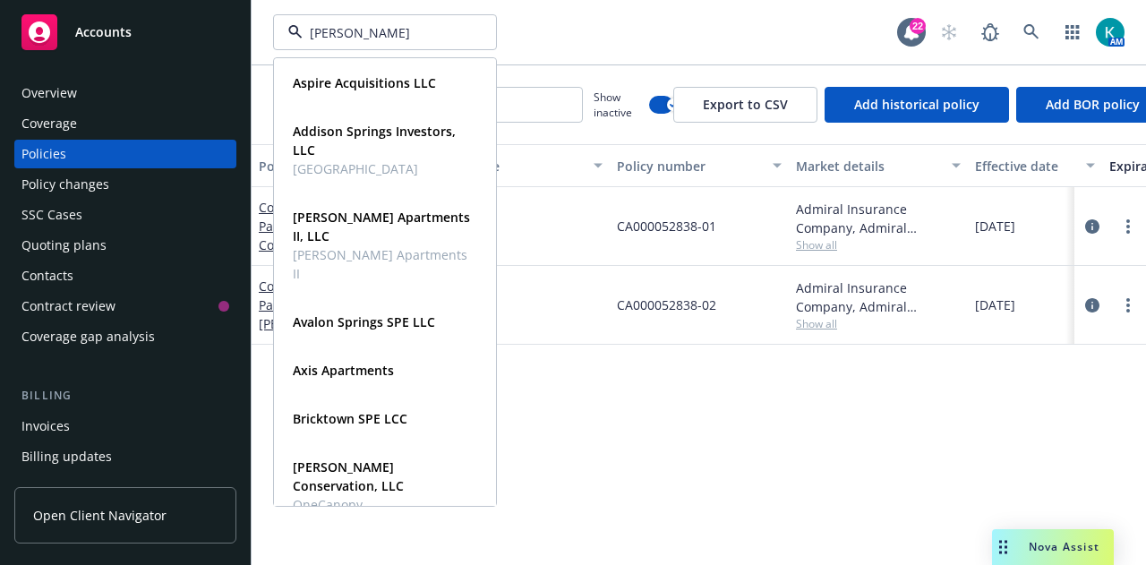
type input "[PERSON_NAME]"
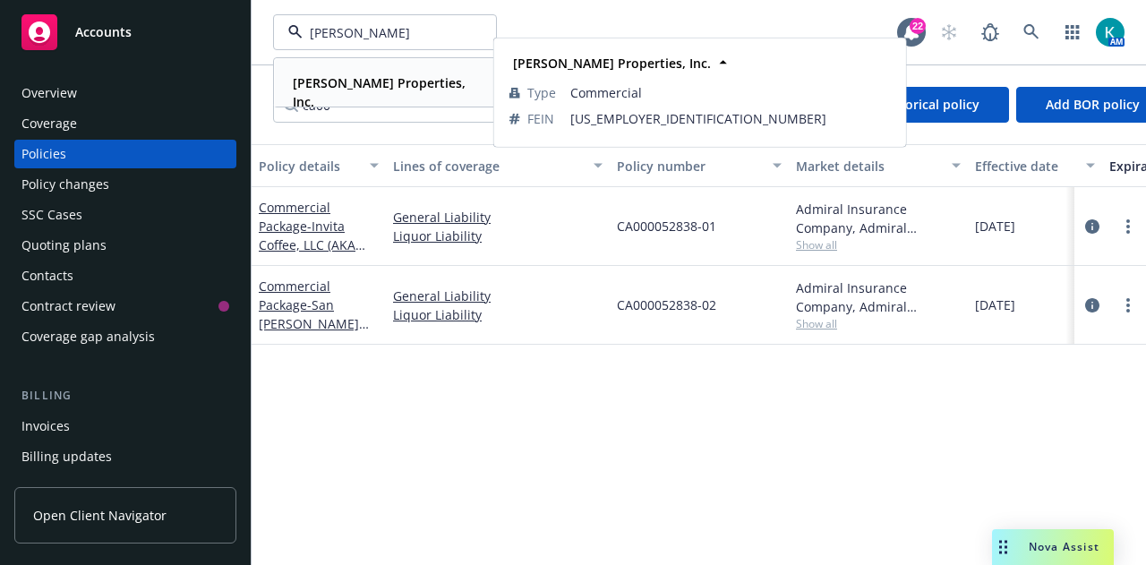
click at [370, 94] on div "[PERSON_NAME] Properties, Inc. Type Commercial FEIN [US_EMPLOYER_IDENTIFICATION…" at bounding box center [385, 92] width 220 height 66
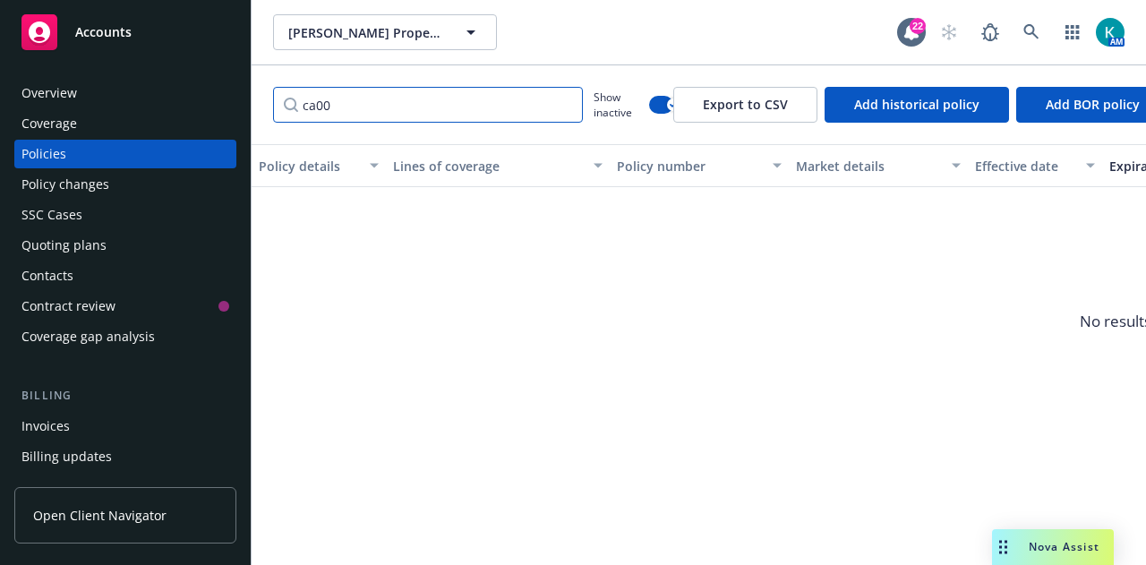
click at [558, 103] on input "ca00" at bounding box center [428, 105] width 310 height 36
click at [661, 98] on button "button" at bounding box center [661, 105] width 24 height 18
drag, startPoint x: 337, startPoint y: 110, endPoint x: 147, endPoint y: 104, distance: 189.8
click at [107, 121] on div "Accounts Overview Coverage Policies Policy changes SSC Cases Quoting plans Cont…" at bounding box center [573, 282] width 1146 height 565
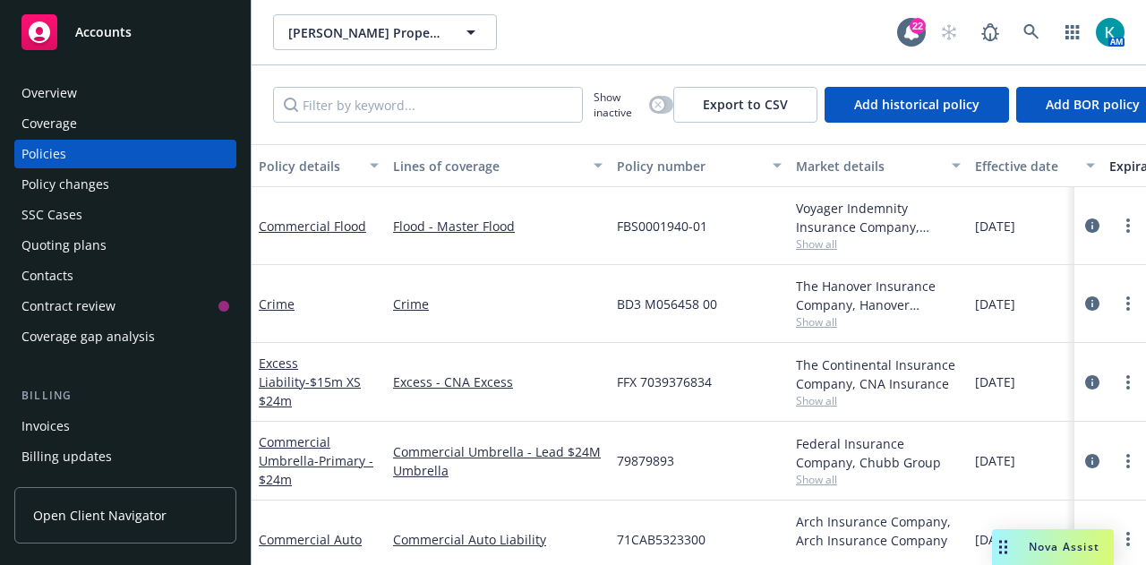
click at [132, 420] on div "Invoices" at bounding box center [125, 426] width 208 height 29
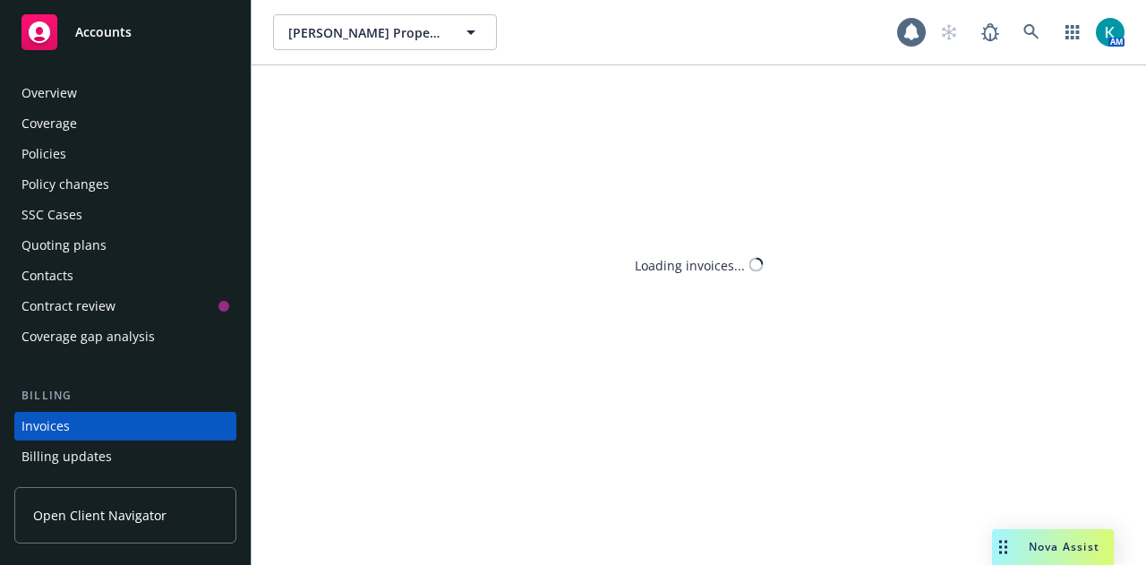
scroll to position [115, 0]
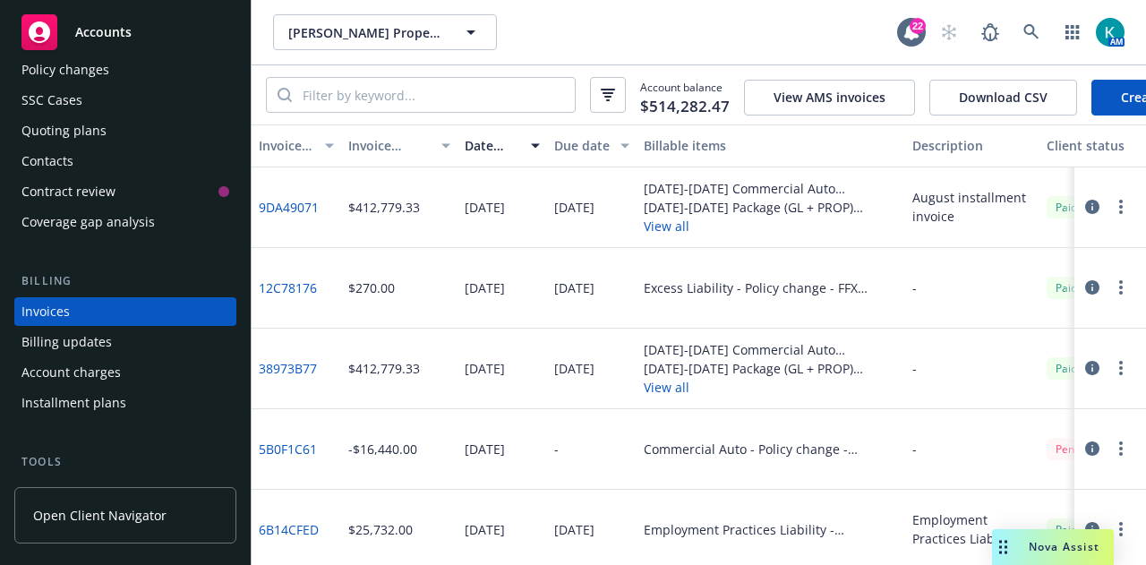
click at [1093, 85] on link "Create Invoice" at bounding box center [1164, 98] width 146 height 36
click at [1108, 97] on link "Create Invoice" at bounding box center [1164, 98] width 146 height 36
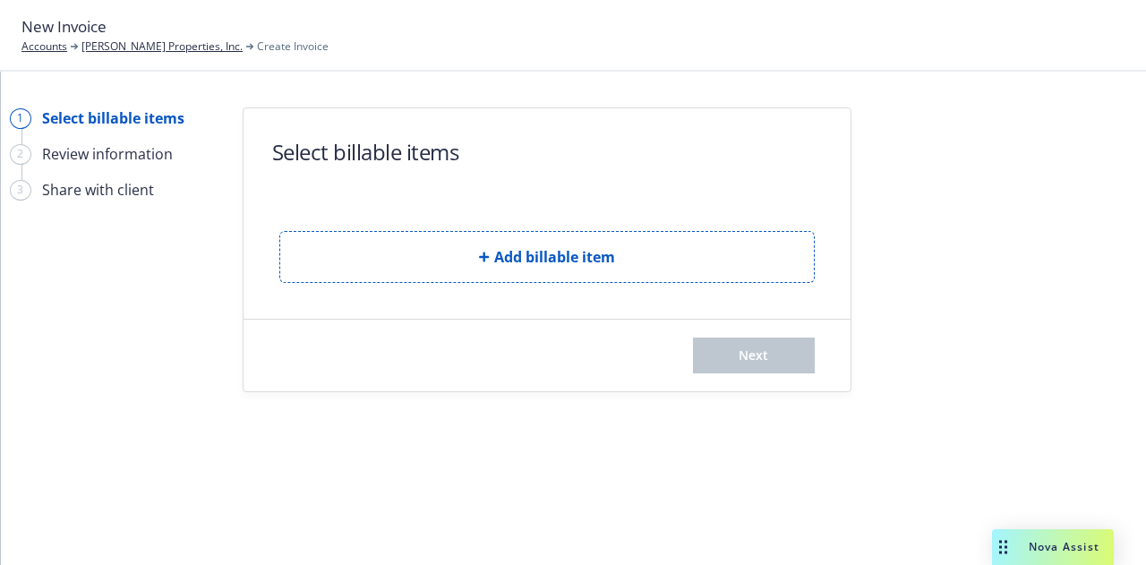
click at [609, 282] on form "Select billable items Add billable item Next" at bounding box center [546, 249] width 607 height 283
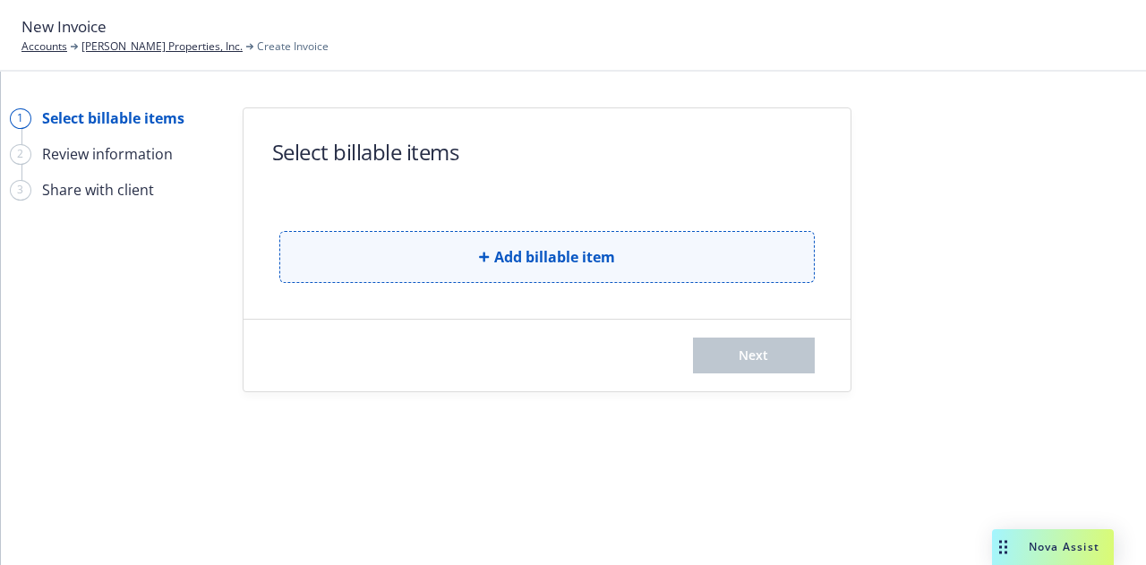
click at [628, 251] on button "Add billable item" at bounding box center [546, 257] width 535 height 52
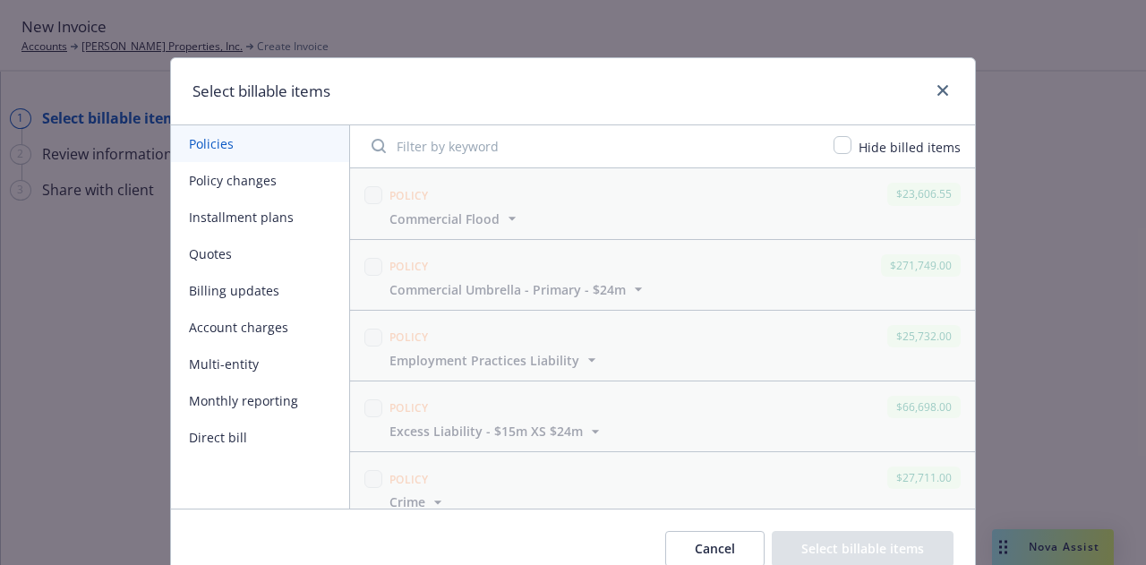
click at [287, 212] on button "Installment plans" at bounding box center [260, 217] width 178 height 37
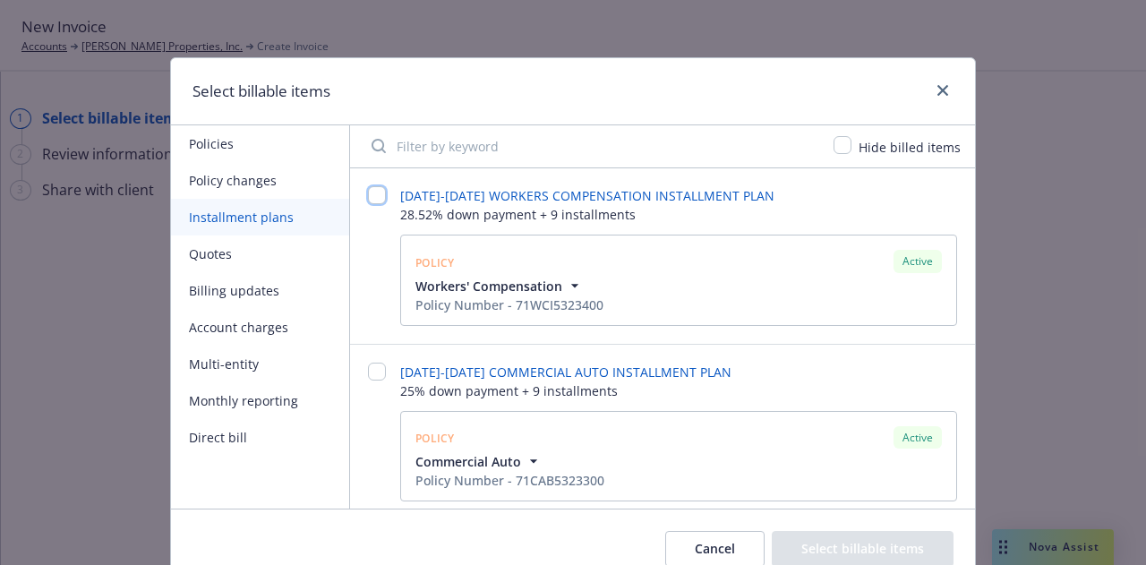
click at [371, 194] on input "checkbox" at bounding box center [377, 195] width 18 height 18
checkbox input "false"
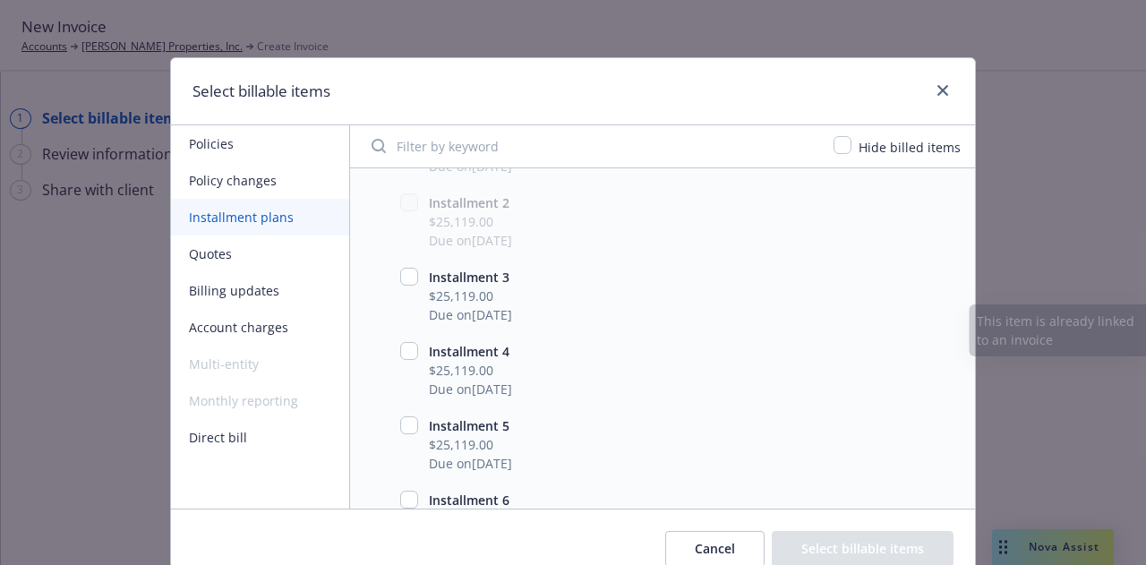
scroll to position [179, 0]
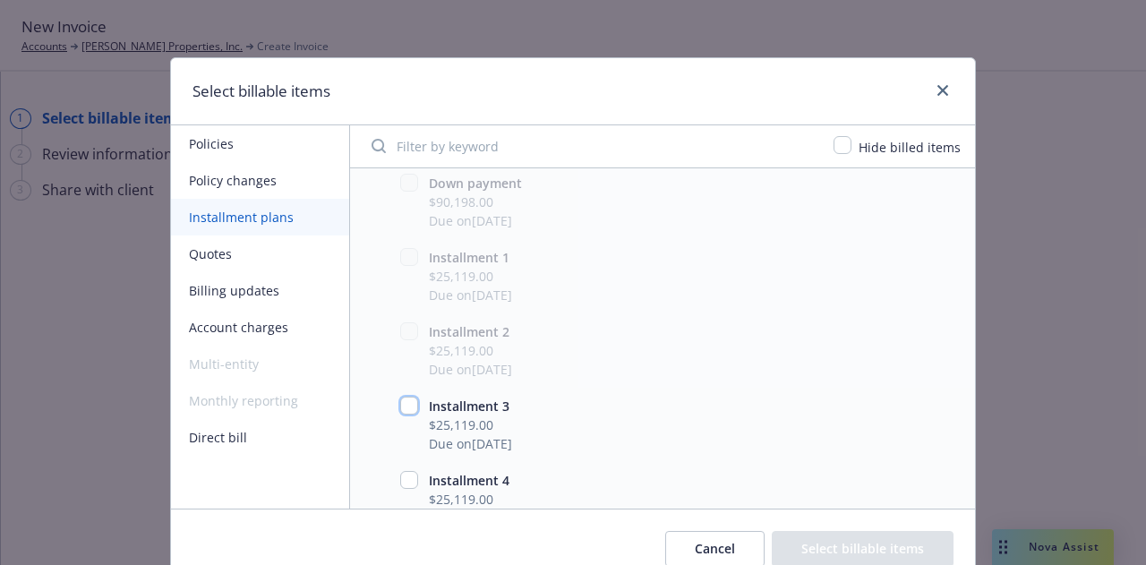
click at [402, 400] on input "checkbox" at bounding box center [409, 405] width 18 height 18
checkbox input "true"
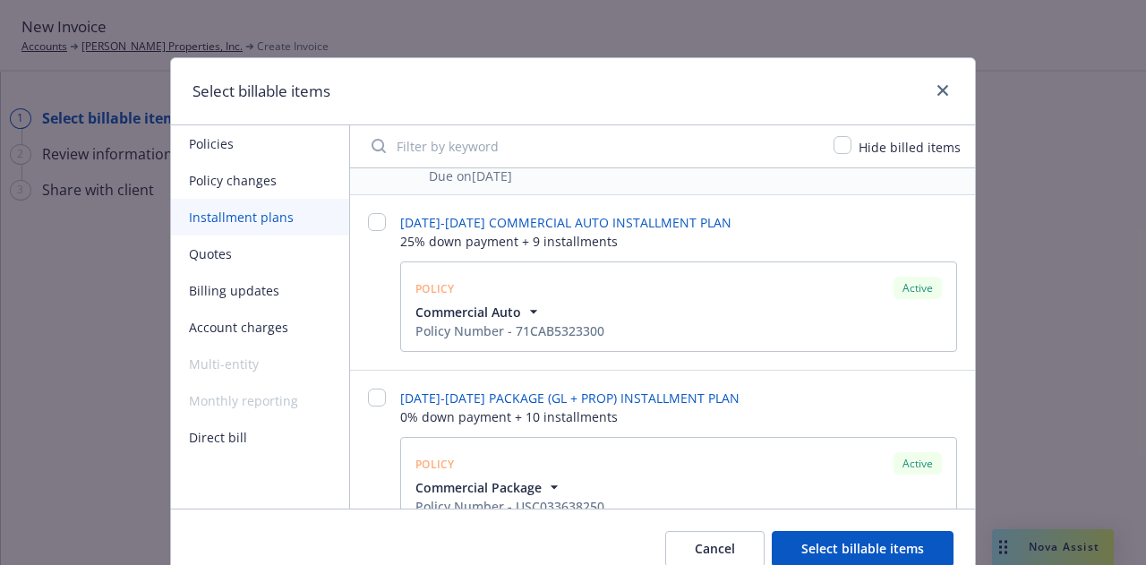
scroll to position [895, 0]
click at [376, 219] on input "checkbox" at bounding box center [377, 219] width 18 height 18
checkbox input "false"
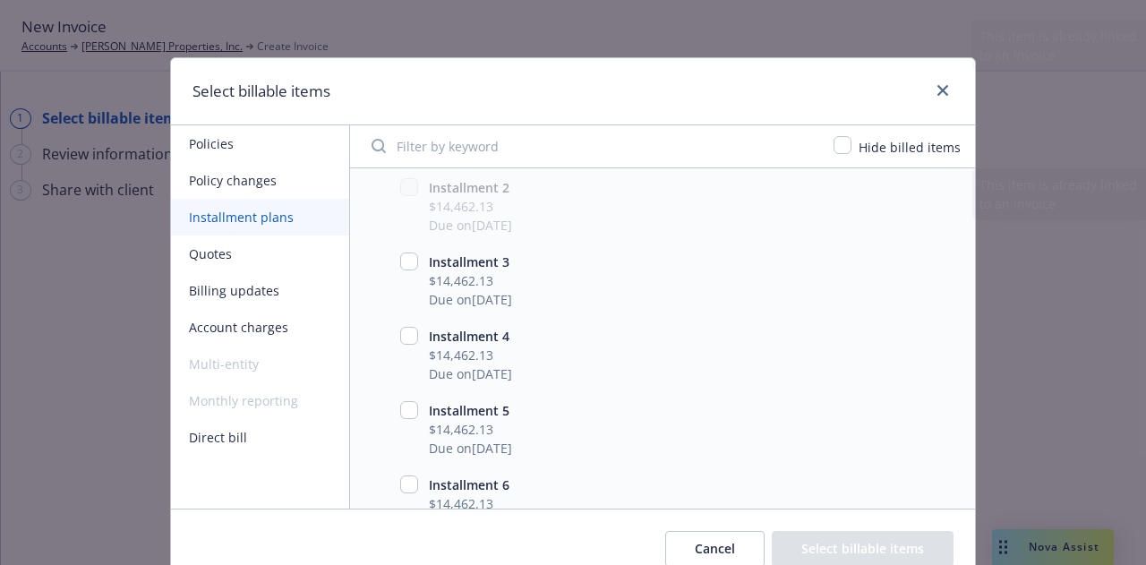
scroll to position [1253, 0]
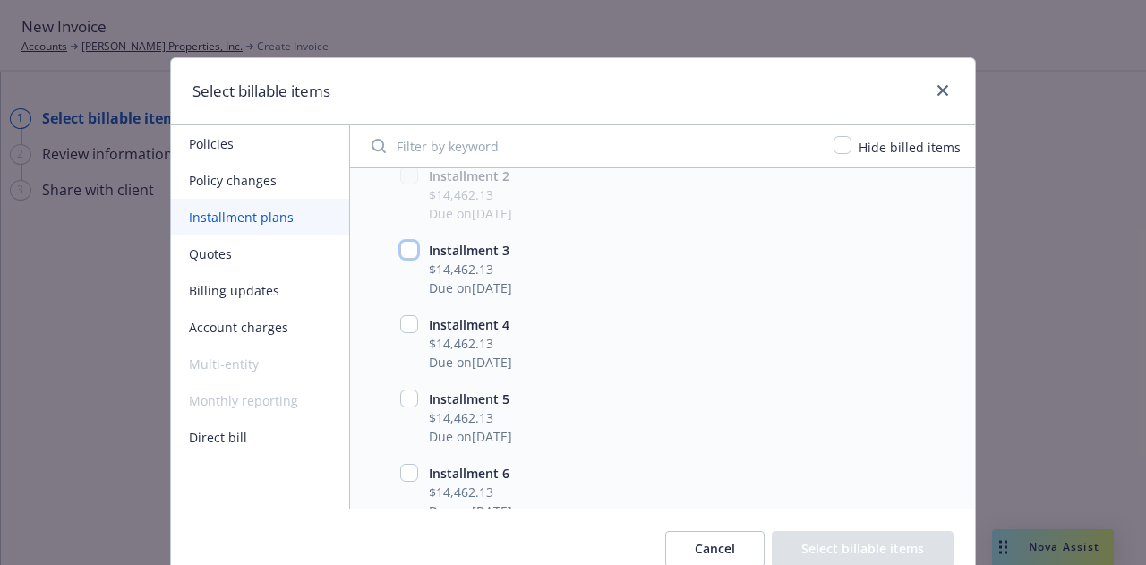
click at [405, 251] on input "checkbox" at bounding box center [409, 250] width 18 height 18
checkbox input "true"
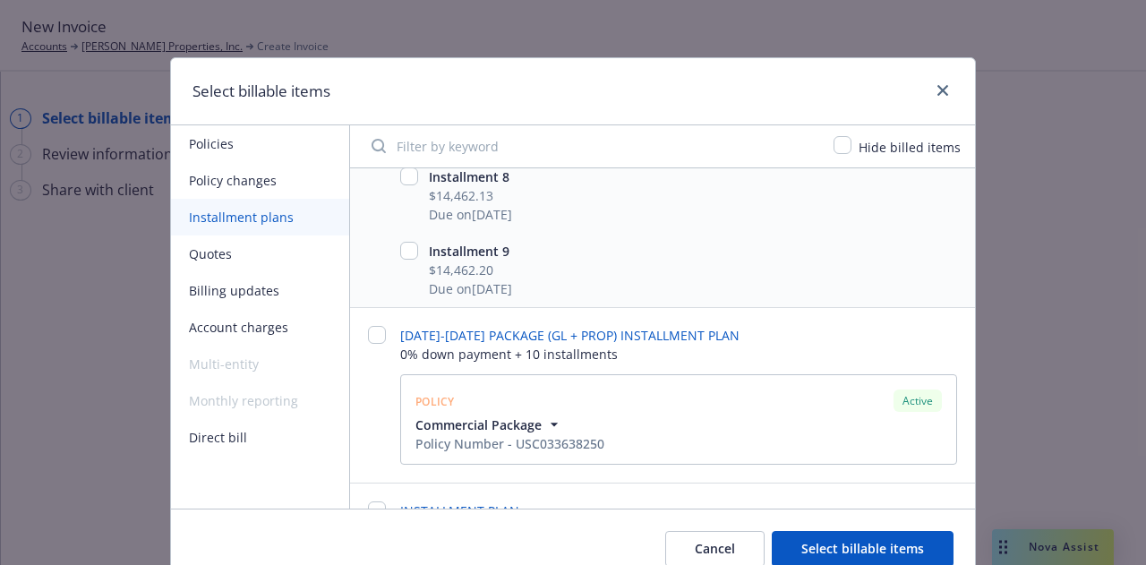
scroll to position [1701, 0]
click at [374, 332] on input "checkbox" at bounding box center [377, 332] width 18 height 18
checkbox input "false"
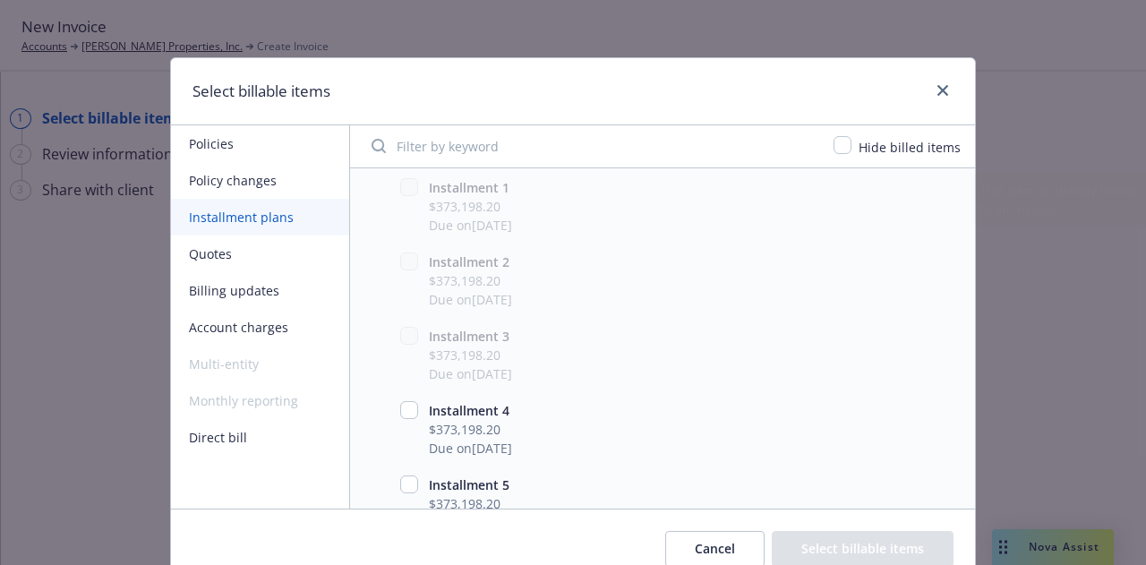
scroll to position [2238, 0]
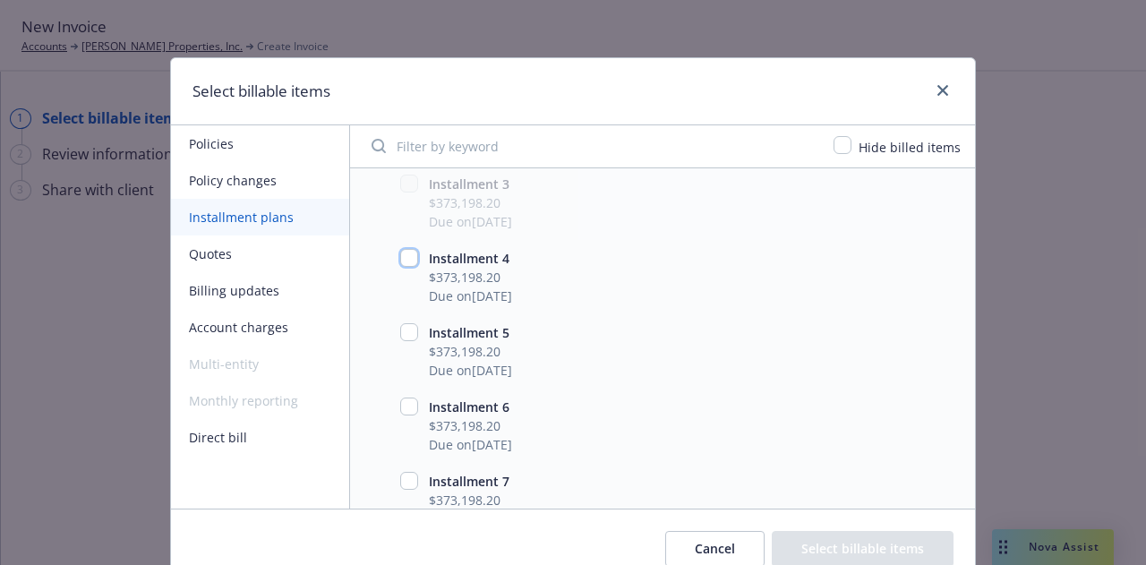
click at [408, 255] on input "checkbox" at bounding box center [409, 258] width 18 height 18
checkbox input "true"
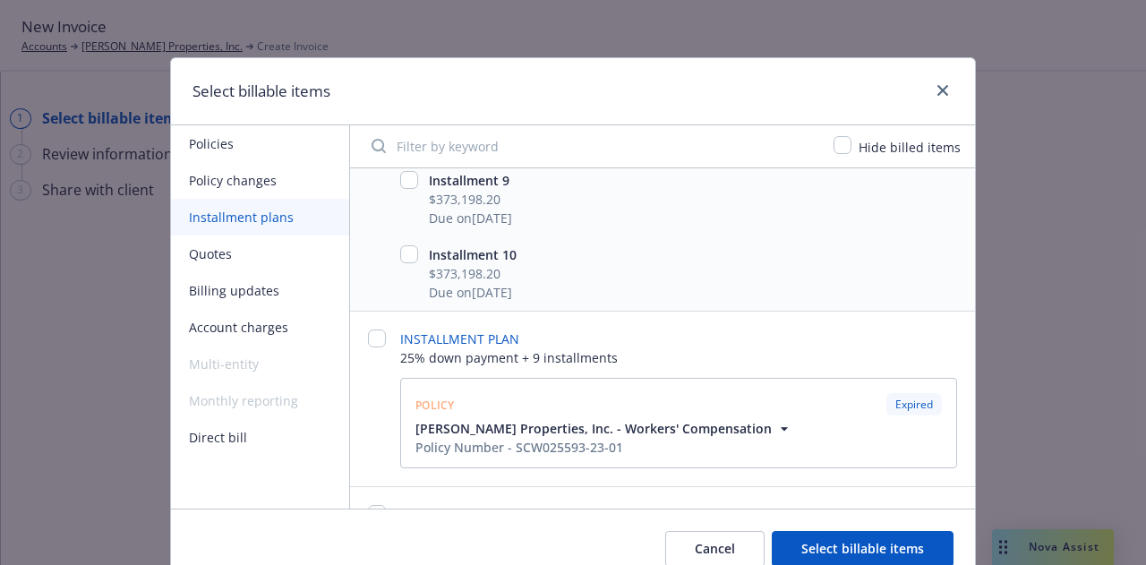
scroll to position [2567, 0]
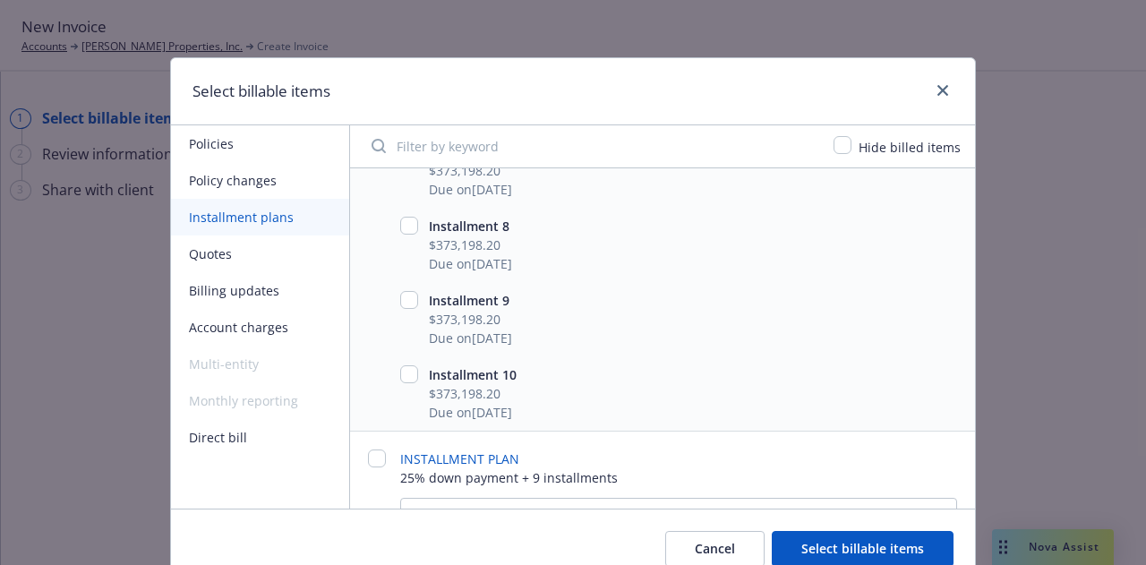
click at [899, 540] on button "Select billable items" at bounding box center [863, 549] width 182 height 36
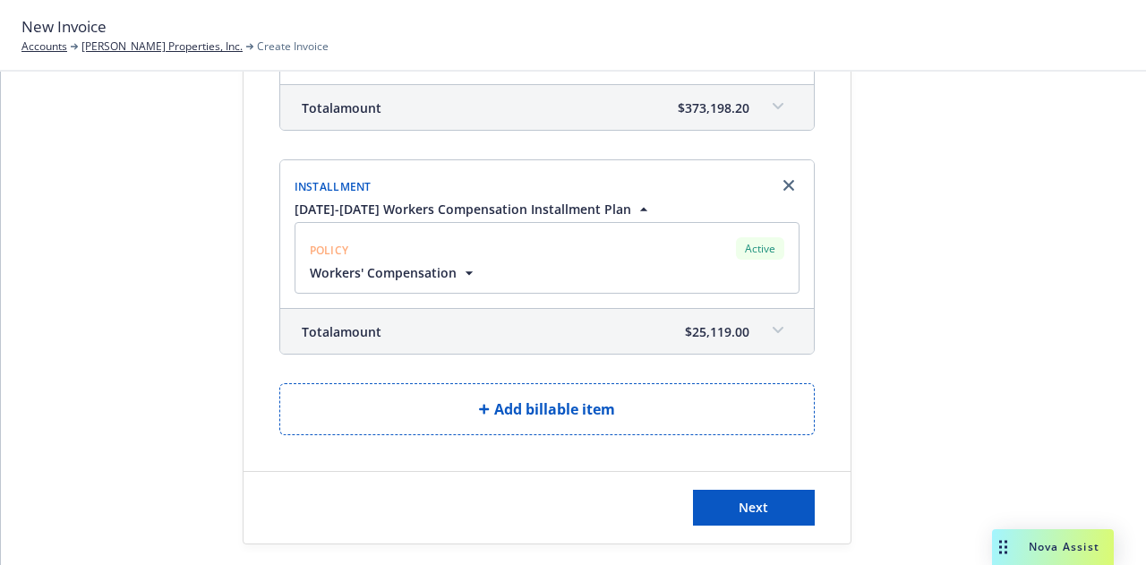
scroll to position [499, 0]
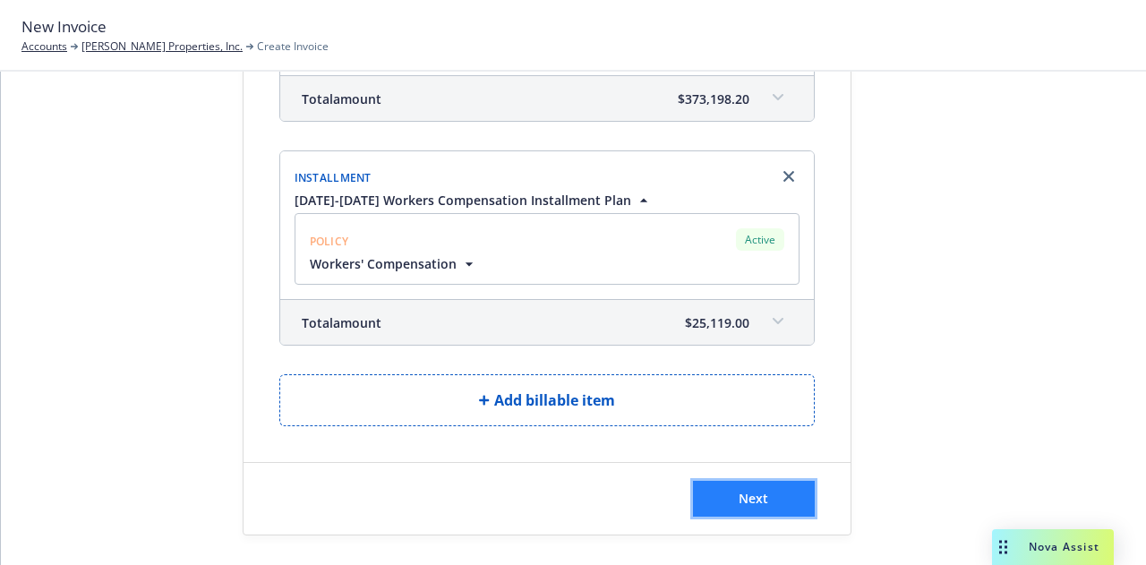
click at [788, 486] on button "Next" at bounding box center [754, 499] width 122 height 36
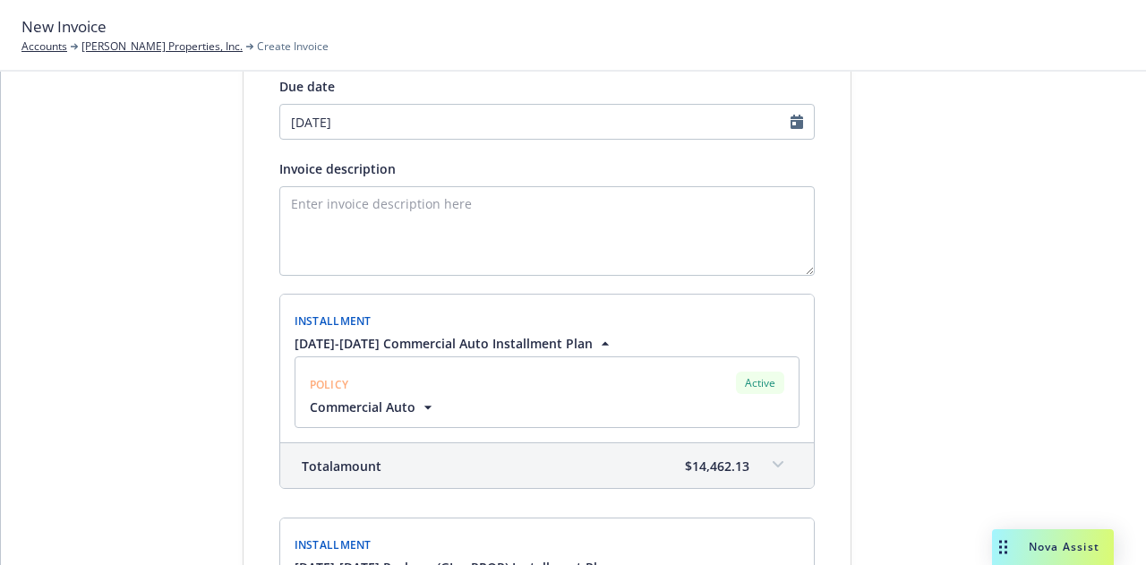
scroll to position [52, 0]
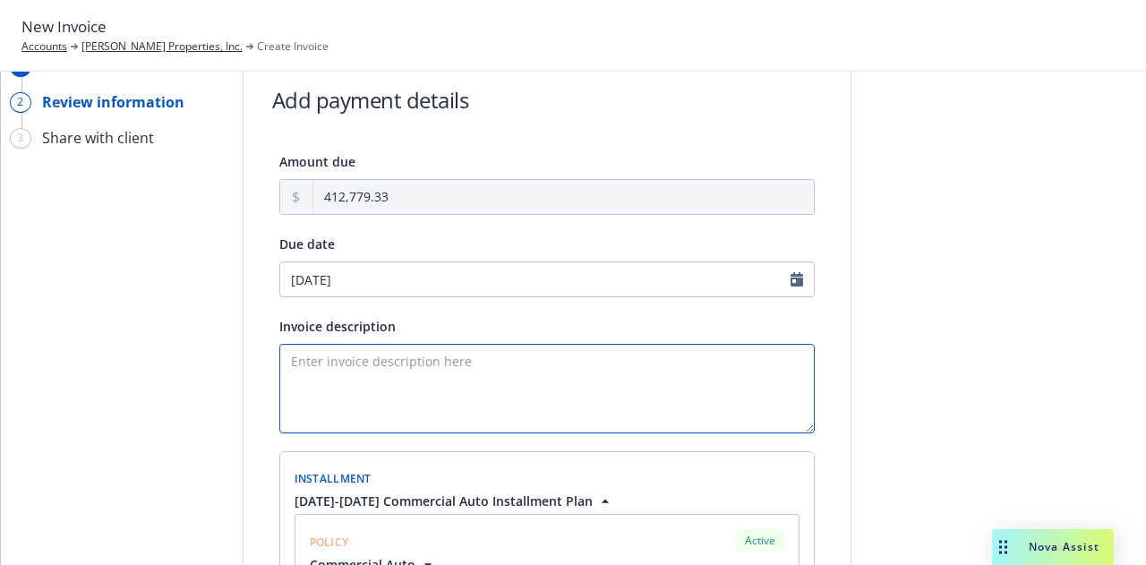
click at [693, 394] on textarea "Invoice description" at bounding box center [546, 389] width 535 height 90
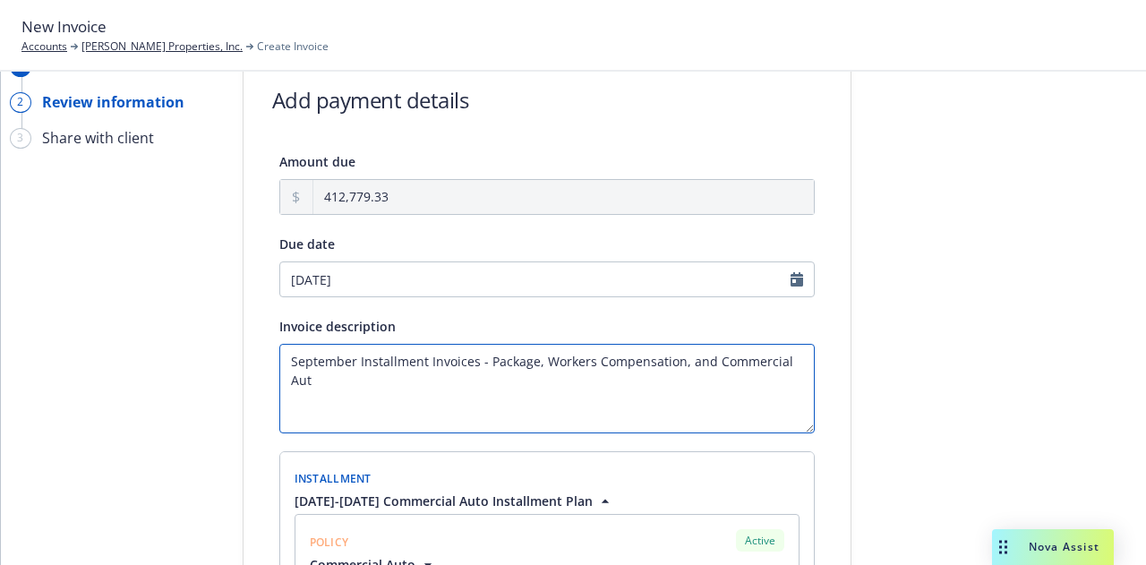
type textarea "September Installment Invoices - Package, Workers Compensation, and Commercial …"
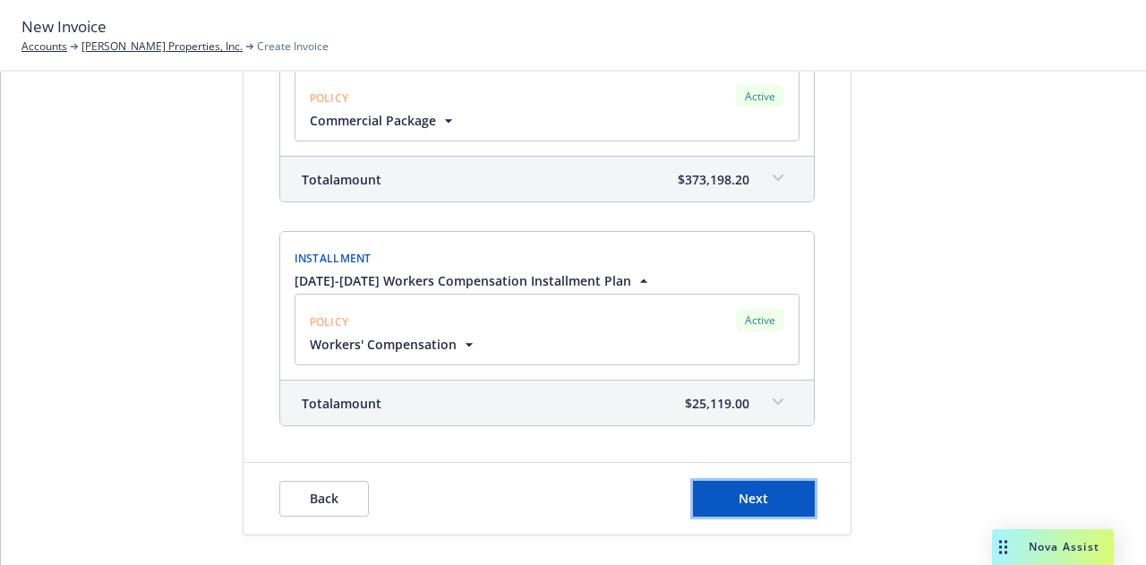
click at [754, 506] on button "Next" at bounding box center [754, 499] width 122 height 36
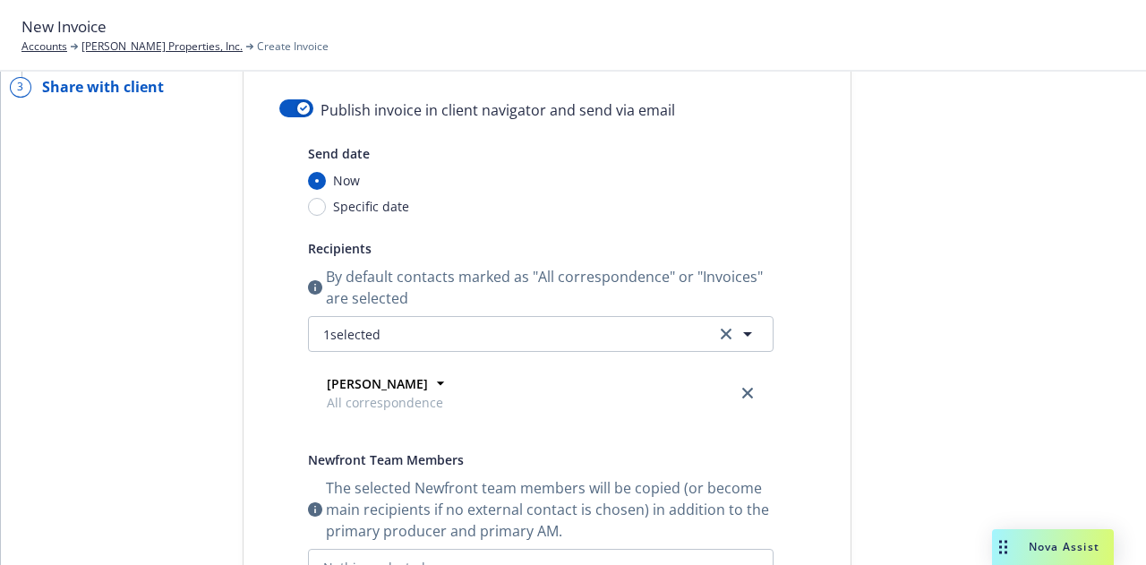
scroll to position [34, 0]
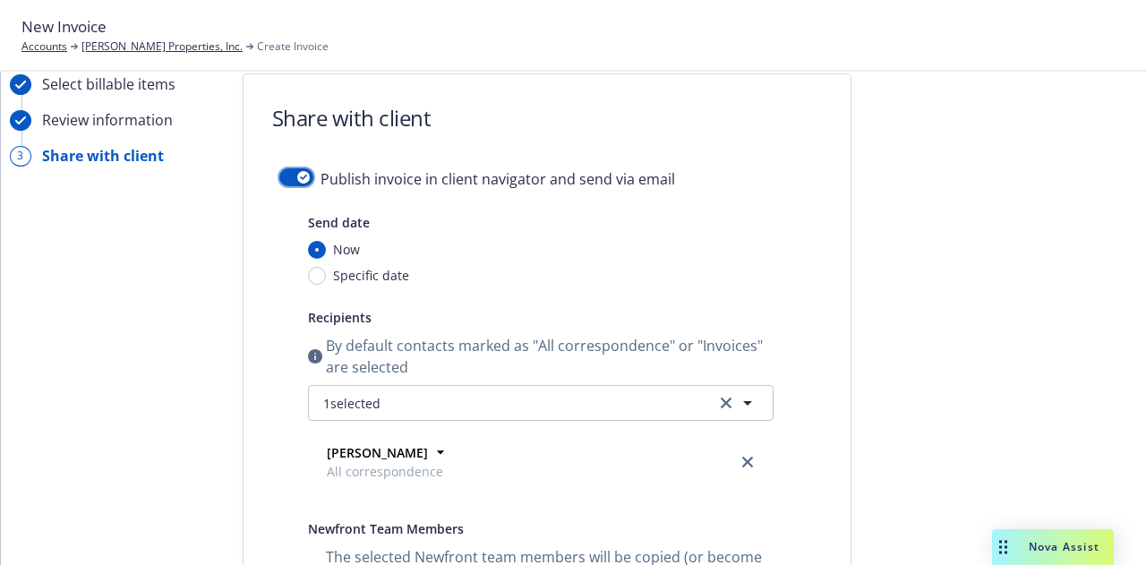
click at [283, 175] on button "button" at bounding box center [296, 177] width 34 height 18
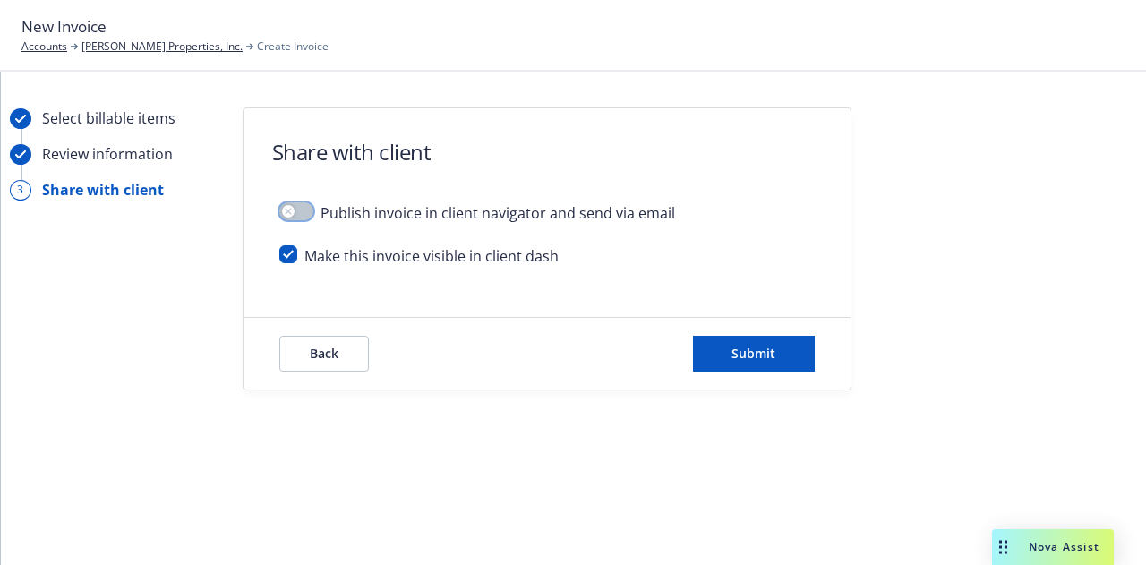
scroll to position [0, 0]
click at [780, 354] on button "Submit" at bounding box center [754, 354] width 122 height 36
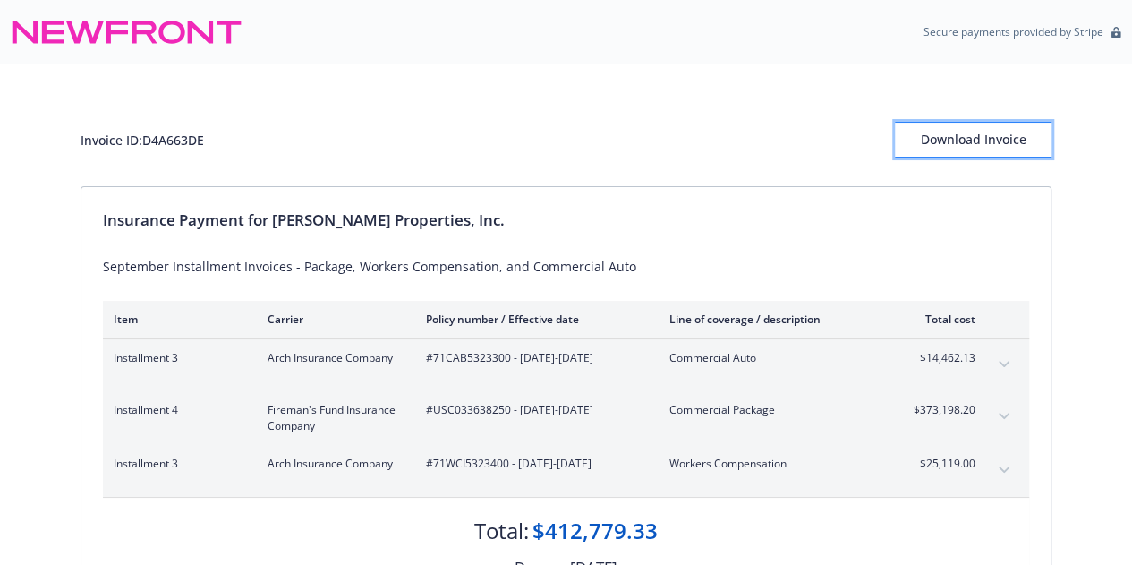
click at [956, 133] on div "Download Invoice" at bounding box center [973, 140] width 157 height 34
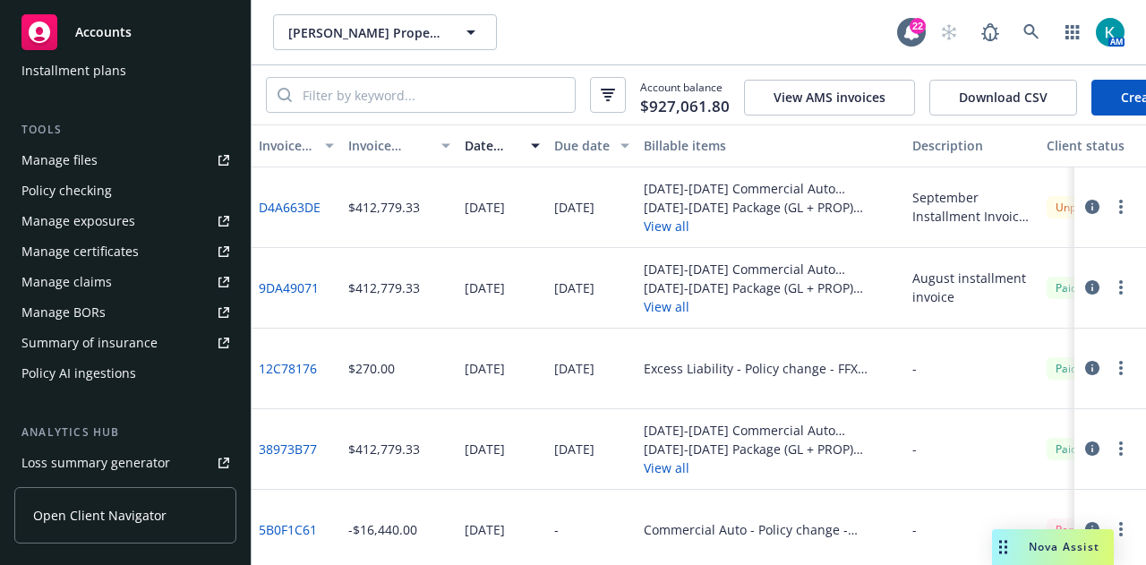
scroll to position [448, 0]
click at [150, 146] on link "Manage files" at bounding box center [125, 159] width 222 height 29
click at [188, 44] on div "Accounts" at bounding box center [125, 32] width 208 height 36
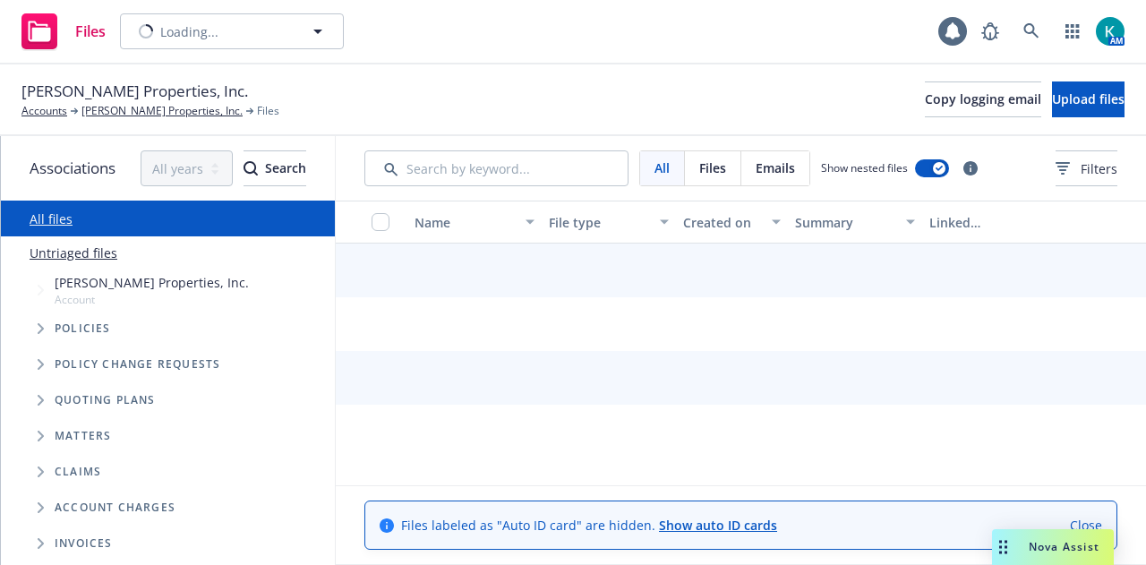
click at [1053, 80] on div "[PERSON_NAME] Properties, Inc. Accounts [PERSON_NAME] Properties, Inc. Files Co…" at bounding box center [572, 99] width 1103 height 39
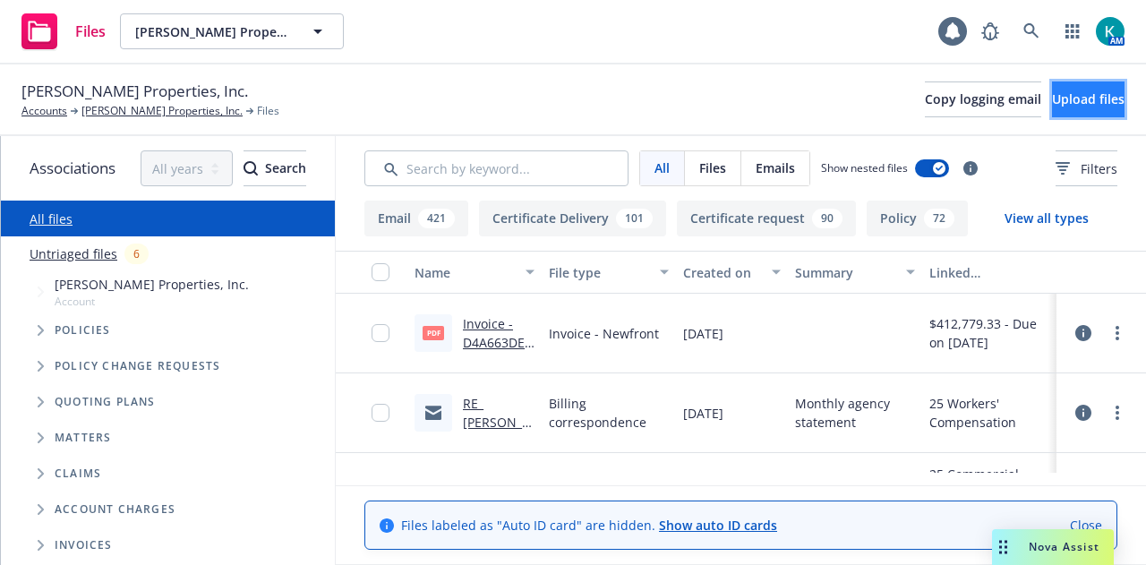
click at [1052, 87] on button "Upload files" at bounding box center [1088, 99] width 72 height 36
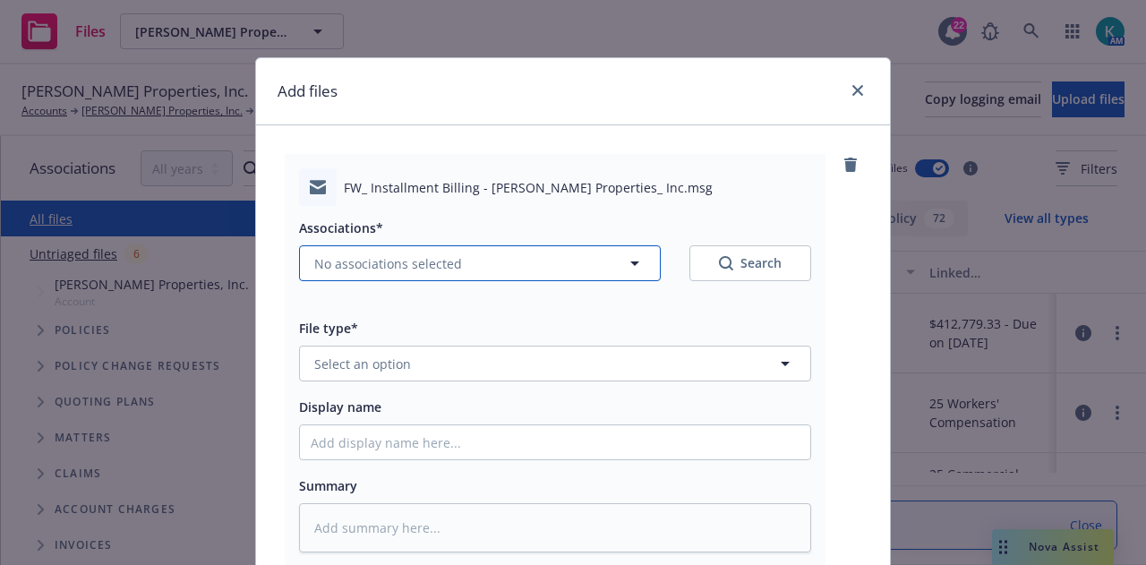
click at [524, 273] on button "No associations selected" at bounding box center [480, 263] width 362 height 36
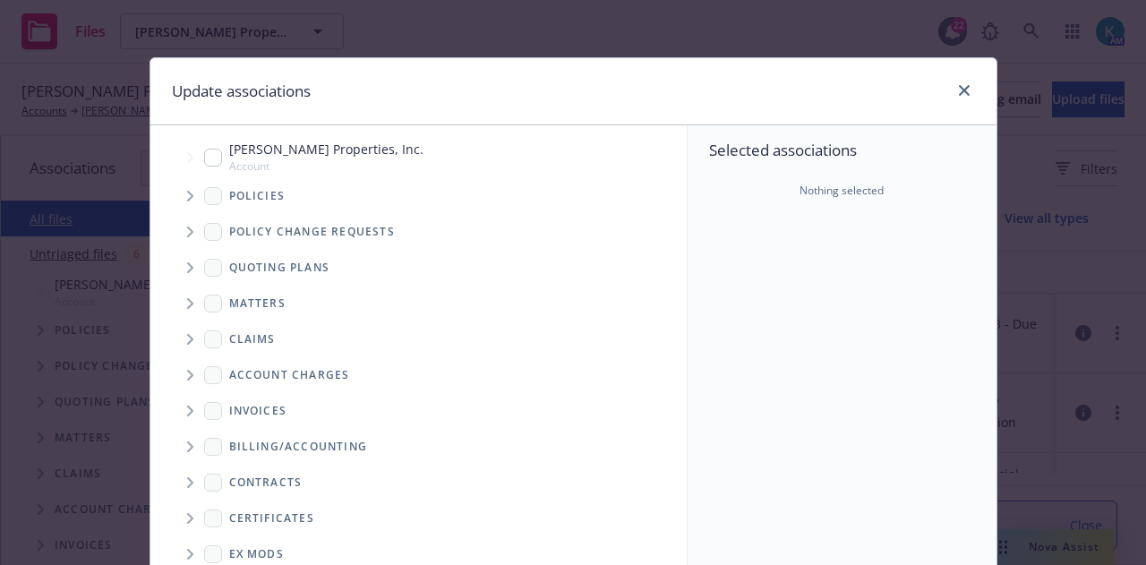
click at [187, 192] on icon "Tree Example" at bounding box center [190, 196] width 6 height 11
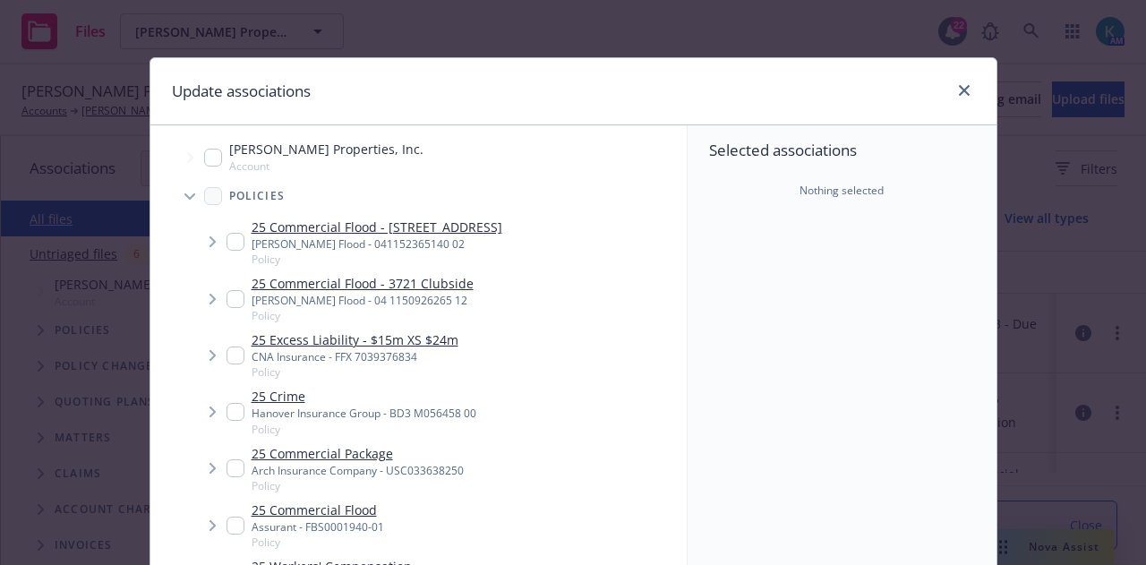
scroll to position [90, 0]
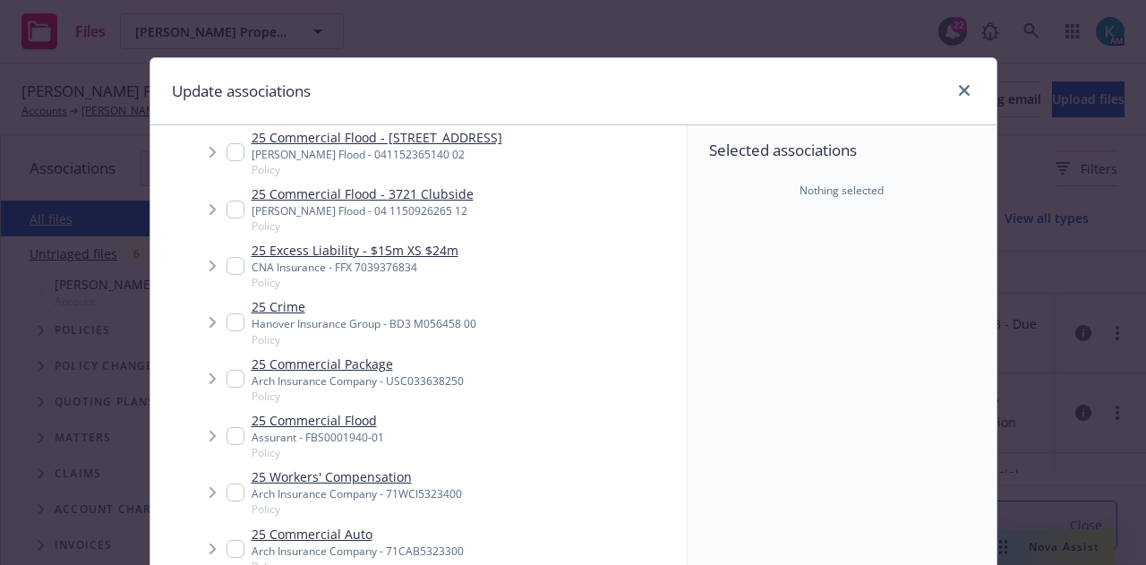
type textarea "x"
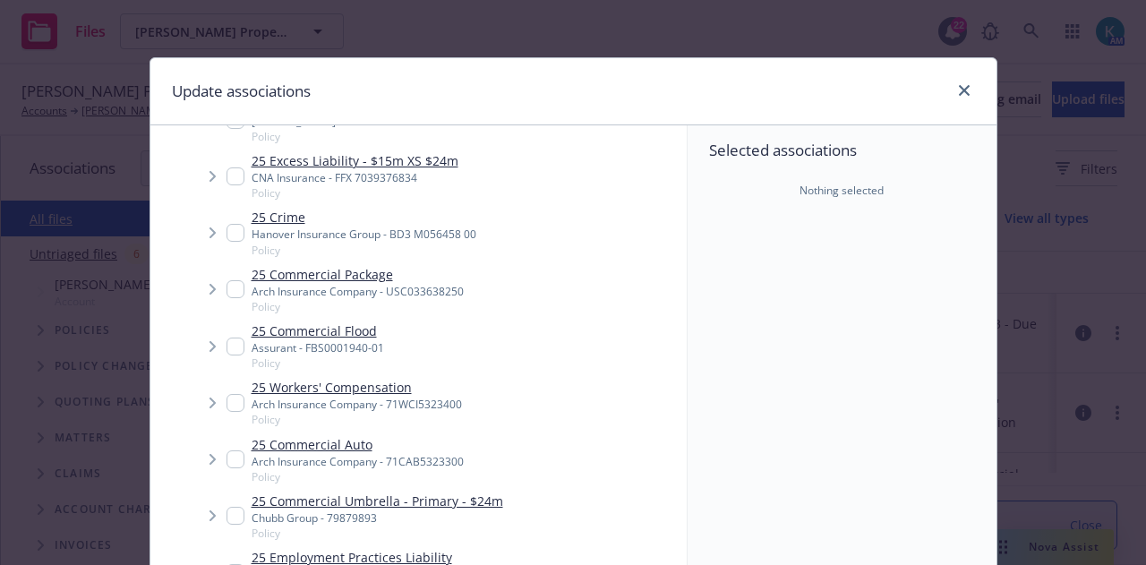
click at [226, 281] on input "Tree Example" at bounding box center [235, 289] width 18 height 18
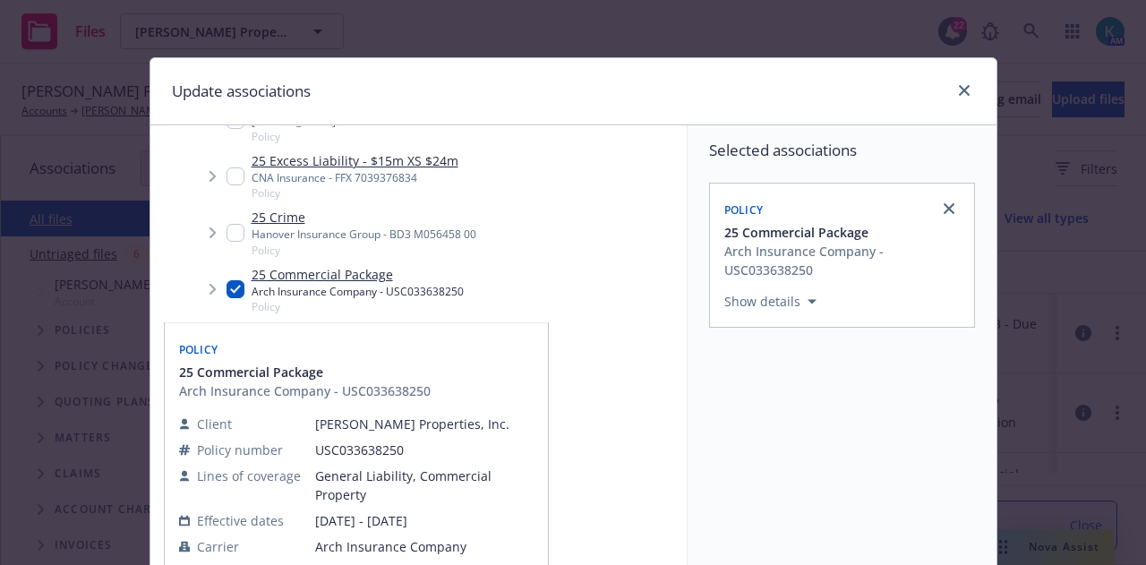
click at [229, 401] on div "Client [PERSON_NAME] Properties, Inc. Policy number USC033638250 Lines of cover…" at bounding box center [356, 496] width 362 height 192
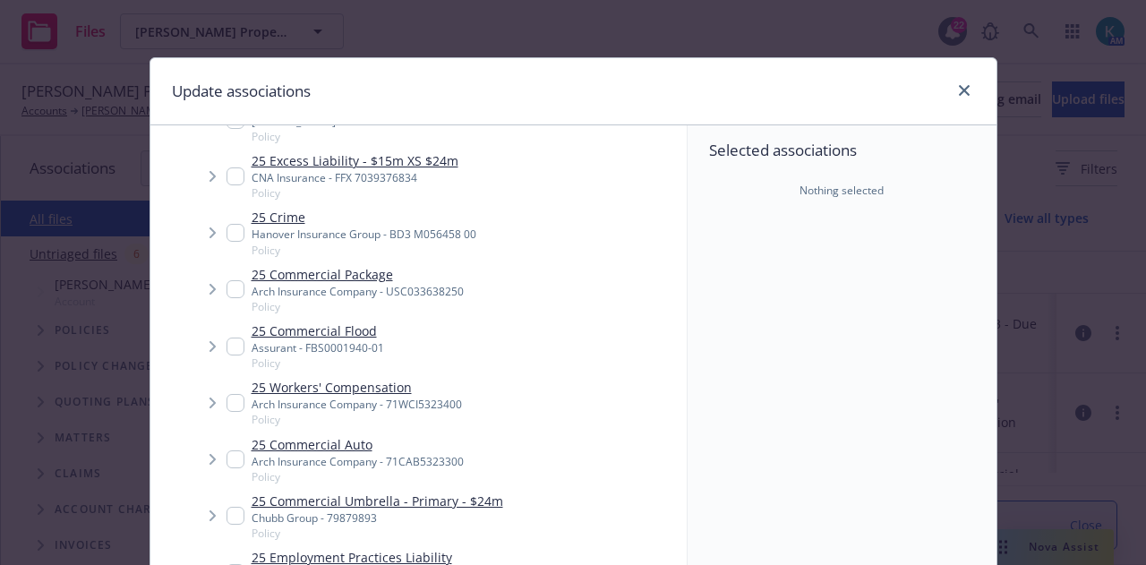
click at [226, 289] on input "Tree Example" at bounding box center [235, 289] width 18 height 18
checkbox input "true"
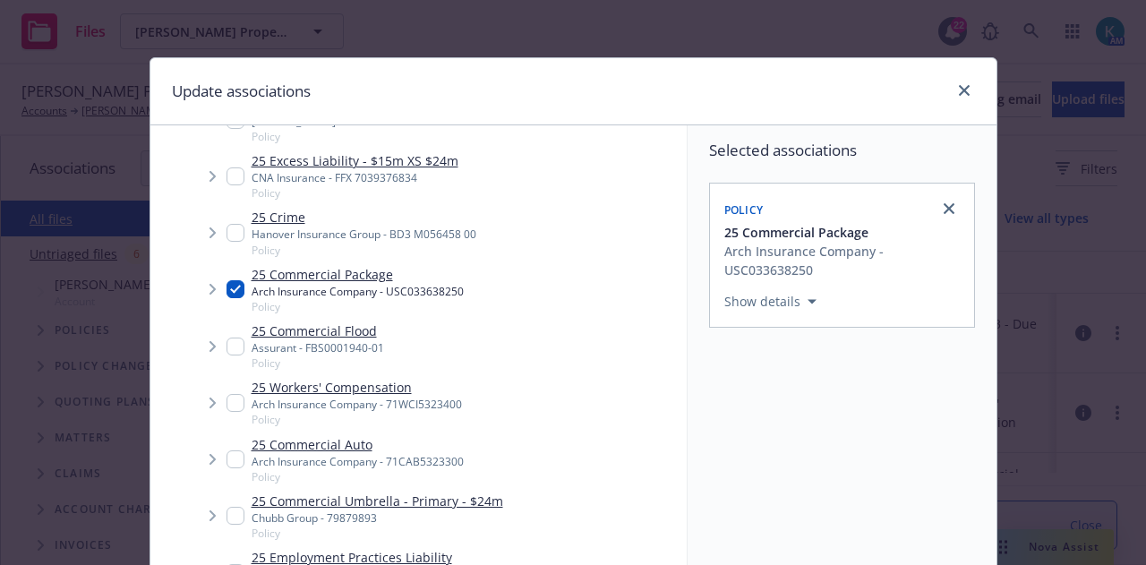
click at [226, 396] on input "Tree Example" at bounding box center [235, 403] width 18 height 18
checkbox input "true"
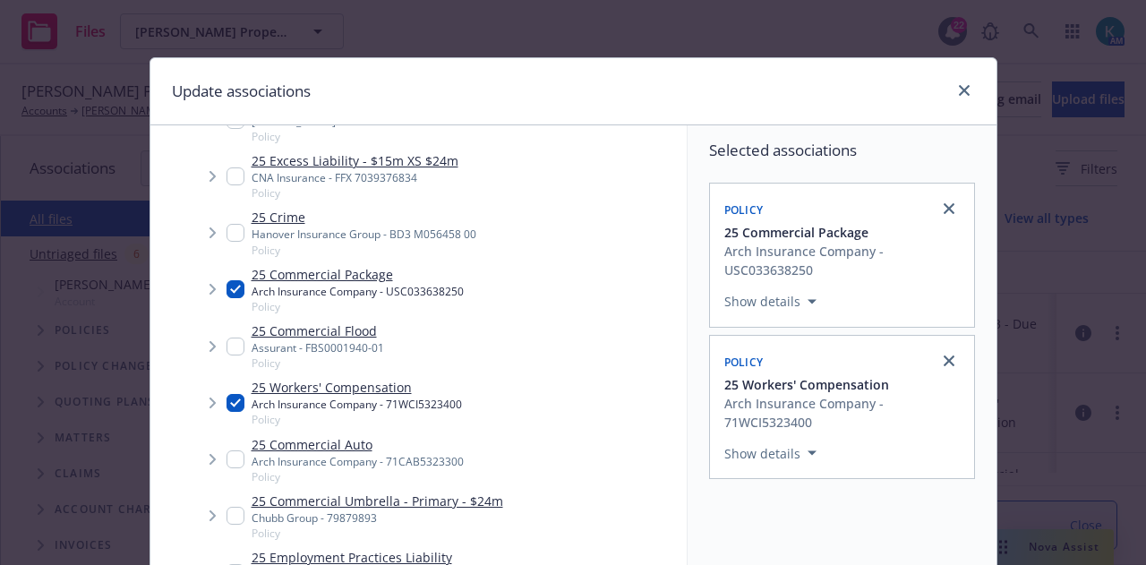
click at [226, 463] on input "Tree Example" at bounding box center [235, 459] width 18 height 18
checkbox input "true"
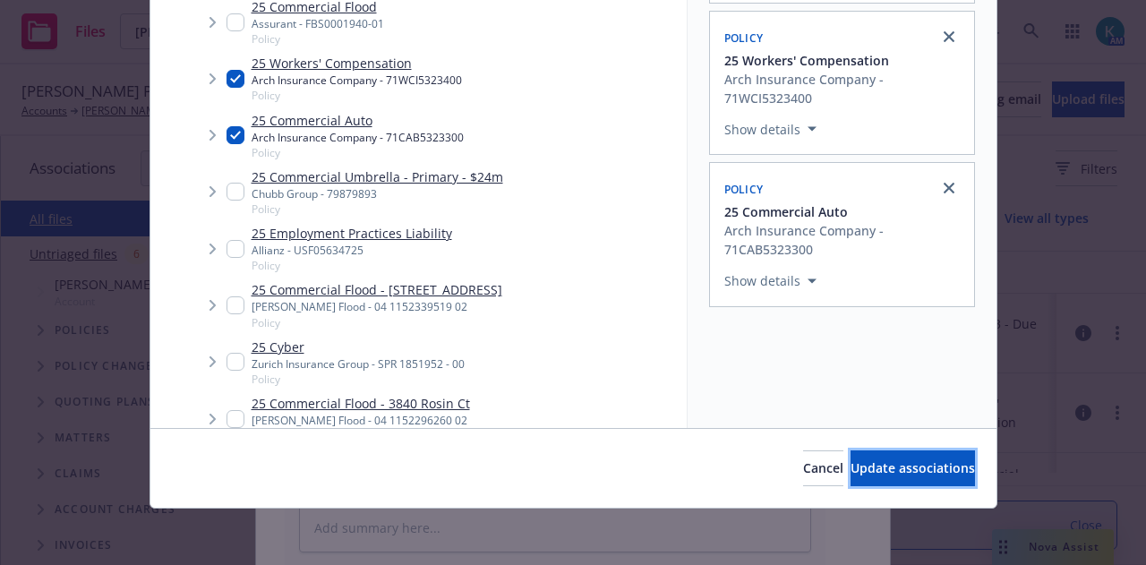
click at [901, 457] on button "Update associations" at bounding box center [912, 468] width 124 height 36
type textarea "x"
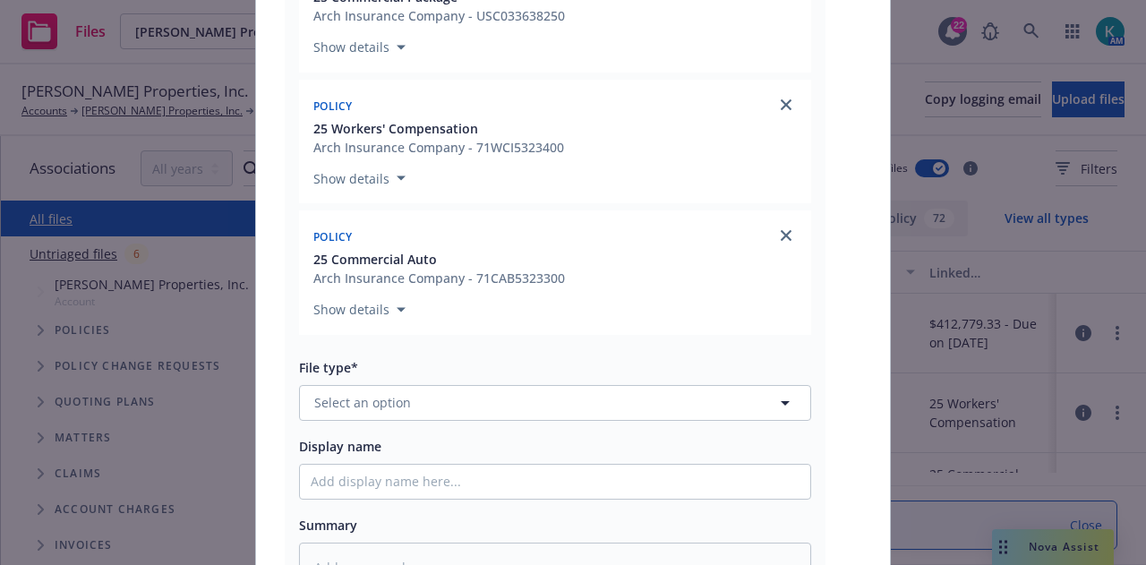
scroll to position [358, 0]
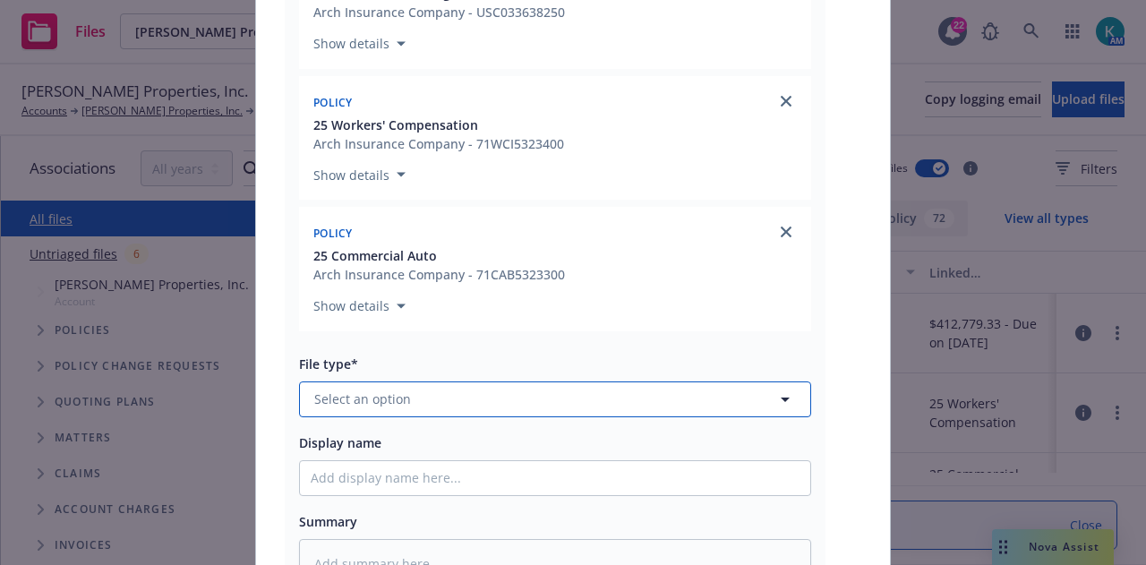
click at [506, 400] on button "Select an option" at bounding box center [555, 399] width 512 height 36
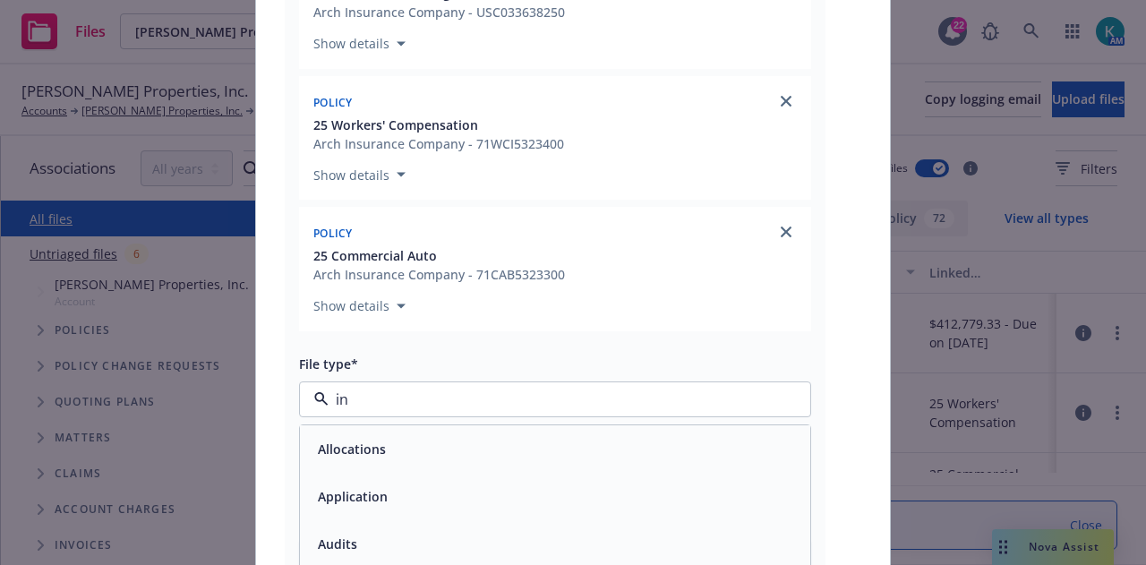
type input "inv"
click at [508, 427] on div "Invoice - Newfront" at bounding box center [555, 448] width 510 height 47
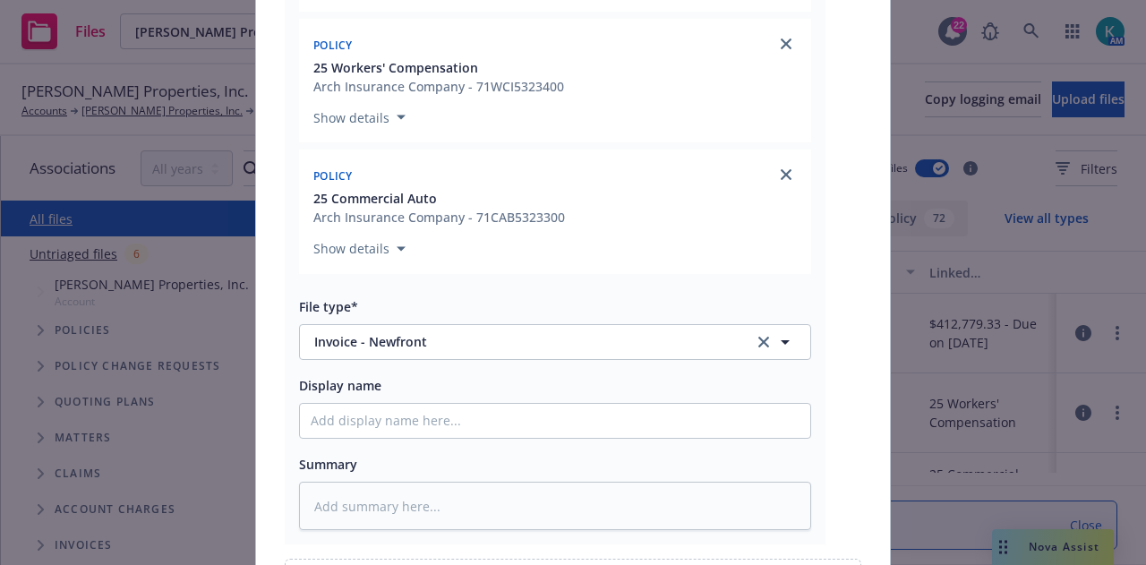
scroll to position [537, 0]
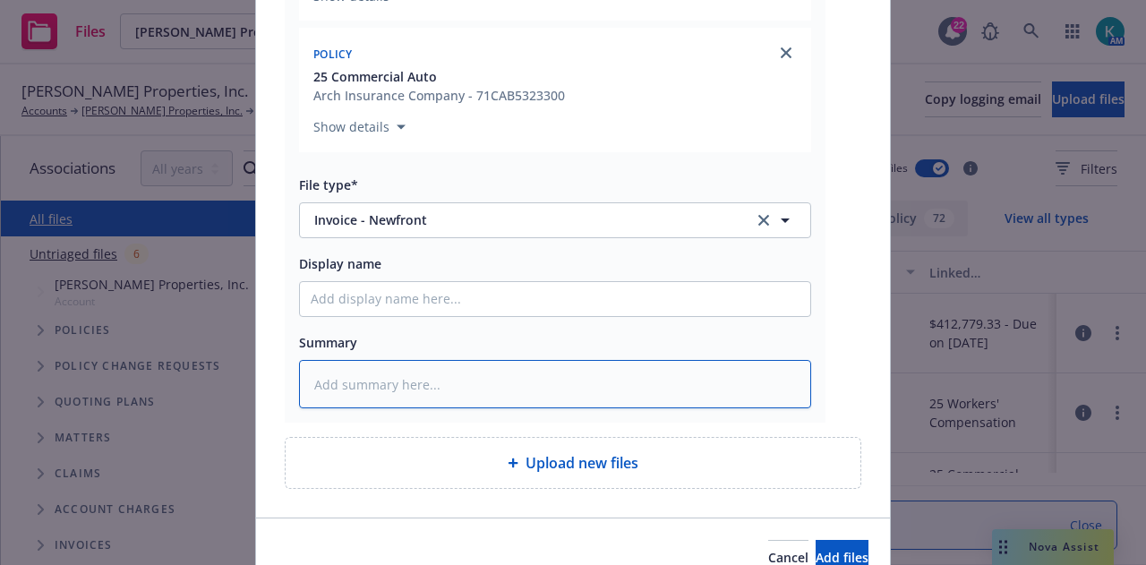
click at [516, 382] on textarea at bounding box center [555, 384] width 512 height 48
type textarea "x"
type textarea "S"
type textarea "x"
type textarea "Se"
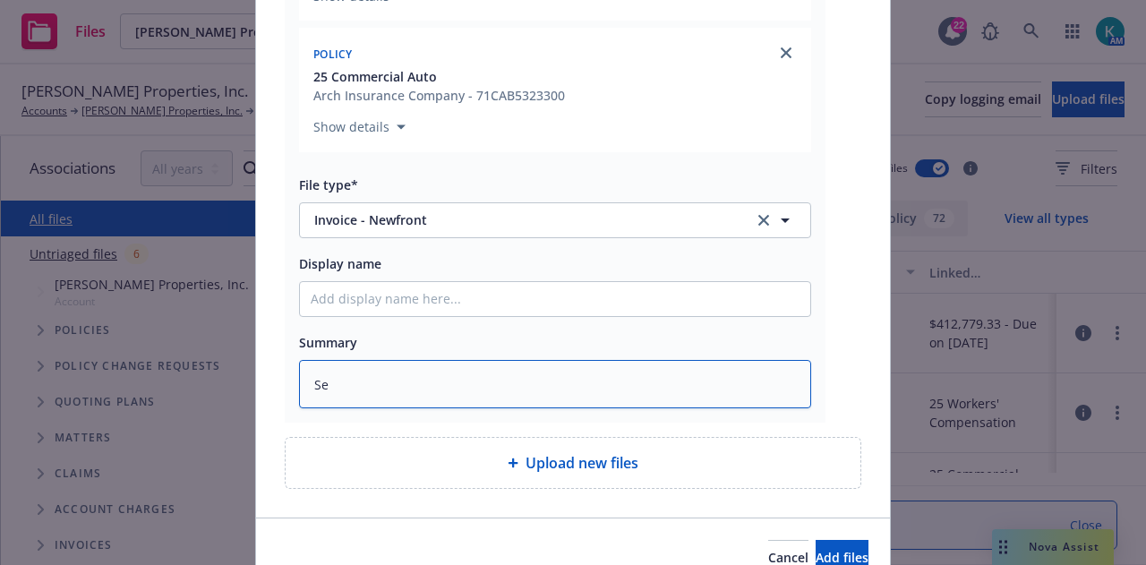
type textarea "x"
type textarea "Sep"
type textarea "x"
type textarea "Sept"
type textarea "x"
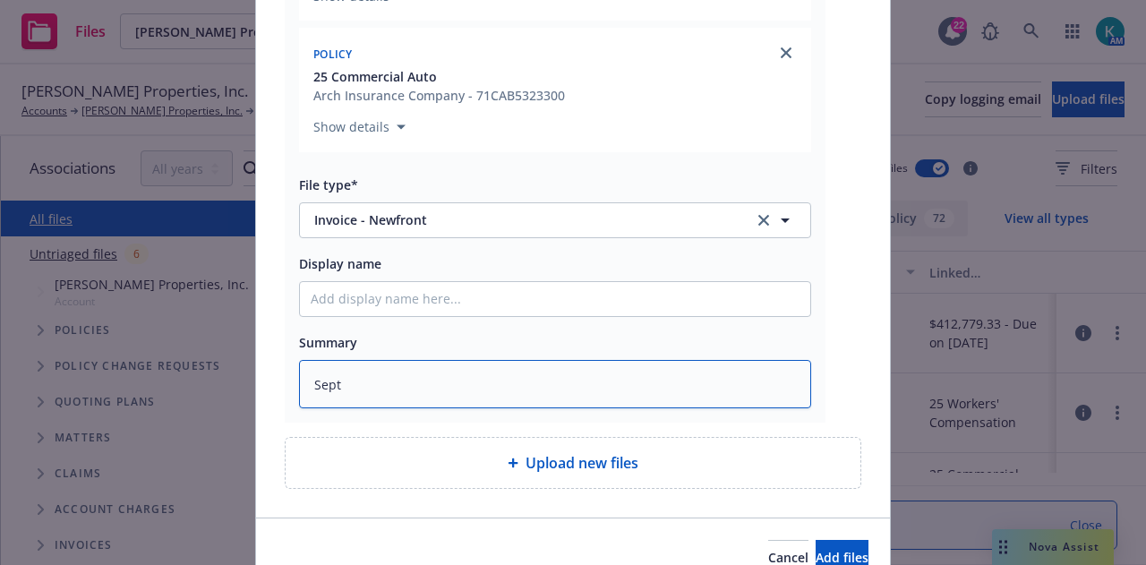
type textarea "Septe"
type textarea "x"
type textarea "Septem"
type textarea "x"
type textarea "Septemb"
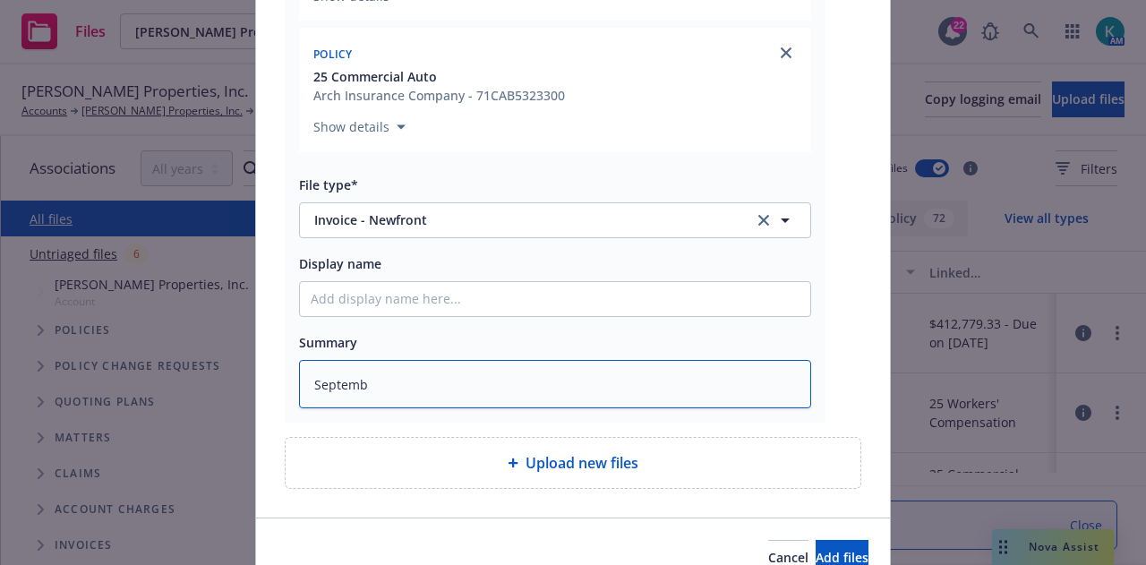
type textarea "x"
type textarea "September"
type textarea "x"
type textarea "September"
type textarea "x"
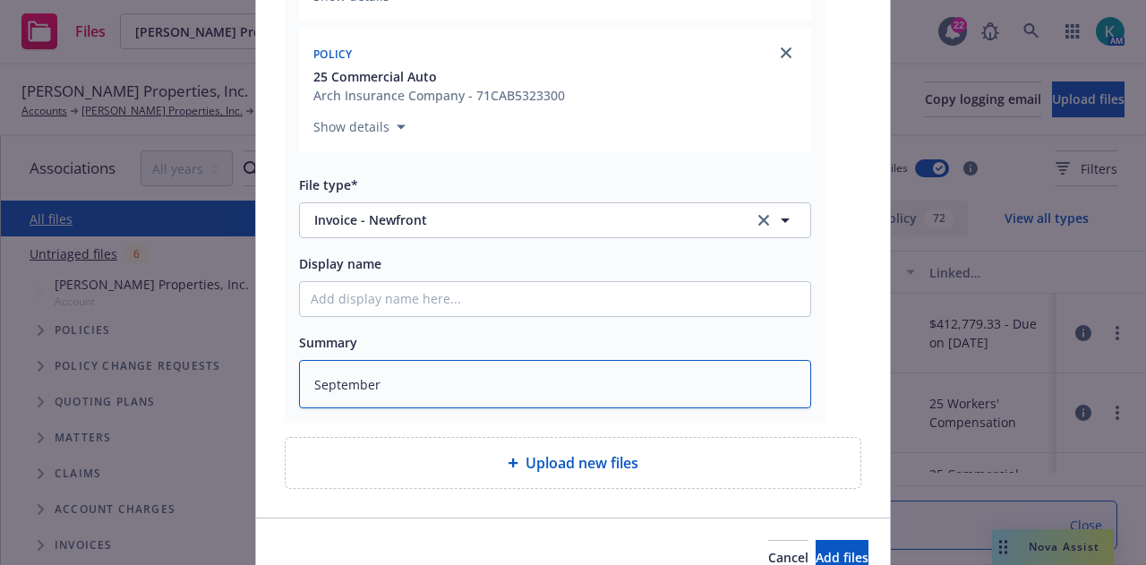
type textarea "September I"
type textarea "x"
type textarea "September In"
type textarea "x"
type textarea "September Ins"
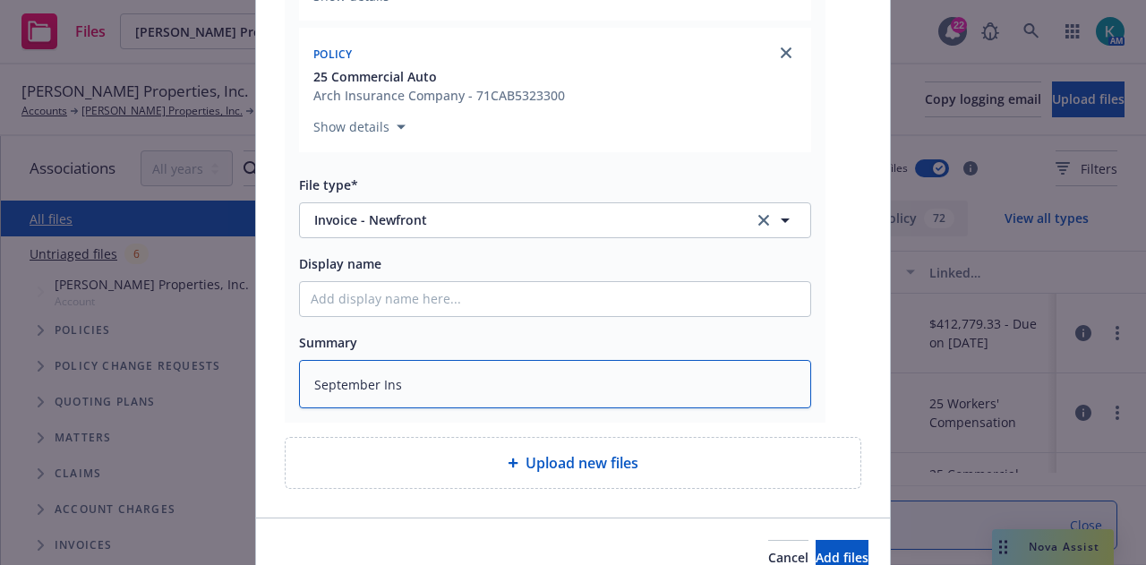
type textarea "x"
type textarea "September Inst"
type textarea "x"
type textarea "September Instal"
type textarea "x"
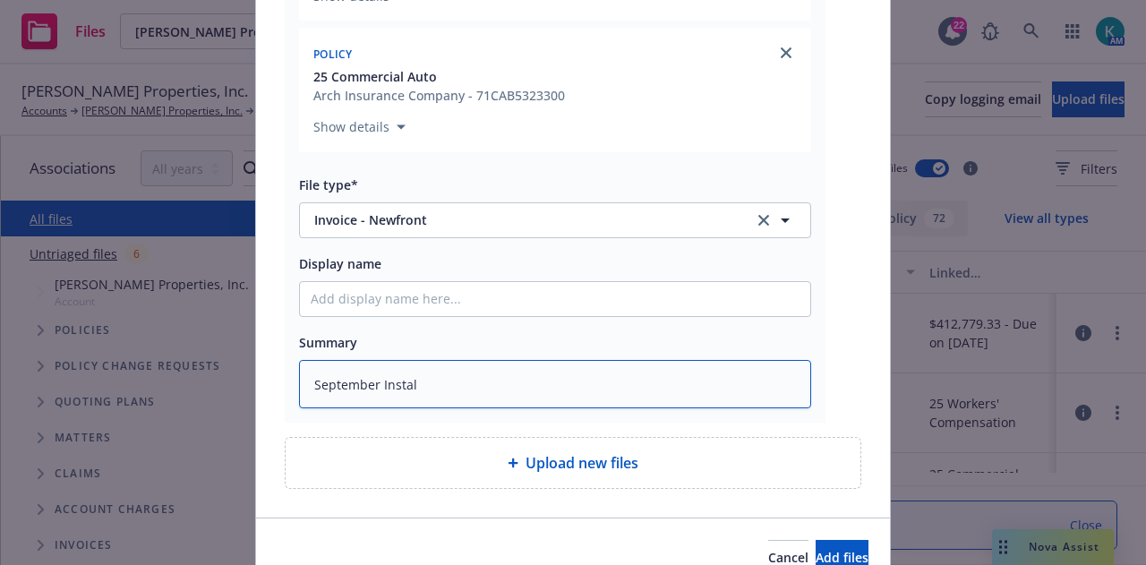
type textarea "September Install"
type textarea "x"
type textarea "September Installm"
type textarea "x"
type textarea "September Installme"
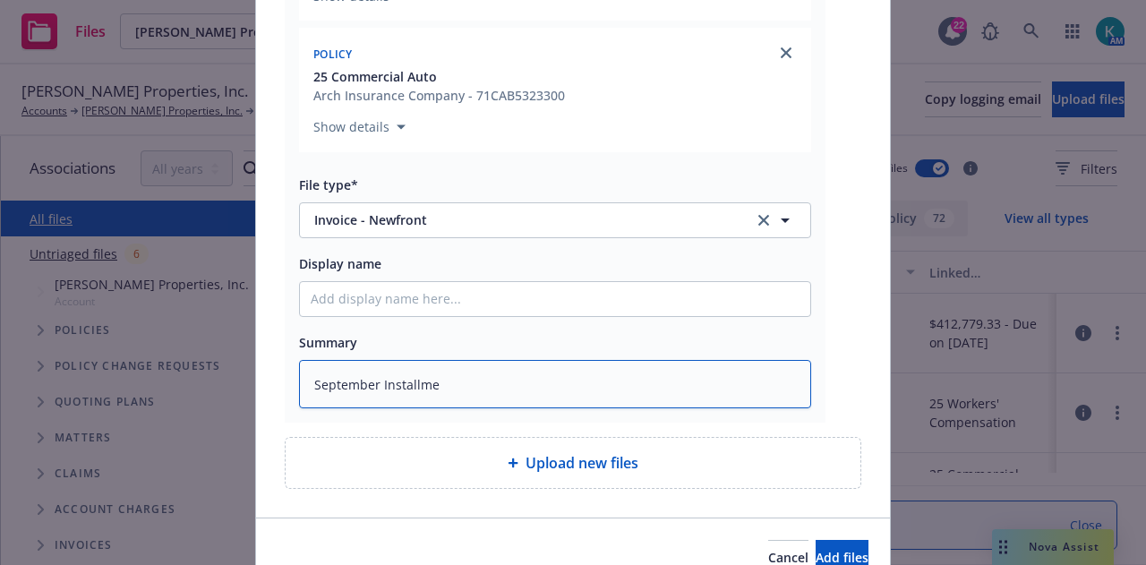
type textarea "x"
type textarea "September Installmen"
type textarea "x"
type textarea "September Installment"
type textarea "x"
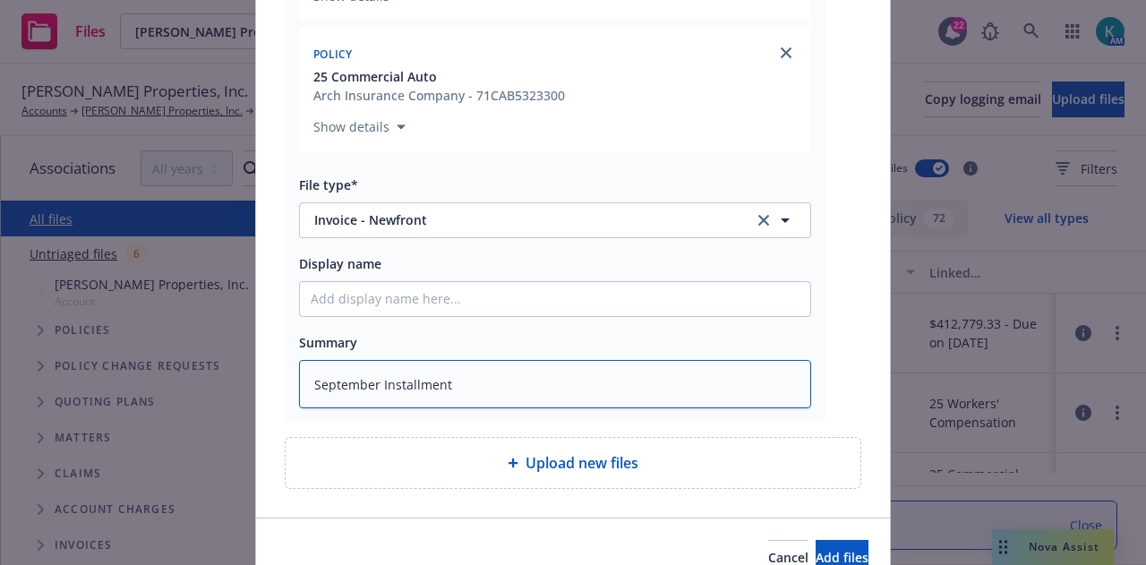
type textarea "September Installment I"
type textarea "x"
type textarea "September Installment In"
type textarea "x"
type textarea "September Installment Invo"
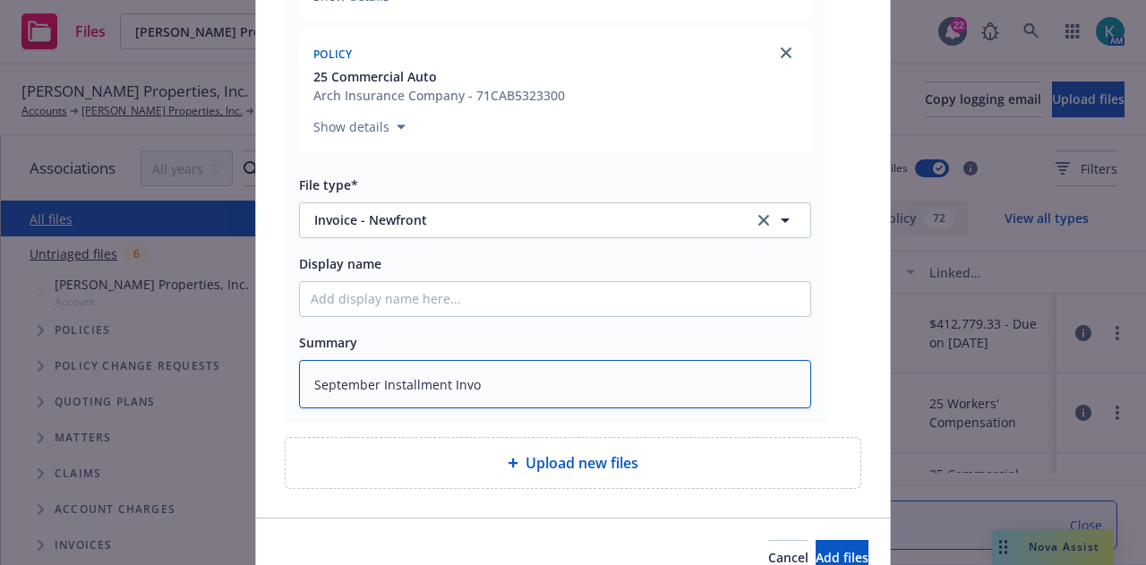
type textarea "x"
type textarea "September Installment Invoi"
type textarea "x"
type textarea "September Installment Invoic"
type textarea "x"
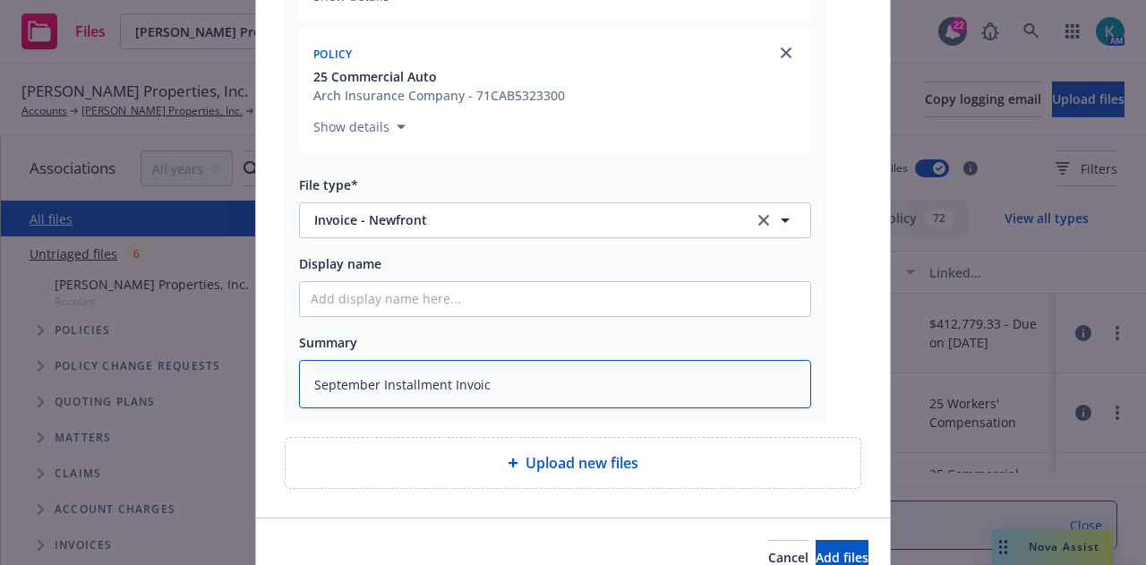
type textarea "September Installment Invoice"
type textarea "x"
type textarea "September Installment Invoices"
type textarea "x"
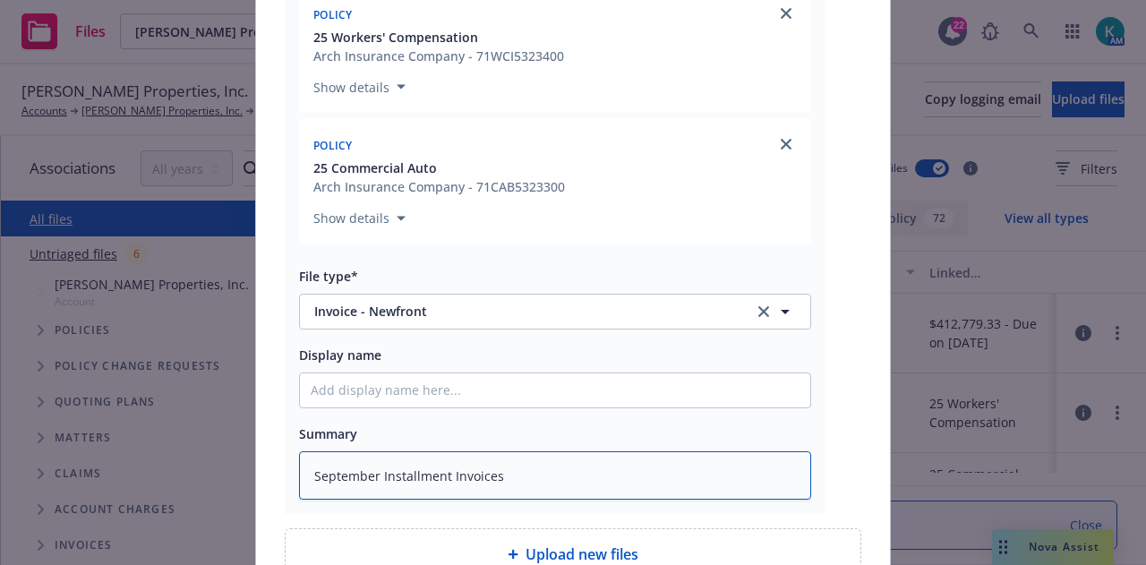
scroll to position [448, 0]
type textarea "September Installment Invoices"
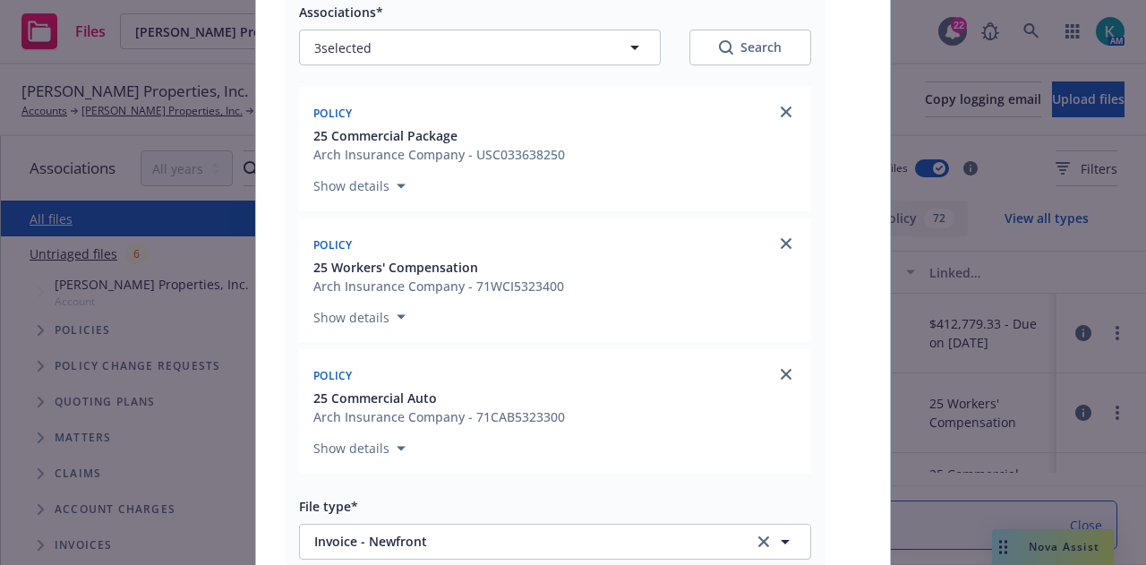
scroll to position [537, 0]
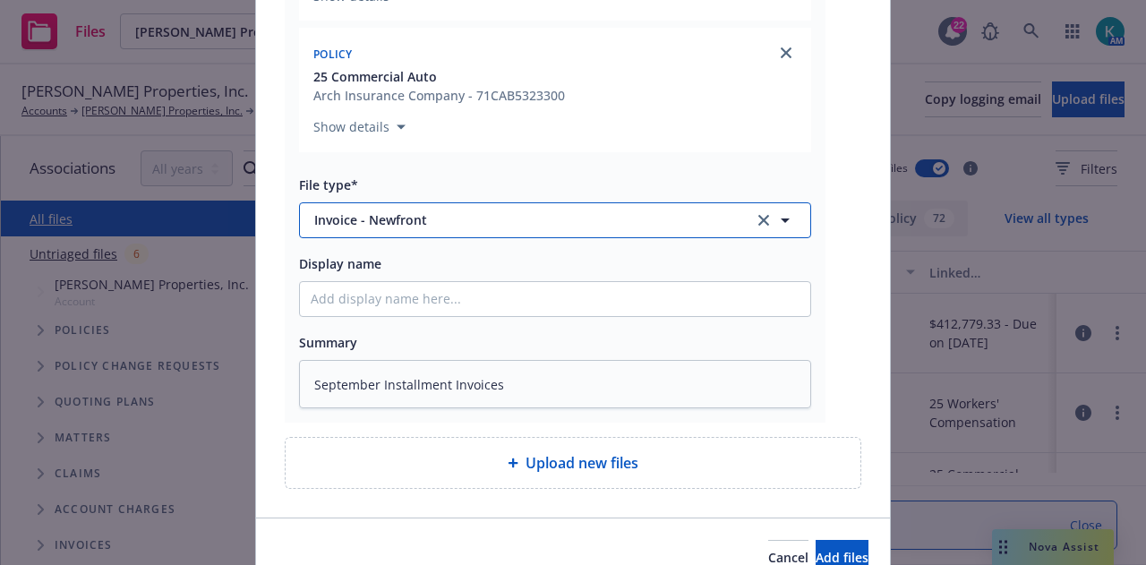
click at [505, 226] on span "Invoice - Newfront" at bounding box center [521, 219] width 414 height 19
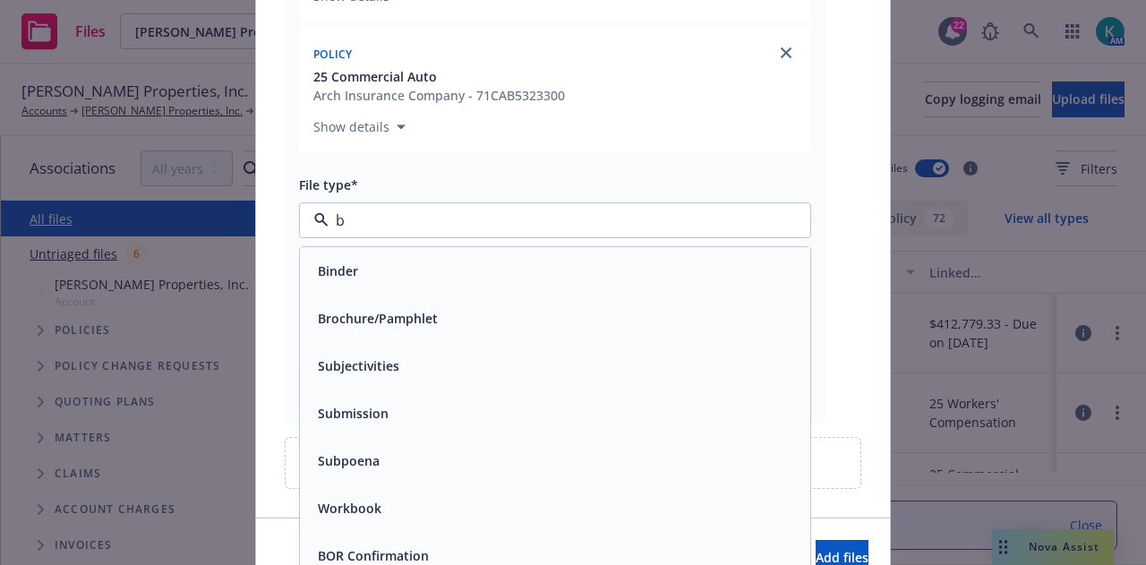
type input "bi"
click at [541, 359] on div "Billing correspondence" at bounding box center [555, 365] width 489 height 26
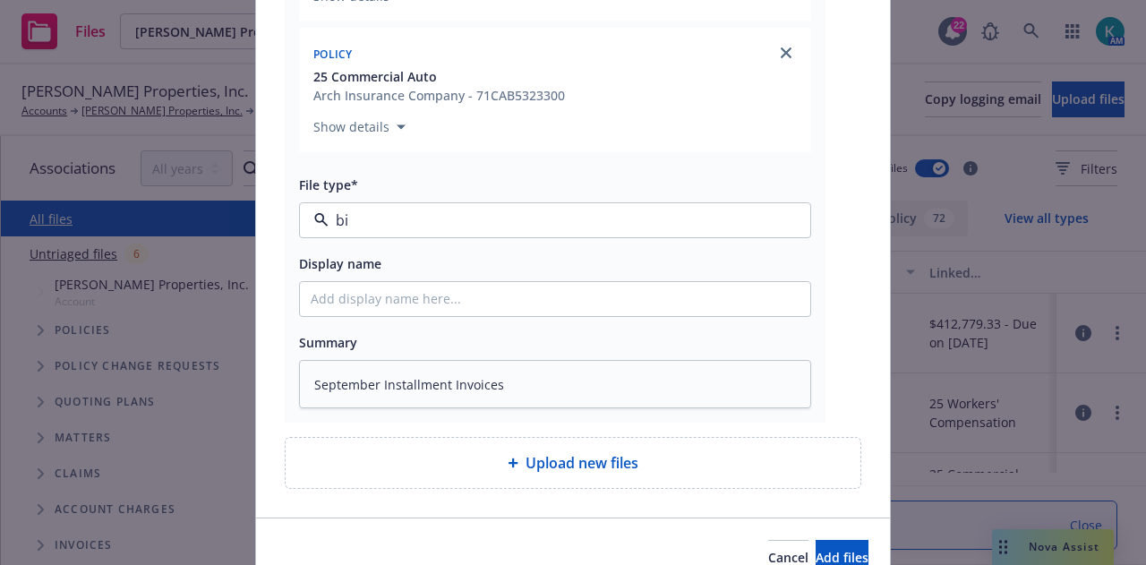
type textarea "x"
drag, startPoint x: 576, startPoint y: 414, endPoint x: 422, endPoint y: 405, distance: 154.2
click at [285, 414] on div "FW_ Installment Billing - [PERSON_NAME] Properties_ Inc.msg Associations* 3 sel…" at bounding box center [555, 20] width 541 height 806
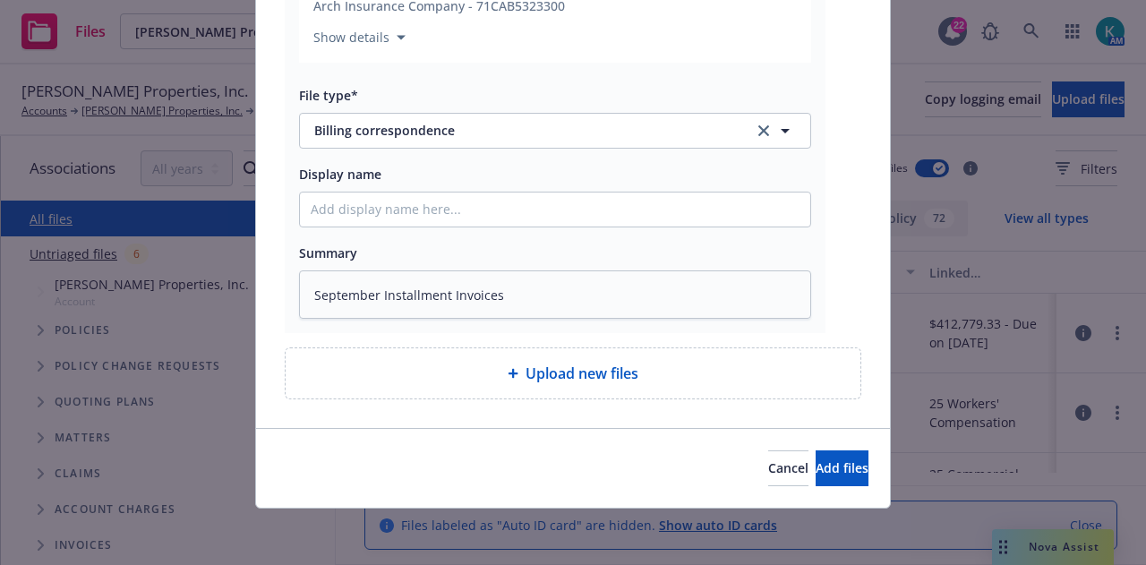
click at [592, 266] on div "Summary September Installment Invoices" at bounding box center [555, 280] width 512 height 77
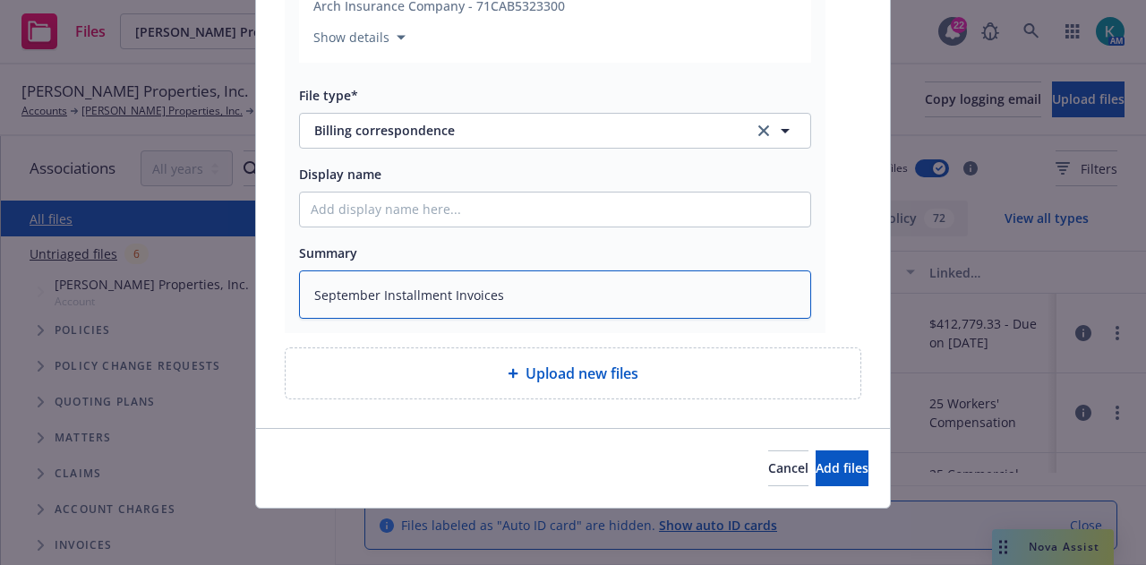
click at [598, 293] on textarea "September Installment Invoices" at bounding box center [555, 294] width 512 height 48
drag, startPoint x: 494, startPoint y: 302, endPoint x: 0, endPoint y: 331, distance: 494.9
click at [0, 332] on div "Add files FW_ Installment Billing - [PERSON_NAME] Properties_ Inc.msg Associati…" at bounding box center [573, 282] width 1146 height 565
type textarea "E"
type textarea "x"
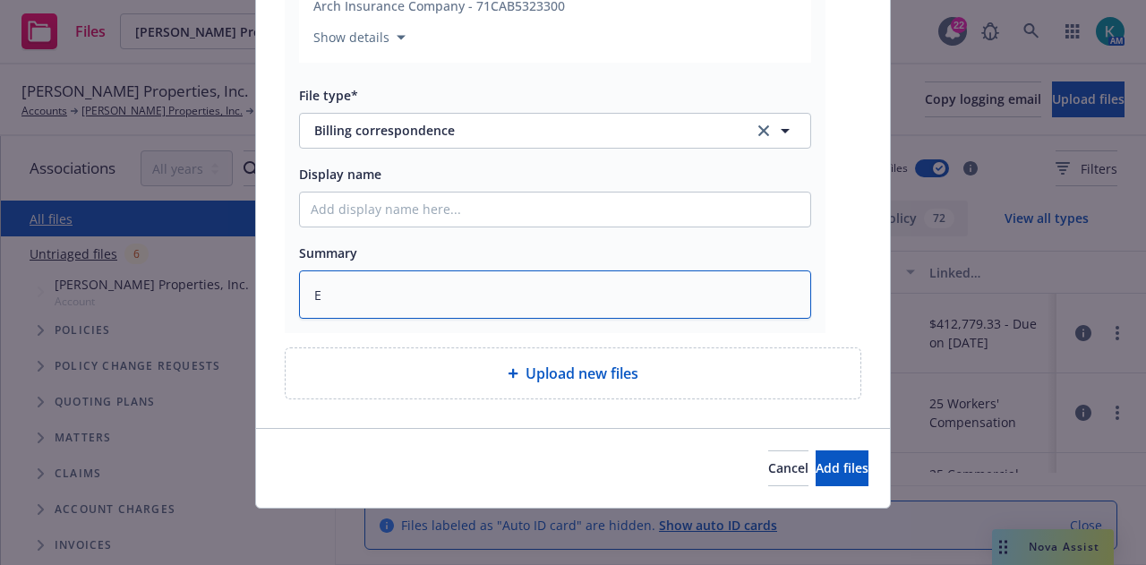
type textarea "EM"
type textarea "x"
type textarea "EMF"
type textarea "x"
type textarea "EMF"
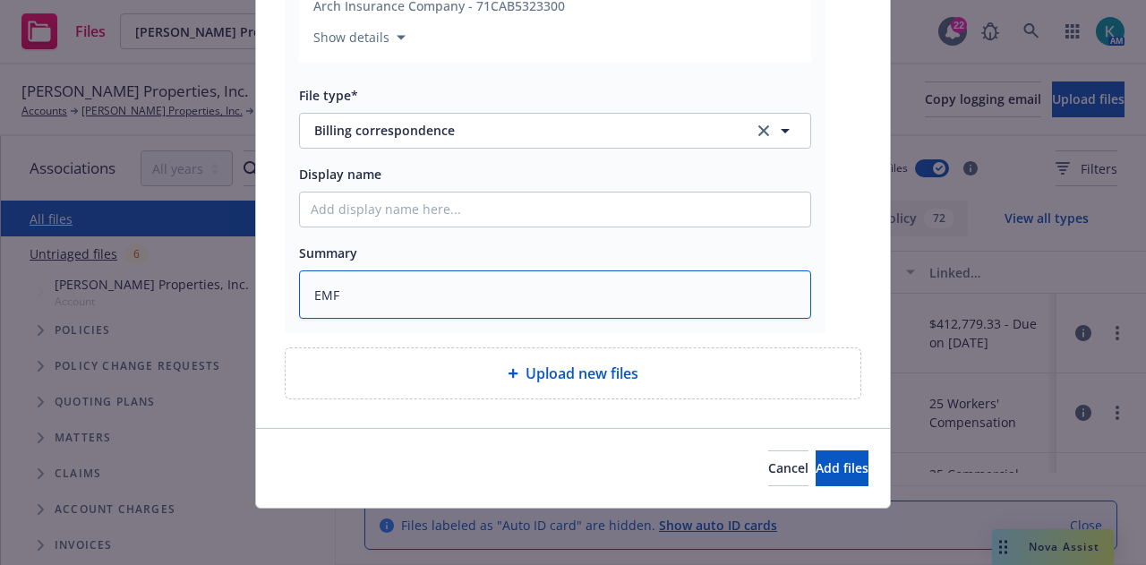
type textarea "x"
type textarea "EMF F"
type textarea "x"
type textarea "EMF Fr"
type textarea "x"
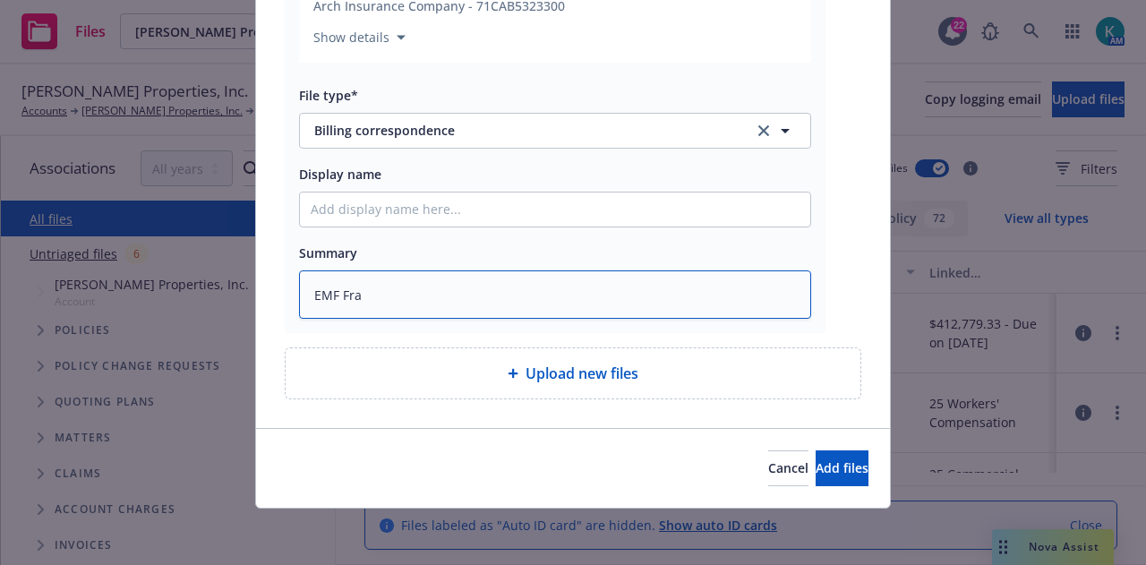
type textarea "EMF [PERSON_NAME]"
type textarea "x"
type textarea "EMF [PERSON_NAME]"
type textarea "x"
type textarea "EMF Franni"
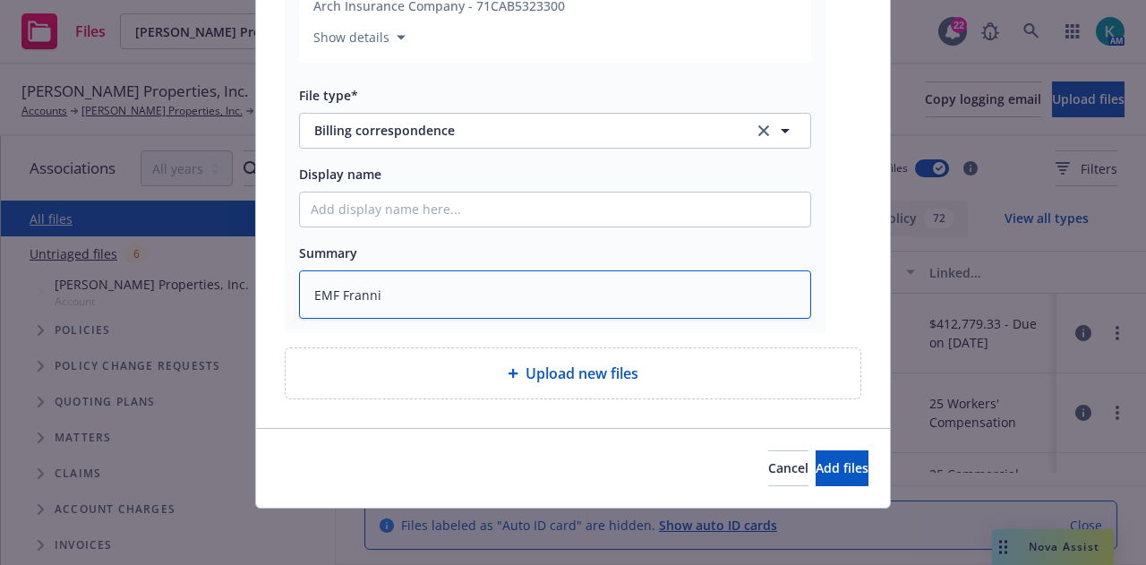
type textarea "x"
type textarea "EMF Frannie"
type textarea "x"
type textarea "EMF Frannie"
type textarea "x"
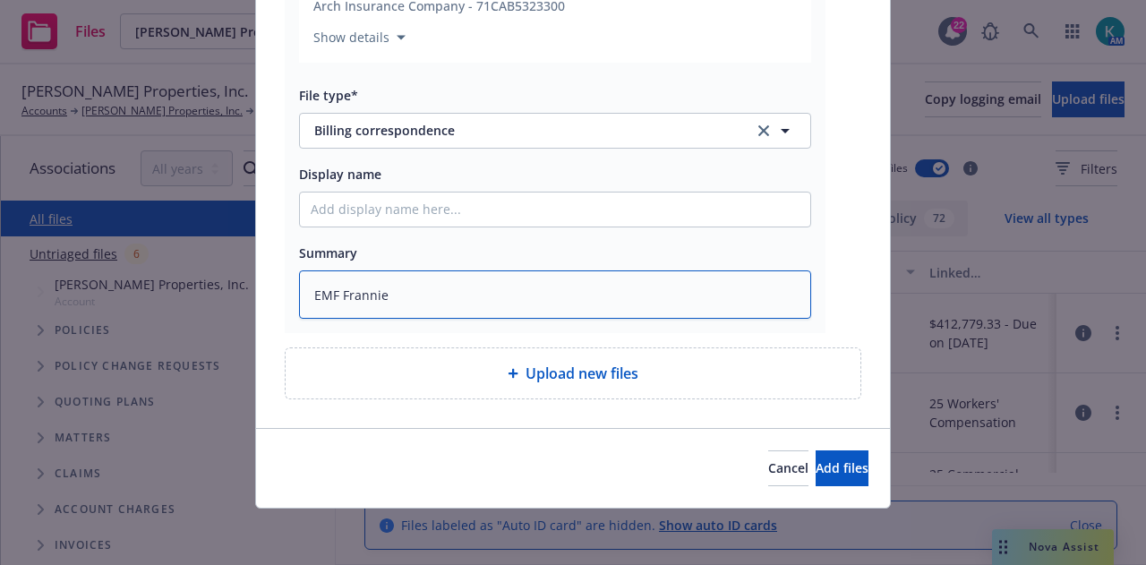
type textarea "EMF [PERSON_NAME]"
type textarea "x"
type textarea "EMF [PERSON_NAME]"
type textarea "x"
type textarea "EMF [PERSON_NAME]"
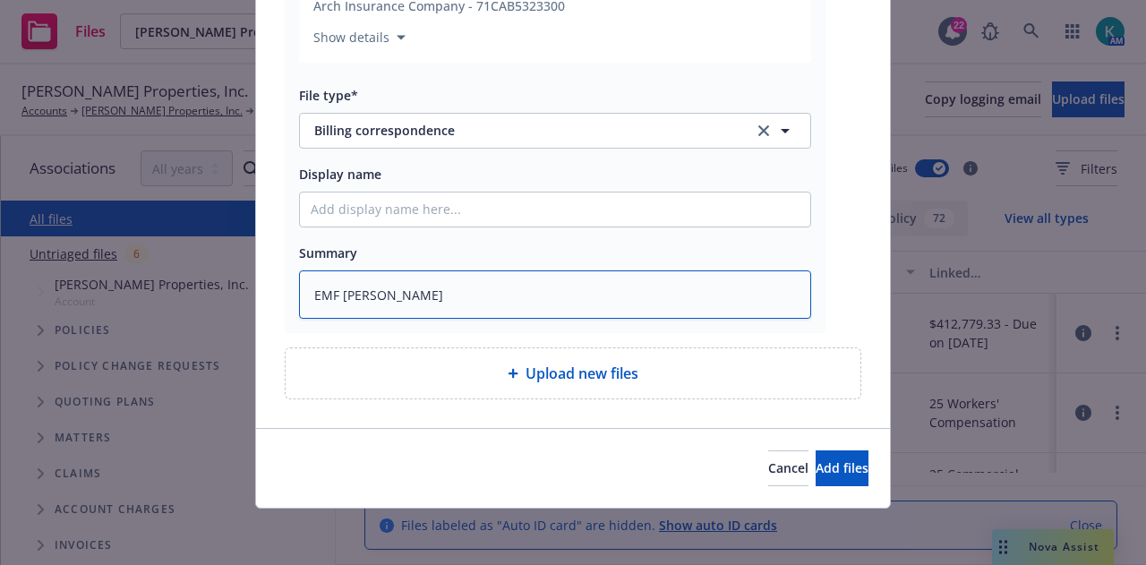
type textarea "x"
type textarea "EMF [PERSON_NAME] a"
type textarea "x"
type textarea "EMF [PERSON_NAME]"
type textarea "x"
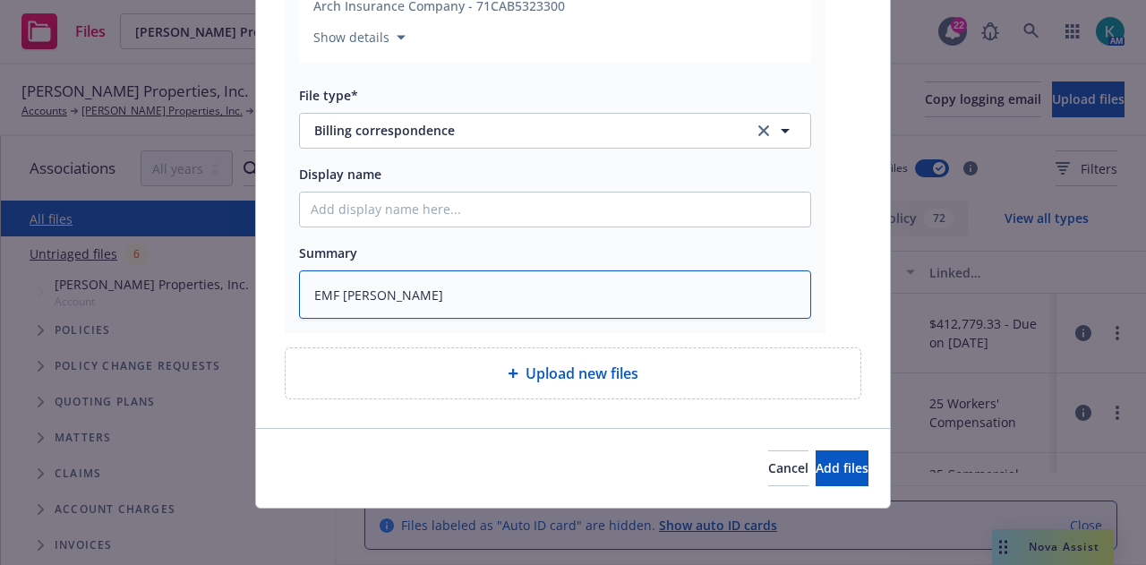
type textarea "EMF [PERSON_NAME]"
type textarea "x"
type textarea "EMF [PERSON_NAME]"
type textarea "x"
type textarea "EMF Frannie"
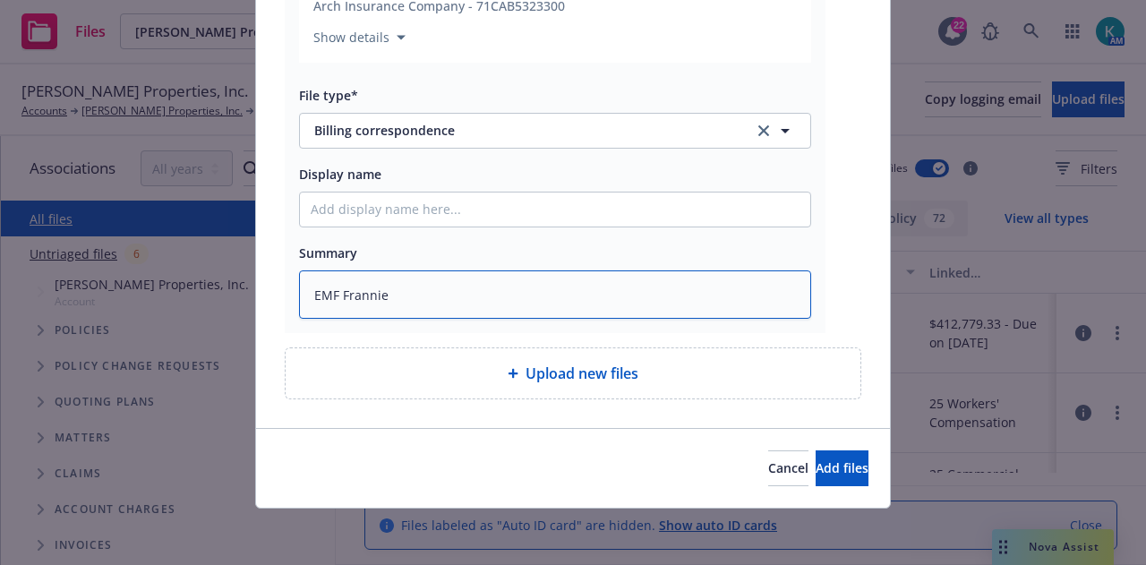
type textarea "x"
type textarea "EMF [PERSON_NAME]"
type textarea "x"
type textarea "EMF Frannie as"
type textarea "x"
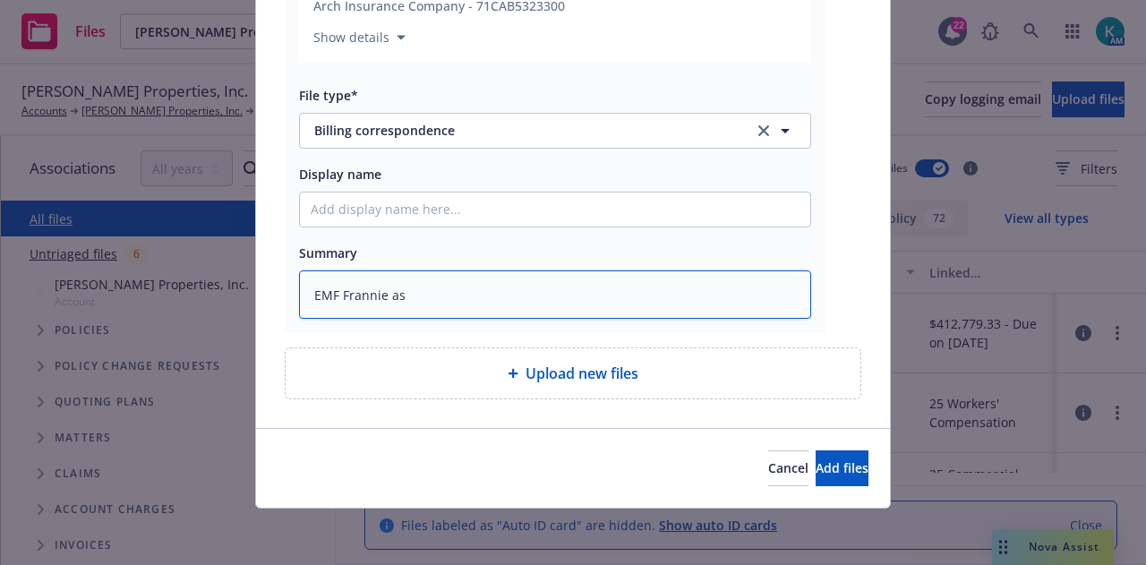
type textarea "EMF [PERSON_NAME]"
type textarea "x"
type textarea "EMF [PERSON_NAME] asking"
type textarea "x"
type textarea "EMF [PERSON_NAME] asking"
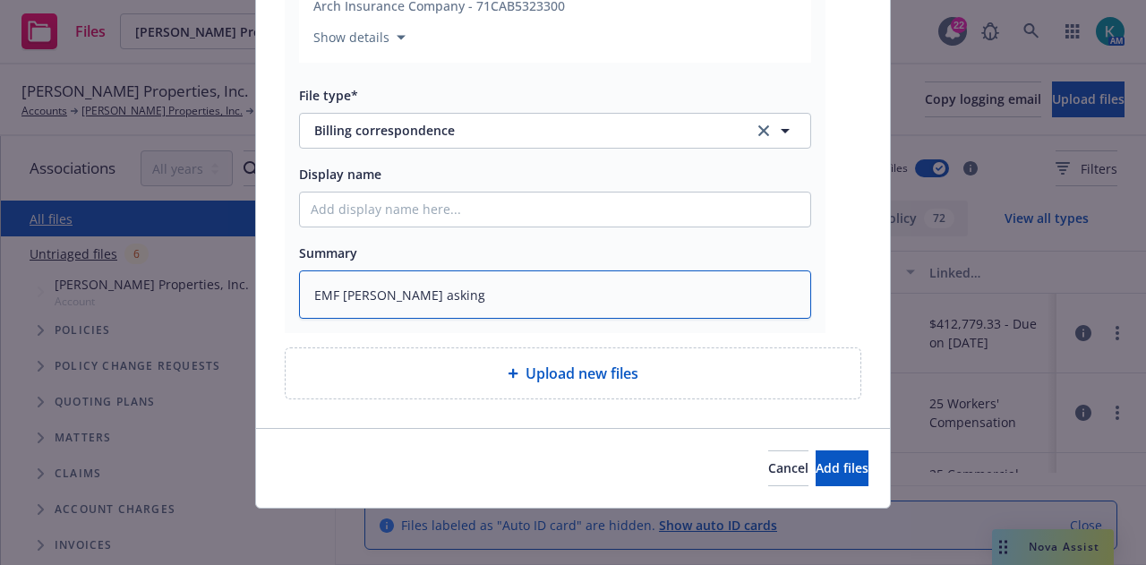
type textarea "x"
type textarea "EMF [PERSON_NAME] asking m"
type textarea "x"
type textarea "EMF [PERSON_NAME] asking me"
type textarea "x"
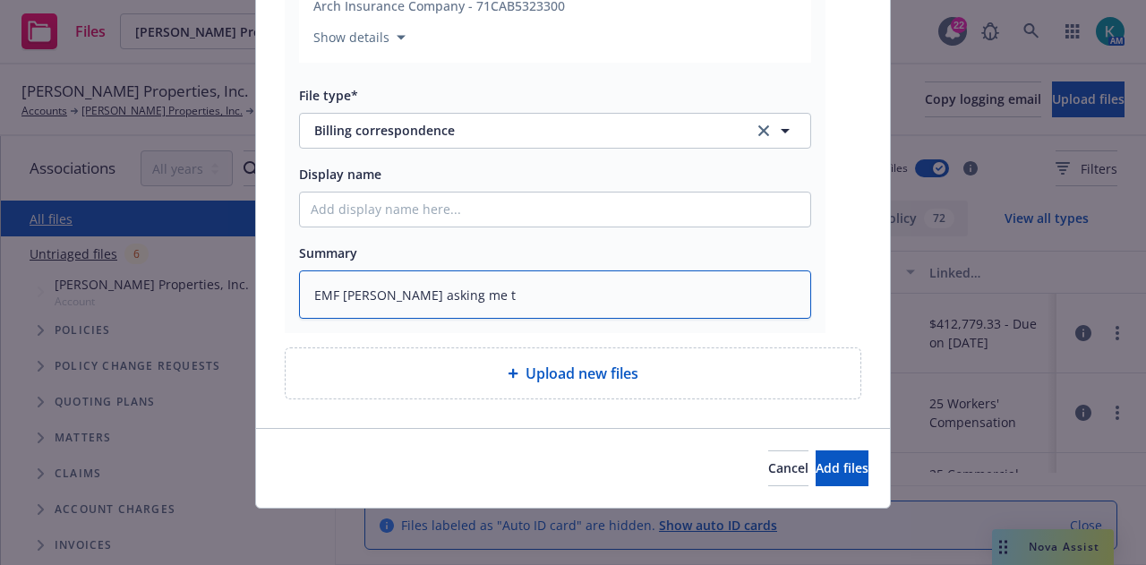
type textarea "EMF [PERSON_NAME] asking me to"
type textarea "x"
type textarea "EMF [PERSON_NAME] asking me to"
type textarea "x"
type textarea "EMF [PERSON_NAME] asking me to E"
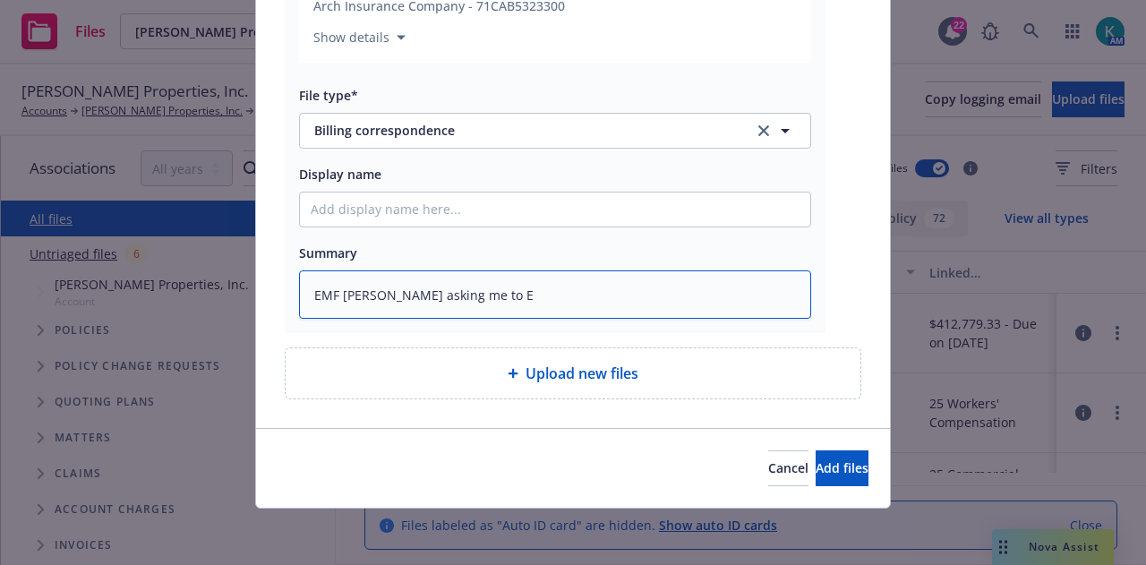
type textarea "x"
type textarea "EMF [PERSON_NAME] asking me to EM"
type textarea "x"
type textarea "EMF [PERSON_NAME] asking me to EM"
type textarea "x"
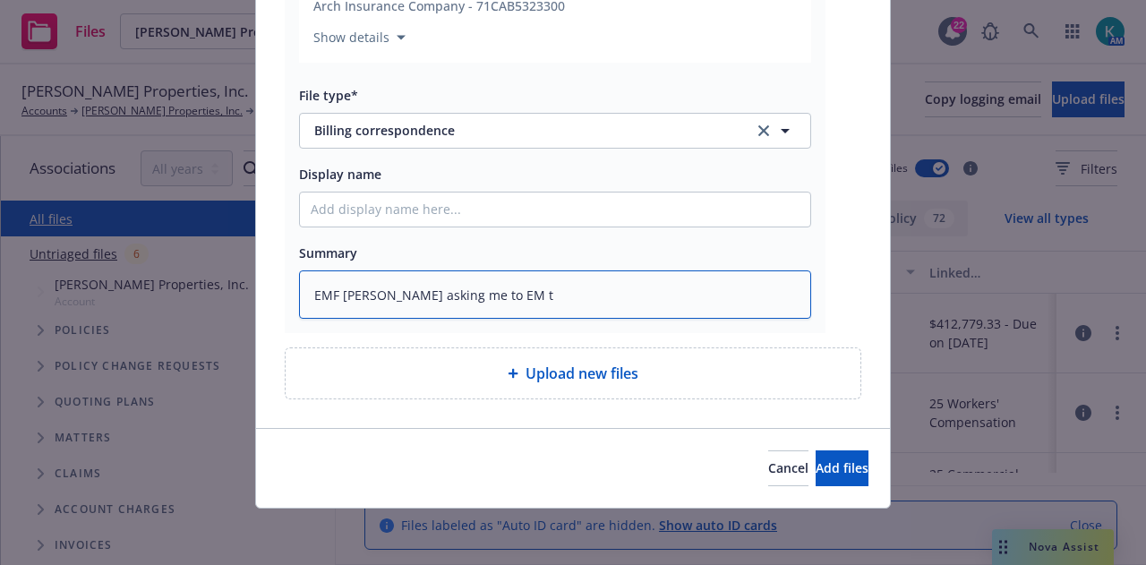
type textarea "EMF [PERSON_NAME] asking me to EM th"
type textarea "x"
type textarea "EMF [PERSON_NAME] asking me to EM the"
type textarea "x"
type textarea "EMF [PERSON_NAME] asking me to EM the"
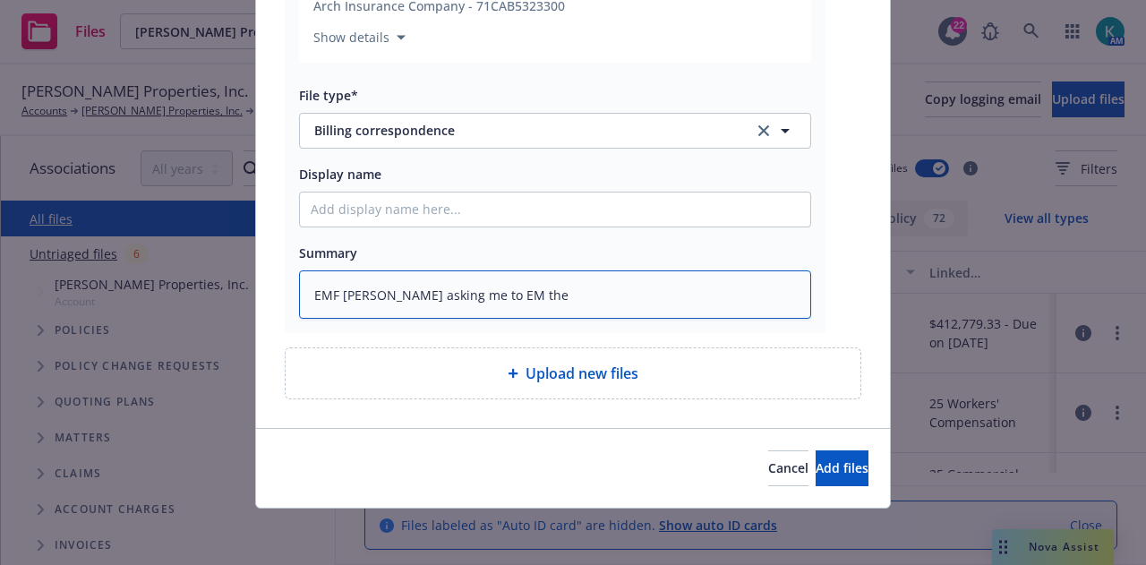
type textarea "x"
type textarea "EMF [PERSON_NAME] asking me to EM the i"
type textarea "x"
type textarea "EMF [PERSON_NAME] asking me to EM the ins"
type textarea "x"
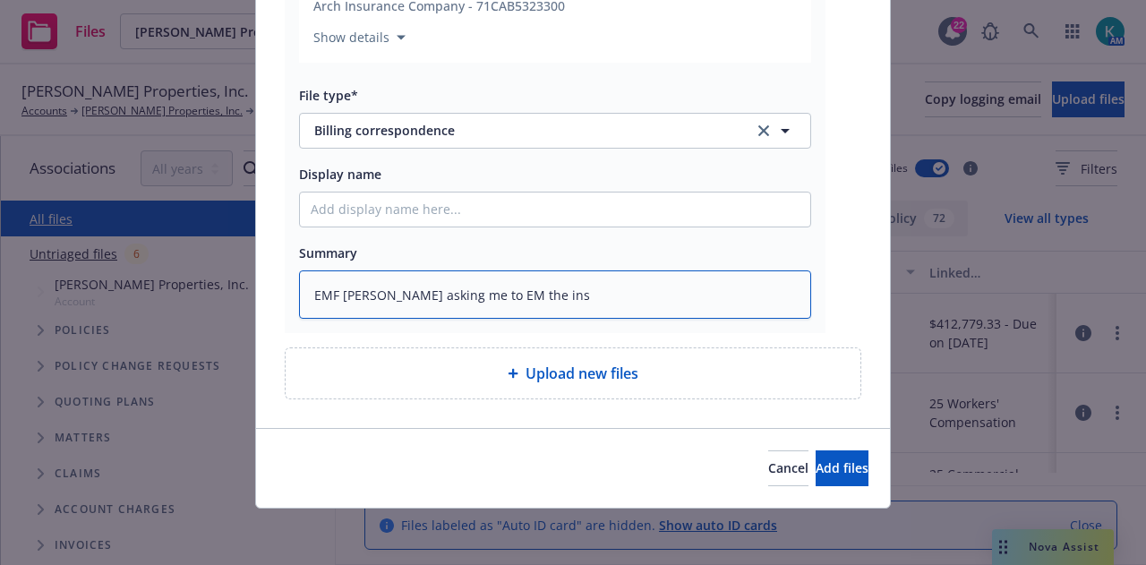
type textarea "EMF [PERSON_NAME] asking me to EM the insd"
type textarea "x"
type textarea "EMF [PERSON_NAME] asking me to EM the insd"
type textarea "x"
type textarea "EMF [PERSON_NAME] asking me to EM the insd th"
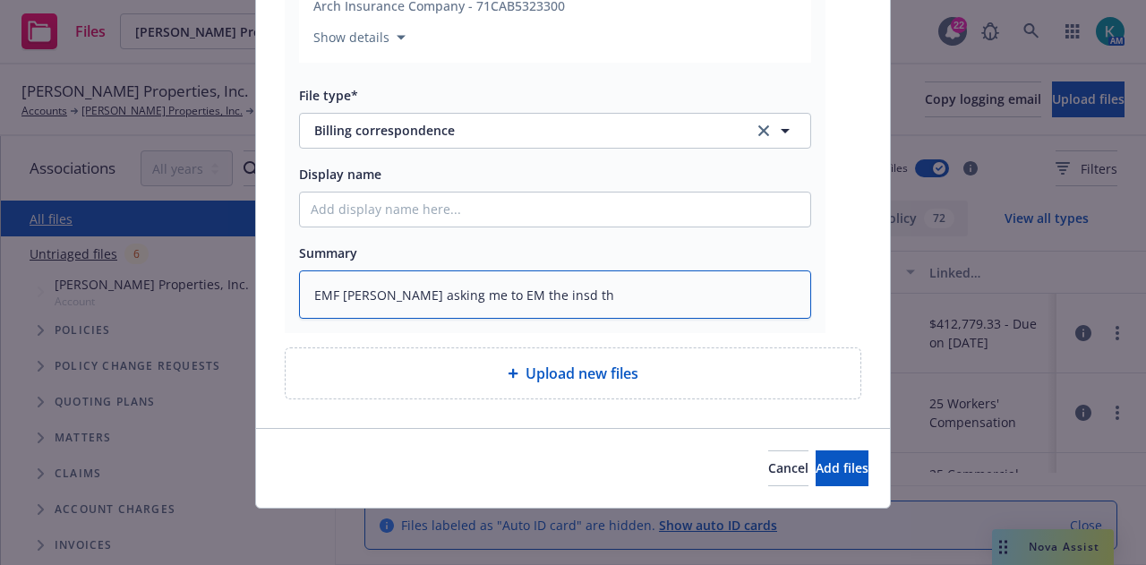
type textarea "x"
type textarea "EMF [PERSON_NAME] asking me to EM the insd the"
type textarea "x"
type textarea "EMF [PERSON_NAME] asking me to EM the insd the"
type textarea "x"
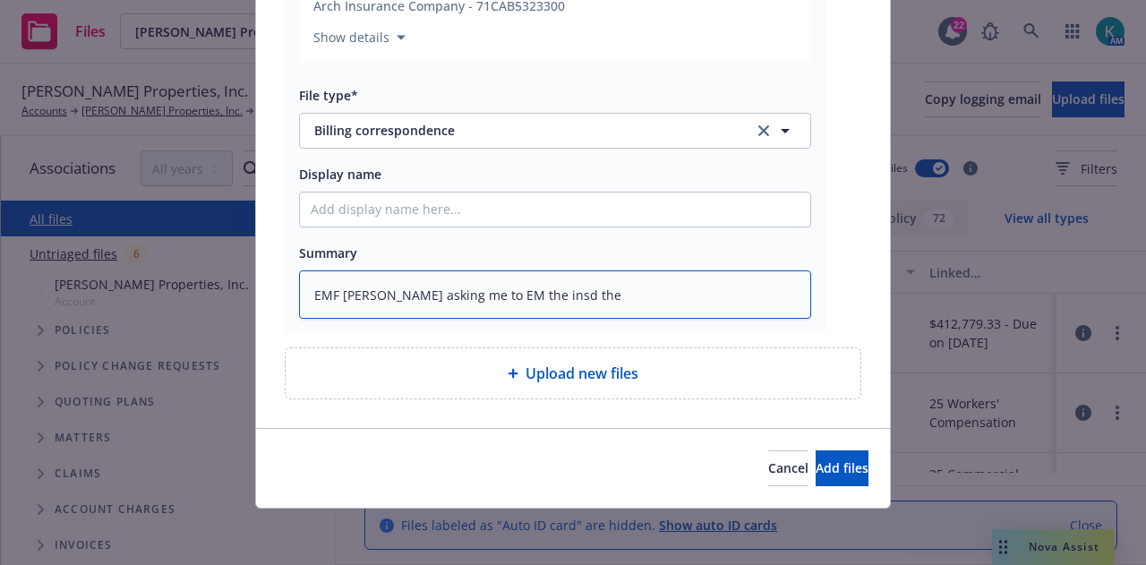
type textarea "EMF [PERSON_NAME] asking me to EM the insd the S"
type textarea "x"
type textarea "EMF [PERSON_NAME] asking me to EM the insd the Se"
type textarea "x"
type textarea "EMF [PERSON_NAME] asking me to EM the insd the Sep"
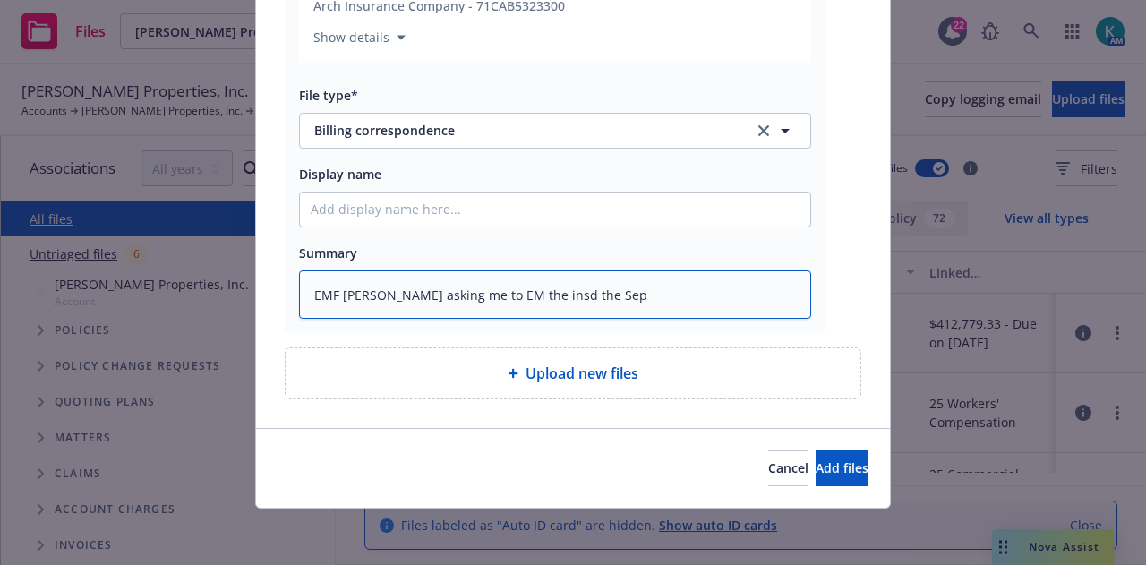
type textarea "x"
type textarea "EMF [PERSON_NAME] asking me to EM the insd the Sept"
type textarea "x"
type textarea "EMF [PERSON_NAME] asking me to EM the insd the Sept"
type textarea "x"
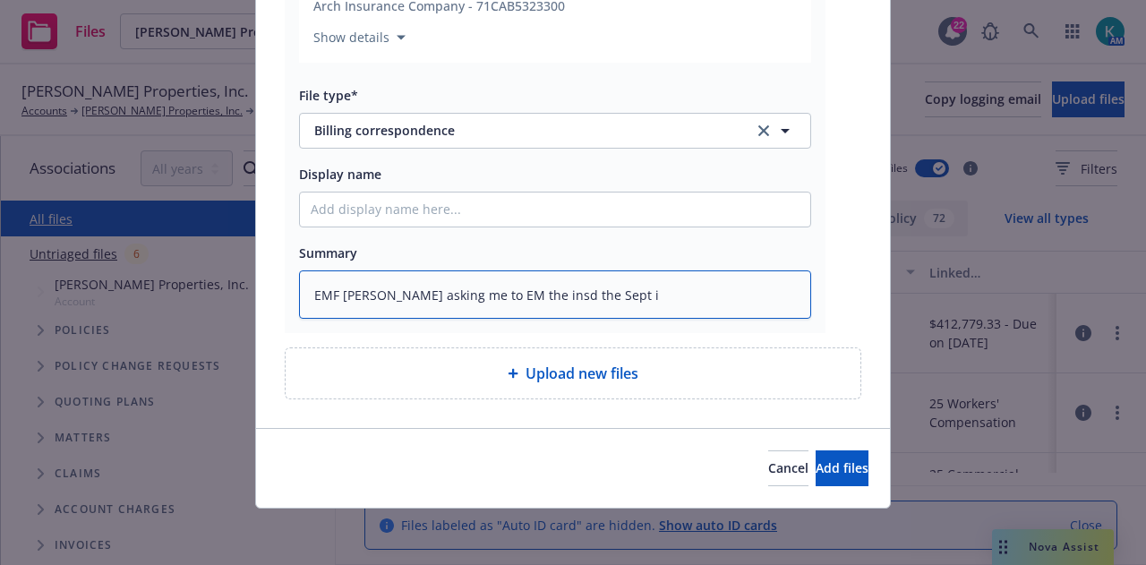
type textarea "EMF [PERSON_NAME] asking me to EM the insd the Sept in"
type textarea "x"
type textarea "EMF [PERSON_NAME] asking me to EM the insd the Sept ins"
type textarea "x"
type textarea "EMF [PERSON_NAME] asking me to EM the insd the Sept inst"
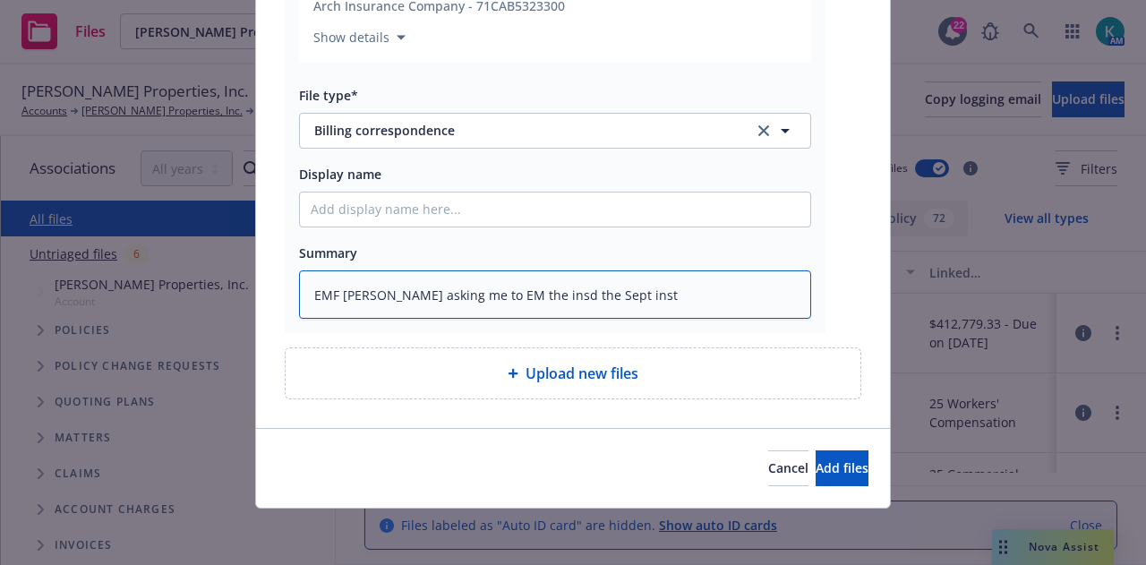
type textarea "x"
type textarea "EMF [PERSON_NAME] asking me to EM the insd the Sept insta"
type textarea "x"
type textarea "EMF [PERSON_NAME] asking me to EM the insd the Sept instal"
type textarea "x"
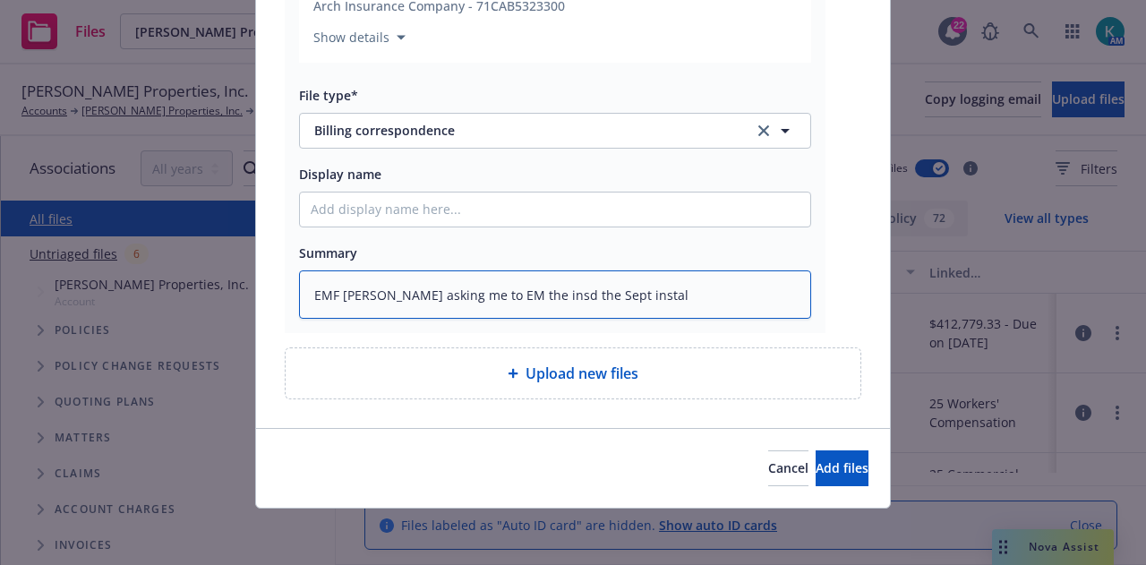
type textarea "EMF [PERSON_NAME] asking me to EM the insd the Sept install"
type textarea "x"
type textarea "EMF [PERSON_NAME] asking me to EM the insd the Sept installm"
type textarea "x"
type textarea "EMF [PERSON_NAME] asking me to EM the insd the Sept installmen"
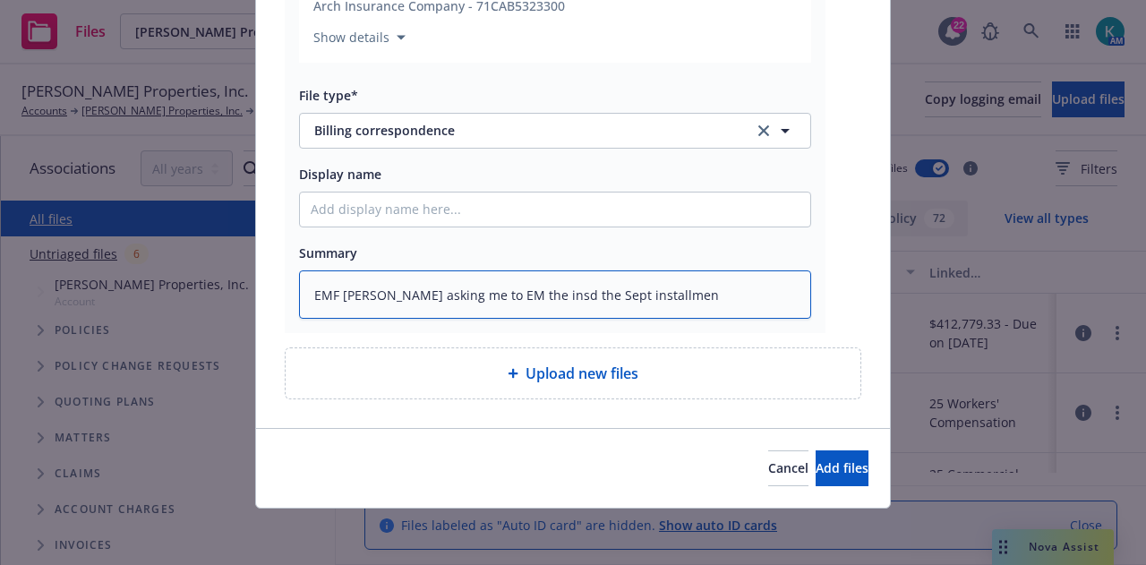
type textarea "x"
type textarea "EMF [PERSON_NAME] asking me to EM the insd the Sept installment"
type textarea "x"
type textarea "EMF [PERSON_NAME] asking me to EM the insd the Sept installment"
type textarea "x"
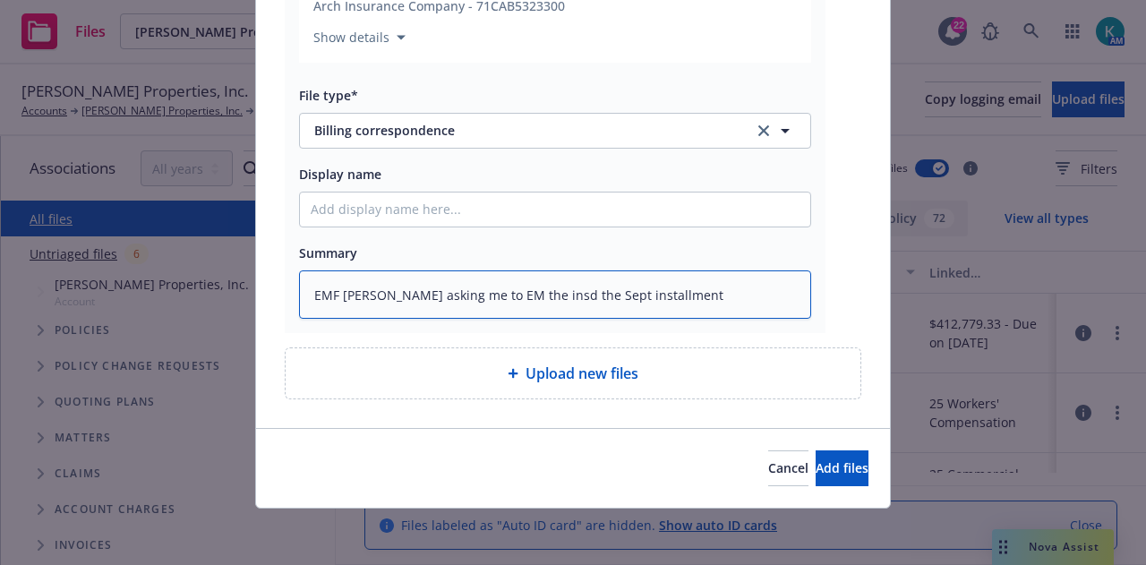
type textarea "EMF [PERSON_NAME] asking me to EM the insd the Sept installment i"
type textarea "x"
type textarea "EMF [PERSON_NAME] asking me to EM the insd the Sept installment in"
type textarea "x"
type textarea "EMF [PERSON_NAME] asking me to EM the insd the Sept installment inoi"
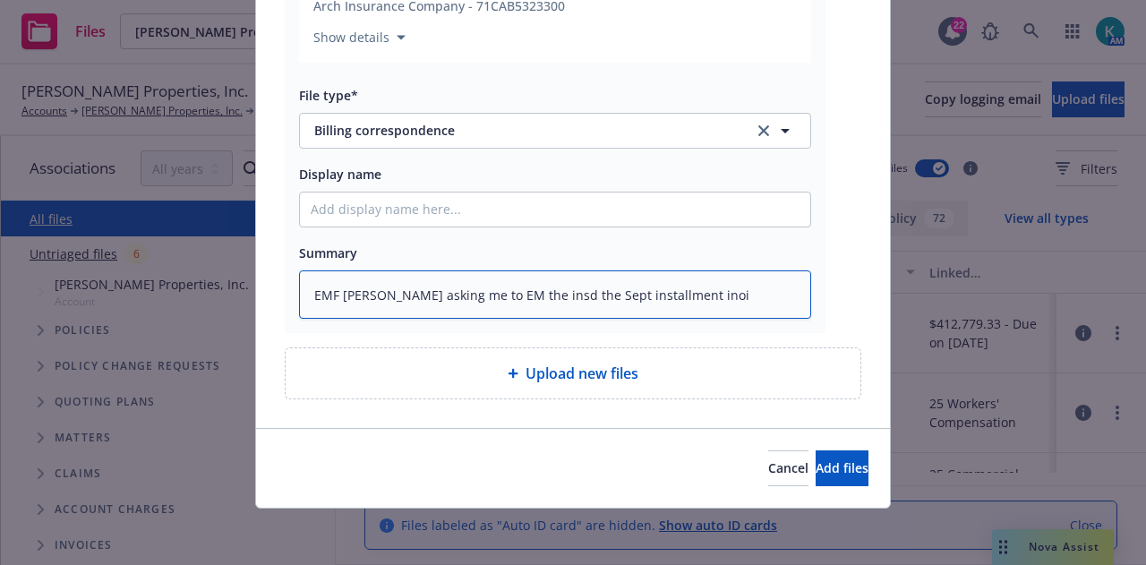
type textarea "x"
type textarea "EMF [PERSON_NAME] asking me to EM the insd the Sept installment inoic"
type textarea "x"
type textarea "EMF [PERSON_NAME] asking me to EM the insd the Sept installment inoi"
type textarea "x"
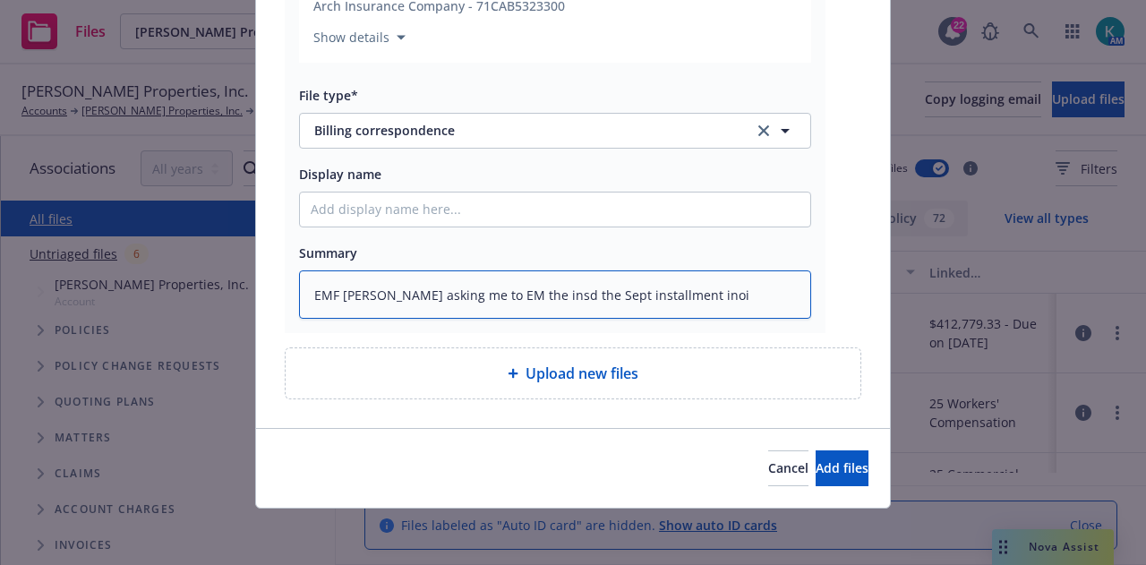
type textarea "EMF [PERSON_NAME] asking me to EM the insd the Sept installment ino"
type textarea "x"
type textarea "EMF [PERSON_NAME] asking me to EM the insd the Sept installment in"
type textarea "x"
type textarea "EMF [PERSON_NAME] asking me to EM the insd the Sept installment inv"
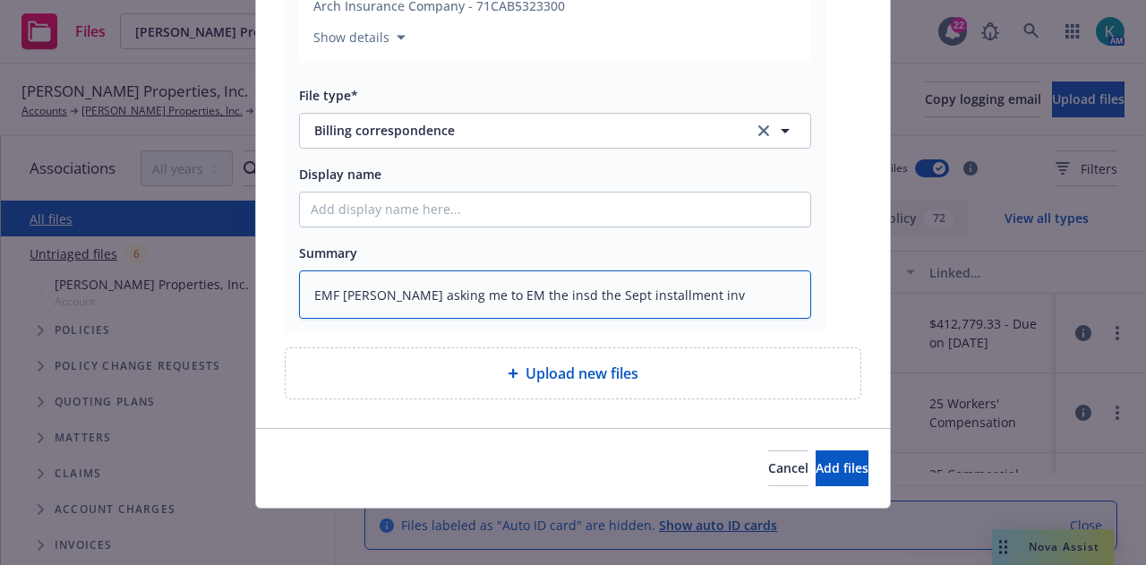
type textarea "x"
type textarea "EMF [PERSON_NAME] asking me to EM the insd the Sept installment invo"
type textarea "x"
type textarea "EMF [PERSON_NAME] asking me to EM the insd the Sept installment invoi"
type textarea "x"
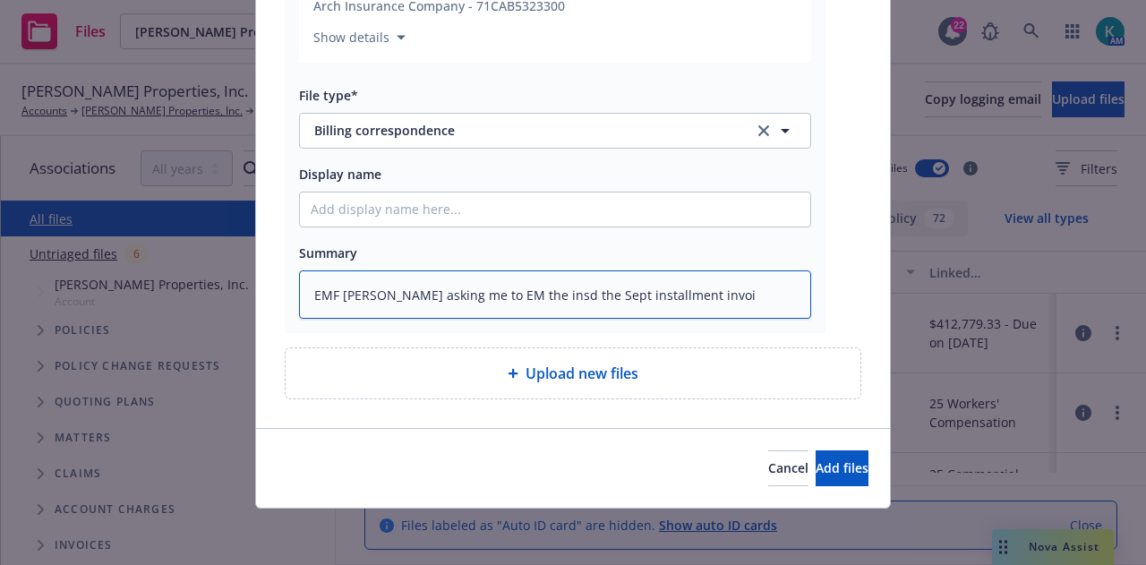
type textarea "EMF [PERSON_NAME] asking me to EM the insd the Sept installment invoic"
type textarea "x"
type textarea "EMF [PERSON_NAME] asking me to EM the insd the Sept installment invoice"
type textarea "x"
type textarea "EMF [PERSON_NAME] asking me to EM the insd the Sept installment invoices"
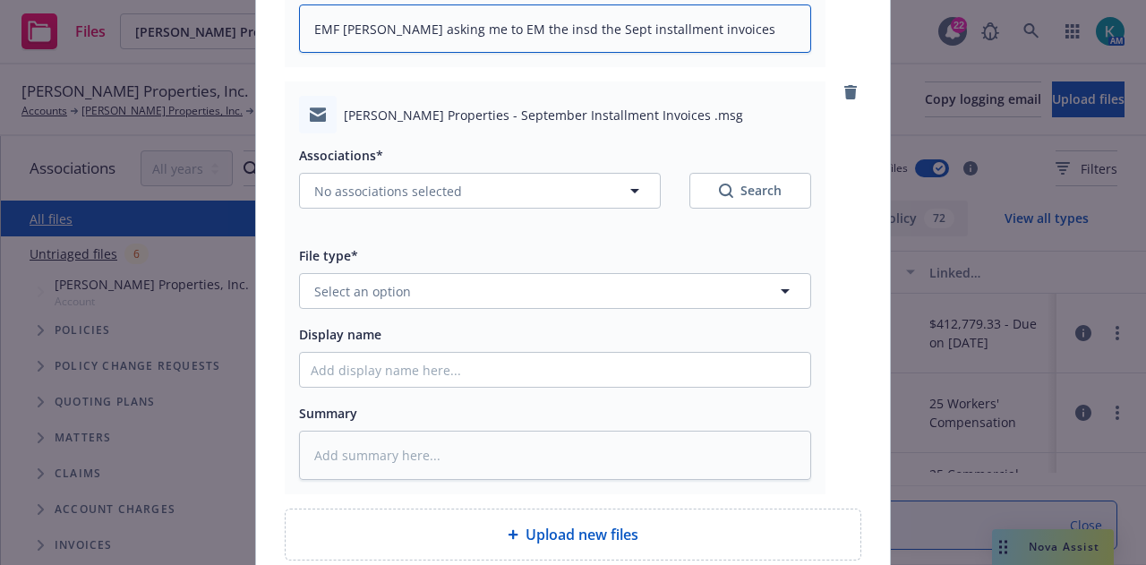
scroll to position [895, 0]
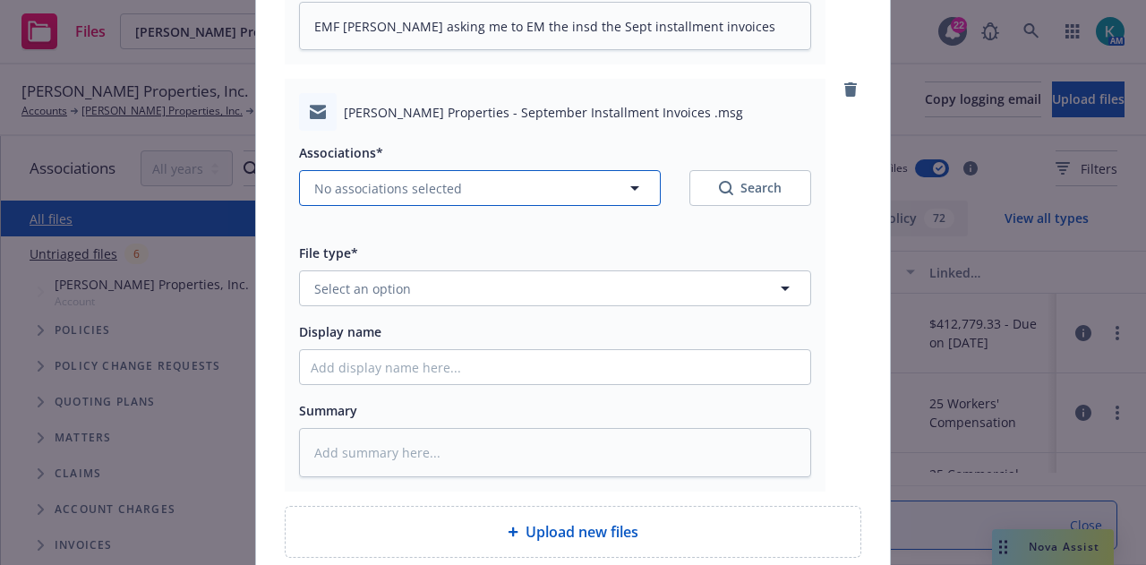
click at [481, 177] on button "No associations selected" at bounding box center [480, 188] width 362 height 36
type textarea "x"
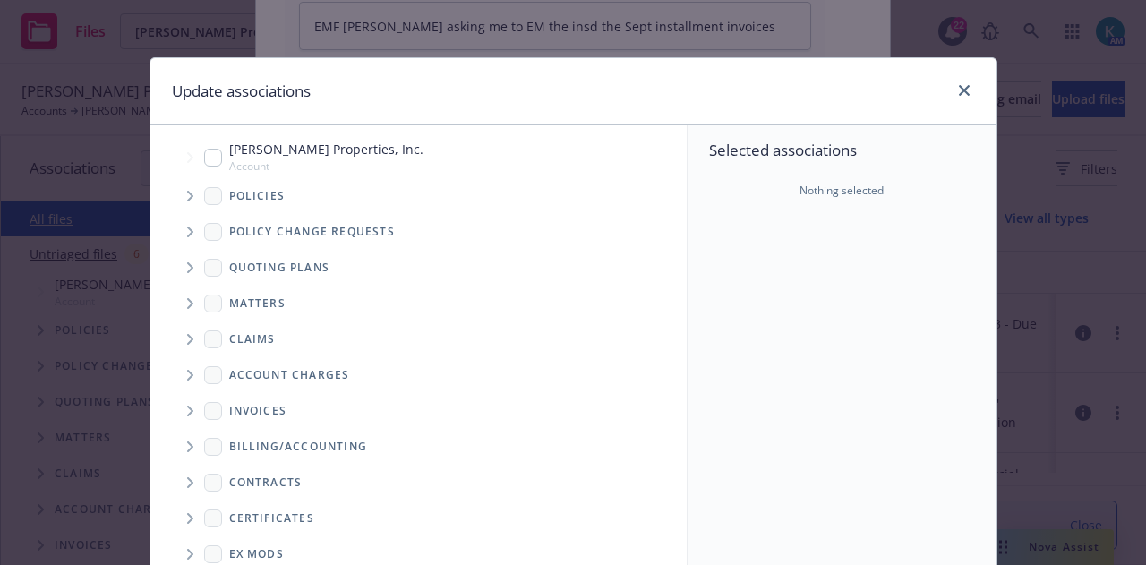
click at [187, 191] on icon "Tree Example" at bounding box center [190, 196] width 7 height 11
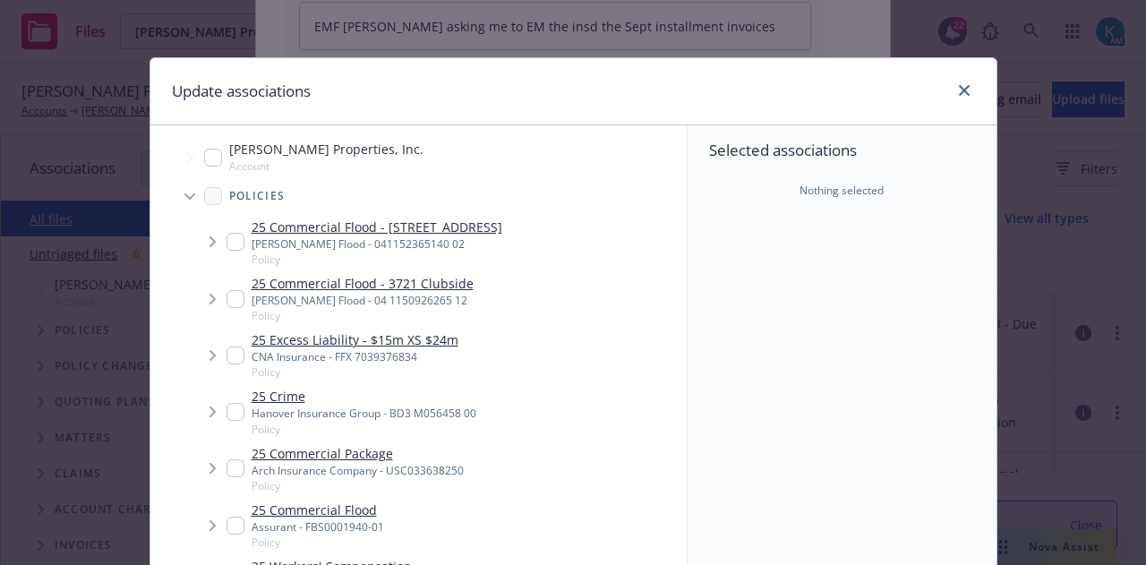
scroll to position [179, 0]
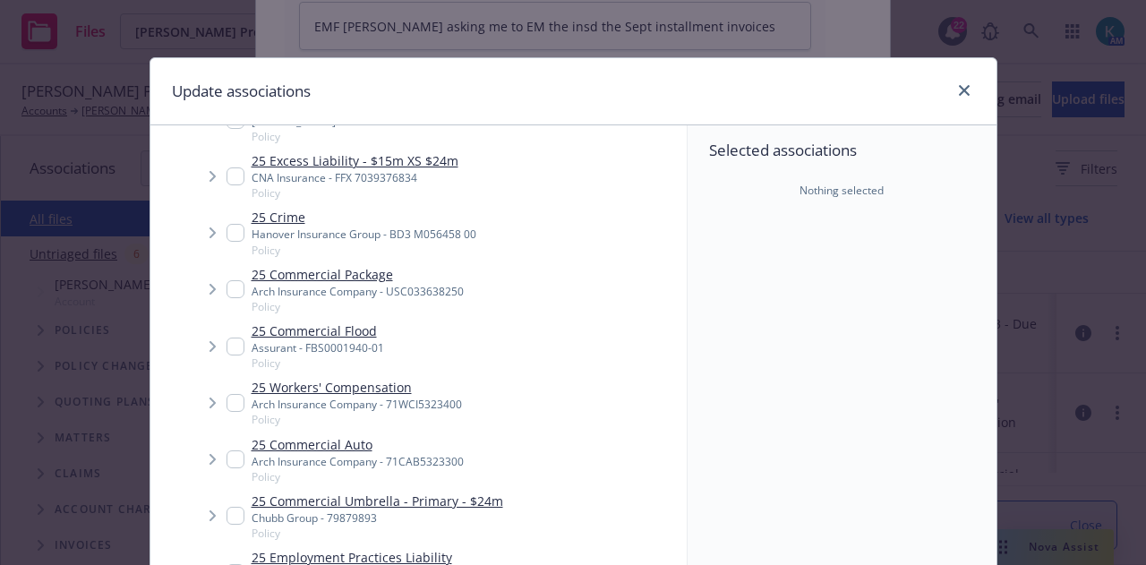
click at [230, 286] on input "Tree Example" at bounding box center [235, 289] width 18 height 18
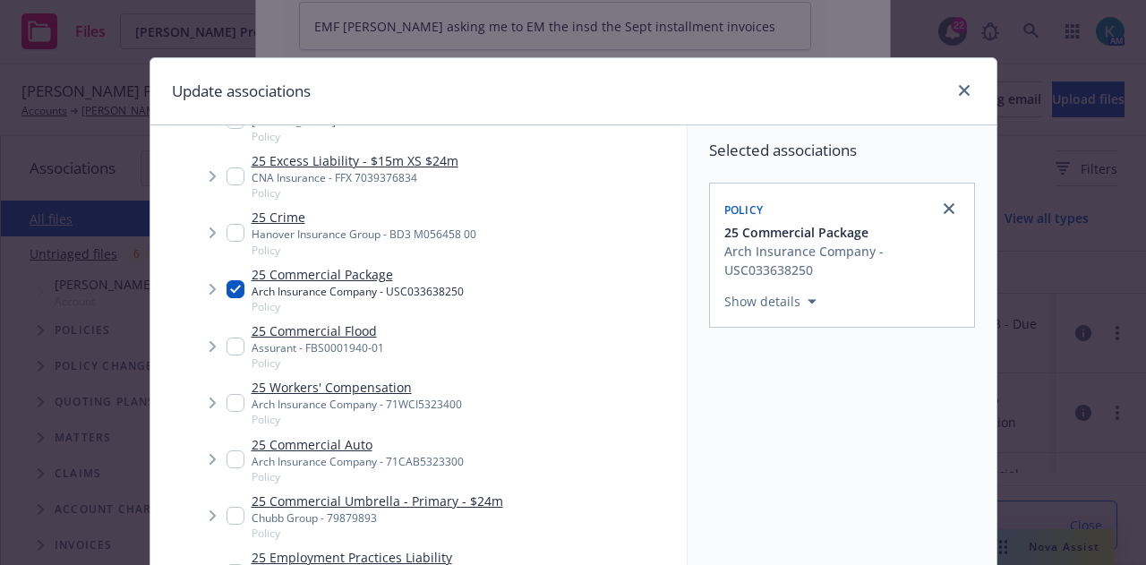
scroll to position [358, 0]
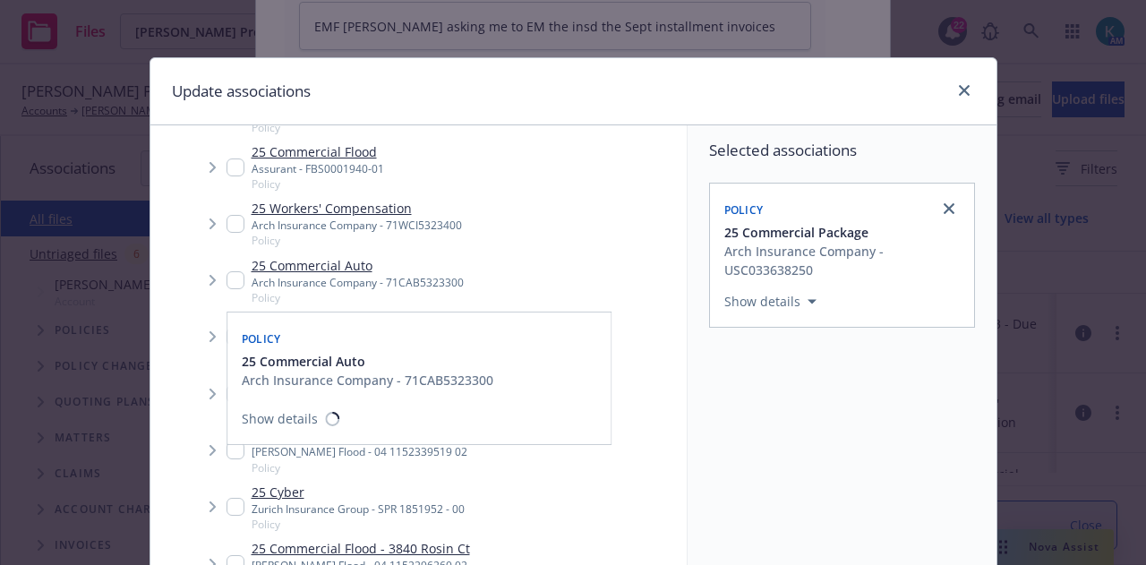
click at [229, 277] on input "Tree Example" at bounding box center [235, 280] width 18 height 18
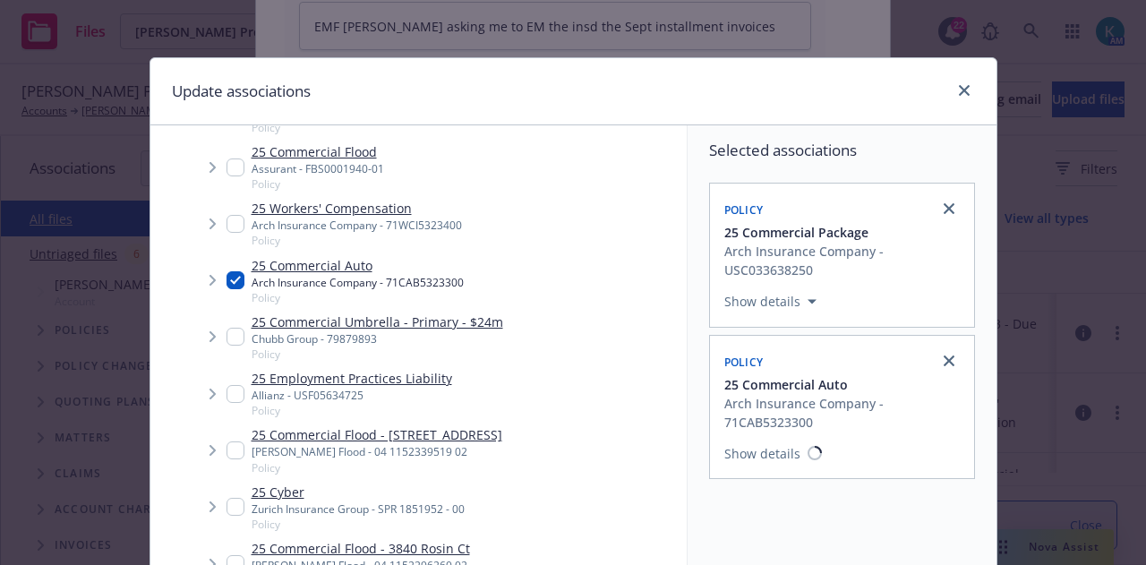
click at [226, 223] on input "Tree Example" at bounding box center [235, 224] width 18 height 18
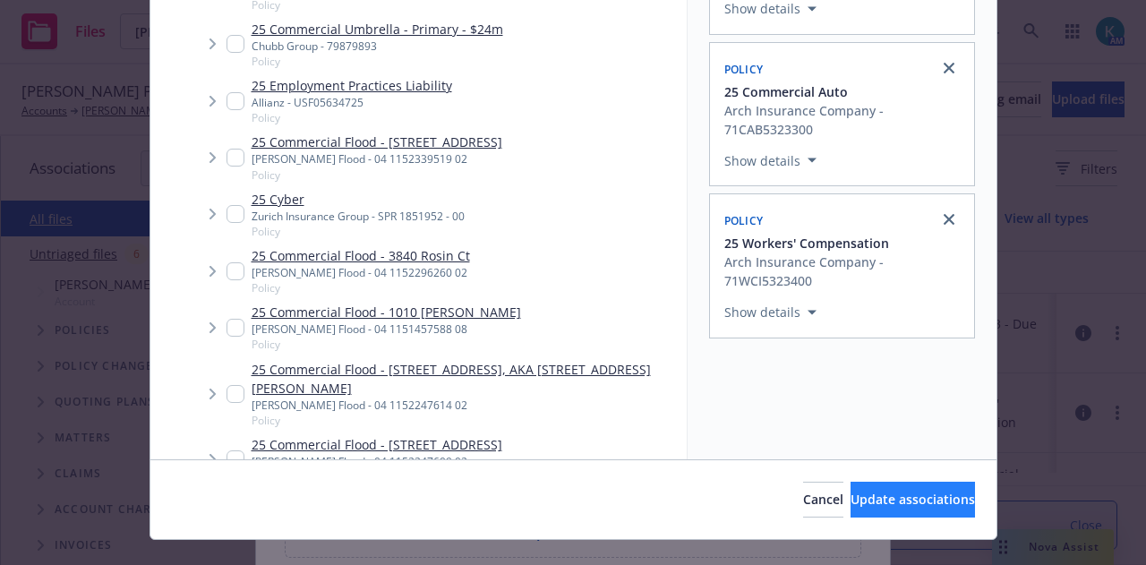
scroll to position [324, 0]
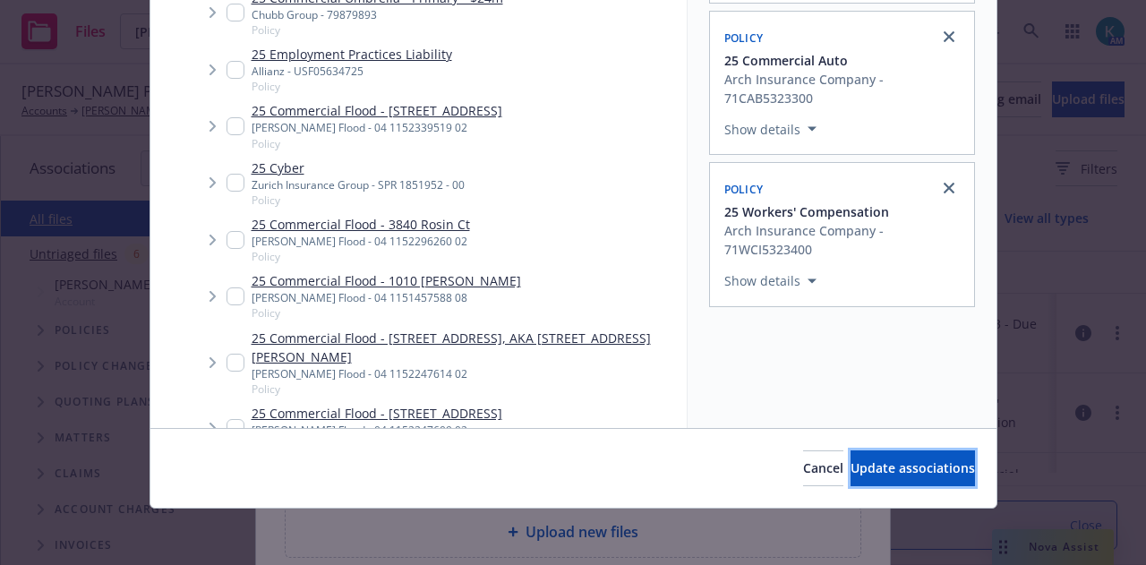
click at [934, 456] on button "Update associations" at bounding box center [912, 468] width 124 height 36
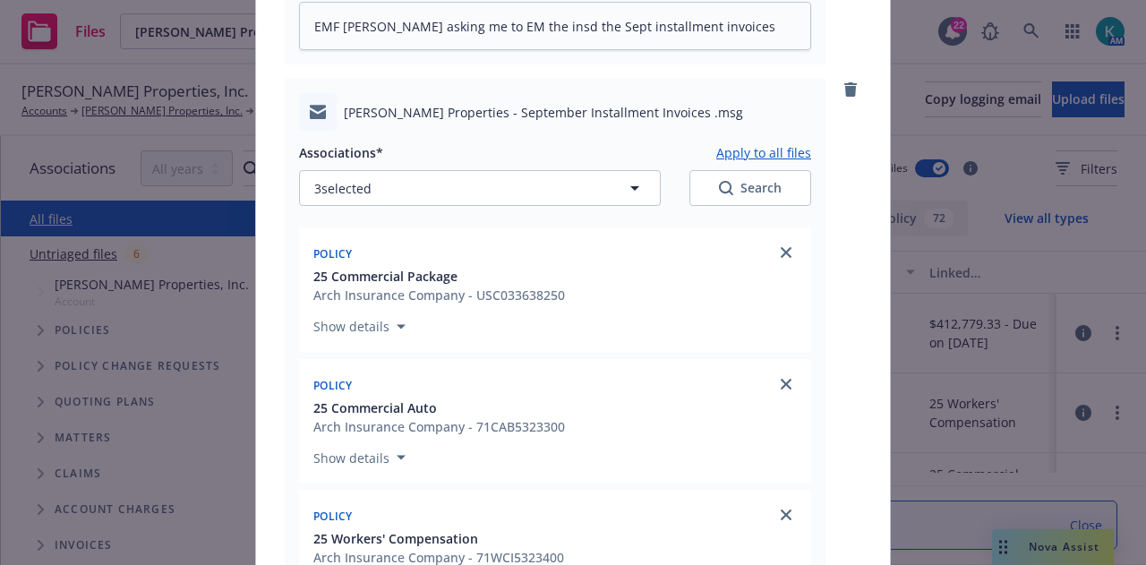
scroll to position [1253, 0]
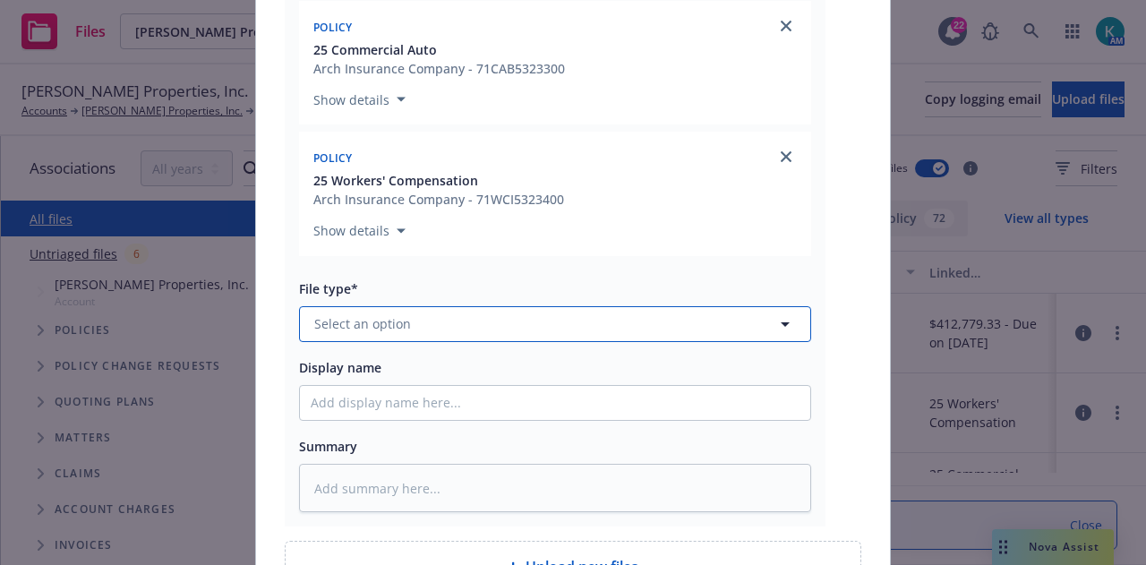
click at [519, 327] on button "Select an option" at bounding box center [555, 324] width 512 height 36
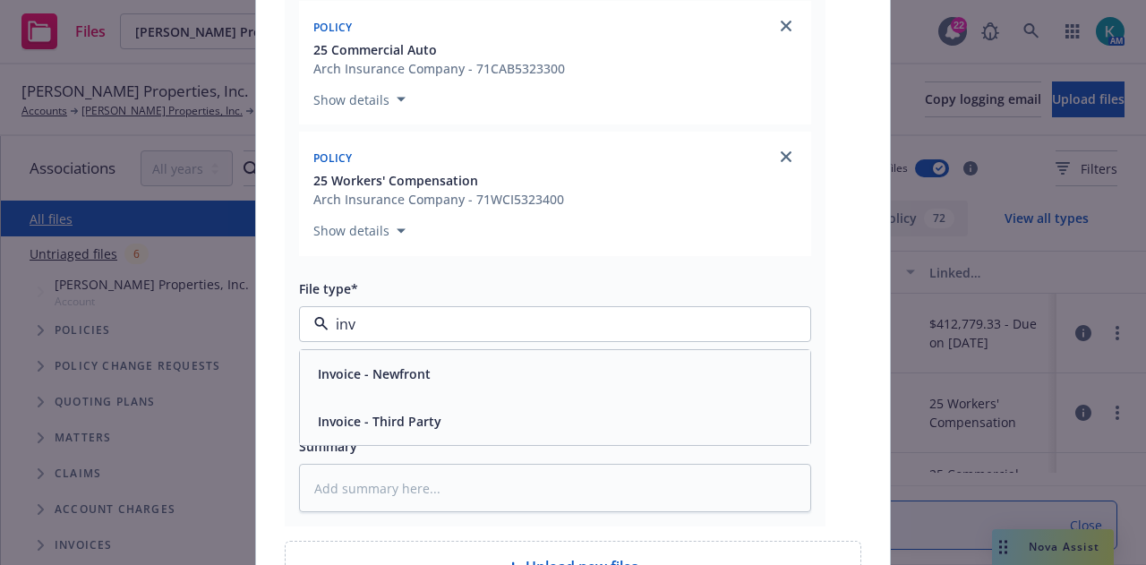
drag, startPoint x: 516, startPoint y: 373, endPoint x: 524, endPoint y: 384, distance: 14.0
click at [516, 373] on div "Invoice - Newfront" at bounding box center [555, 374] width 489 height 26
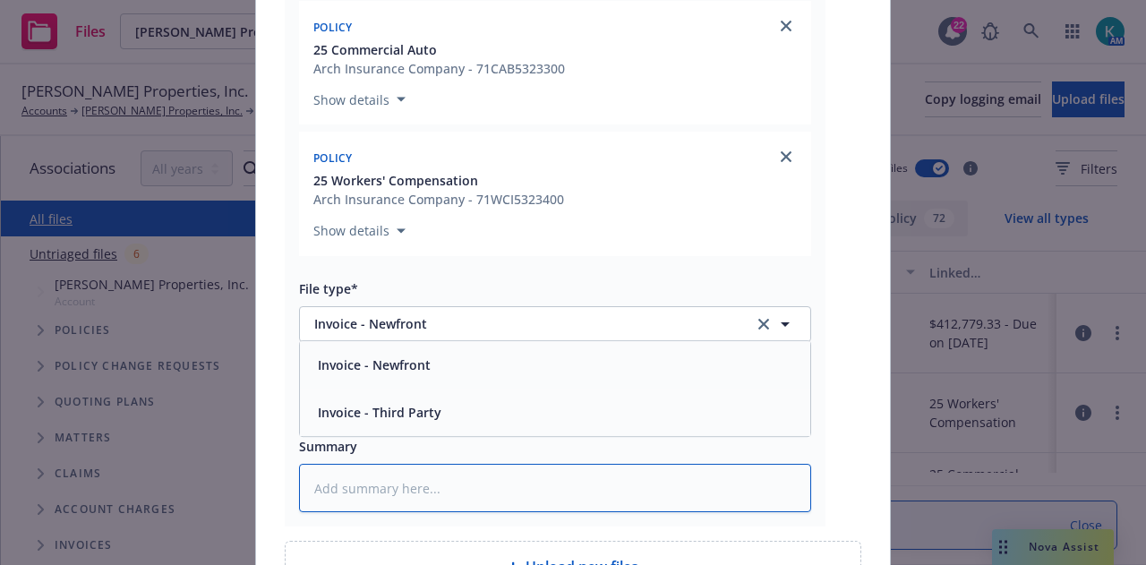
drag, startPoint x: 550, startPoint y: 477, endPoint x: 555, endPoint y: 464, distance: 14.2
click at [549, 478] on textarea at bounding box center [555, 488] width 512 height 48
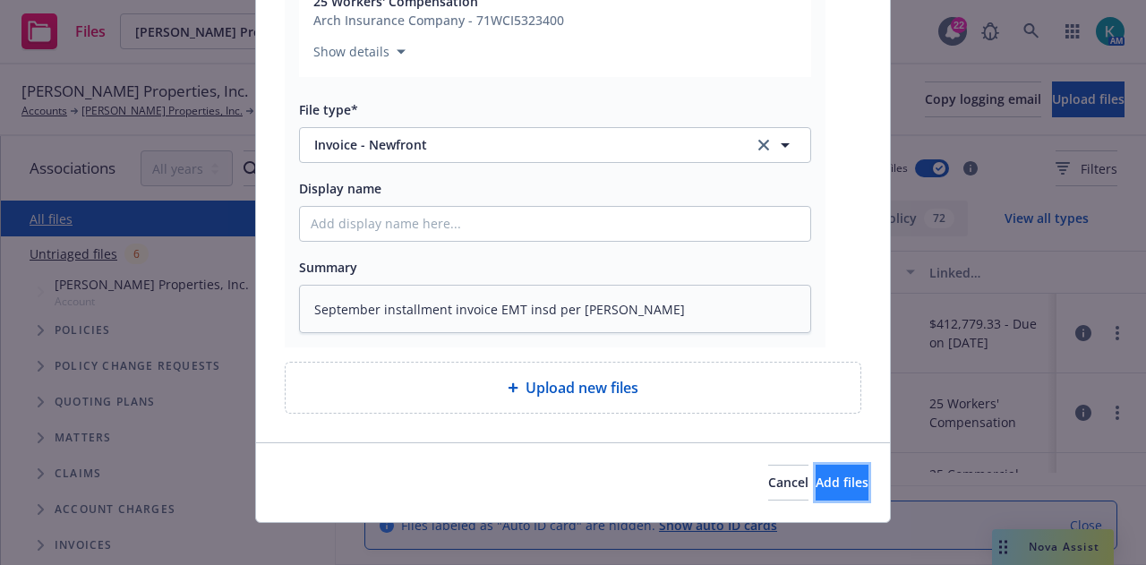
click at [815, 477] on span "Add files" at bounding box center [841, 481] width 53 height 17
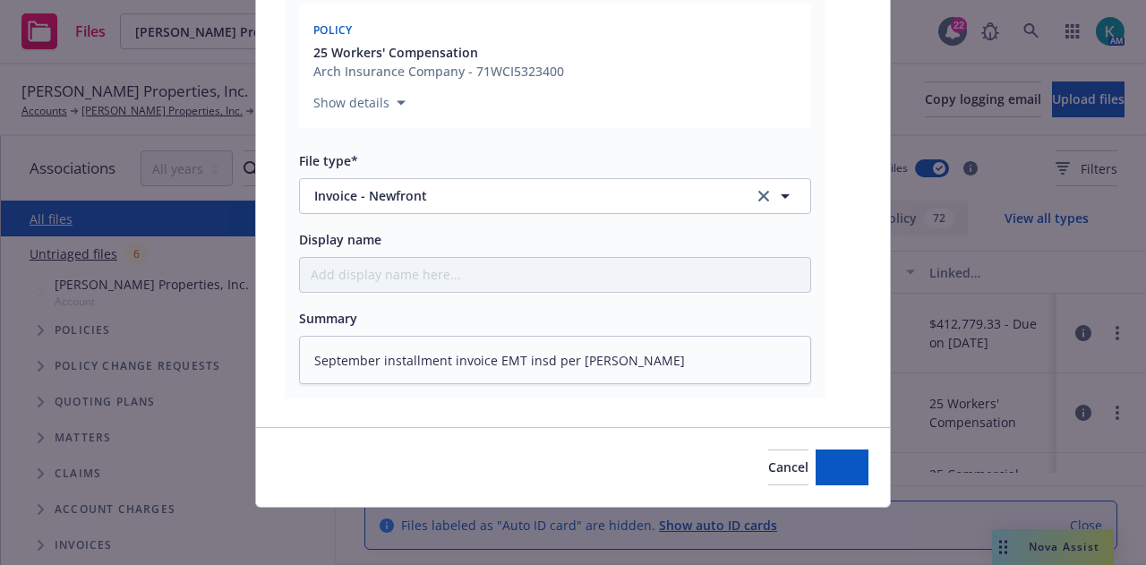
scroll to position [1383, 0]
